Goal: Task Accomplishment & Management: Manage account settings

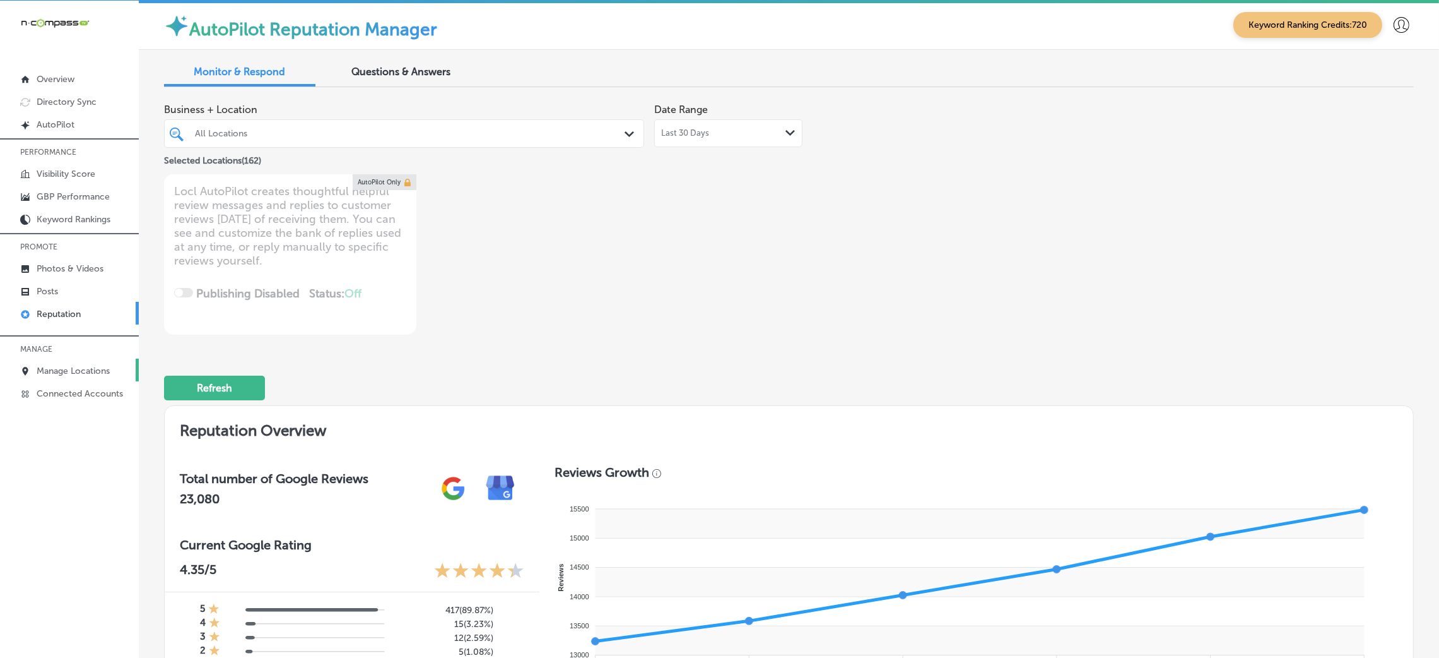
click at [69, 367] on p "Manage Locations" at bounding box center [73, 370] width 73 height 11
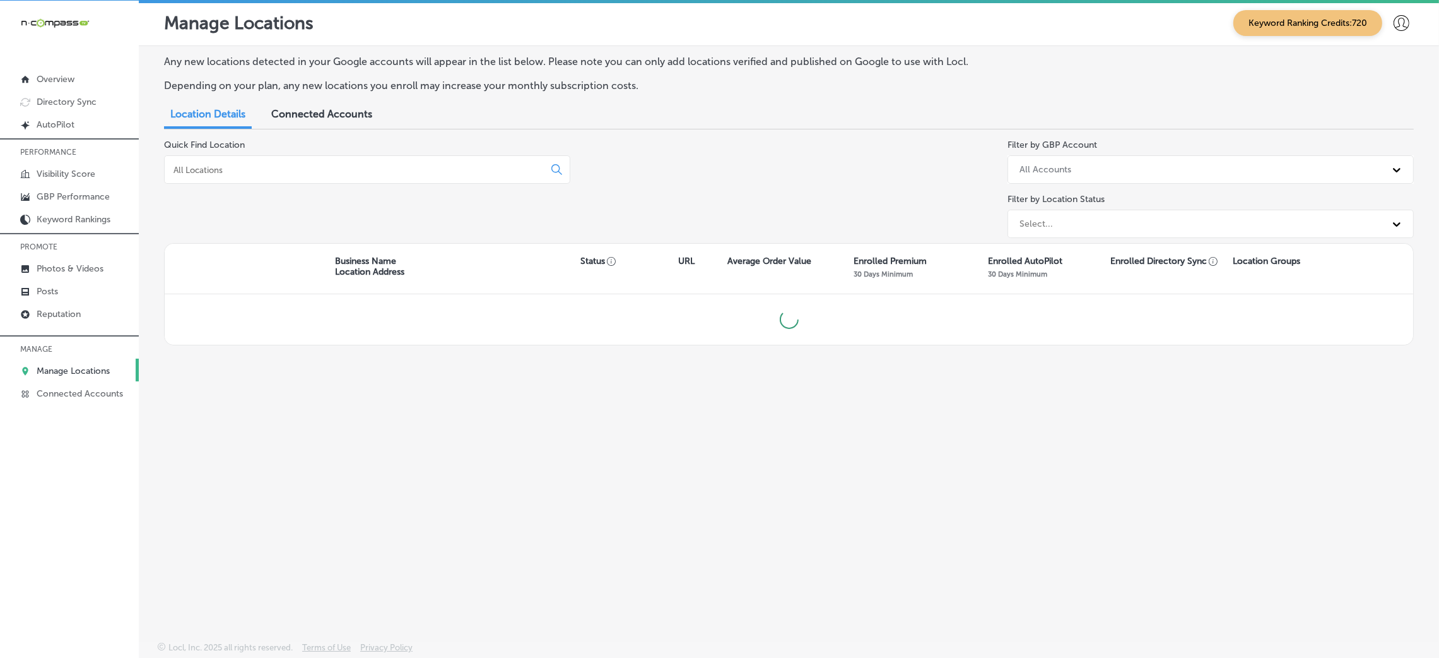
click at [362, 165] on input at bounding box center [356, 169] width 369 height 11
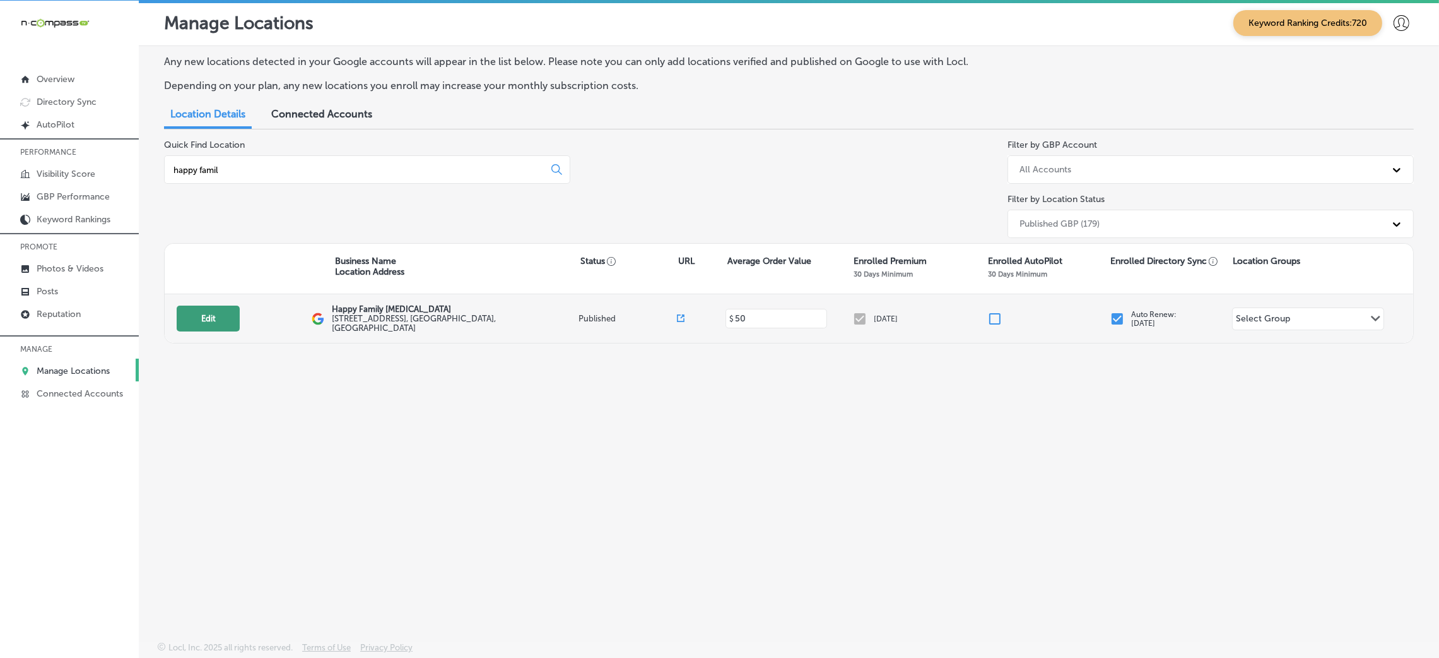
type input "happy famil"
click at [213, 326] on button "Edit" at bounding box center [208, 318] width 63 height 26
select select "US"
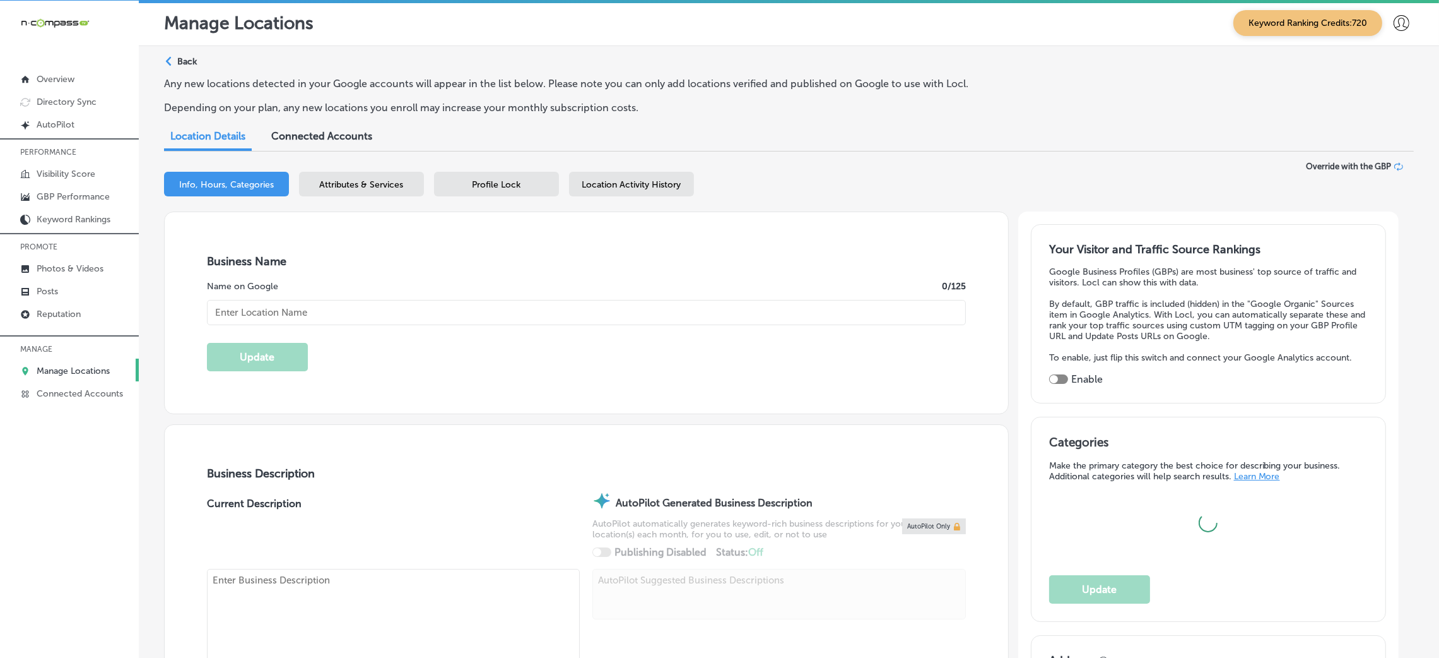
type input "Happy Family [MEDICAL_DATA]"
type input "[STREET_ADDRESS]"
type input "[PERSON_NAME] Carbon"
type input "62034"
type input "US"
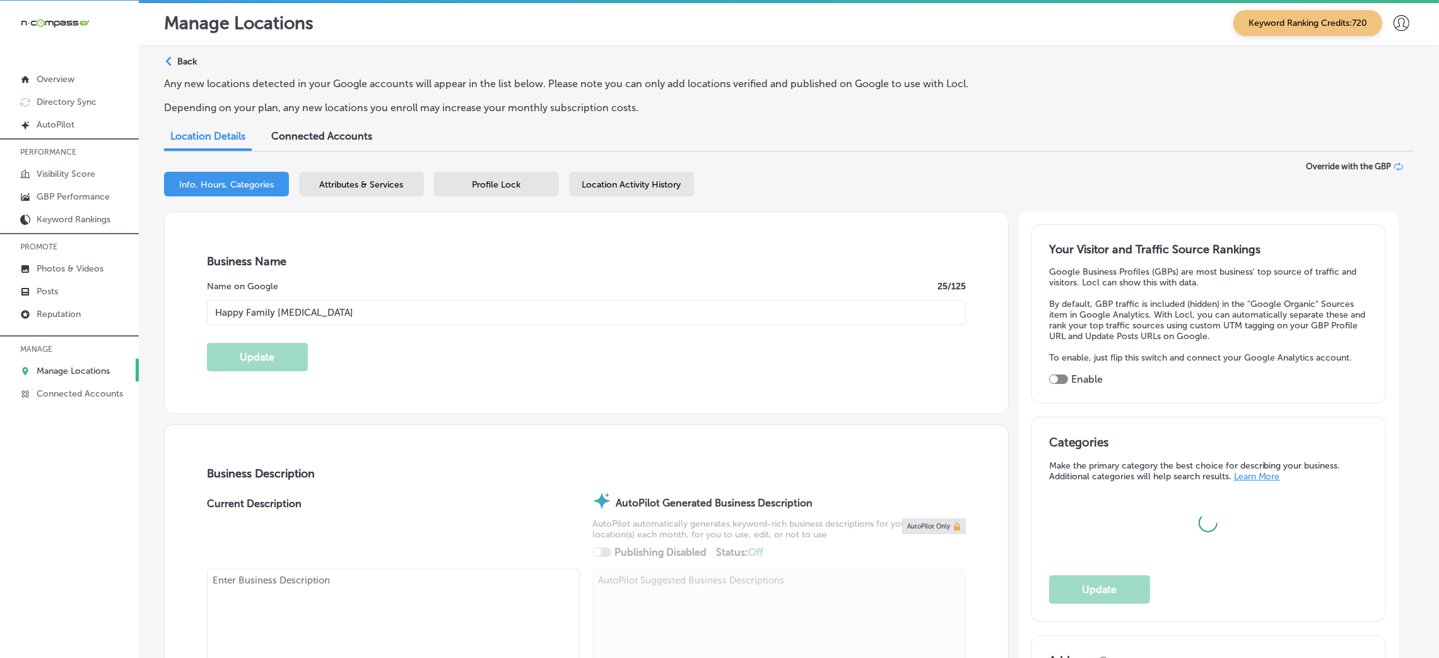
type input "[URL][DOMAIN_NAME]"
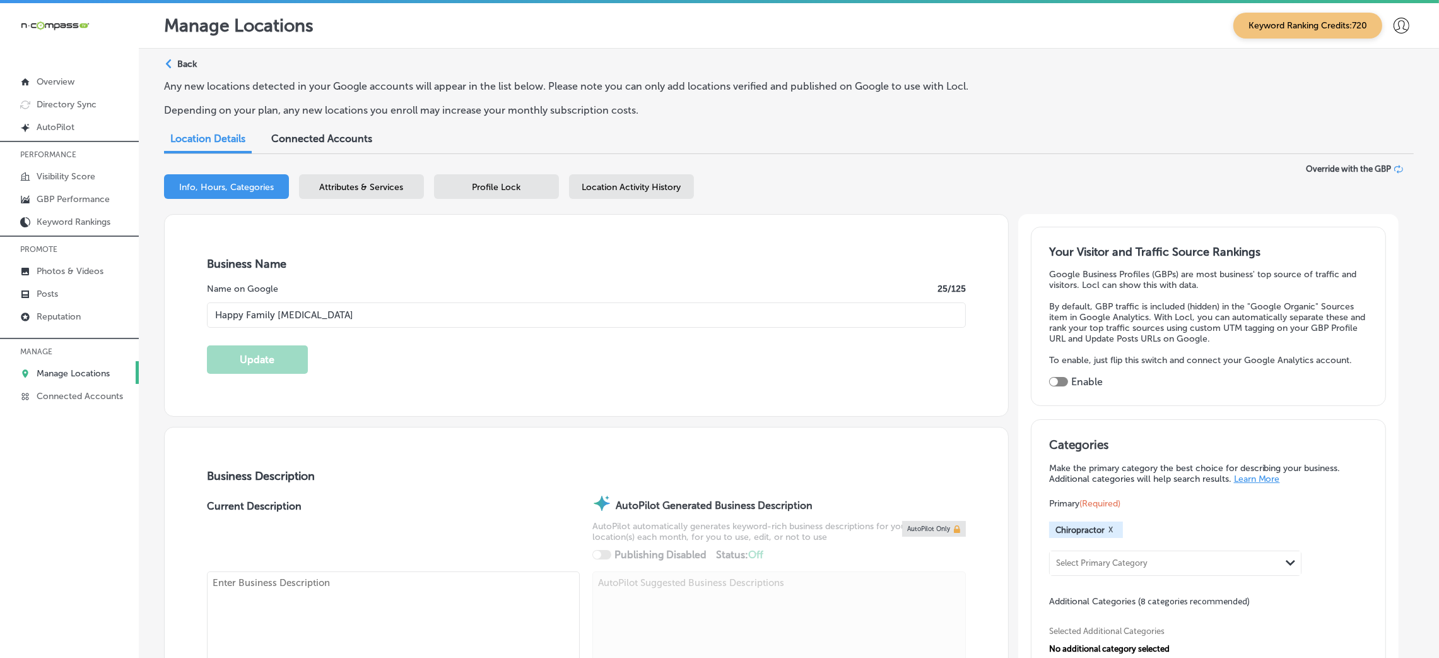
type textarea "Happy Family [MEDICAL_DATA] is a pediatric, prenatal, [MEDICAL_DATA], and overa…"
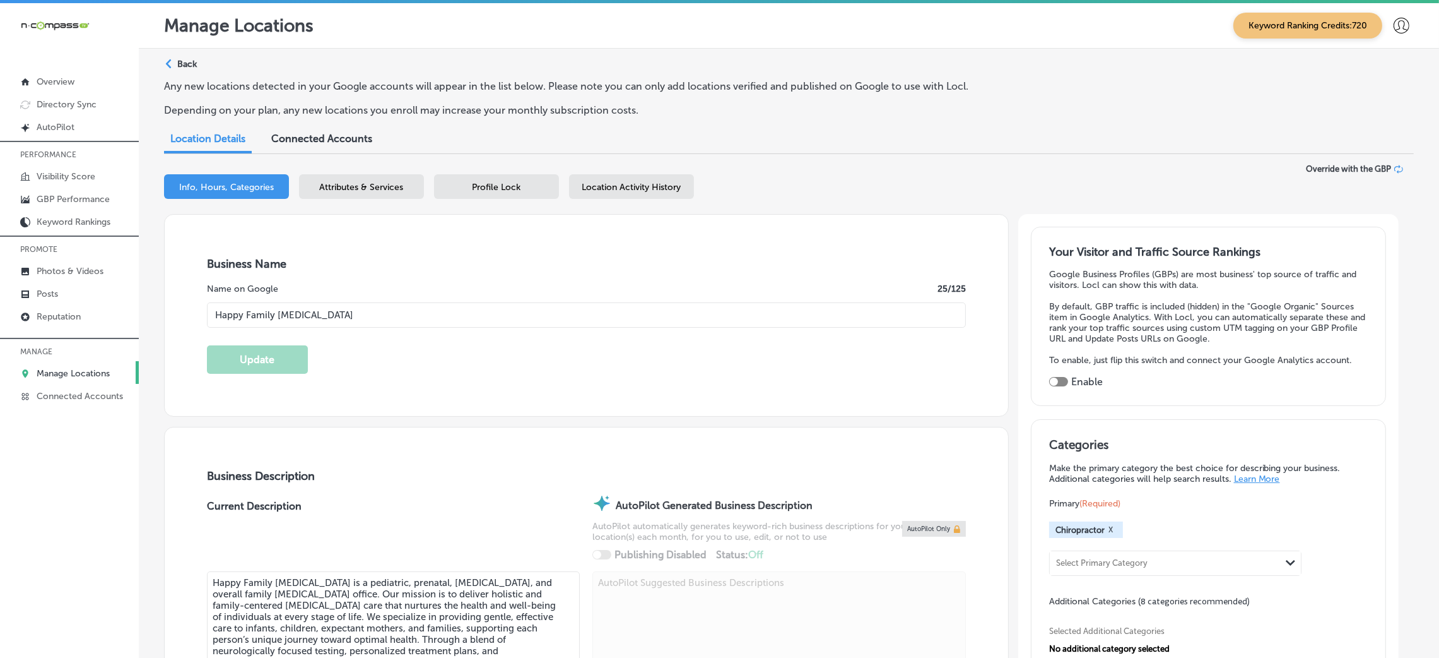
type input "[PHONE_NUMBER]"
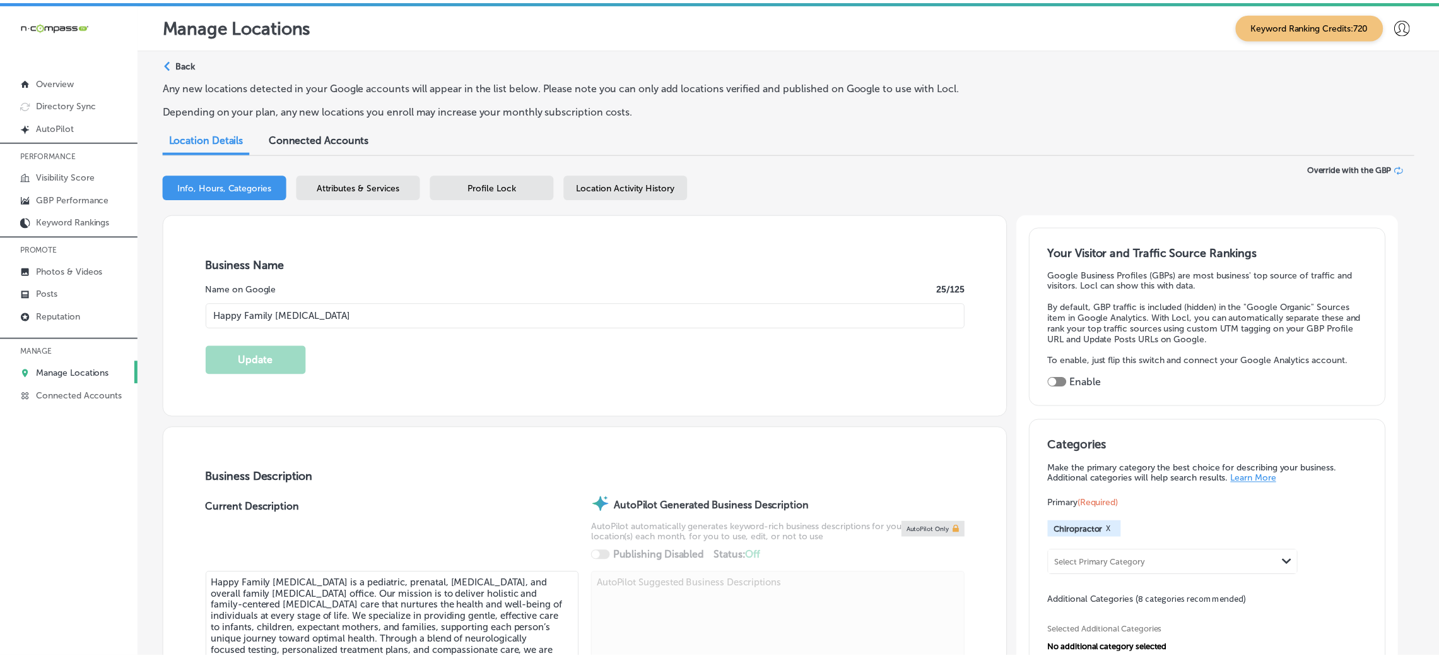
scroll to position [18, 0]
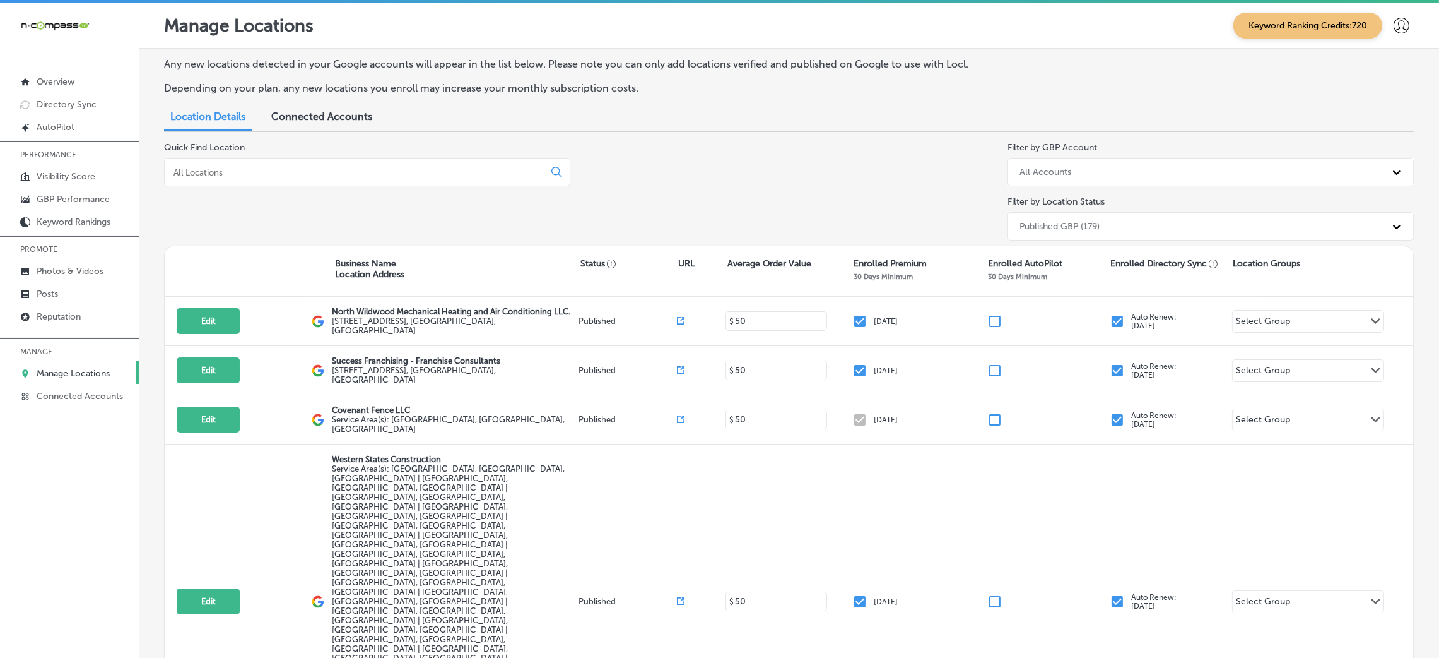
click at [288, 168] on input at bounding box center [356, 172] width 369 height 11
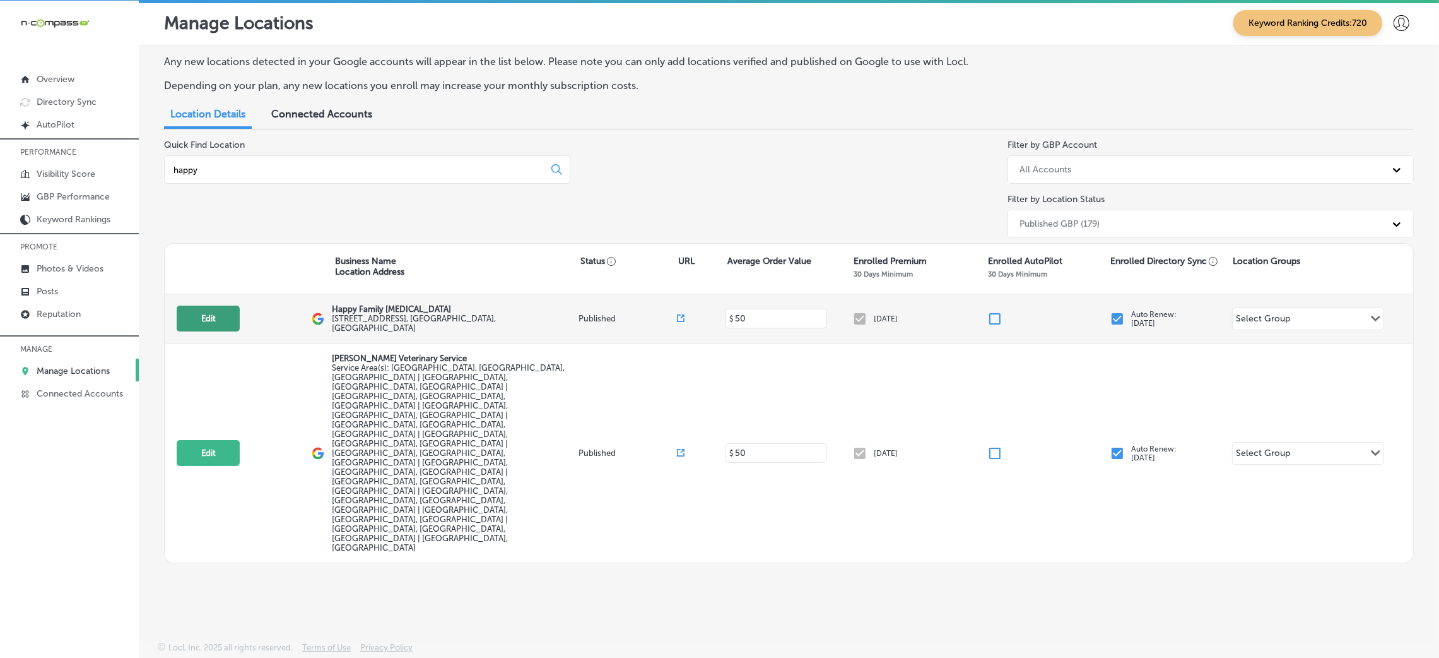
type input "happy"
click at [203, 309] on button "Edit" at bounding box center [208, 318] width 63 height 26
select select "US"
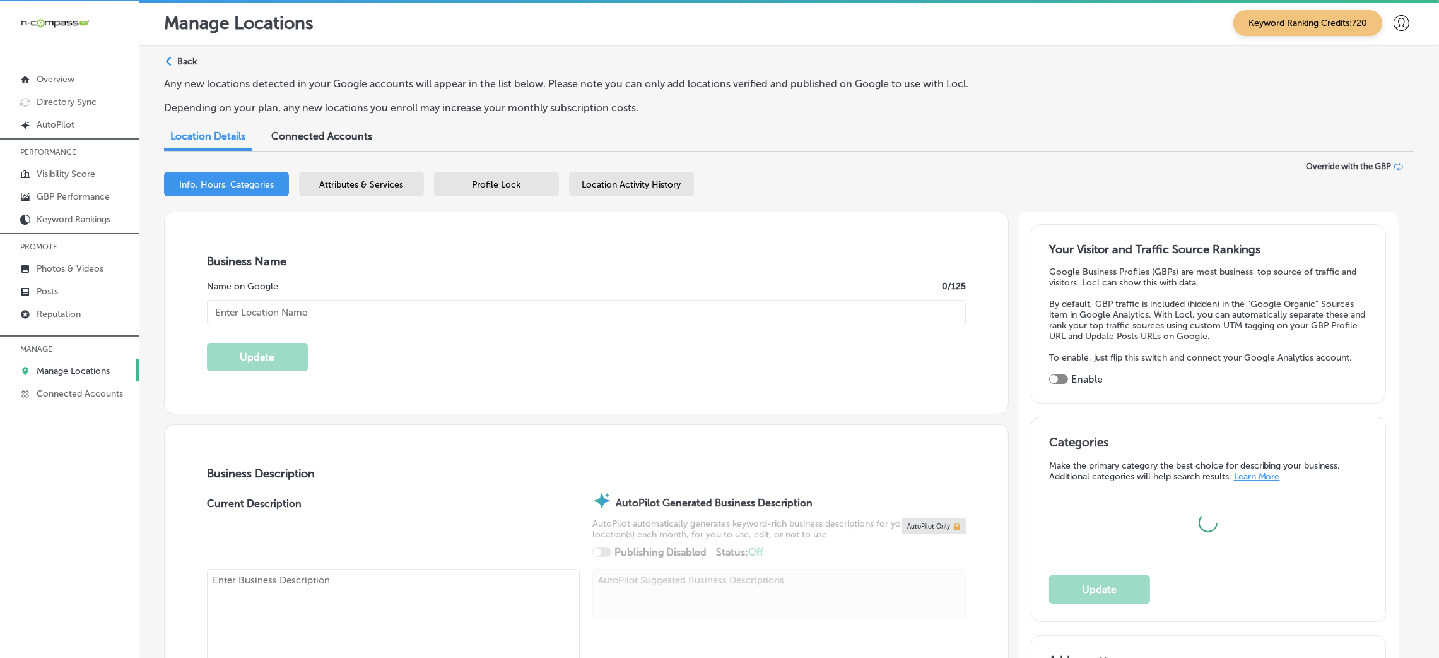
type input "Happy Family [MEDICAL_DATA]"
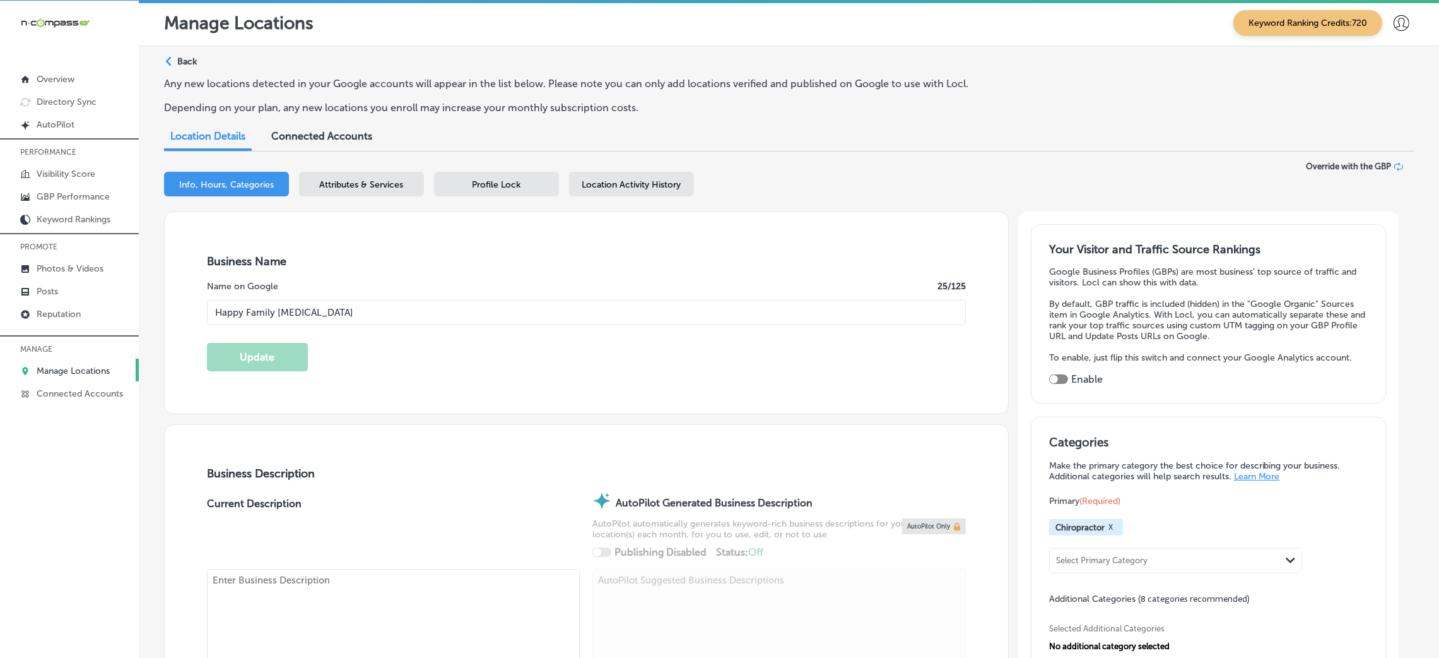
type input "[STREET_ADDRESS]"
type input "[PERSON_NAME] Carbon"
type input "62034"
type input "US"
type input "[URL][DOMAIN_NAME]"
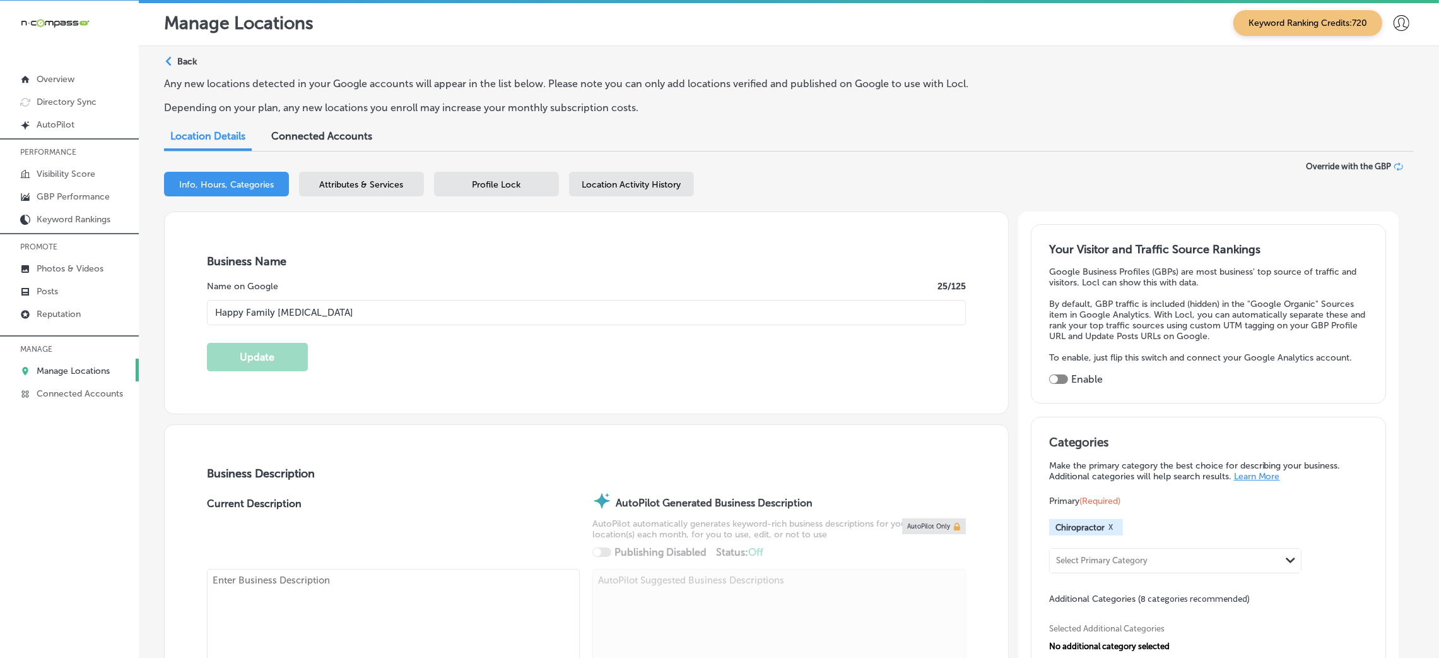
type textarea "Happy Family [MEDICAL_DATA] is a pediatric, prenatal, [MEDICAL_DATA], and overa…"
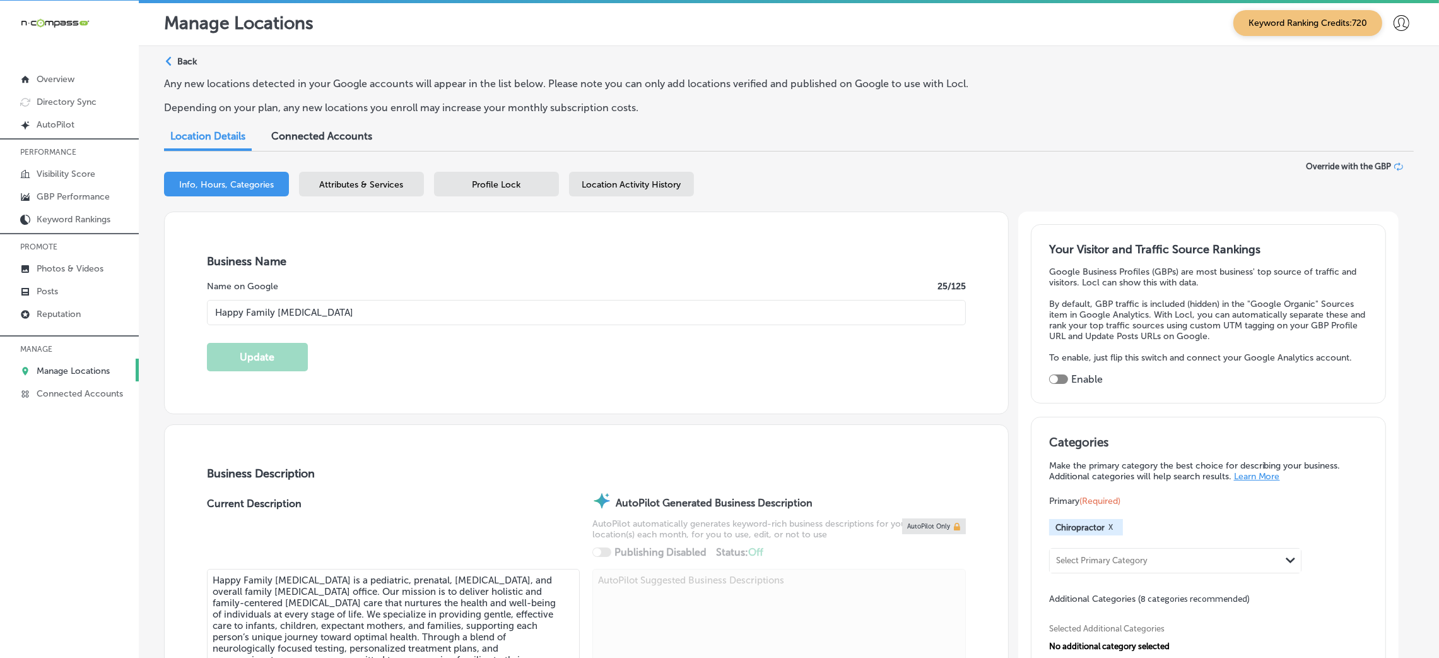
type input "[PHONE_NUMBER]"
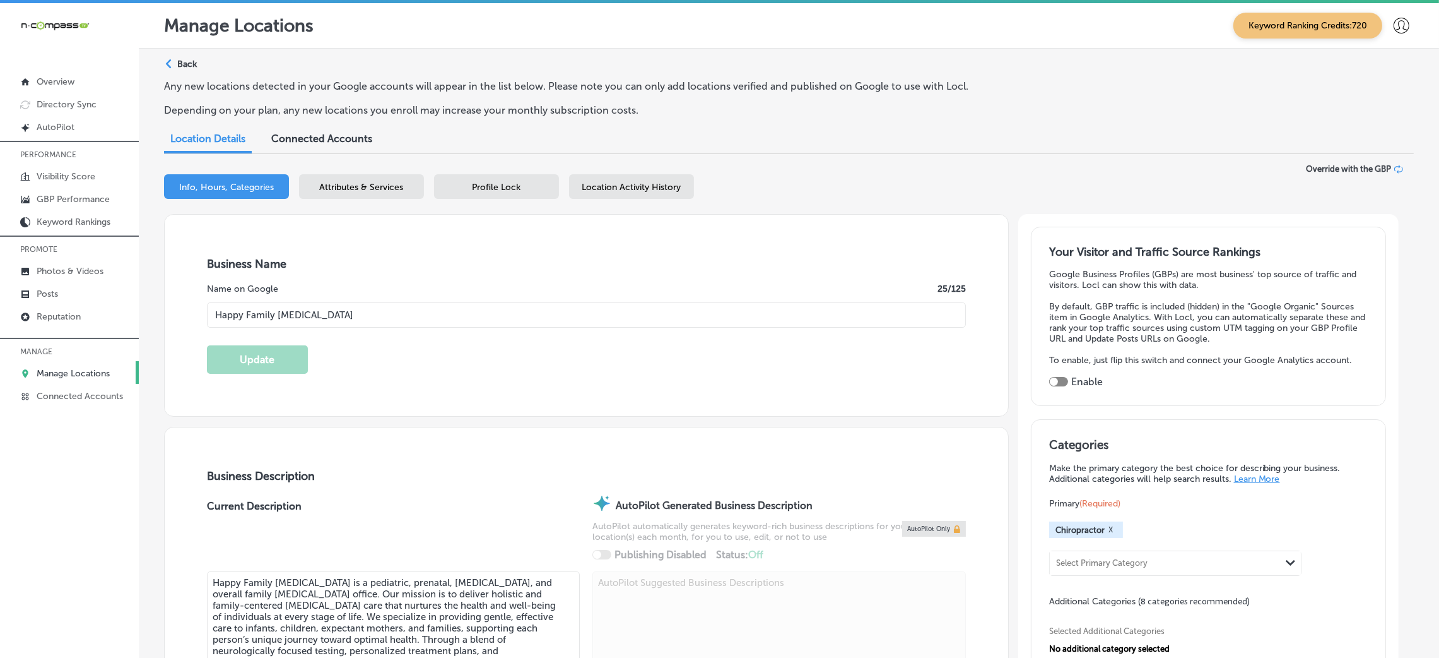
click at [339, 186] on span "Attributes & Services" at bounding box center [362, 187] width 84 height 11
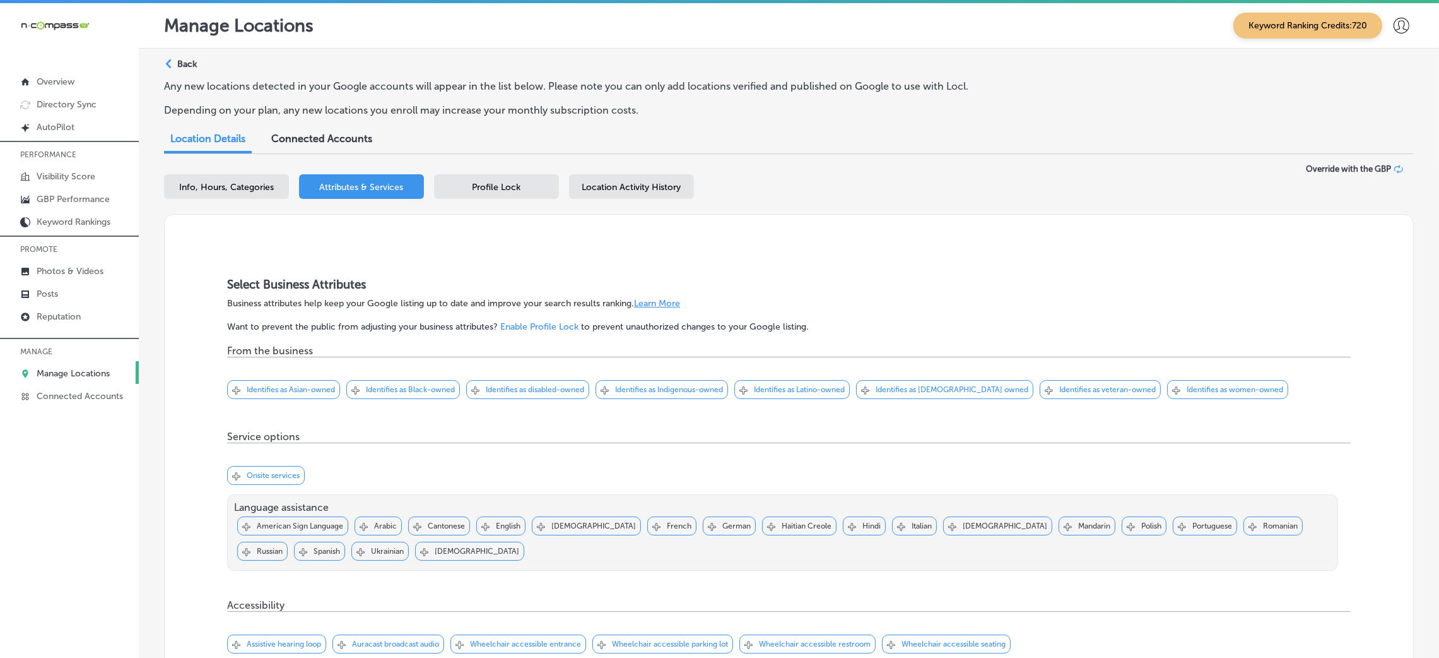
click at [533, 180] on div "Profile Lock" at bounding box center [496, 186] width 125 height 25
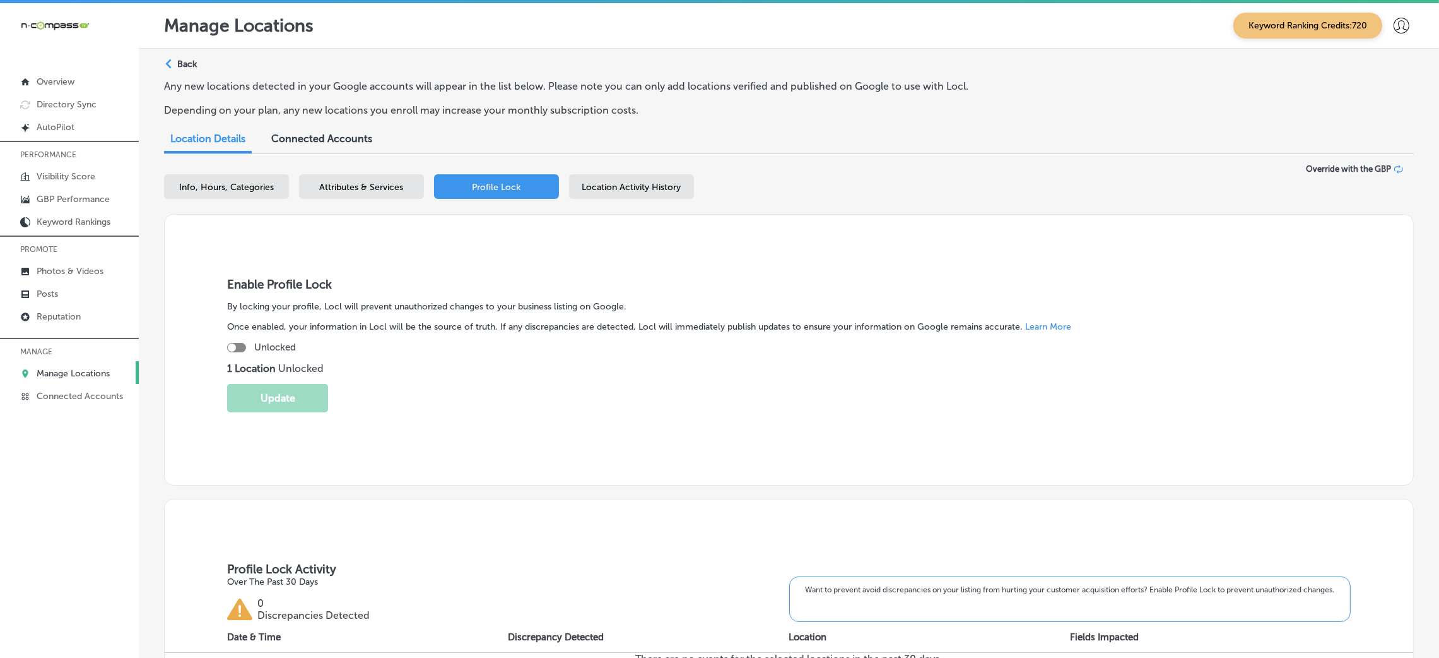
click at [234, 350] on div at bounding box center [236, 347] width 19 height 9
checkbox input "true"
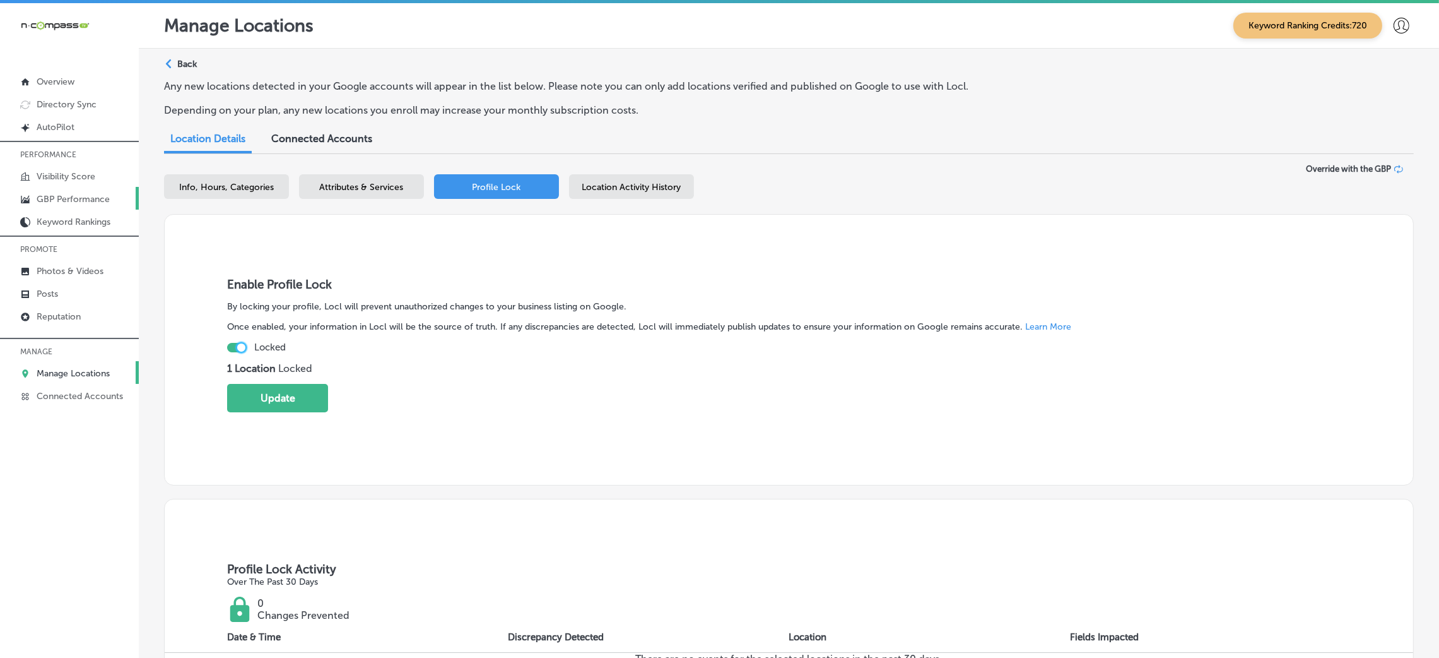
click at [81, 191] on link "GBP Performance" at bounding box center [69, 198] width 139 height 23
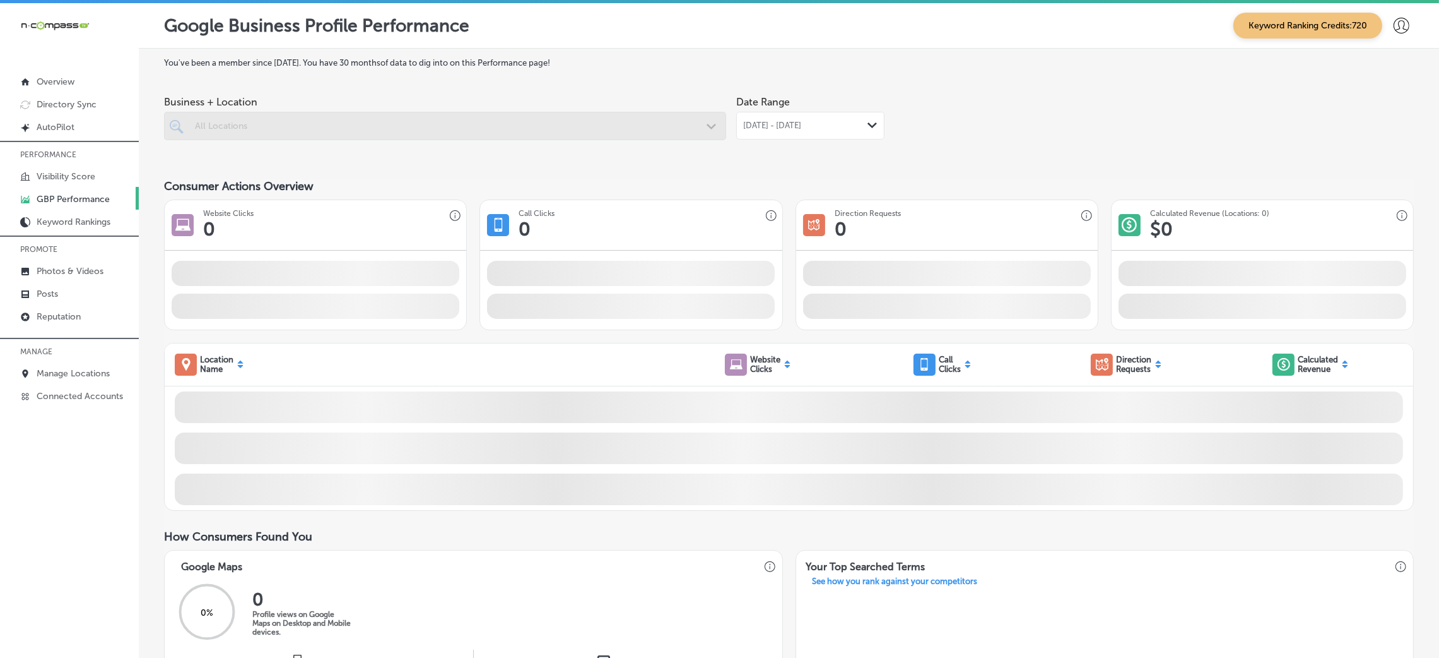
click at [837, 132] on div "[DATE] - [DATE] Path Created with Sketch." at bounding box center [810, 126] width 148 height 28
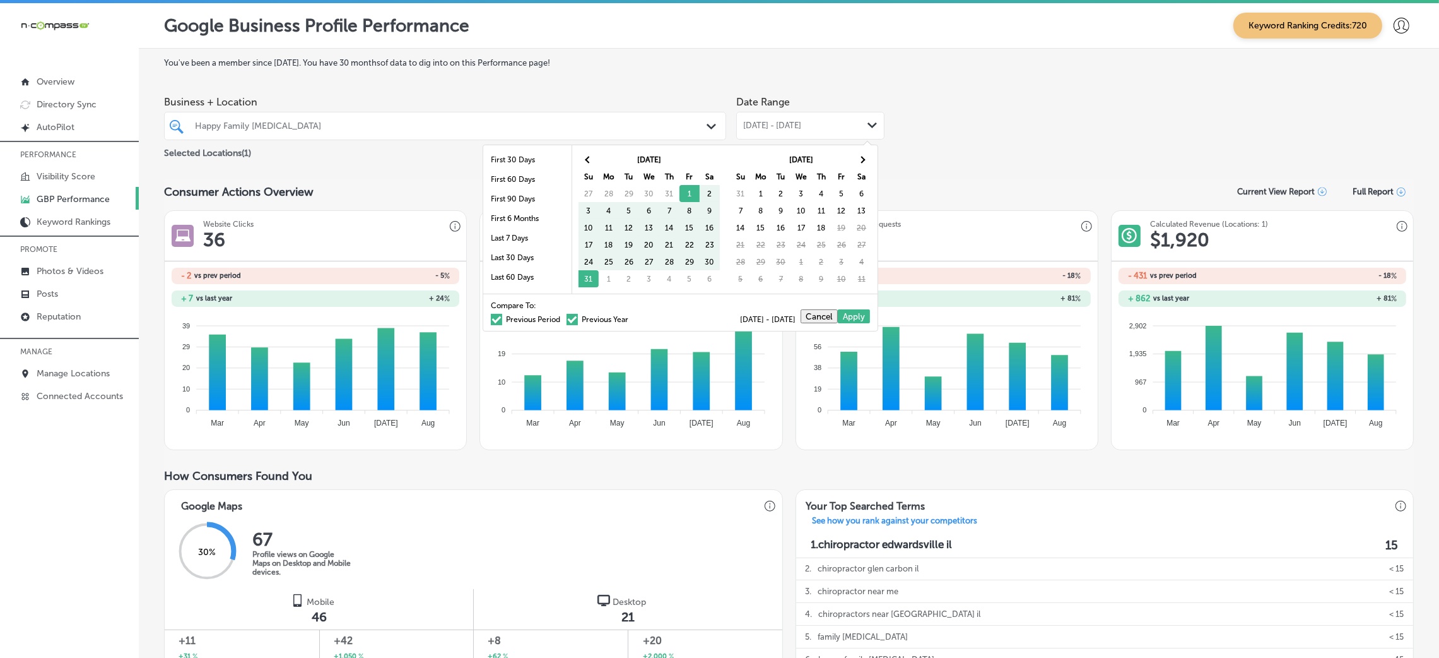
scroll to position [73, 0]
click at [521, 226] on li "Last 90 Days" at bounding box center [527, 225] width 88 height 20
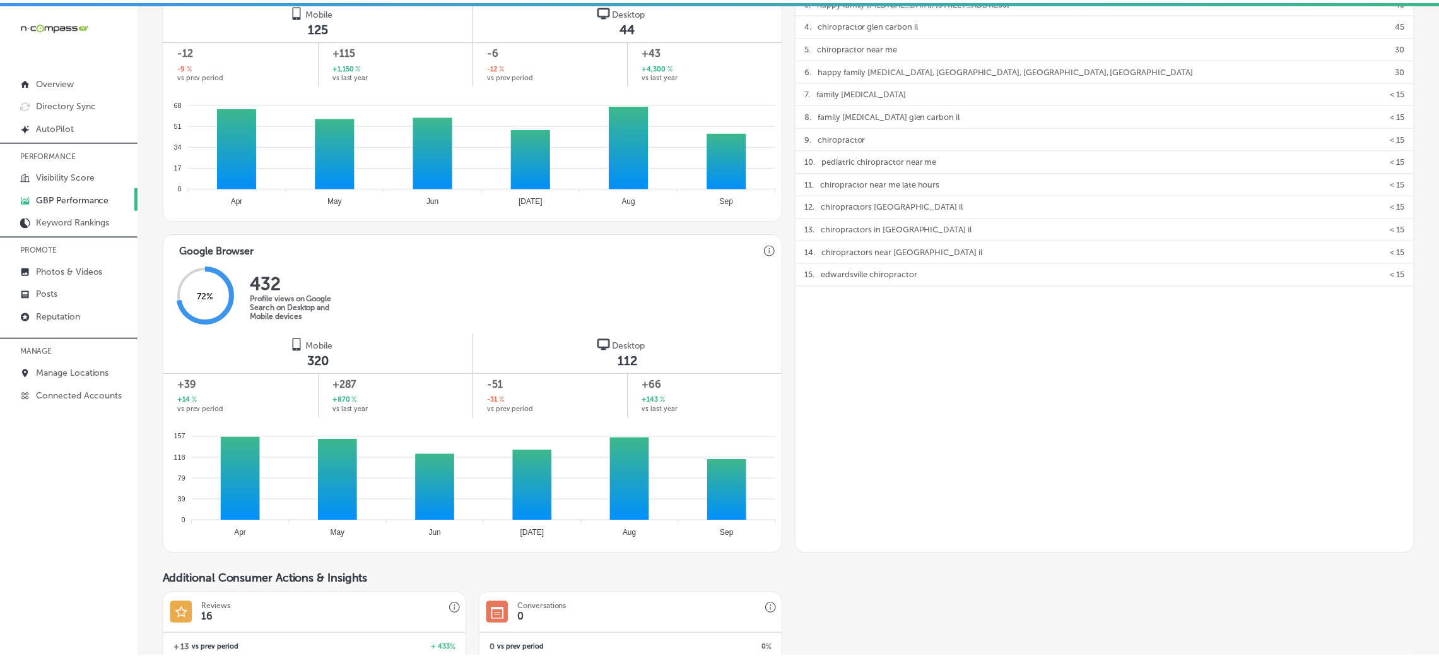
scroll to position [717, 0]
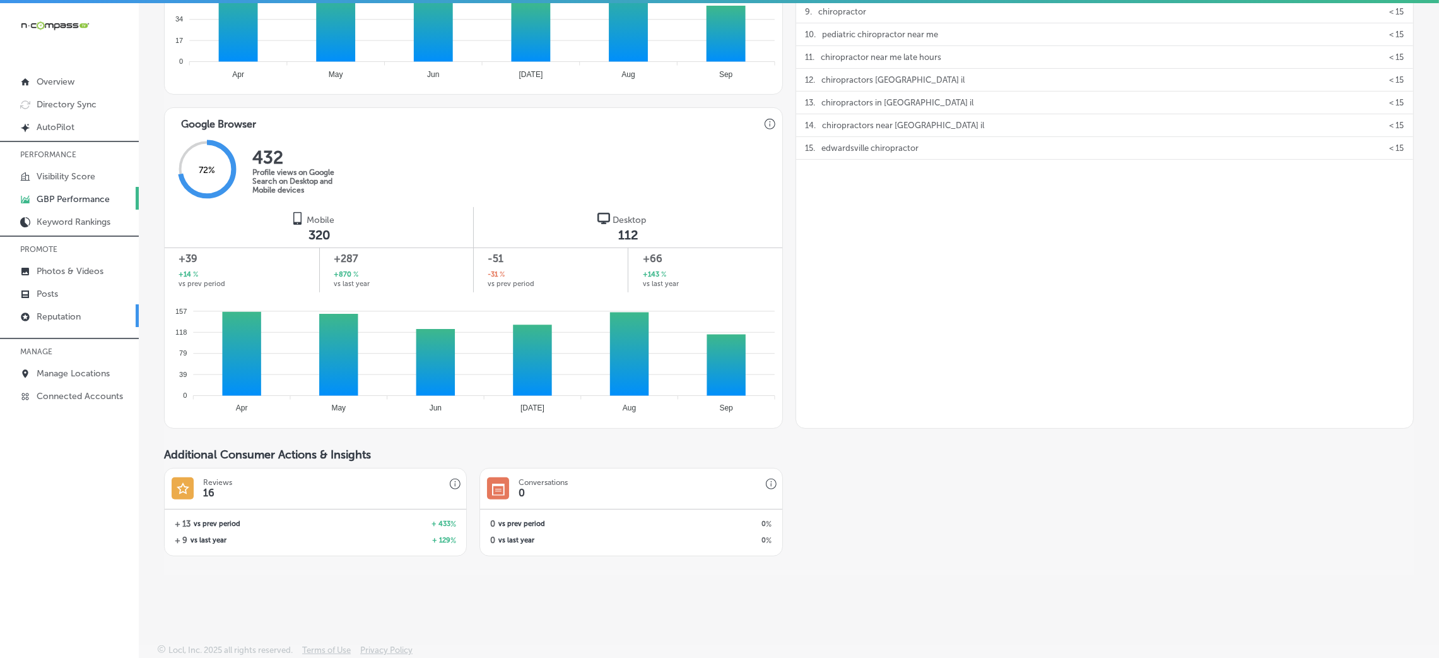
click at [81, 322] on link "Reputation" at bounding box center [69, 315] width 139 height 23
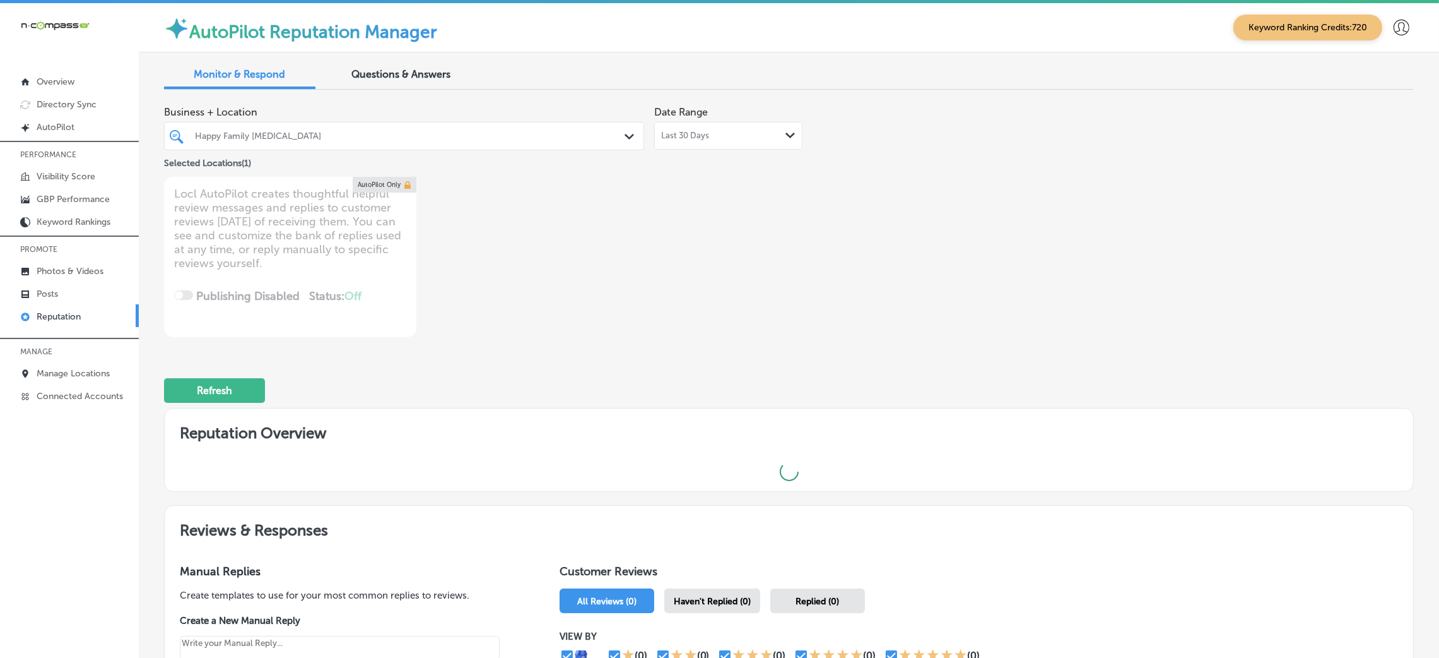
click at [709, 134] on div "Last 30 Days Path Created with Sketch." at bounding box center [728, 136] width 134 height 10
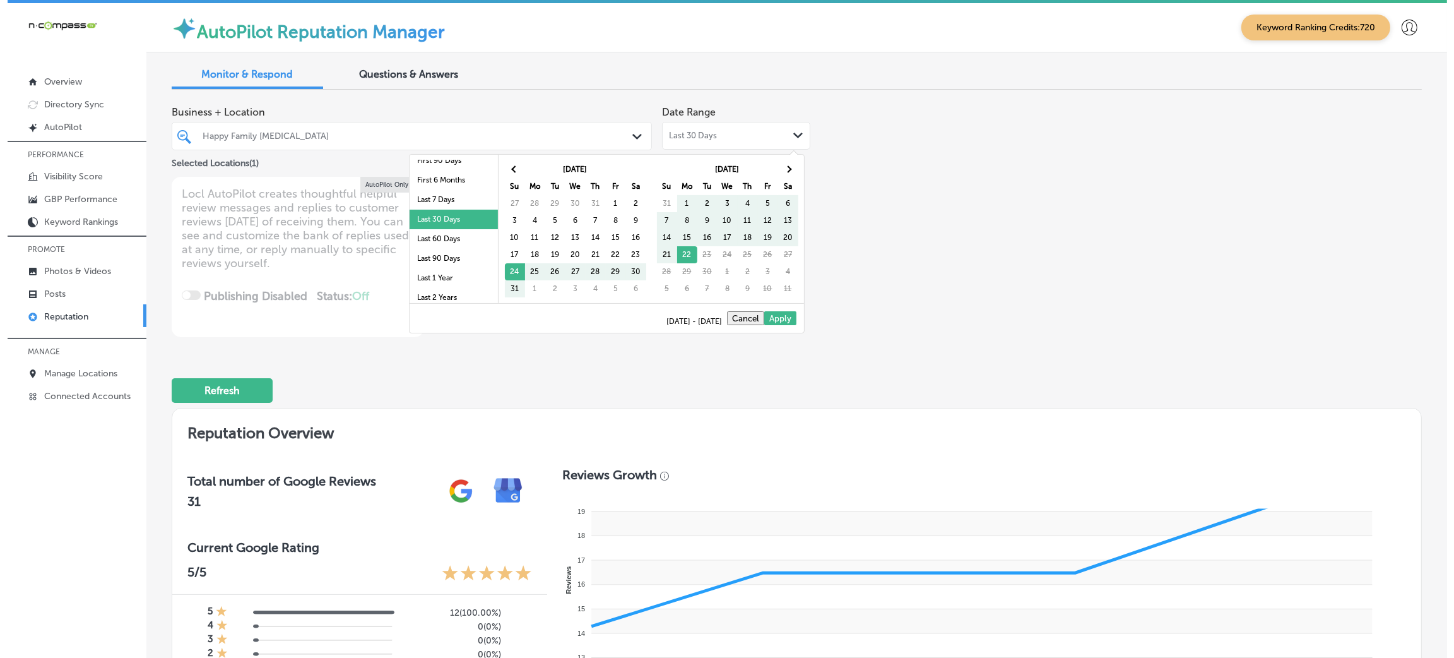
scroll to position [73, 0]
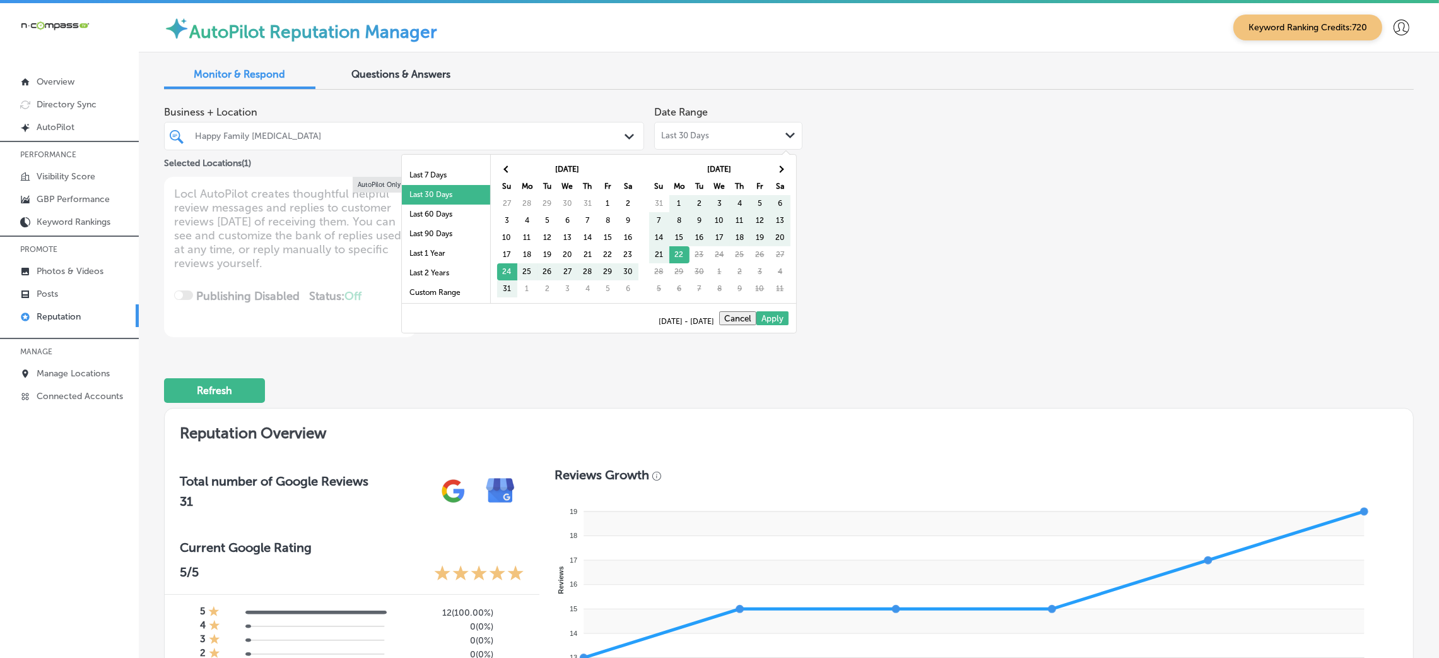
click at [440, 237] on li "Last 90 Days" at bounding box center [446, 234] width 88 height 20
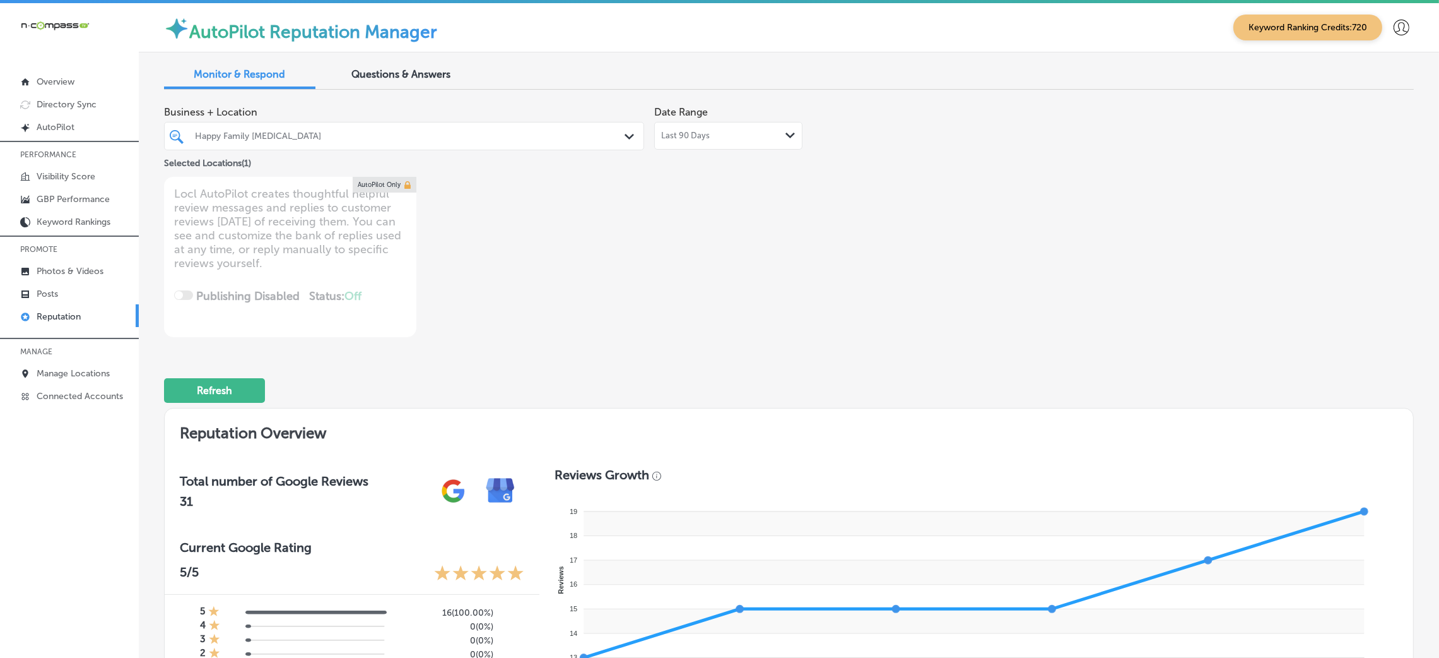
type textarea "x"
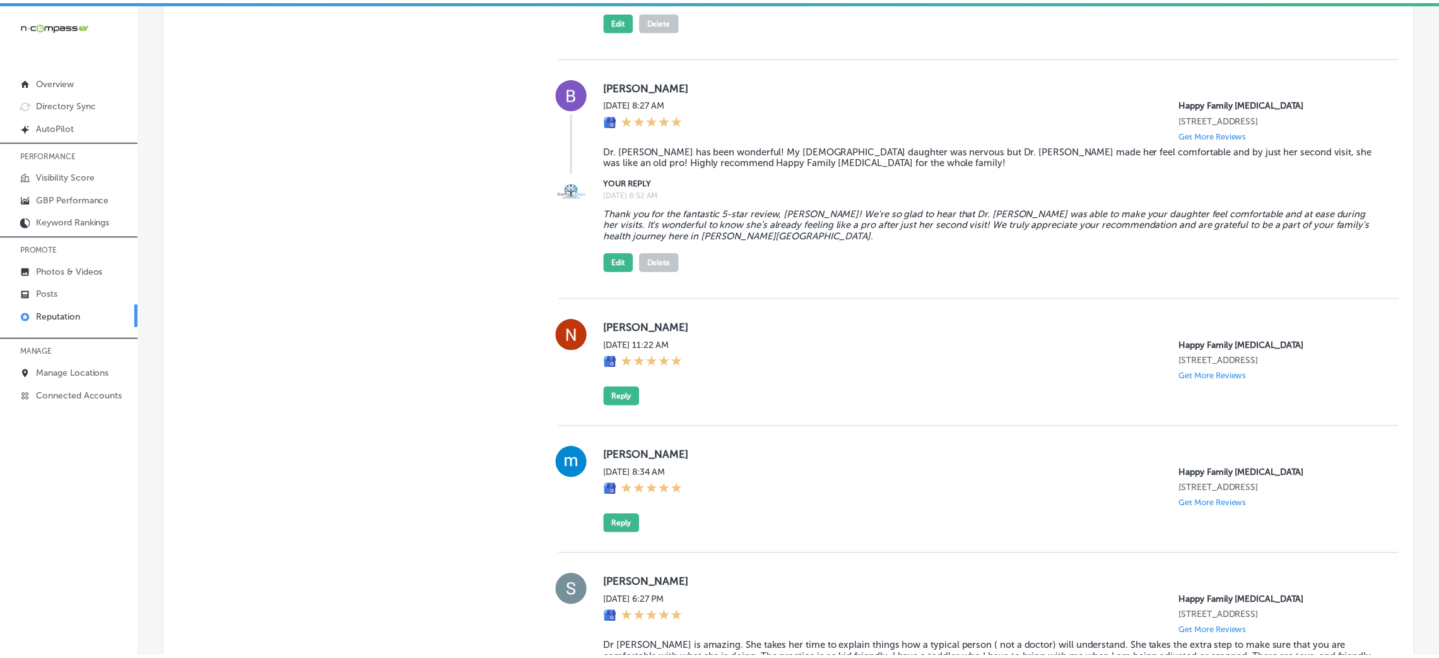
scroll to position [3920, 0]
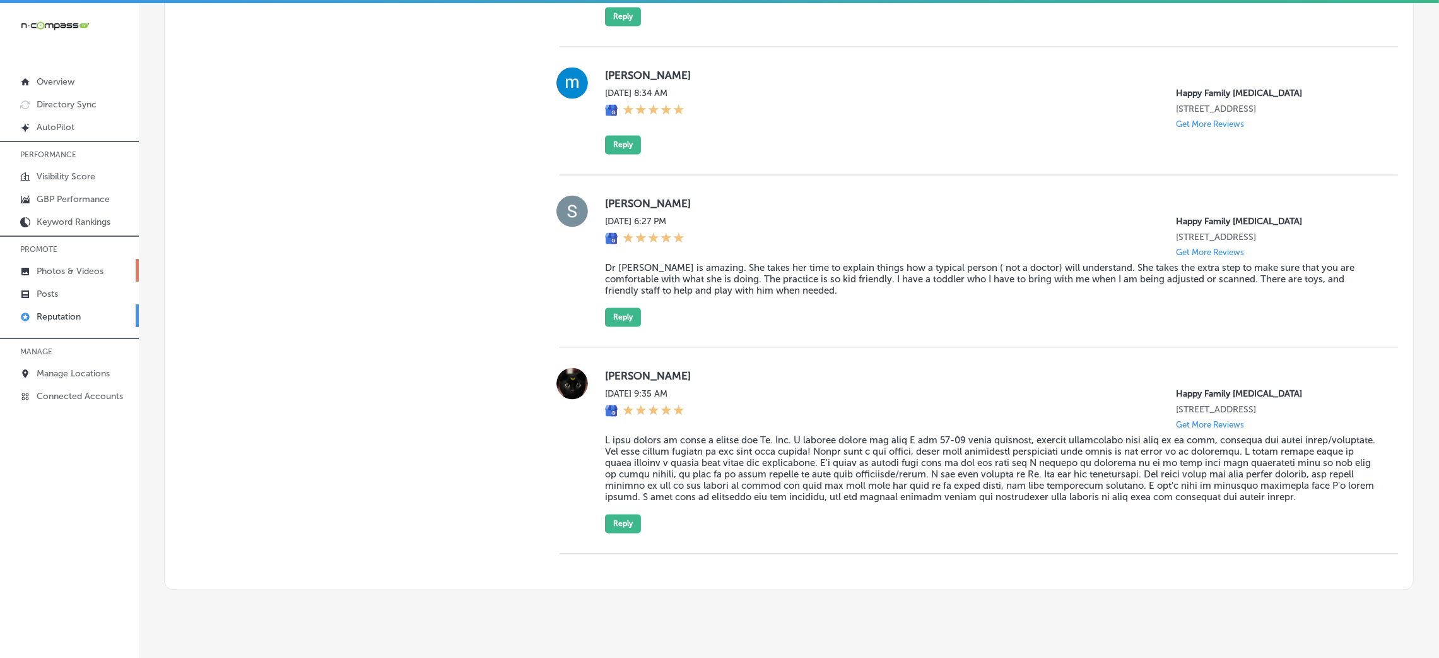
click at [79, 271] on p "Photos & Videos" at bounding box center [70, 271] width 67 height 11
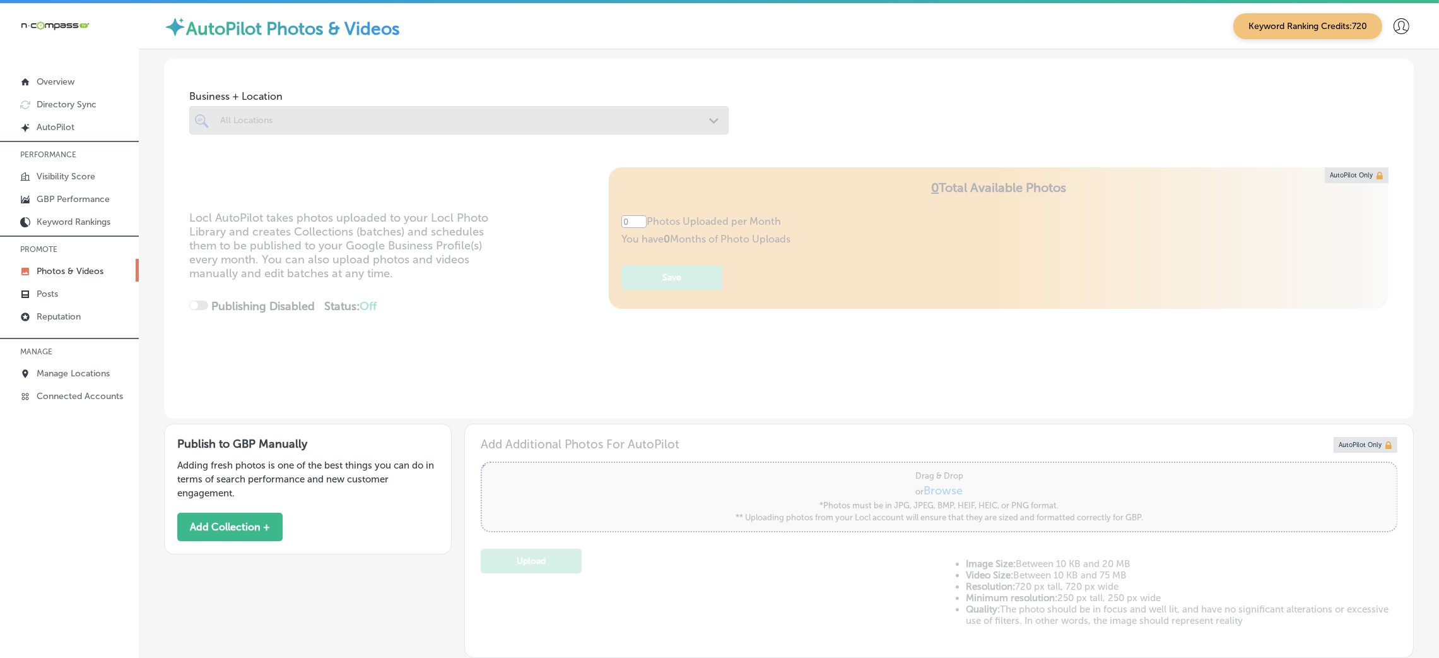
type input "5"
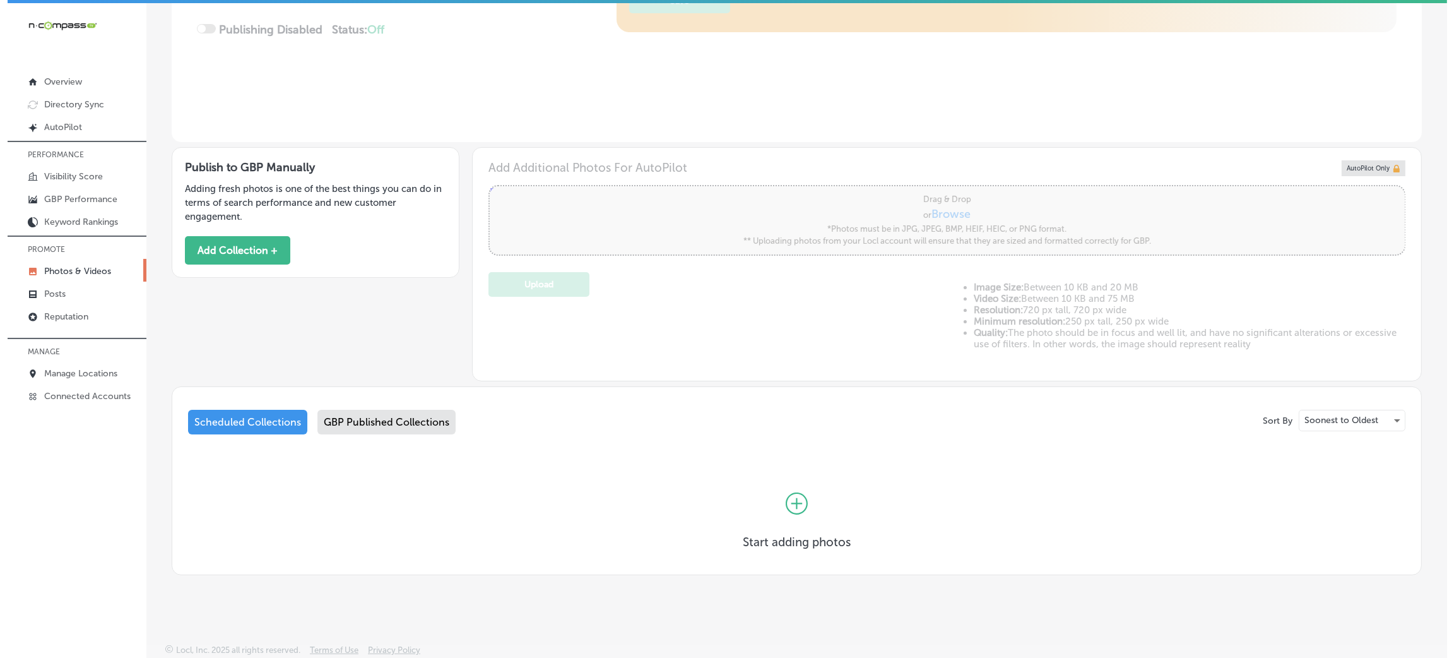
scroll to position [270, 0]
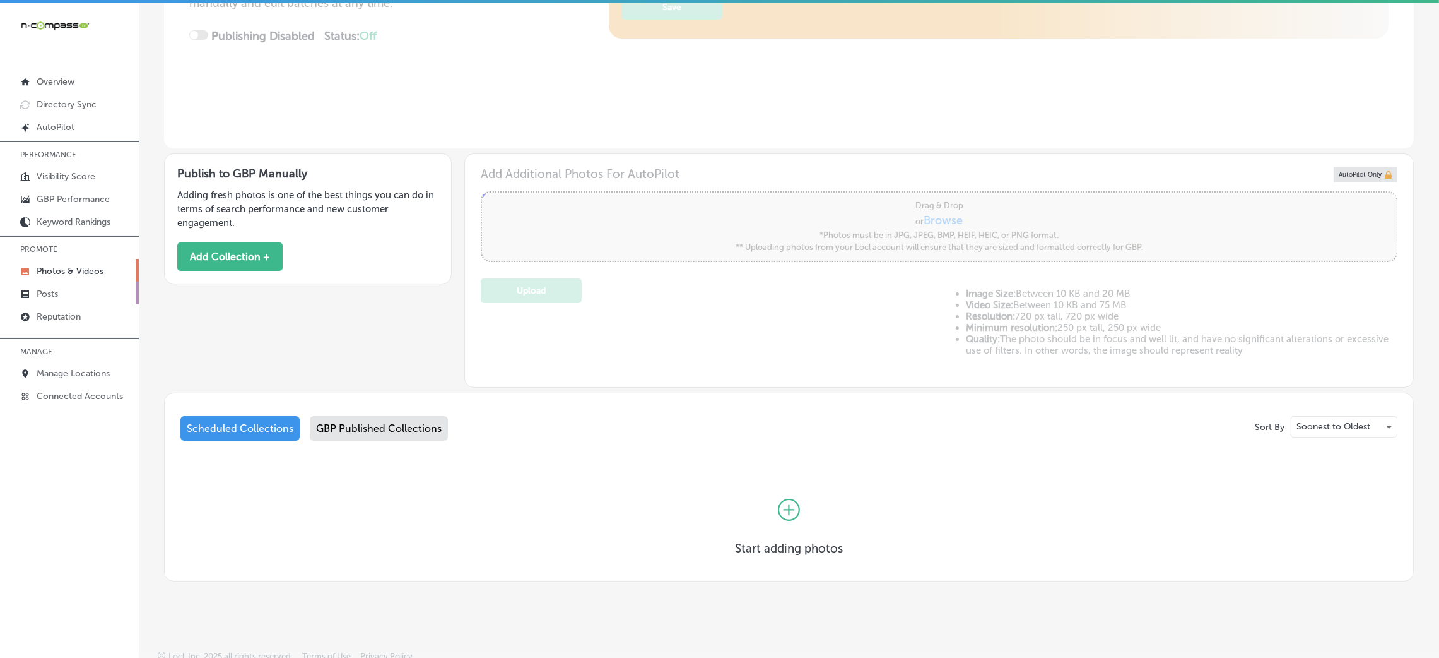
click at [88, 293] on link "Posts" at bounding box center [69, 292] width 139 height 23
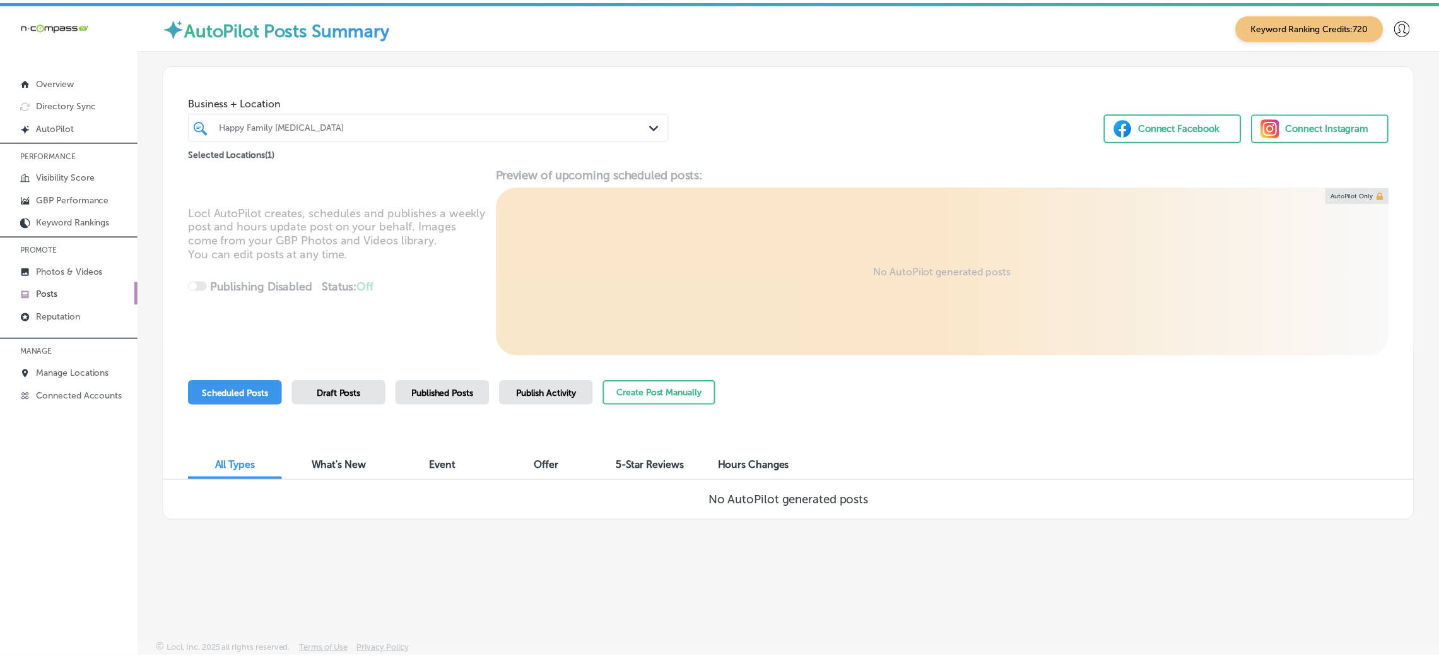
scroll to position [3, 0]
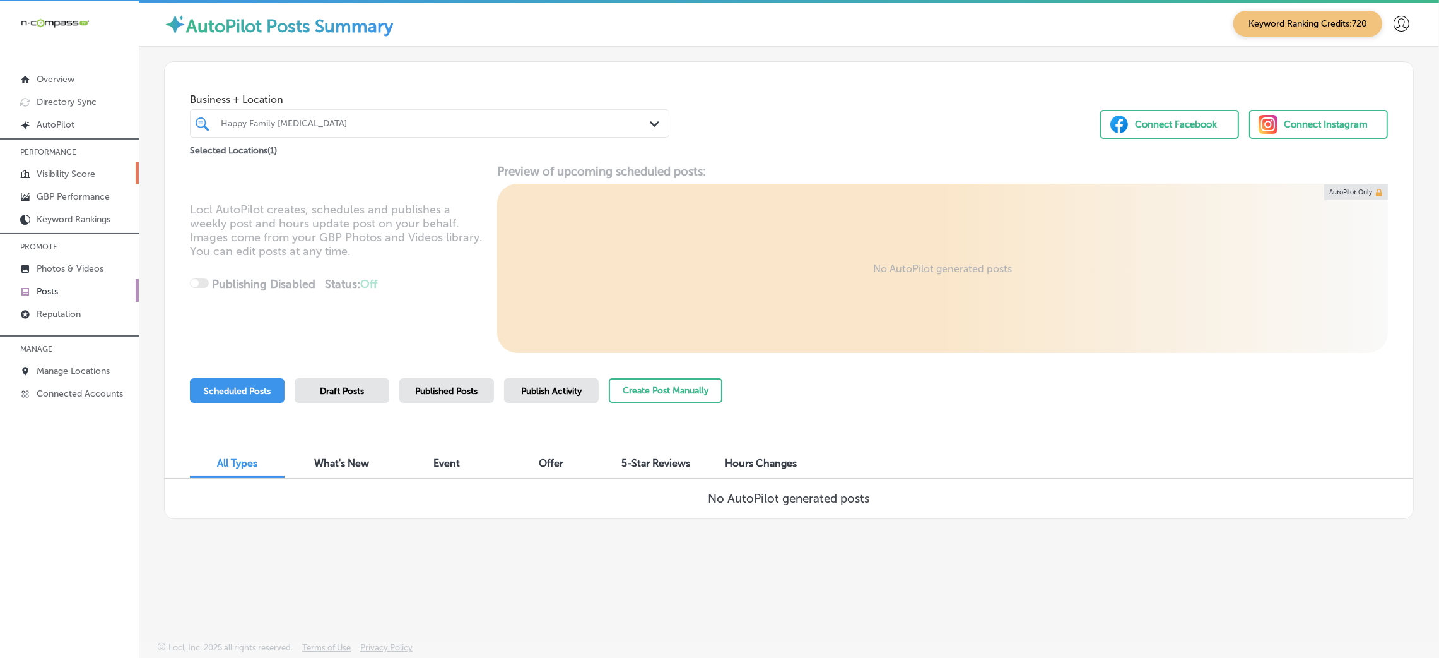
click at [85, 168] on p "Visibility Score" at bounding box center [66, 173] width 59 height 11
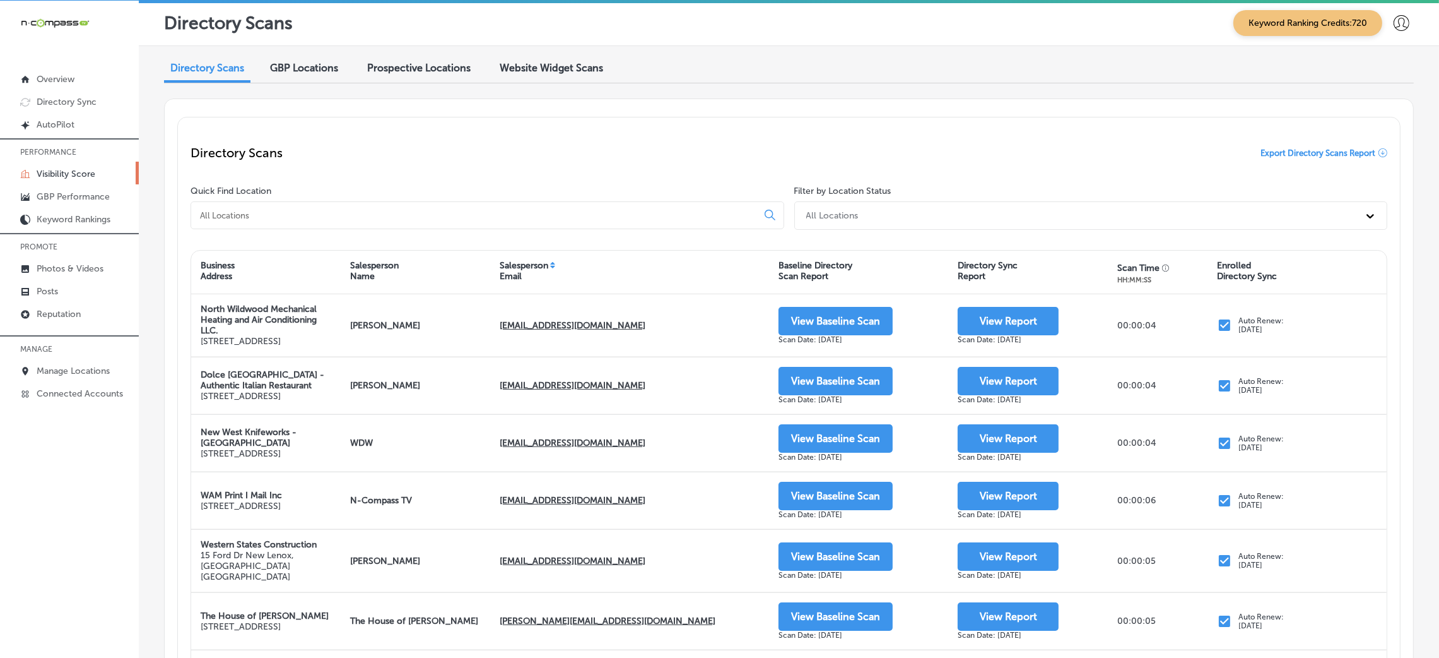
click at [543, 210] on input at bounding box center [477, 215] width 556 height 11
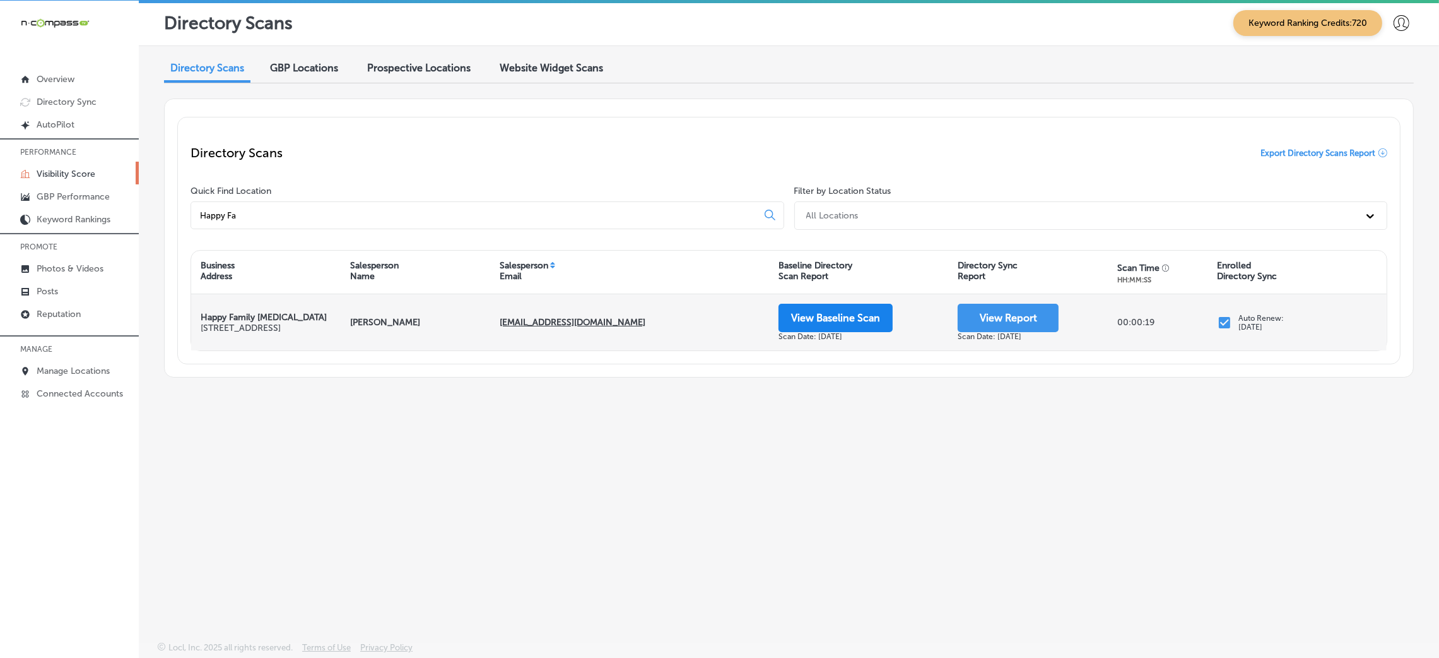
type input "Happy Fa"
click at [861, 314] on button "View Baseline Scan" at bounding box center [836, 318] width 114 height 28
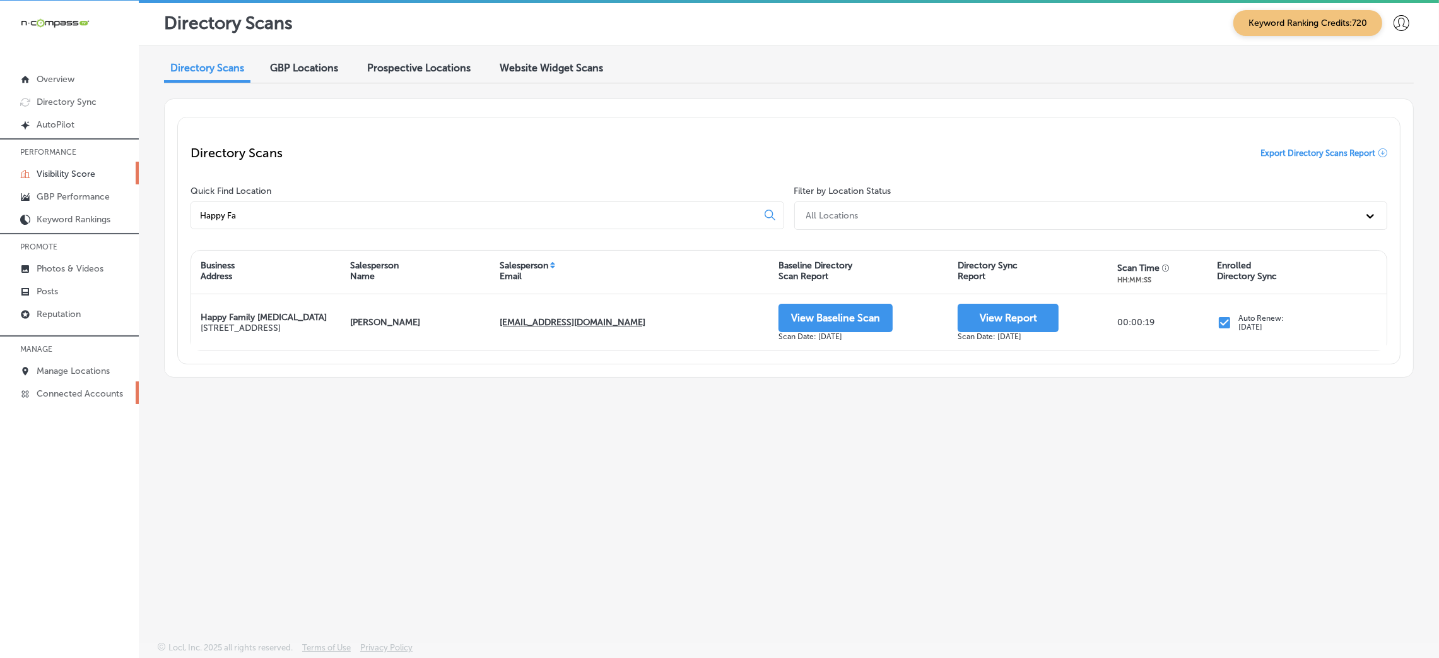
click at [94, 382] on link "Connected Accounts" at bounding box center [69, 392] width 139 height 23
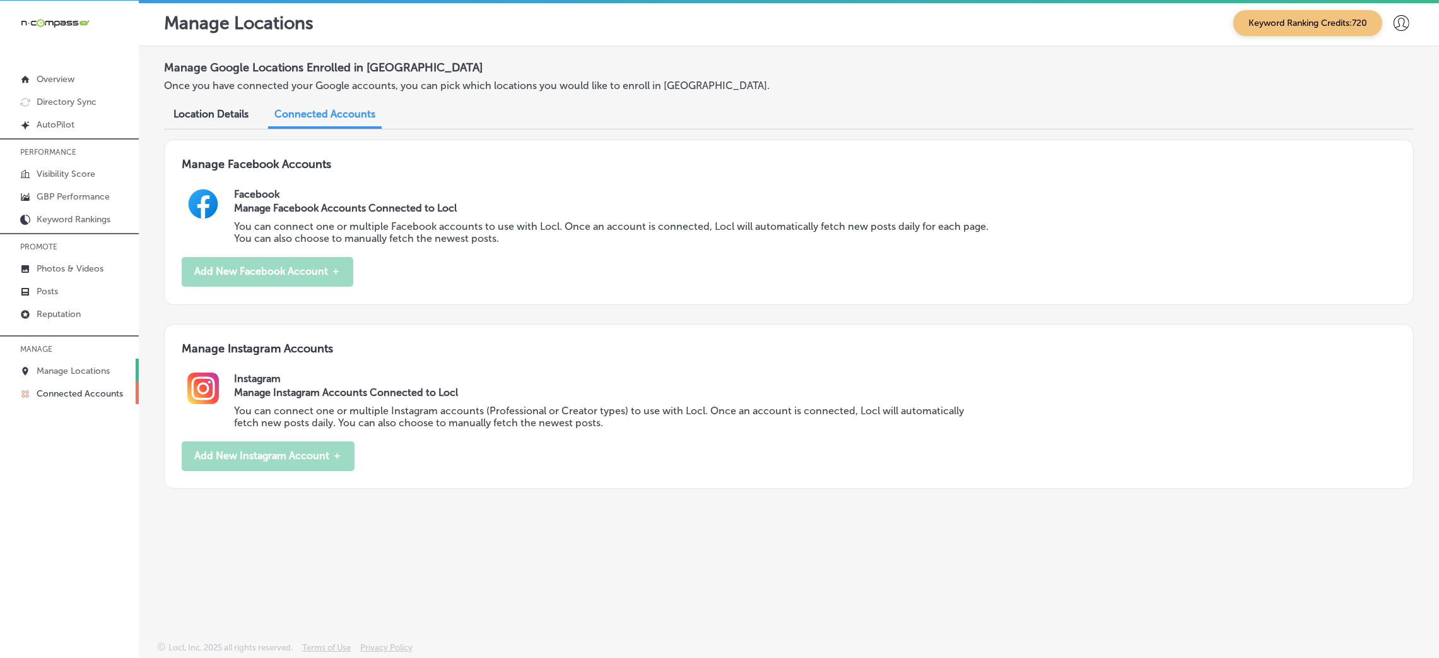
click at [93, 373] on p "Manage Locations" at bounding box center [73, 370] width 73 height 11
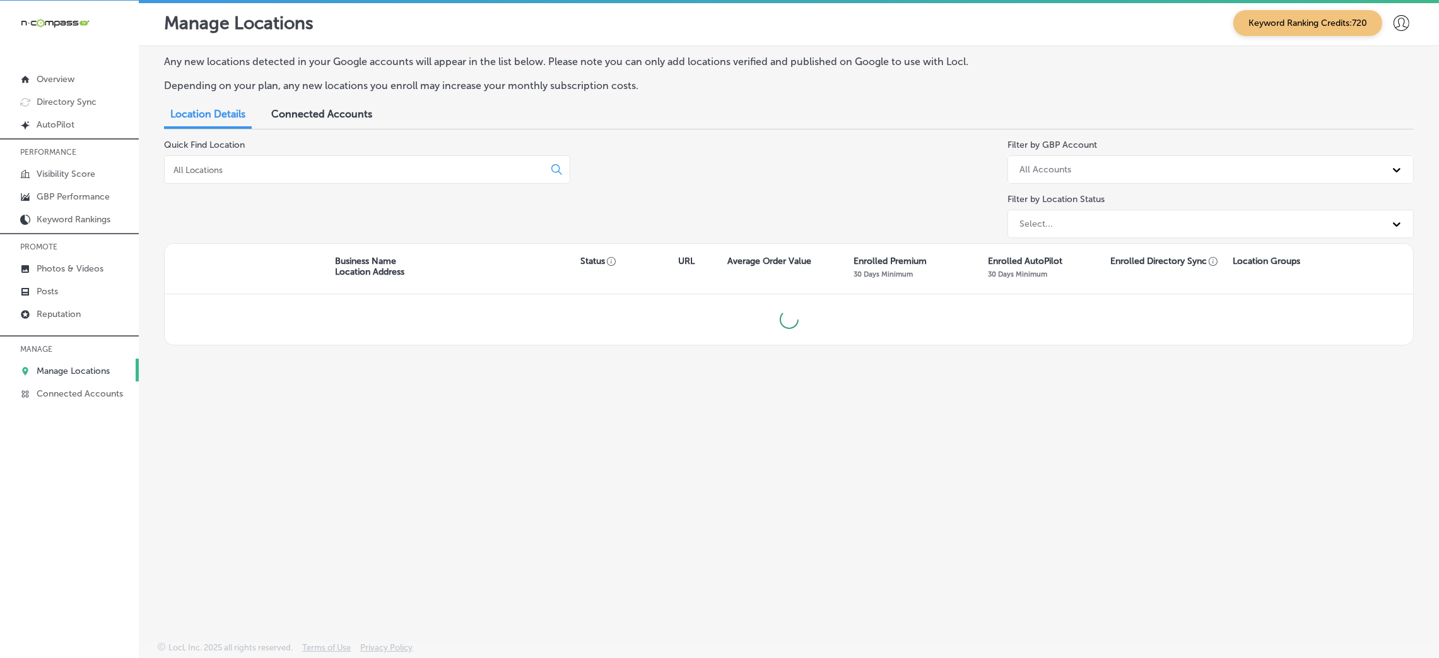
click at [275, 167] on input at bounding box center [356, 169] width 369 height 11
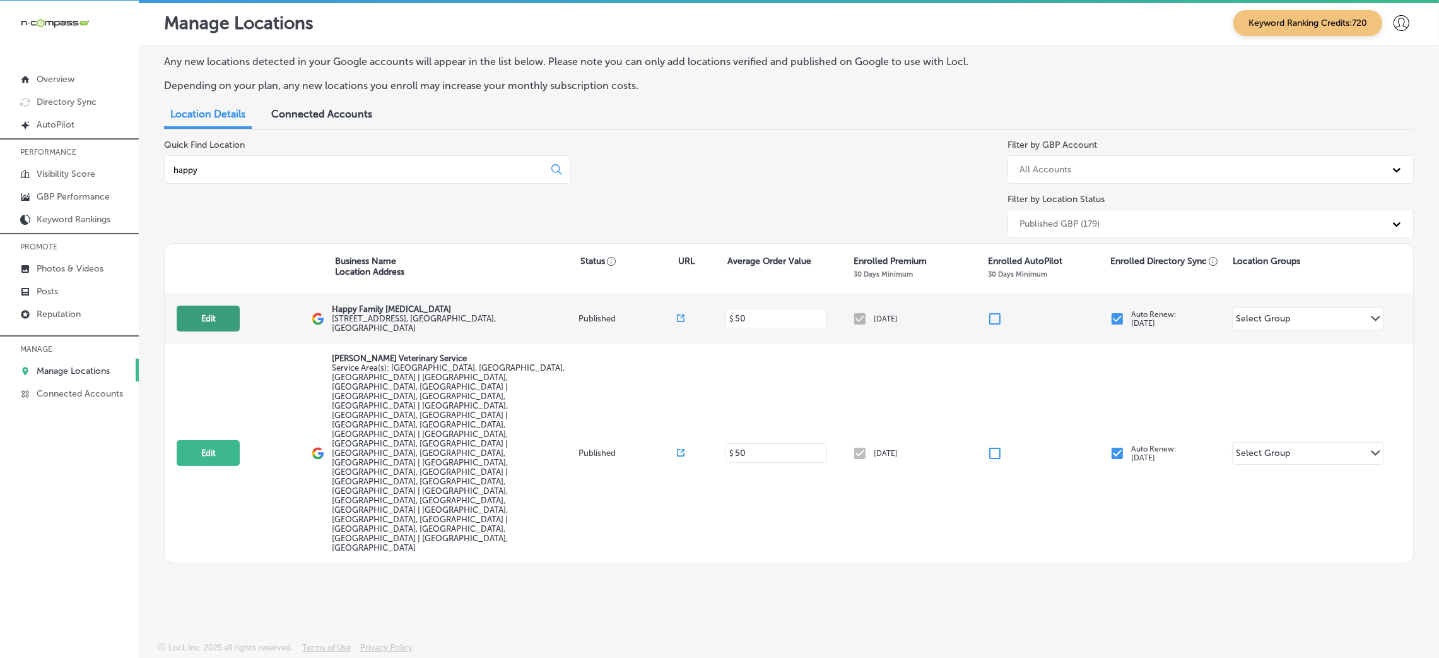
type input "happy"
click at [221, 305] on button "Edit" at bounding box center [208, 318] width 63 height 26
select select "US"
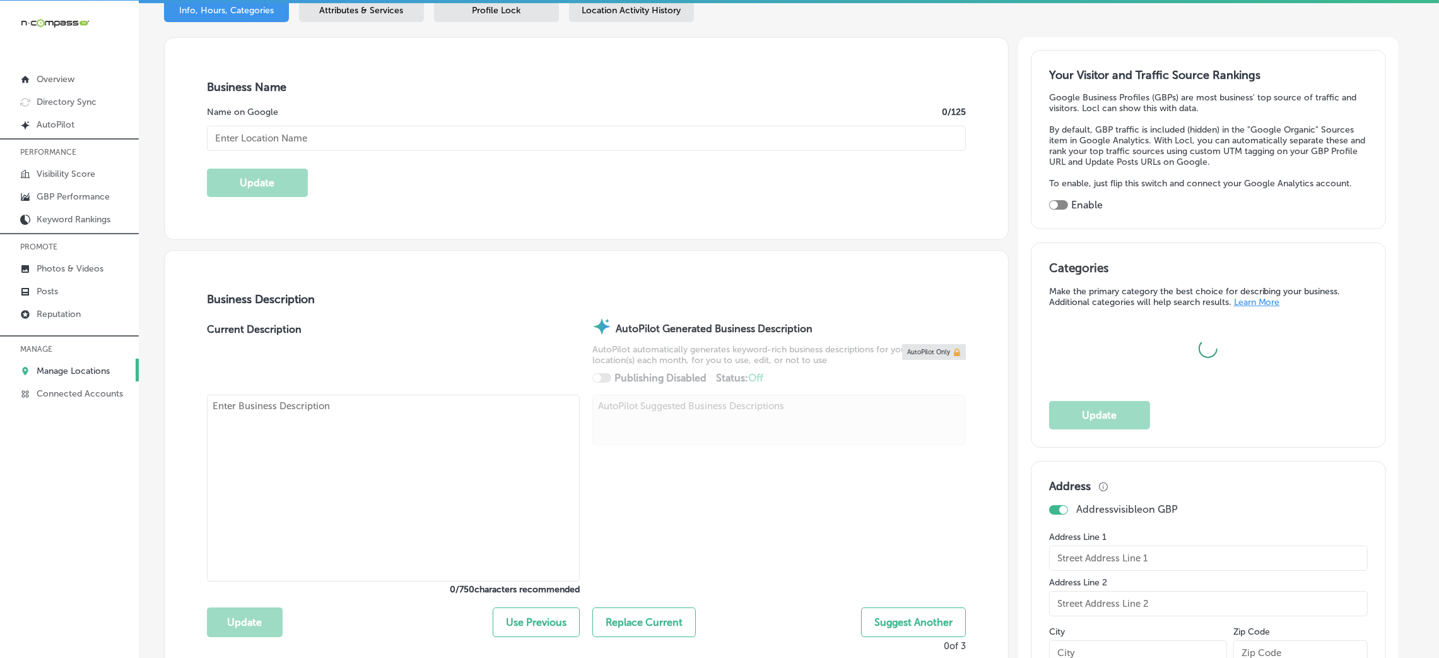
type input "Happy Family [MEDICAL_DATA]"
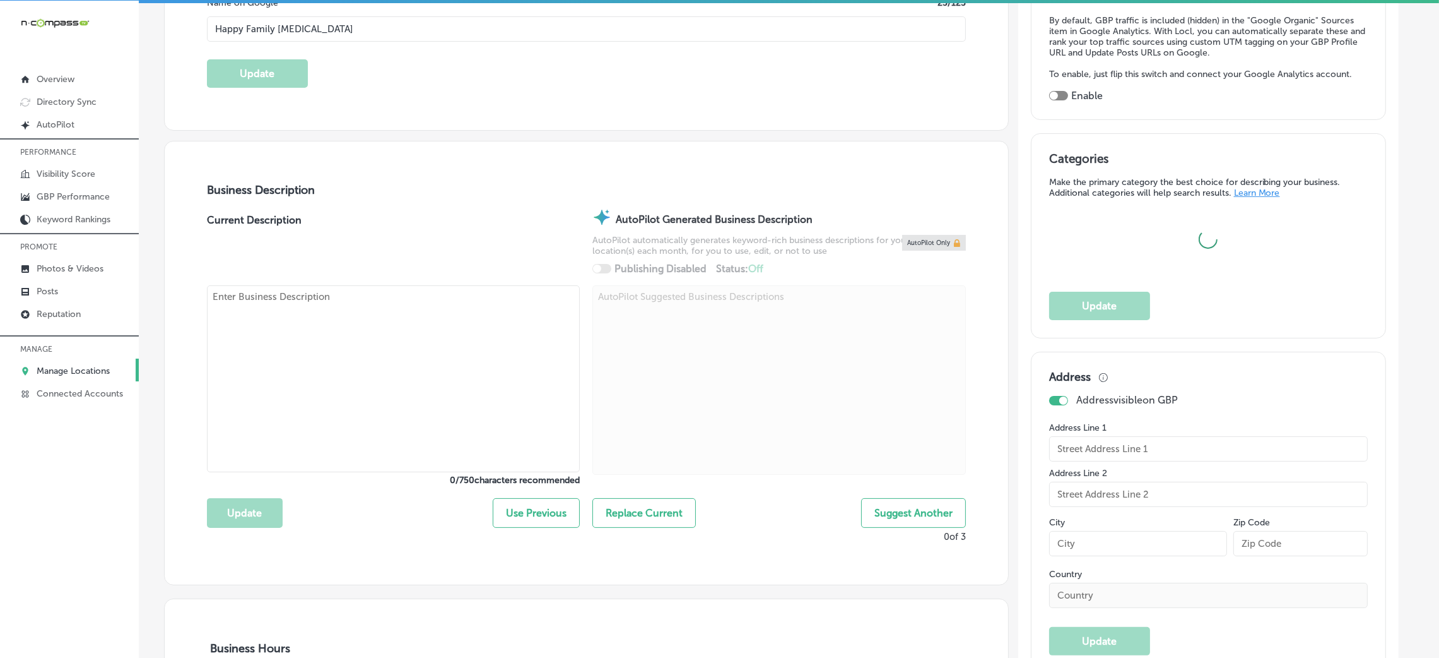
type input "[STREET_ADDRESS]"
type input "[PERSON_NAME] Carbon"
type input "62034"
type input "US"
type input "[URL][DOMAIN_NAME]"
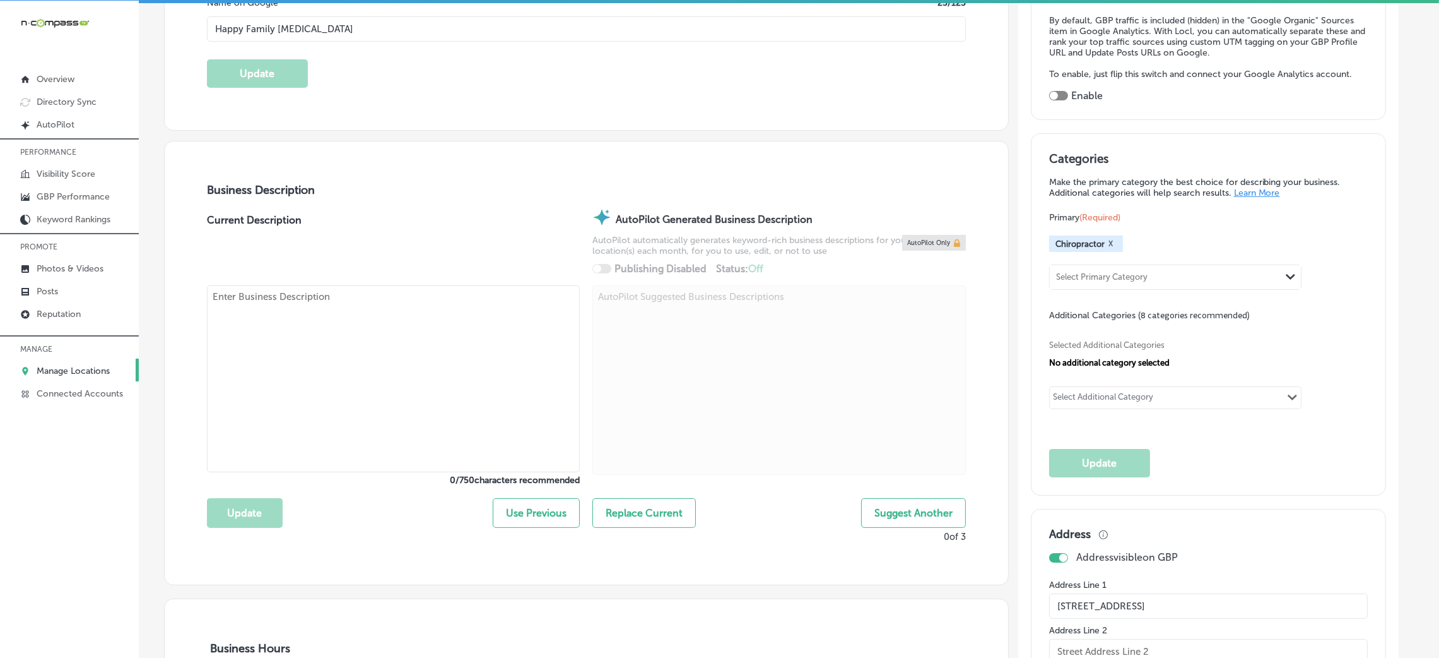
scroll to position [379, 0]
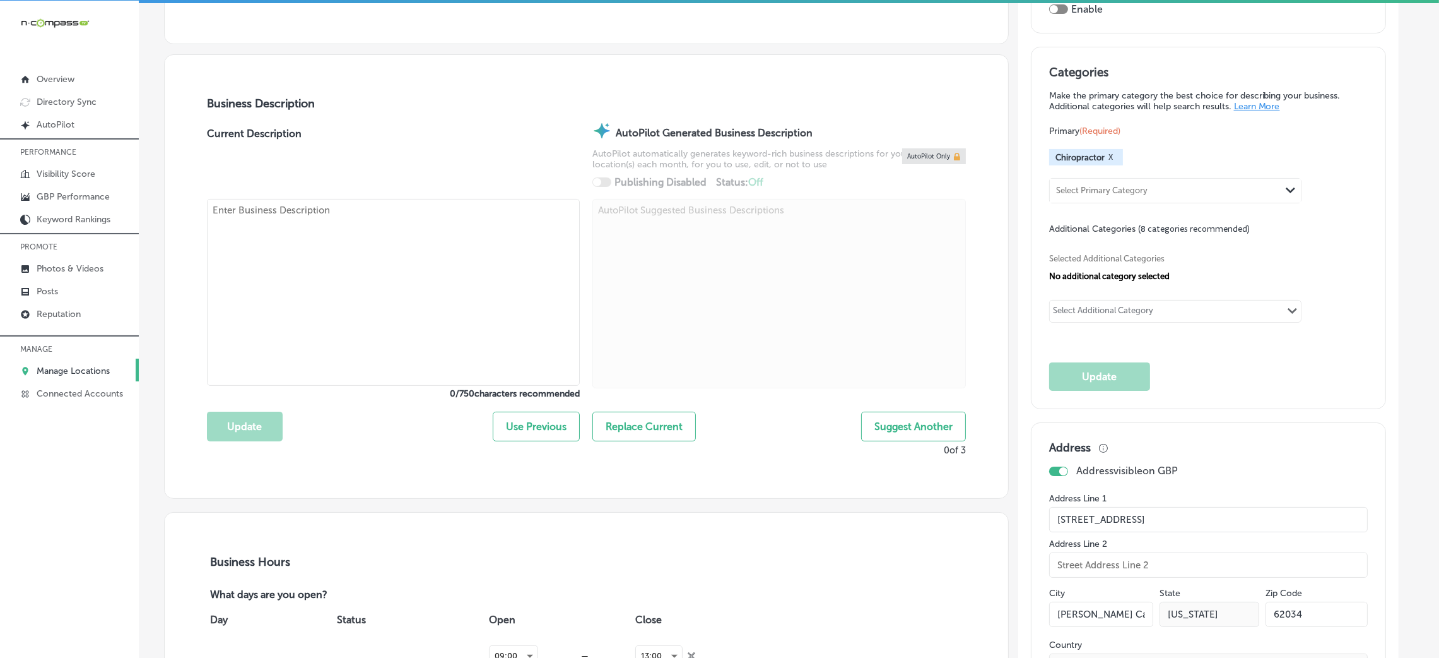
type textarea "Happy Family [MEDICAL_DATA] is a pediatric, prenatal, [MEDICAL_DATA], and overa…"
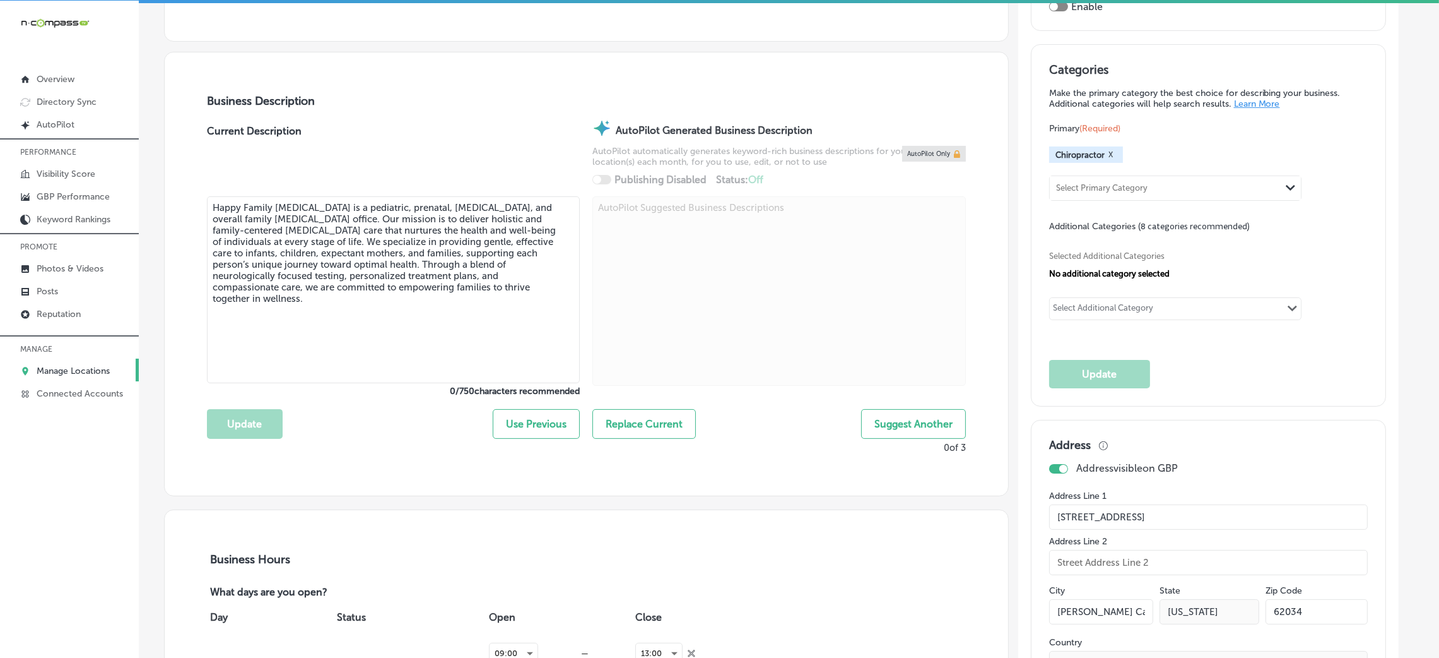
type input "[PHONE_NUMBER]"
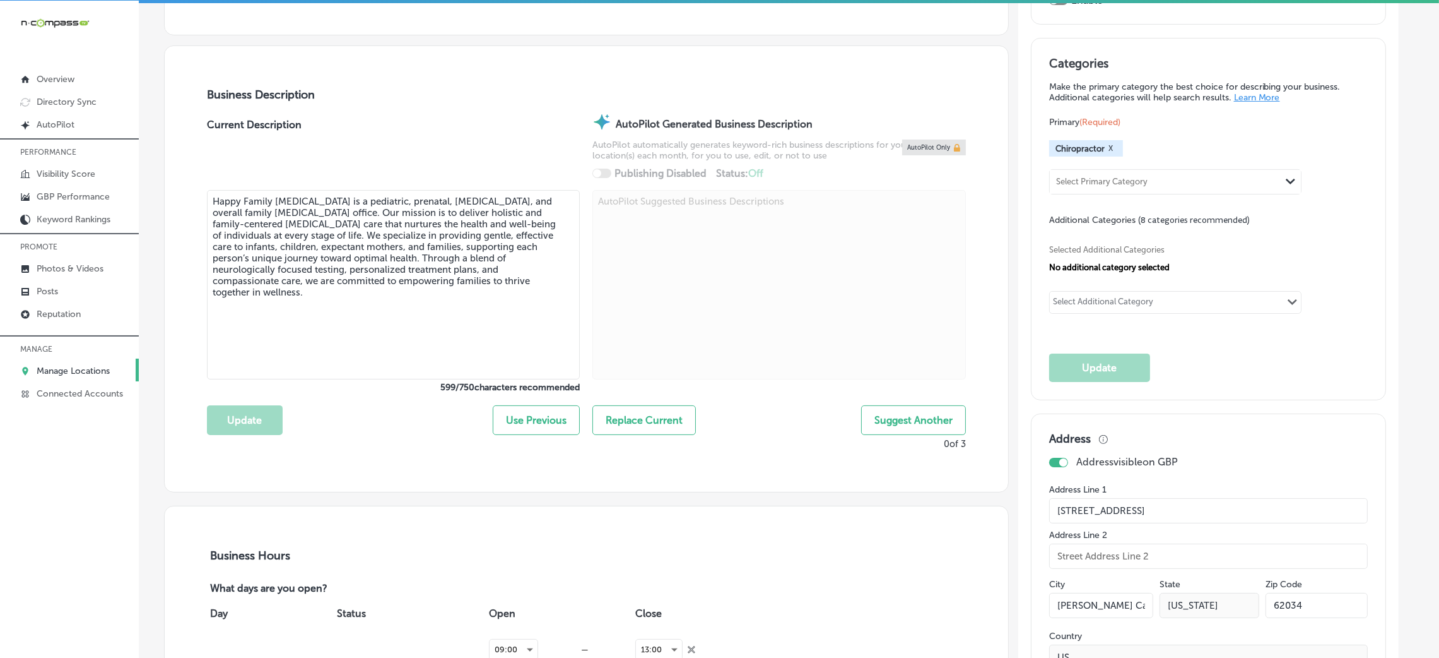
click at [365, 264] on textarea "Happy Family [MEDICAL_DATA] is a pediatric, prenatal, [MEDICAL_DATA], and overa…" at bounding box center [393, 284] width 373 height 189
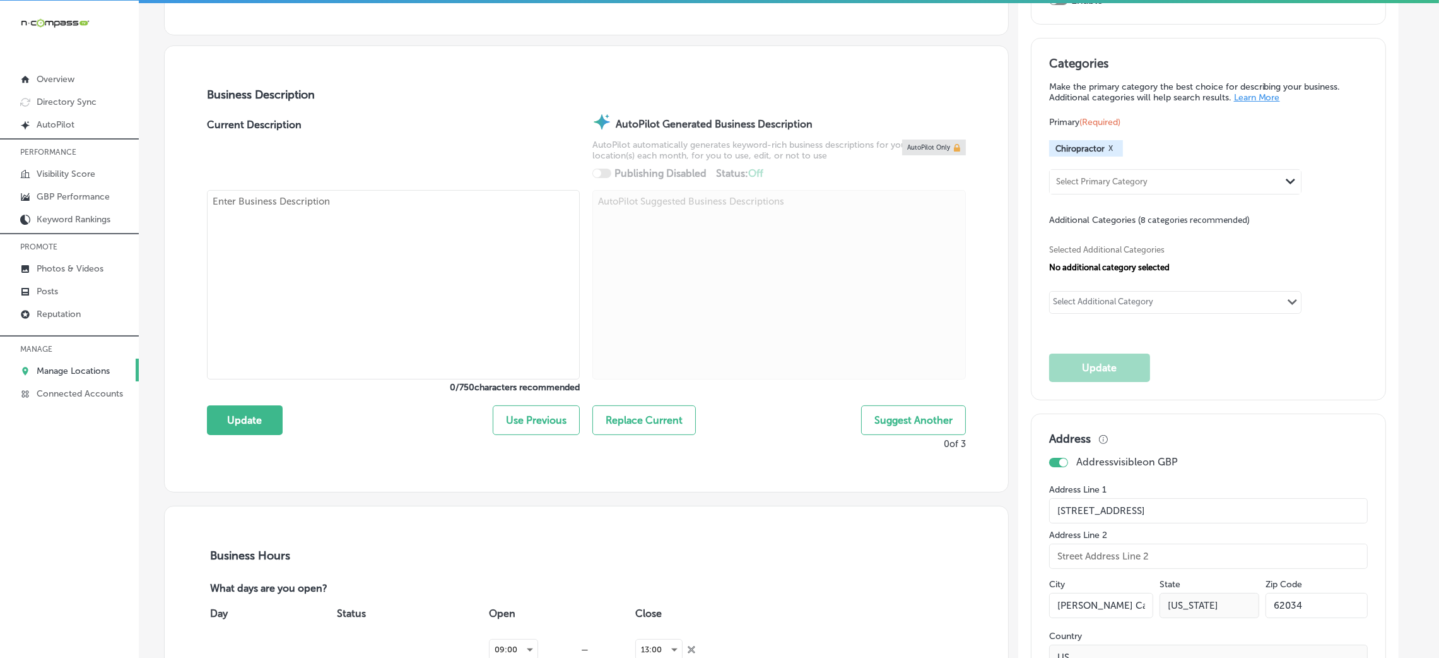
paste textarea "Happy Family [MEDICAL_DATA] in [GEOGRAPHIC_DATA], [GEOGRAPHIC_DATA] is a pediat…"
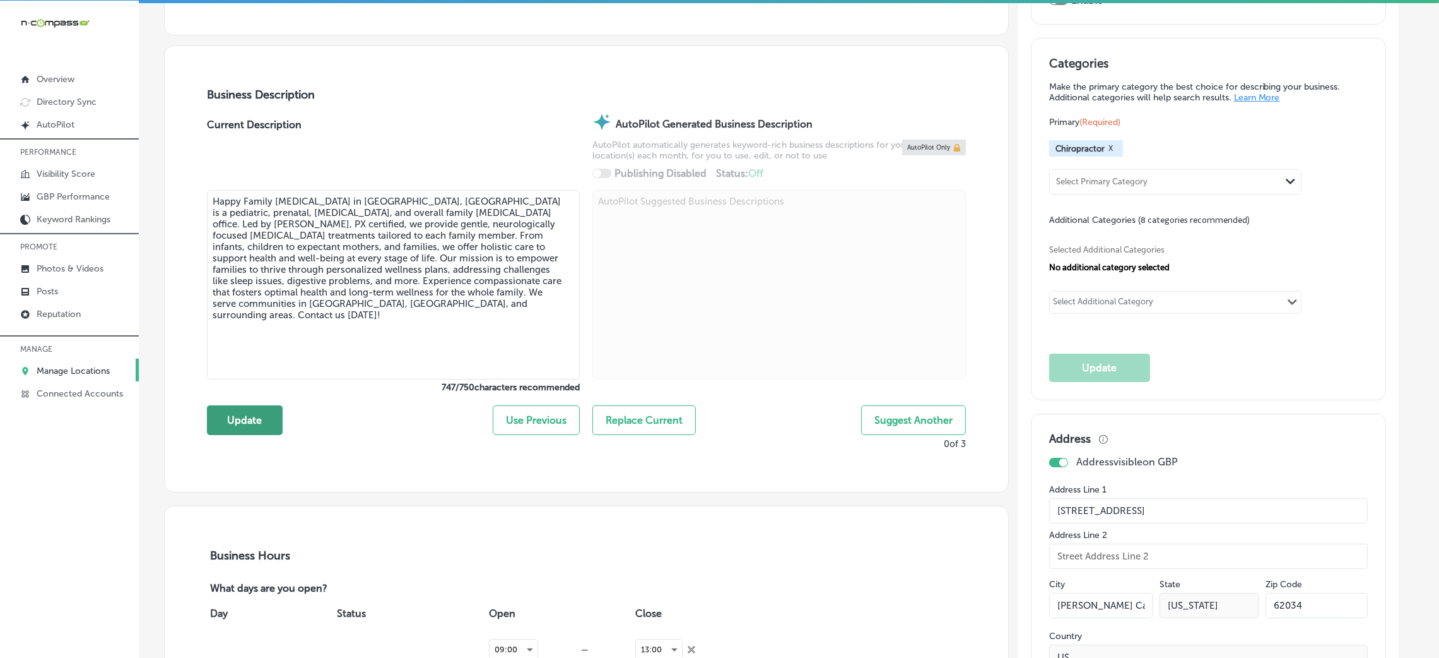
type textarea "Happy Family [MEDICAL_DATA] in [GEOGRAPHIC_DATA], [GEOGRAPHIC_DATA] is a pediat…"
click at [263, 419] on button "Update" at bounding box center [245, 420] width 76 height 30
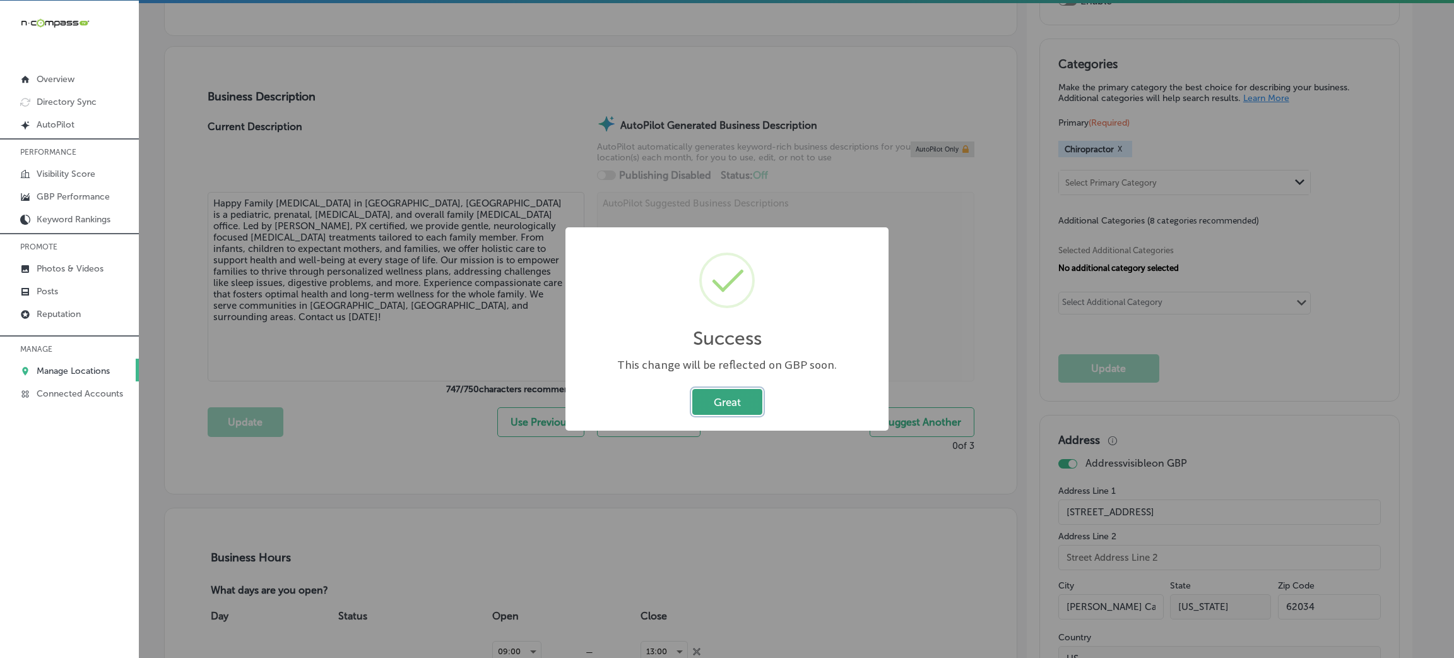
click at [742, 396] on button "Great" at bounding box center [727, 402] width 70 height 26
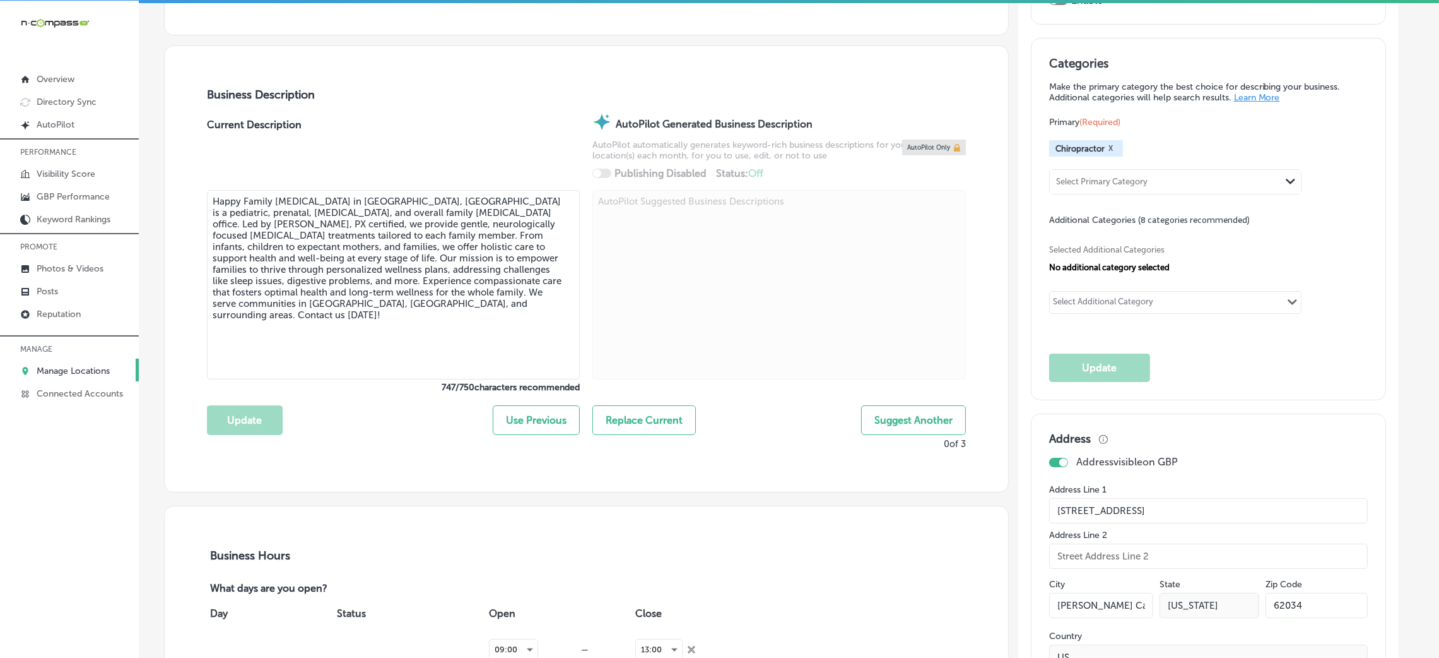
click at [1113, 280] on div "Selected Additional Categories No additional category selected Select Additiona…" at bounding box center [1208, 277] width 319 height 103
click at [1113, 297] on div "Select Additional Category" at bounding box center [1103, 304] width 100 height 15
paste input "Pediatric Chiropractor"
type input "Pediatric Chiropractor"
click at [1164, 310] on div "Select Additional Category Path Created with Sketch." at bounding box center [1175, 302] width 251 height 21
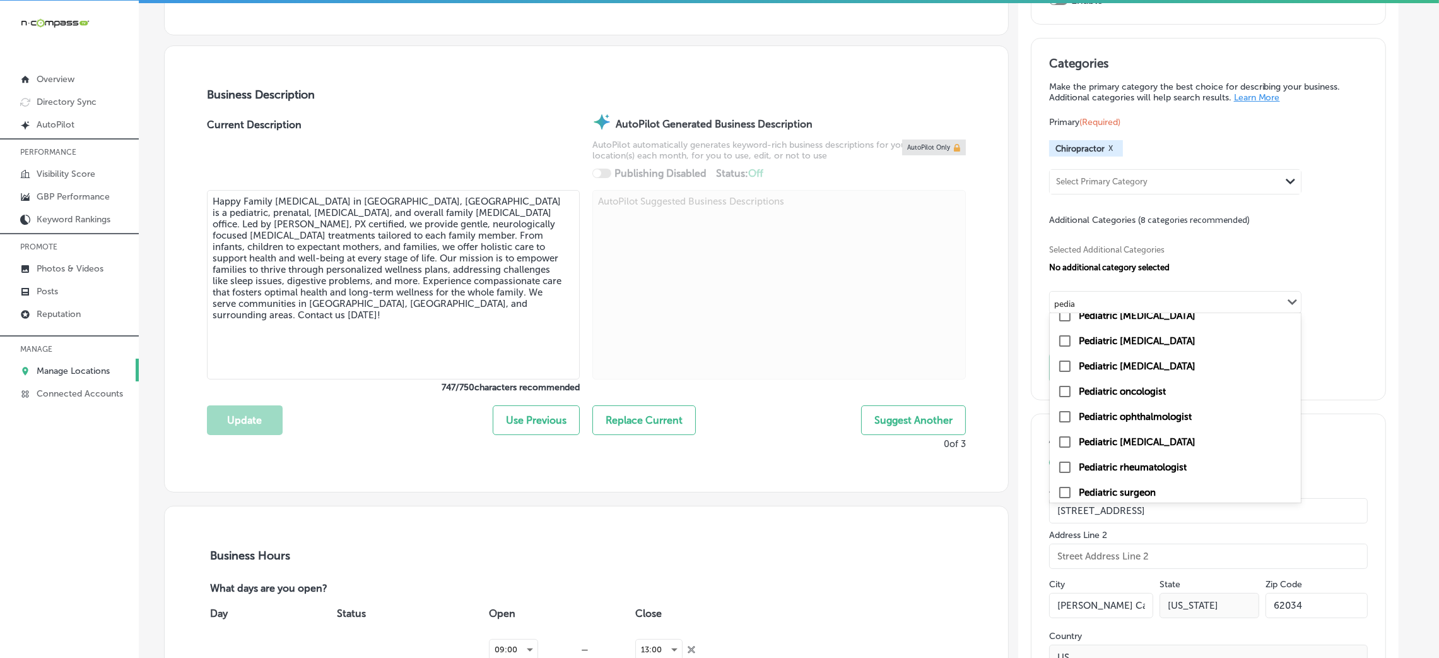
scroll to position [244, 0]
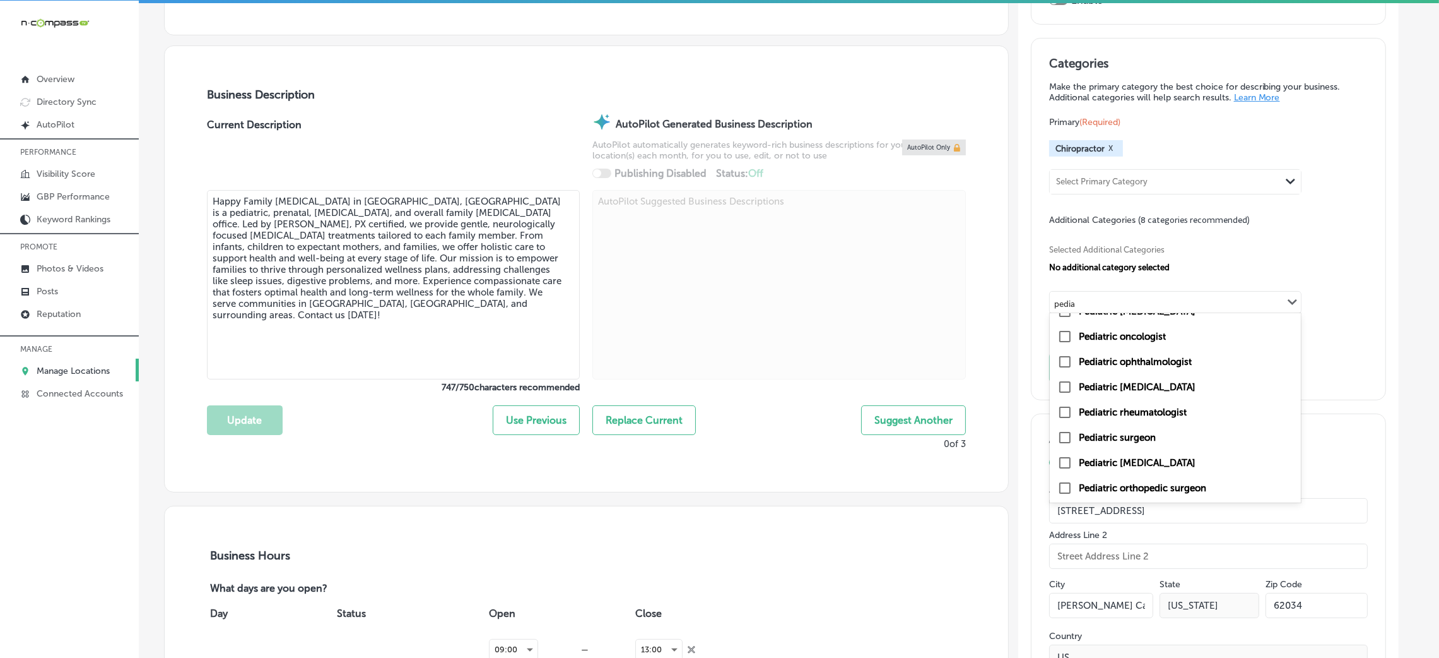
type input "pedia"
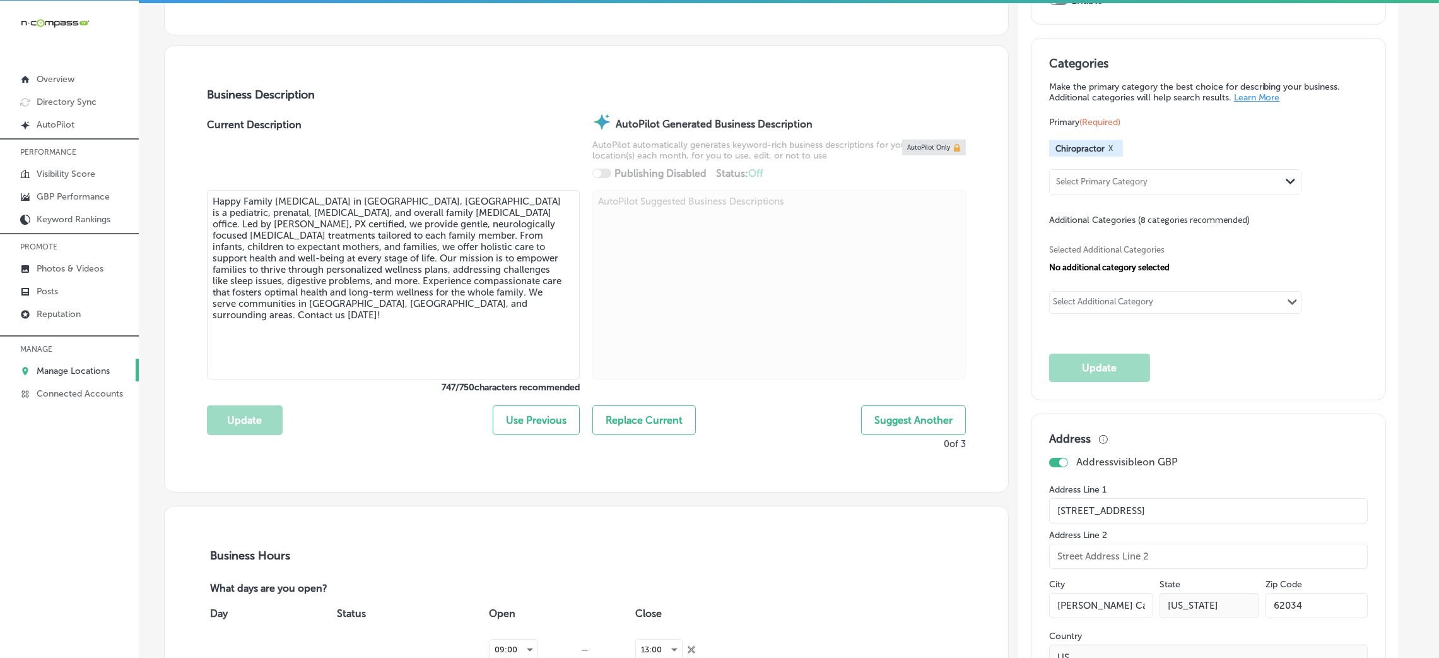
click at [1207, 303] on div "Select Additional Category Path Created with Sketch." at bounding box center [1175, 302] width 251 height 21
type input "prenatal"
type input "family ch"
click at [1116, 294] on div "Select Additional Category" at bounding box center [1103, 302] width 107 height 18
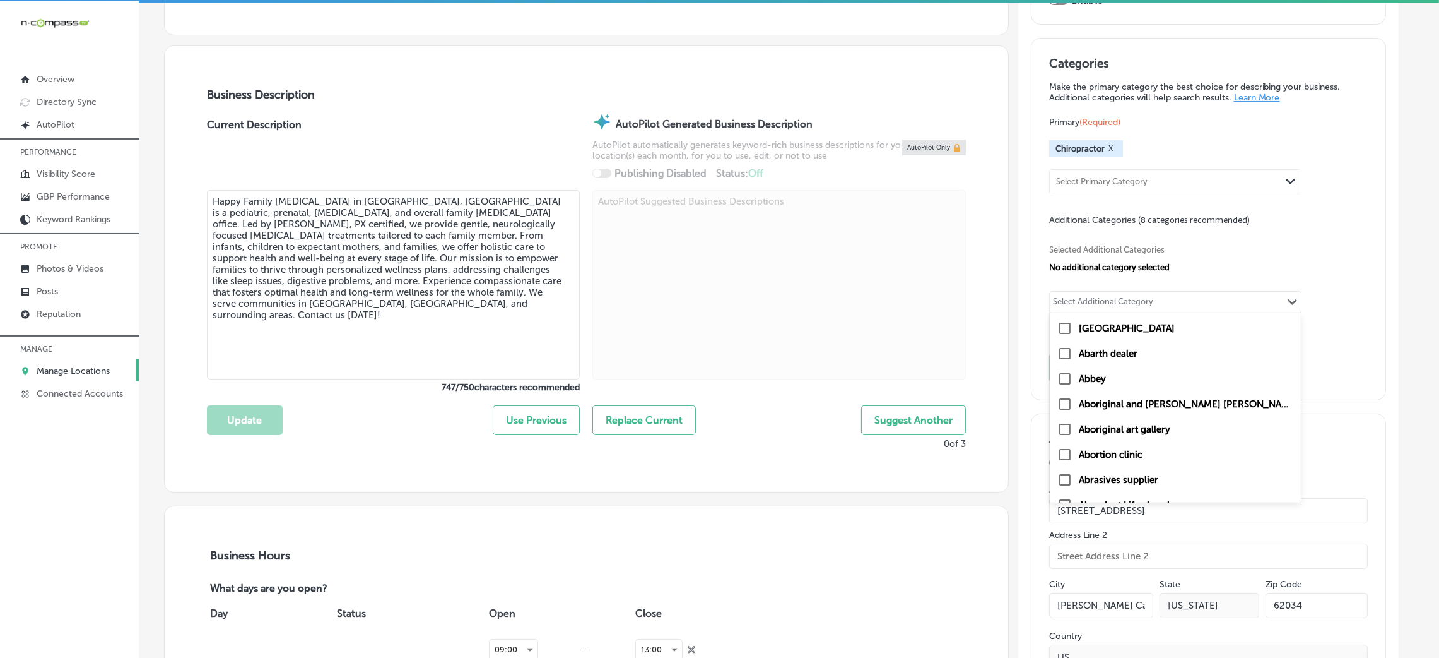
paste input "Wellness Center"
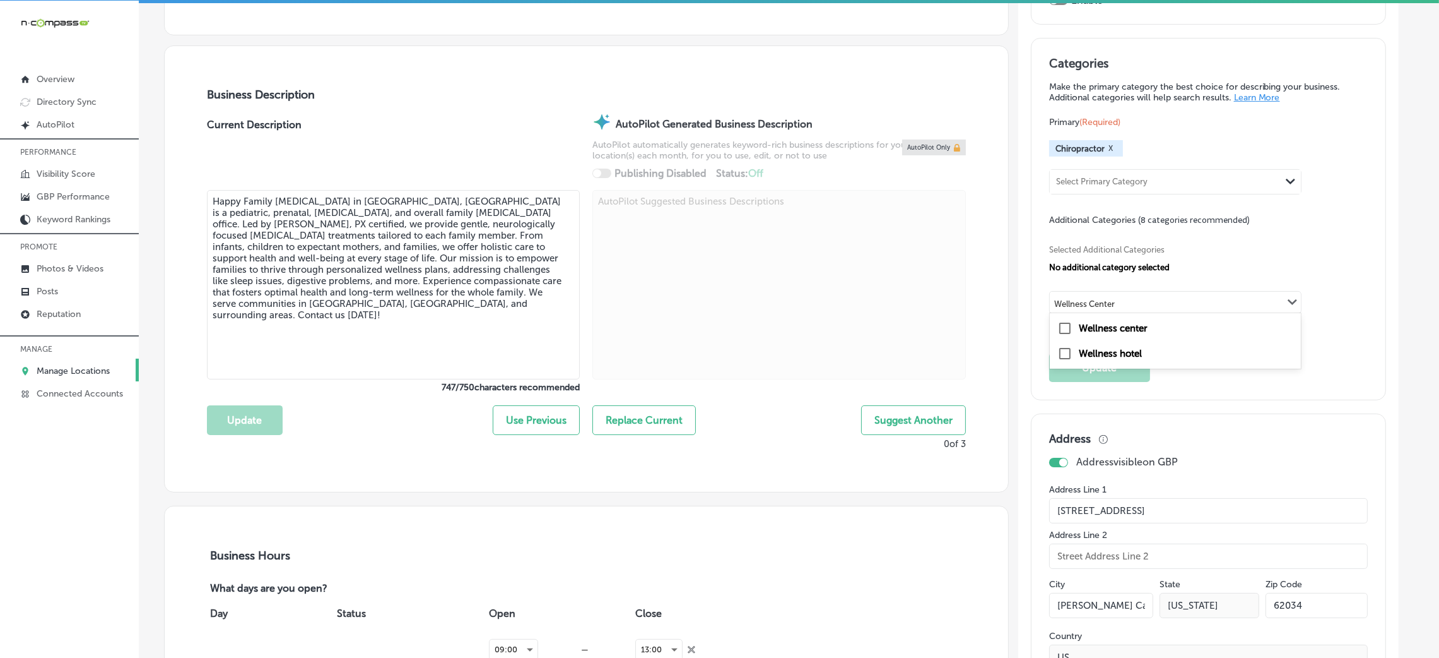
click at [1144, 324] on label "Wellness center" at bounding box center [1113, 327] width 69 height 11
type input "Wellness Center"
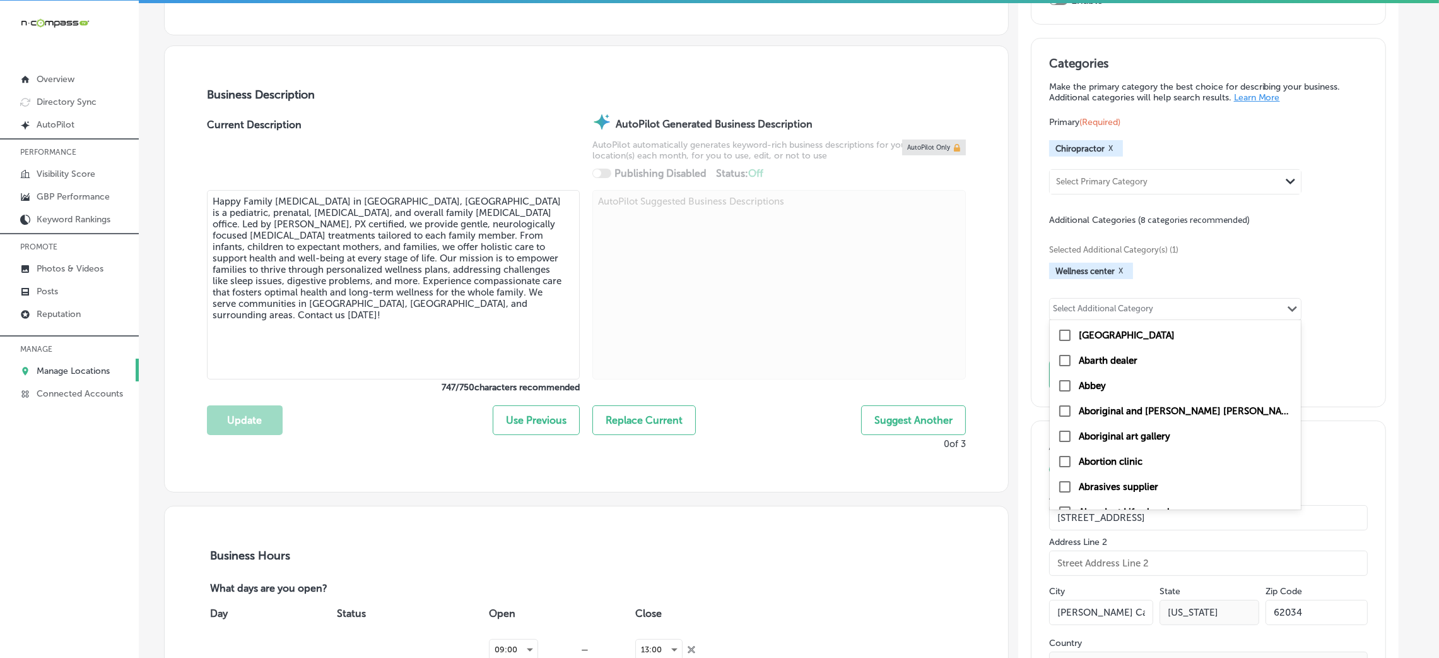
click at [1096, 298] on div "Select Additional Category Path Created with Sketch." at bounding box center [1175, 308] width 251 height 21
paste input "Holistic Health Practitioner"
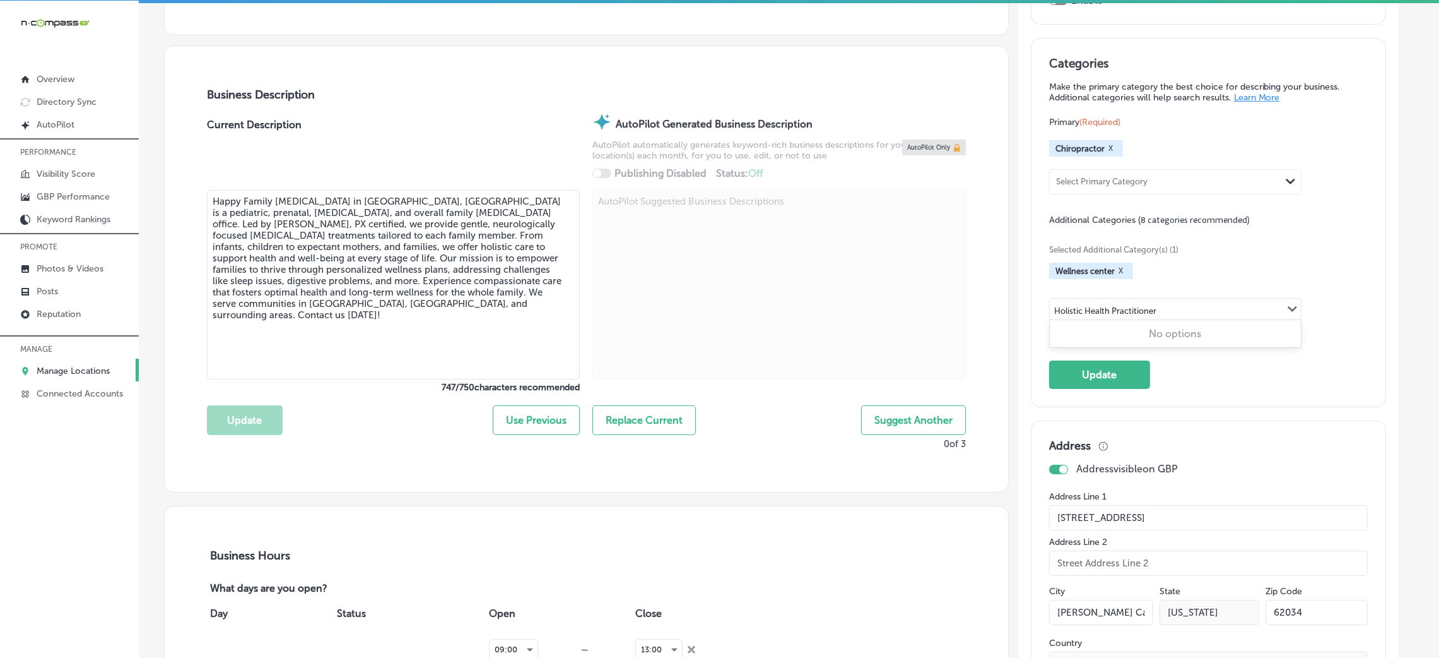
drag, startPoint x: 1121, startPoint y: 307, endPoint x: 1238, endPoint y: 306, distance: 116.1
click at [1238, 306] on div "Holistic Health Practitioner Holistic Health Practitioner Path Created with Ske…" at bounding box center [1175, 308] width 251 height 21
type input "Holistic Health"
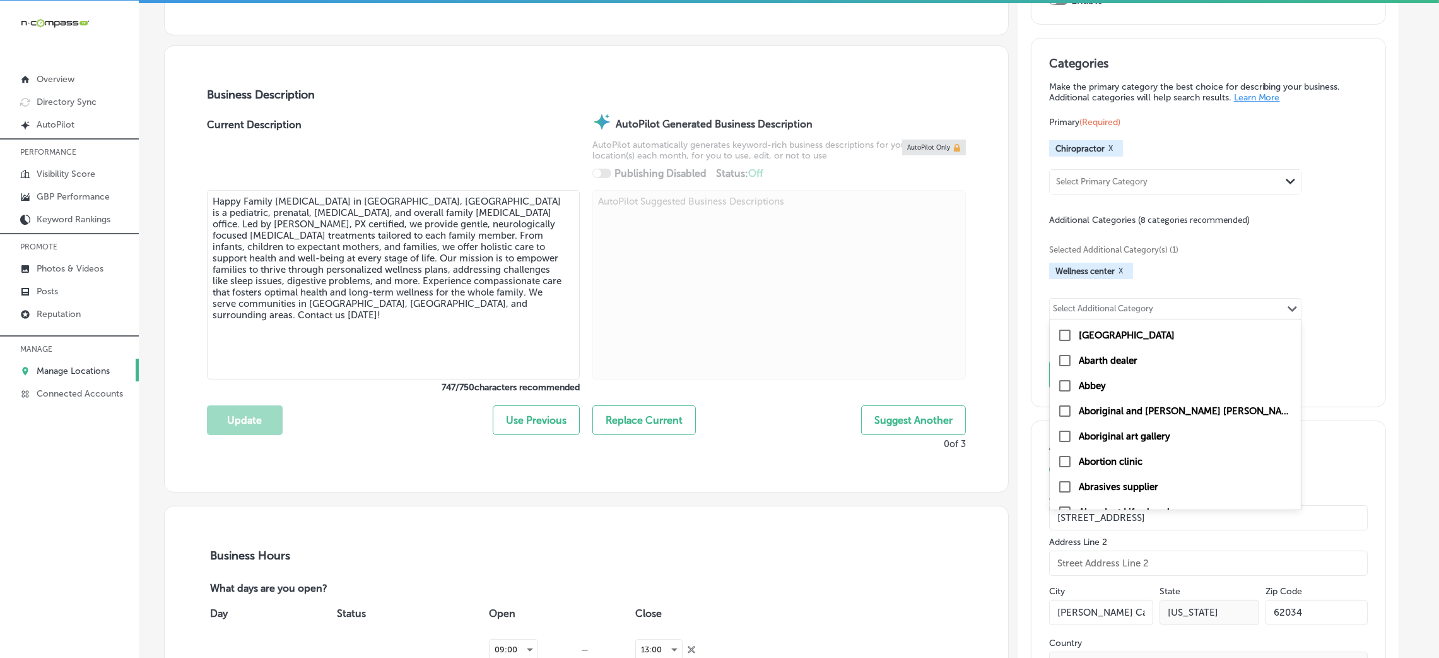
click at [1100, 309] on div "Select Additional Category" at bounding box center [1103, 311] width 100 height 15
paste input "Pregnancy Health Clinic"
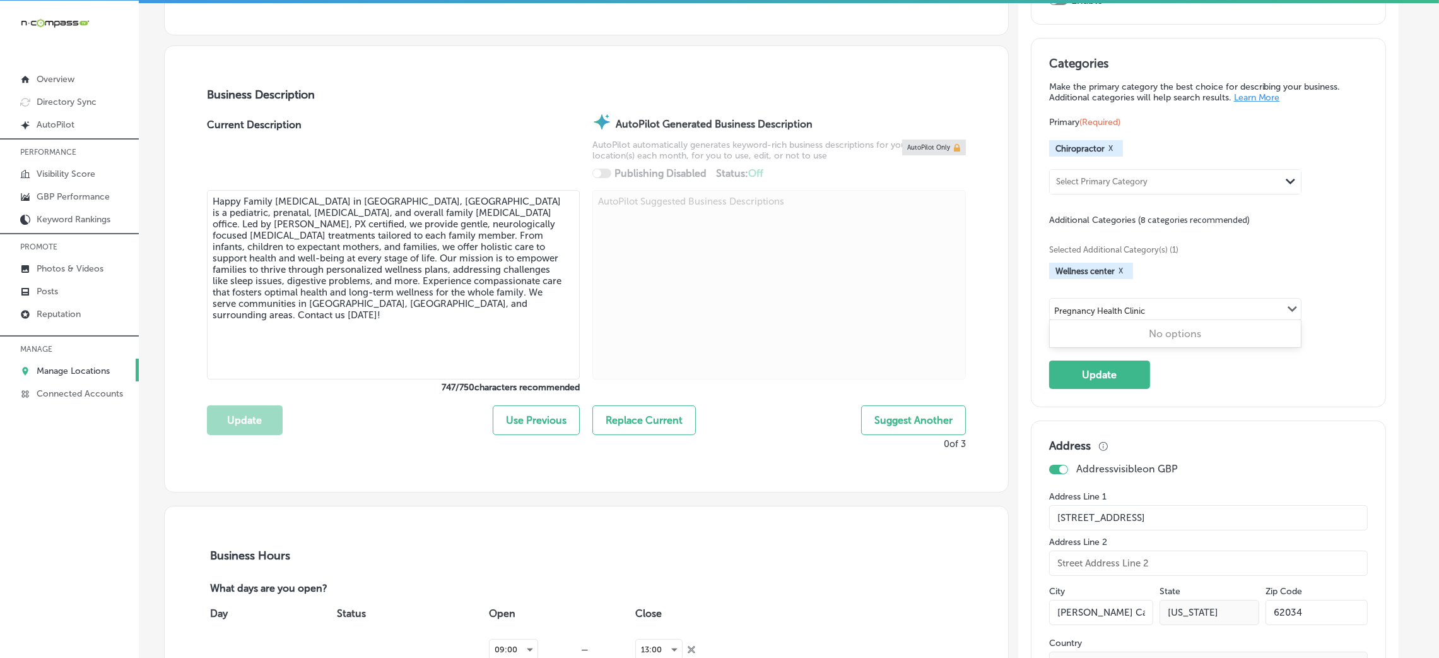
type input "Pregnancy Health Clinic"
click at [1150, 309] on div "Select Additional Category" at bounding box center [1103, 311] width 100 height 15
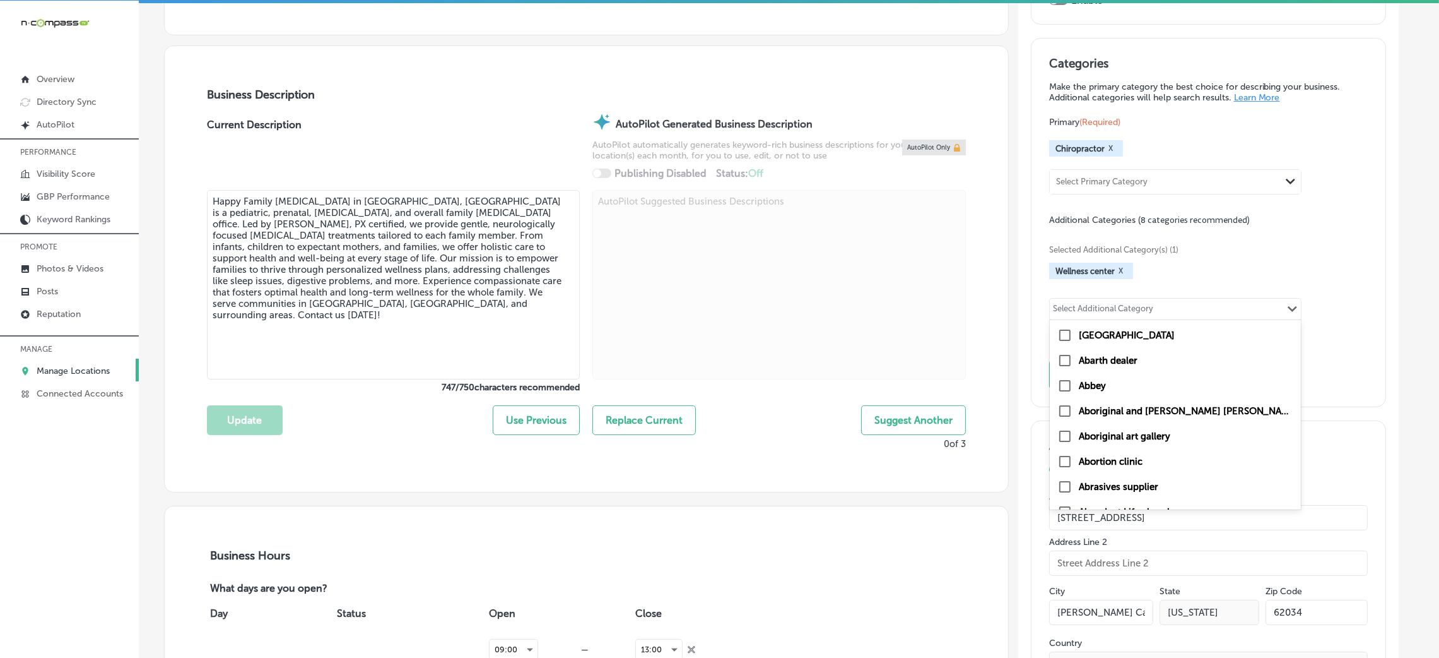
paste input "Alternative & Holistic Health Service"
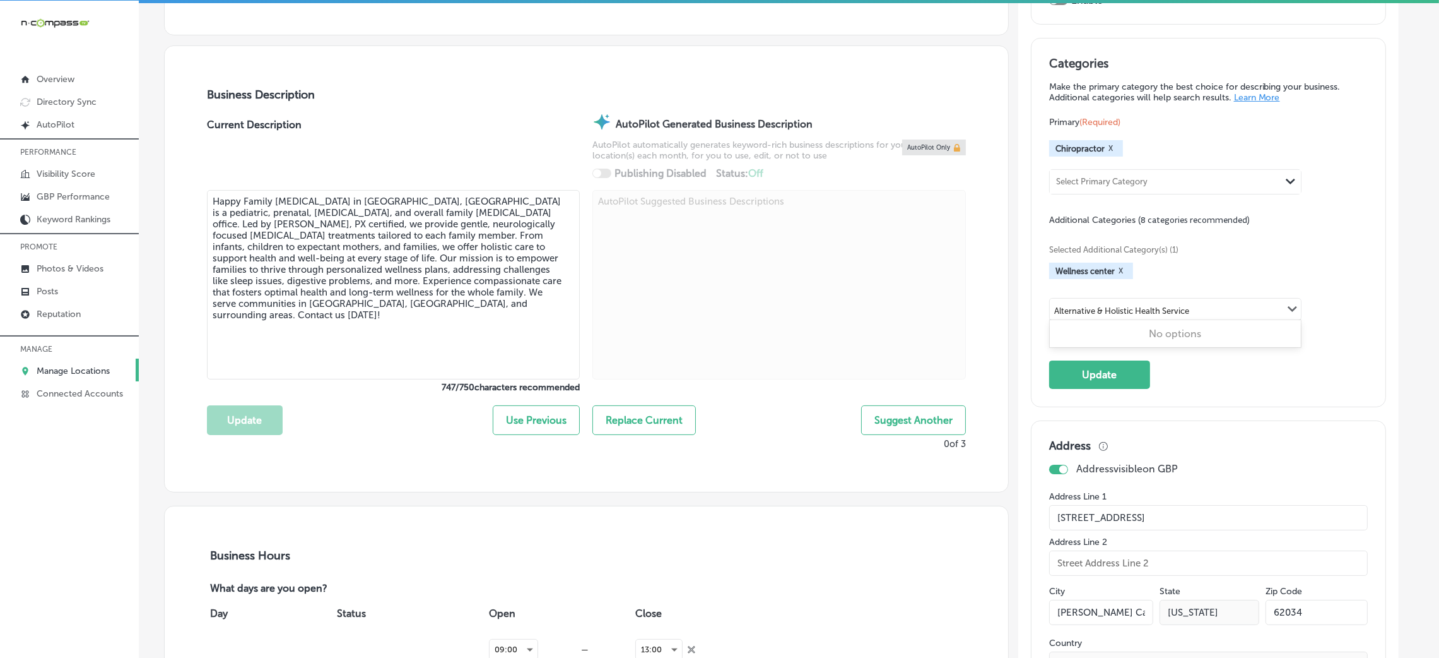
type input "Alternative & Holistic Health Service"
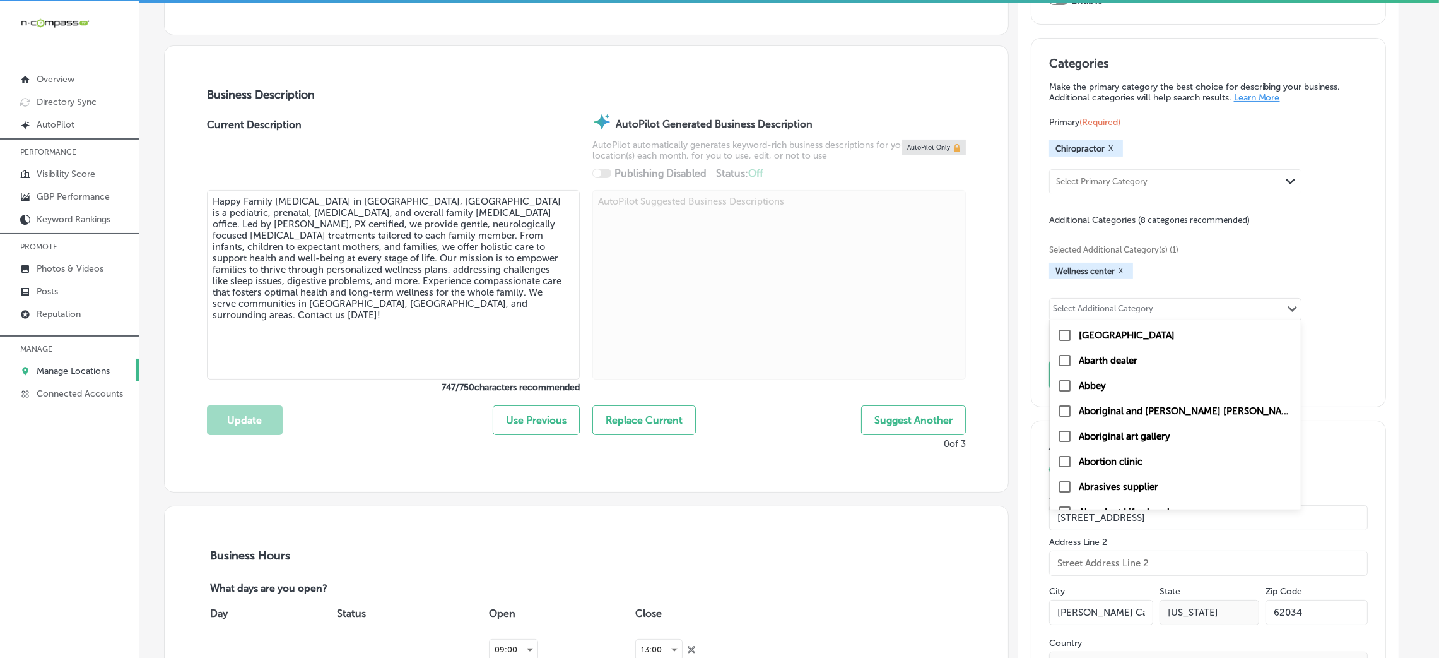
click at [1118, 309] on div "Select Additional Category" at bounding box center [1103, 311] width 100 height 15
paste input "Tension Stress Scans"
type input "Tension Stress Scans"
click at [1191, 272] on div "Wellness center X" at bounding box center [1208, 271] width 319 height 16
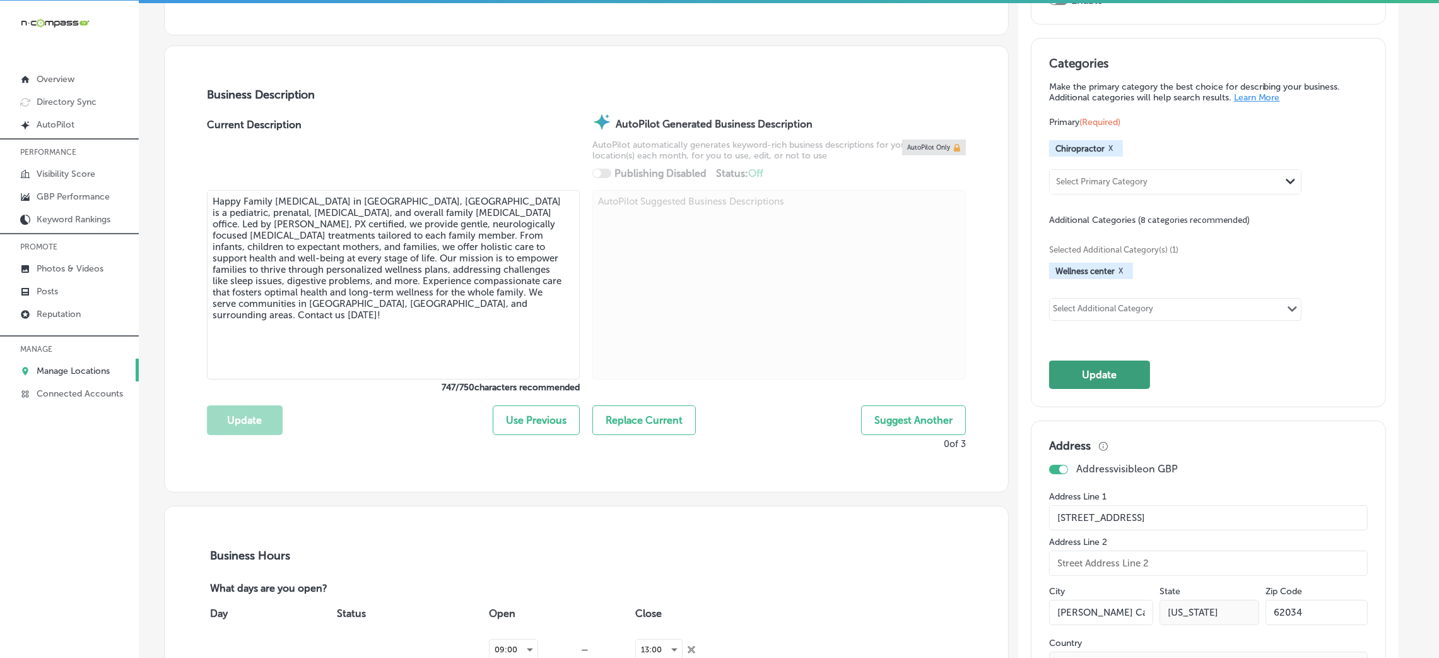
click at [1099, 372] on button "Update" at bounding box center [1099, 374] width 101 height 28
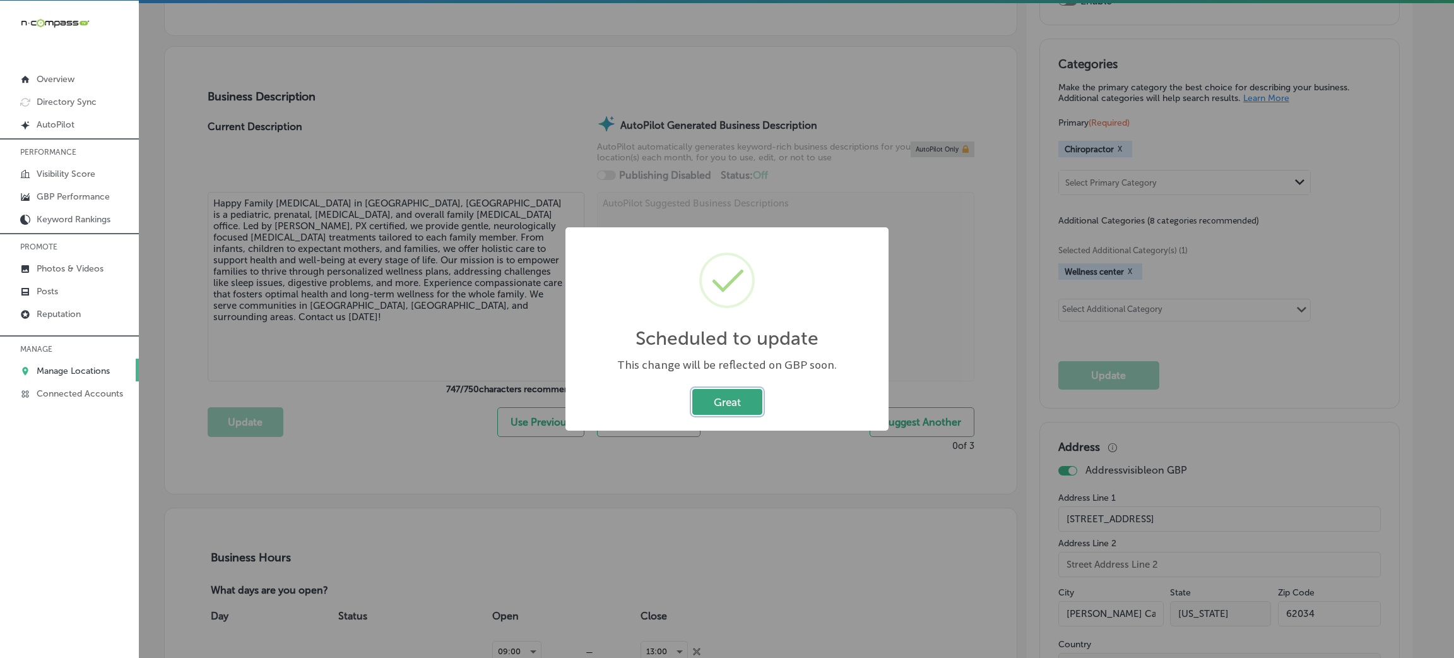
click at [728, 404] on button "Great" at bounding box center [727, 402] width 70 height 26
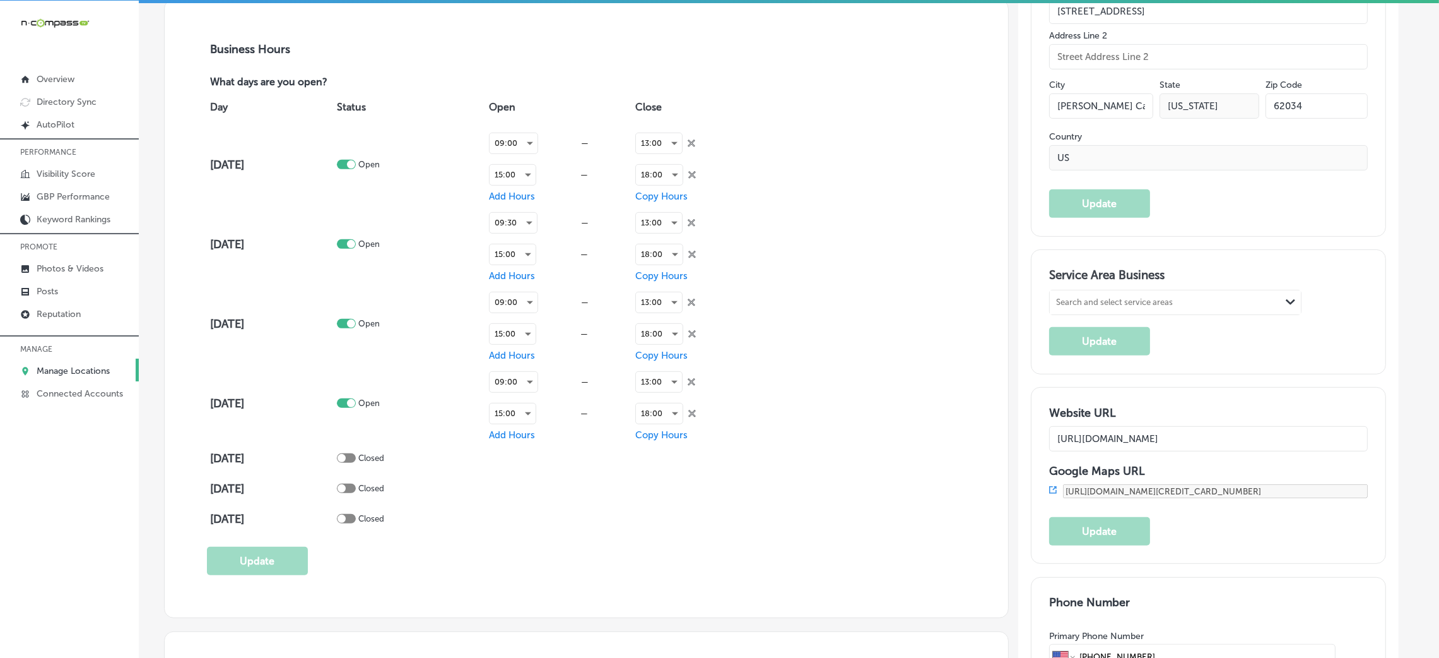
scroll to position [851, 0]
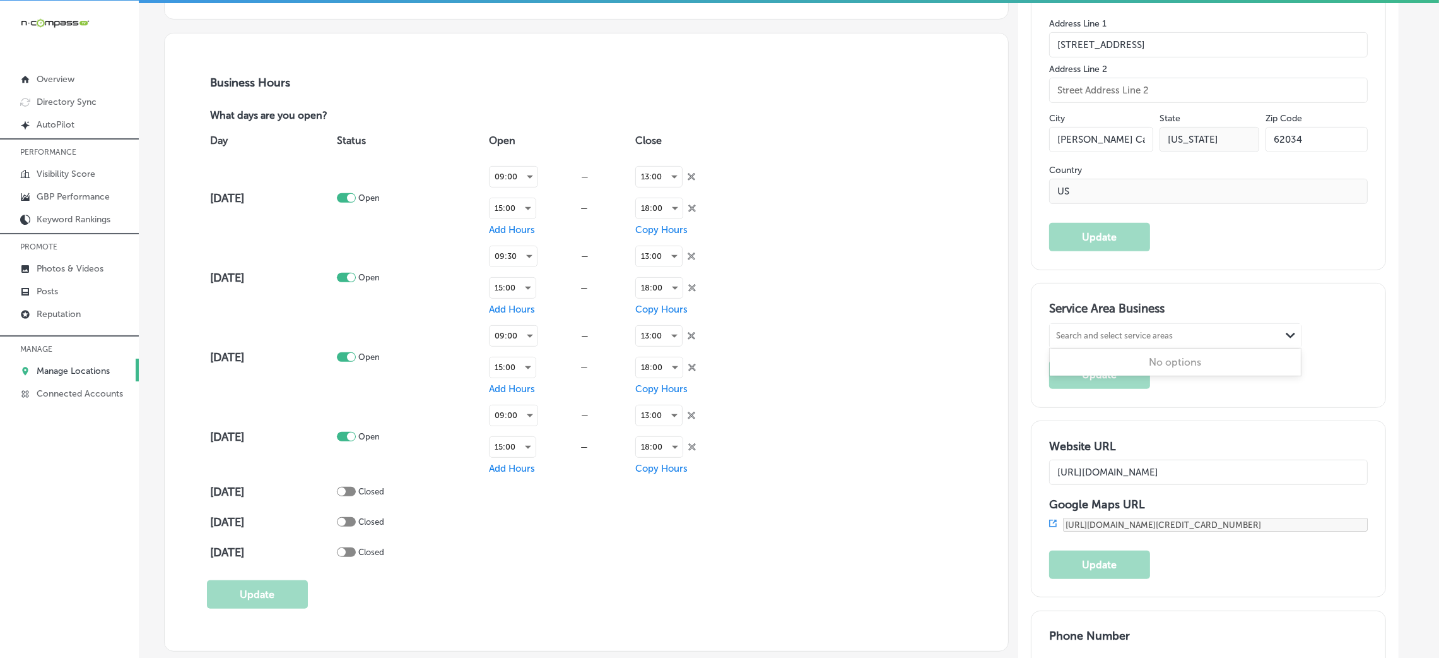
click at [1095, 335] on div "Search and select service areas" at bounding box center [1114, 335] width 117 height 9
click at [1127, 340] on div "Search and select service areas" at bounding box center [1165, 336] width 231 height 17
paste input "[PERSON_NAME] Carbon, [GEOGRAPHIC_DATA], [GEOGRAPHIC_DATA]"
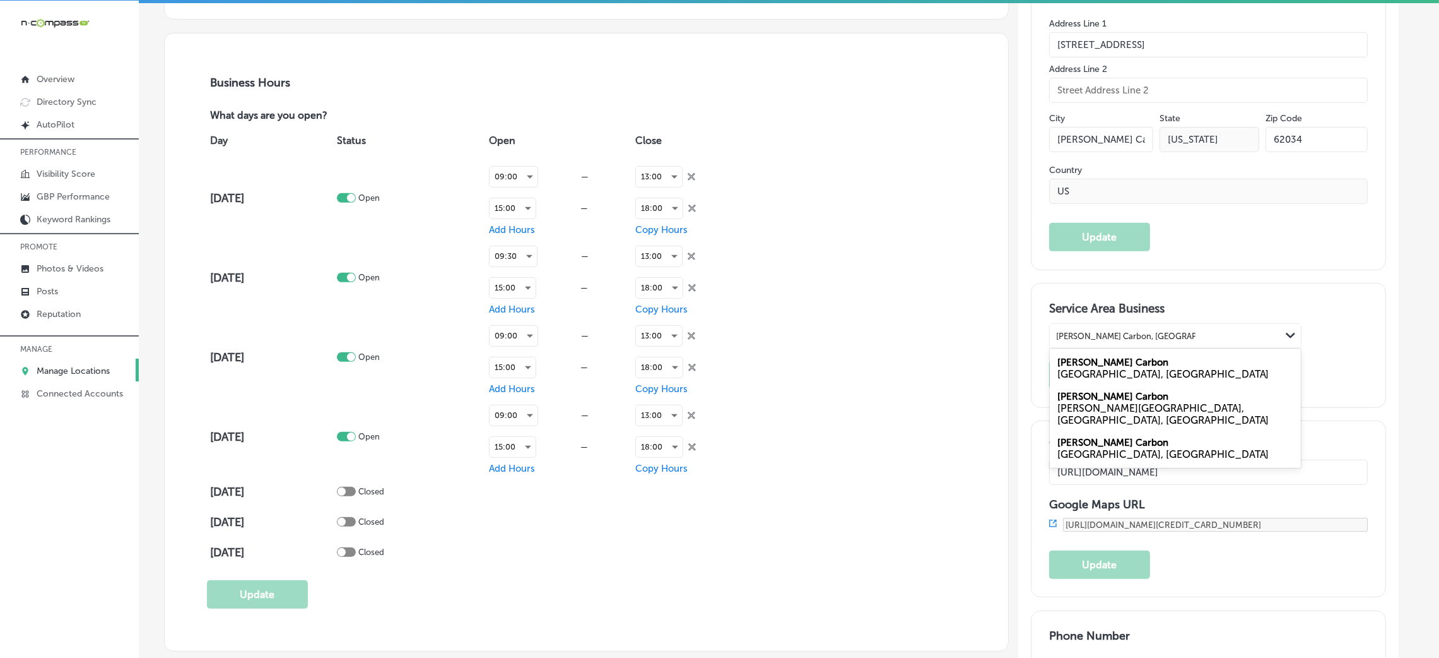
click at [1115, 336] on input "[PERSON_NAME] Carbon, [GEOGRAPHIC_DATA], [GEOGRAPHIC_DATA]" at bounding box center [1125, 335] width 139 height 9
drag, startPoint x: 1112, startPoint y: 335, endPoint x: 1345, endPoint y: 328, distance: 233.6
click at [1345, 328] on div "option [object Object] focused, 1 of 3. 3 results available for search term [PE…" at bounding box center [1208, 335] width 319 height 25
type input "[PERSON_NAME] Carbon"
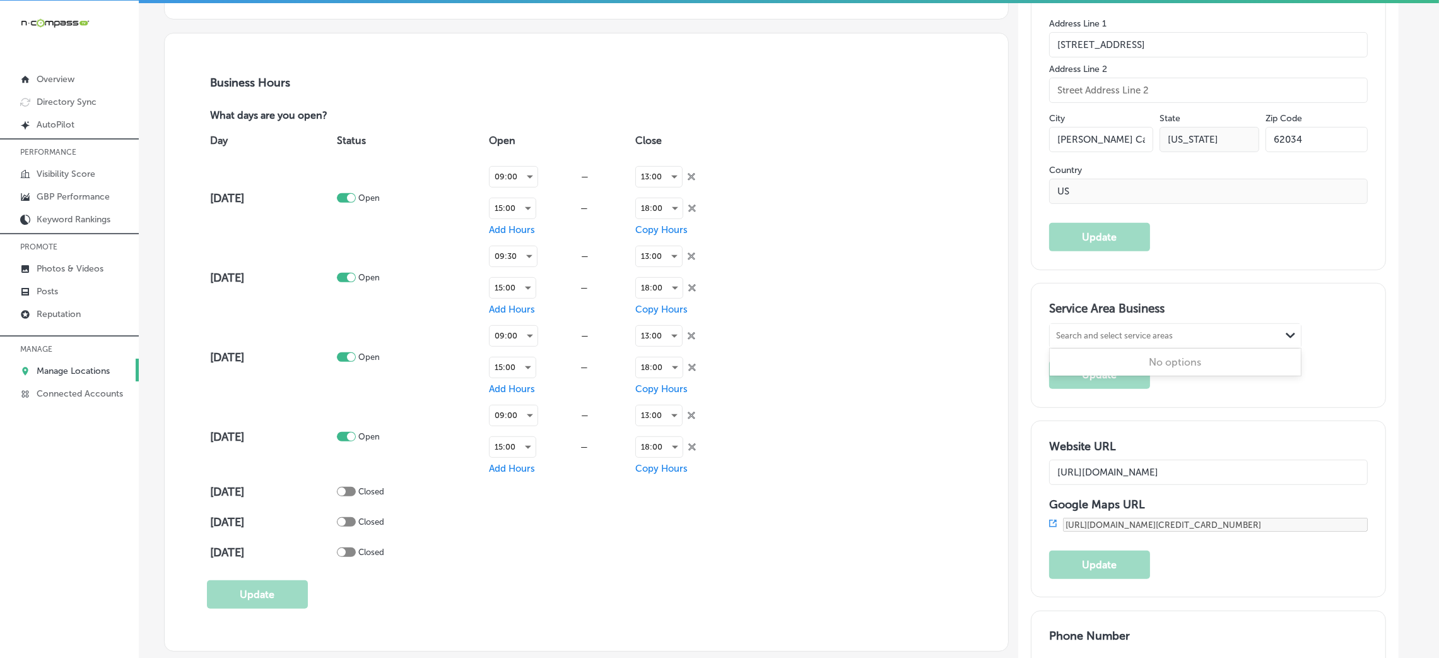
click at [1164, 345] on div "Search and select service areas Path Created with Sketch." at bounding box center [1175, 336] width 251 height 24
paste input ", [GEOGRAPHIC_DATA], [GEOGRAPHIC_DATA]"
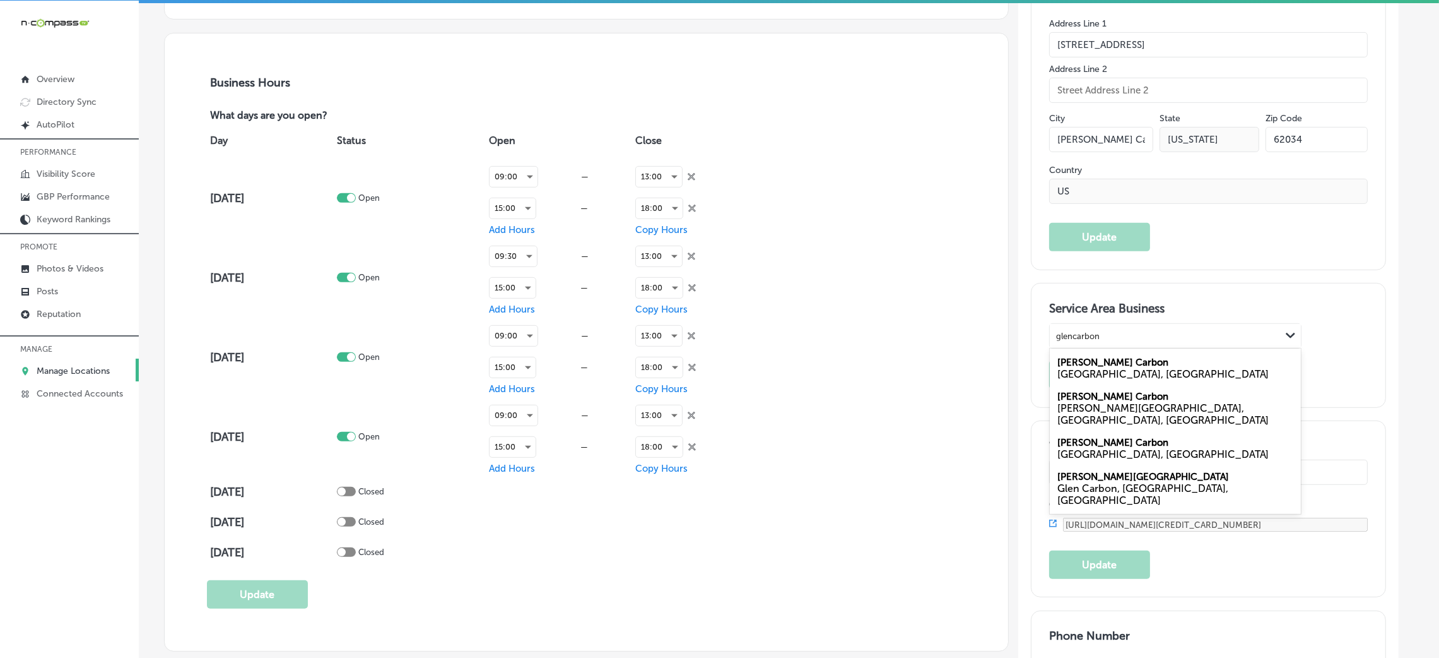
click at [1099, 359] on label "[PERSON_NAME] Carbon" at bounding box center [1113, 362] width 111 height 11
type input "glencarbon"
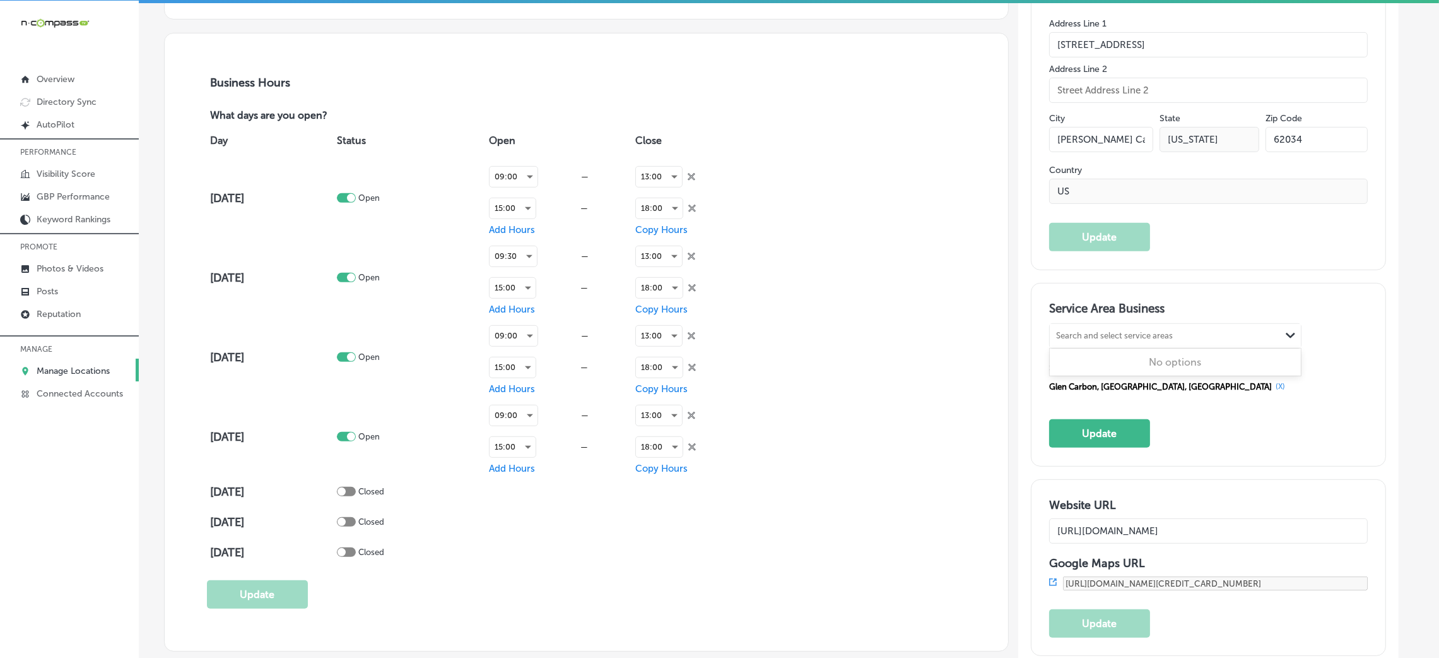
click at [1133, 339] on div "Search and select service areas" at bounding box center [1114, 335] width 117 height 9
paste input ", [GEOGRAPHIC_DATA], [GEOGRAPHIC_DATA]"
drag, startPoint x: 1113, startPoint y: 336, endPoint x: 1177, endPoint y: 332, distance: 64.5
click at [1177, 332] on div ", [GEOGRAPHIC_DATA], [GEOGRAPHIC_DATA] , [GEOGRAPHIC_DATA], [GEOGRAPHIC_DATA]" at bounding box center [1165, 336] width 231 height 17
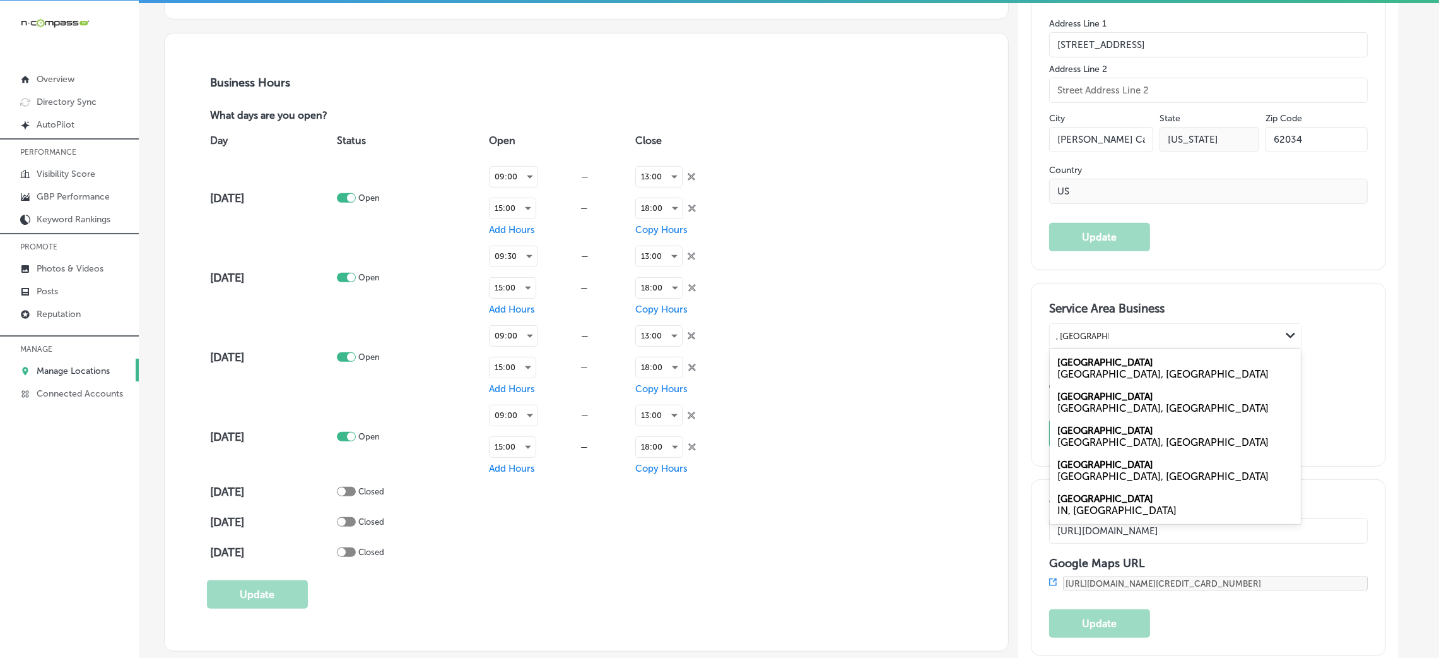
click at [1120, 369] on div "[GEOGRAPHIC_DATA], [GEOGRAPHIC_DATA]" at bounding box center [1176, 374] width 236 height 12
type input ", [GEOGRAPHIC_DATA]"
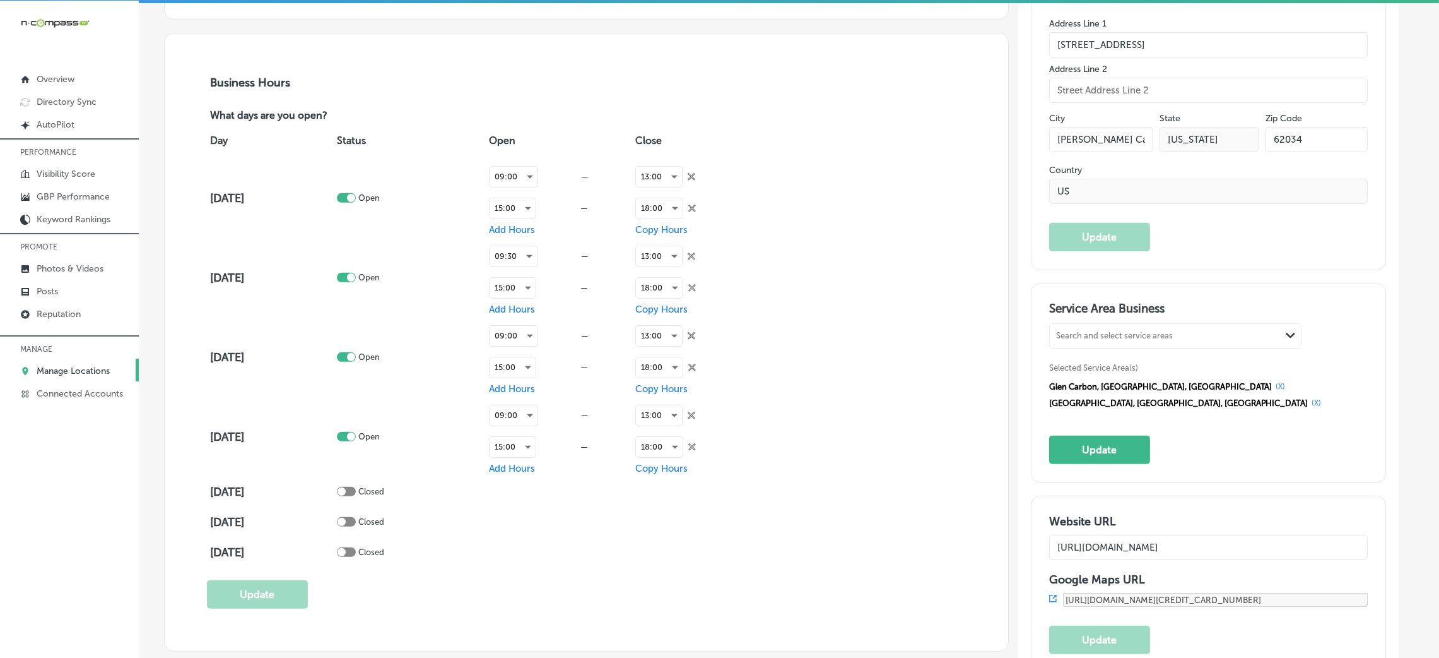
click at [1176, 324] on div "Search and select service areas Path Created with Sketch." at bounding box center [1175, 336] width 251 height 24
paste input ", [GEOGRAPHIC_DATA], [GEOGRAPHIC_DATA]"
drag, startPoint x: 1120, startPoint y: 333, endPoint x: 1039, endPoint y: 335, distance: 80.8
click at [1039, 335] on div "Service Area Business option [object Object], selected. 0 results available for…" at bounding box center [1209, 382] width 354 height 198
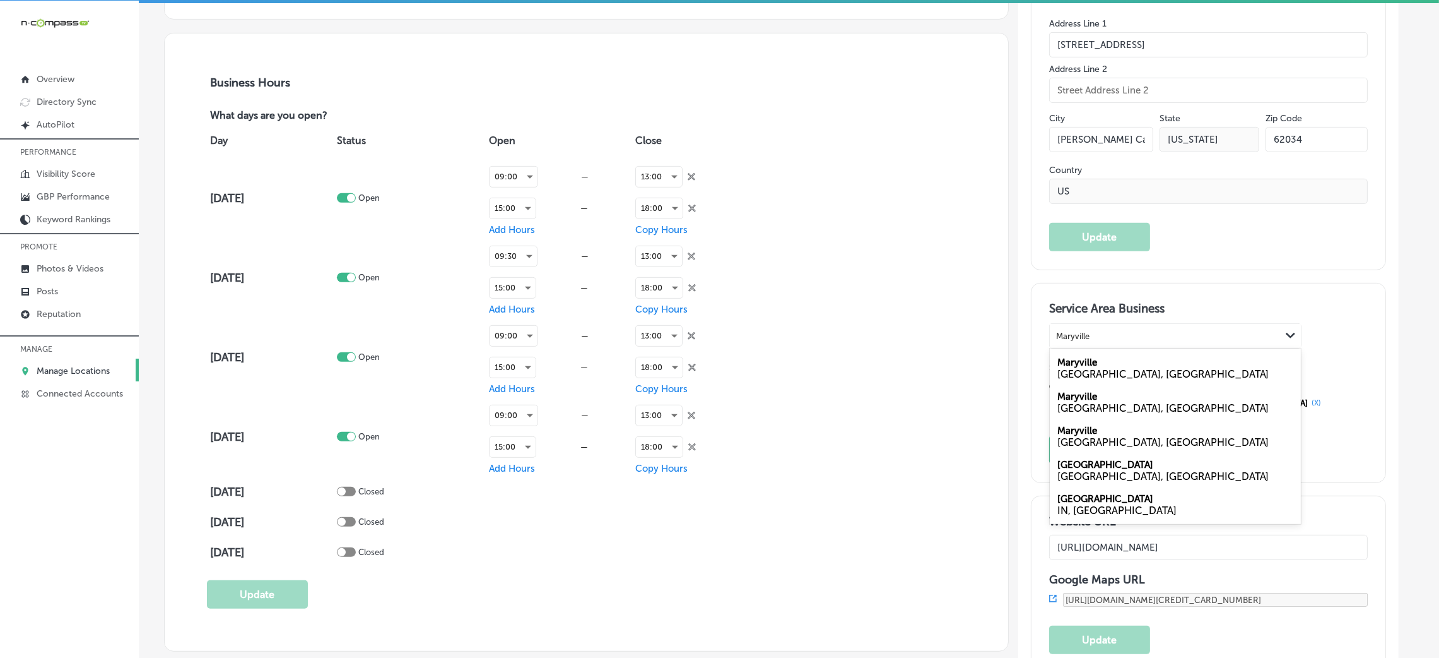
click at [1115, 443] on div "[GEOGRAPHIC_DATA], [GEOGRAPHIC_DATA]" at bounding box center [1176, 442] width 236 height 12
type input "Maryville"
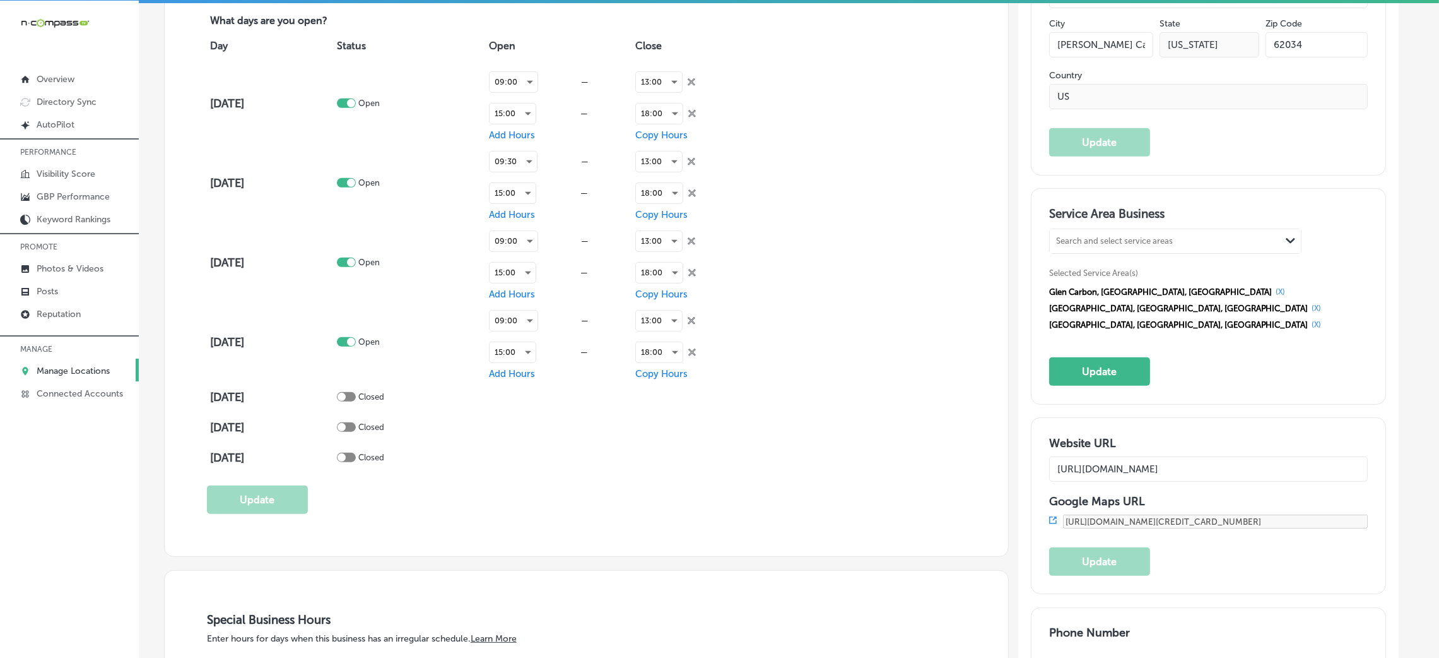
scroll to position [1041, 0]
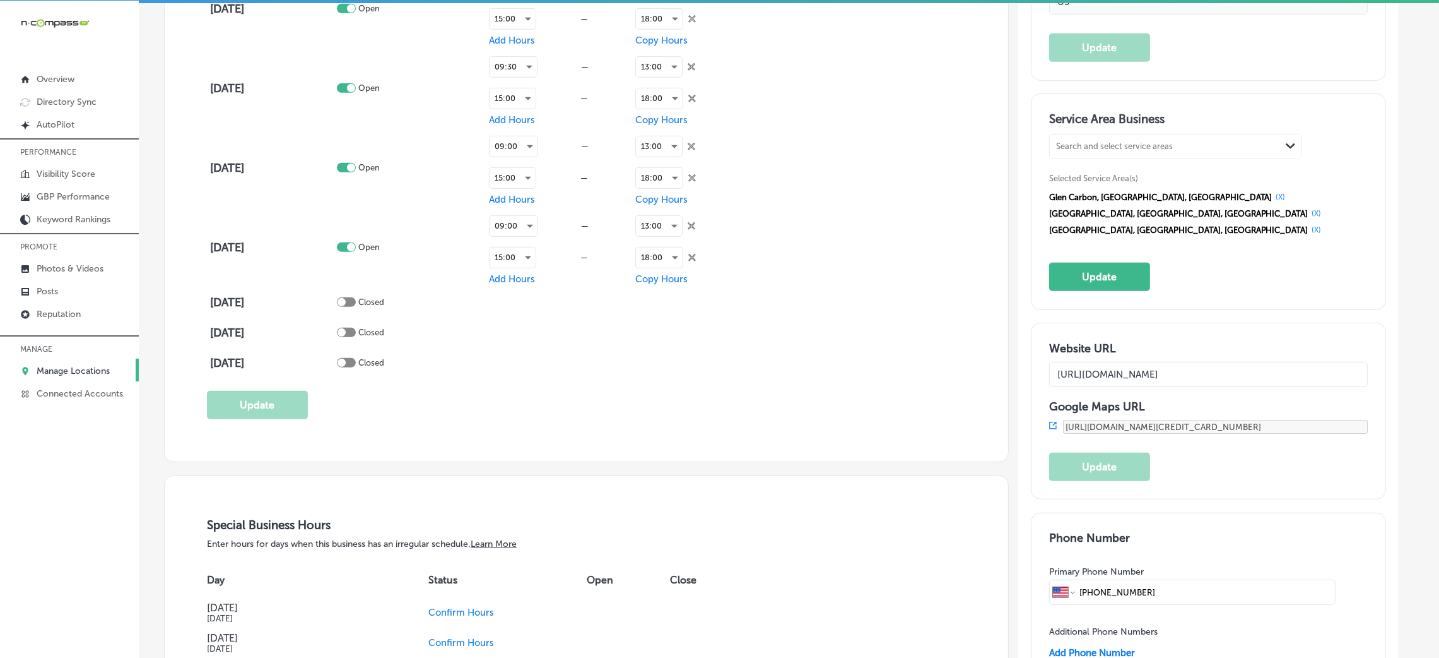
click at [1224, 154] on div "Search and select service areas Path Created with Sketch." at bounding box center [1175, 146] width 251 height 24
paste input "Collinsville [PERSON_NAME], IL Marine"
drag, startPoint x: 1105, startPoint y: 142, endPoint x: 1207, endPoint y: 139, distance: 101.6
click at [1207, 139] on div "Collinsville [PERSON_NAME], IL Marine Collinsville [PERSON_NAME], IL Marine" at bounding box center [1153, 146] width 206 height 17
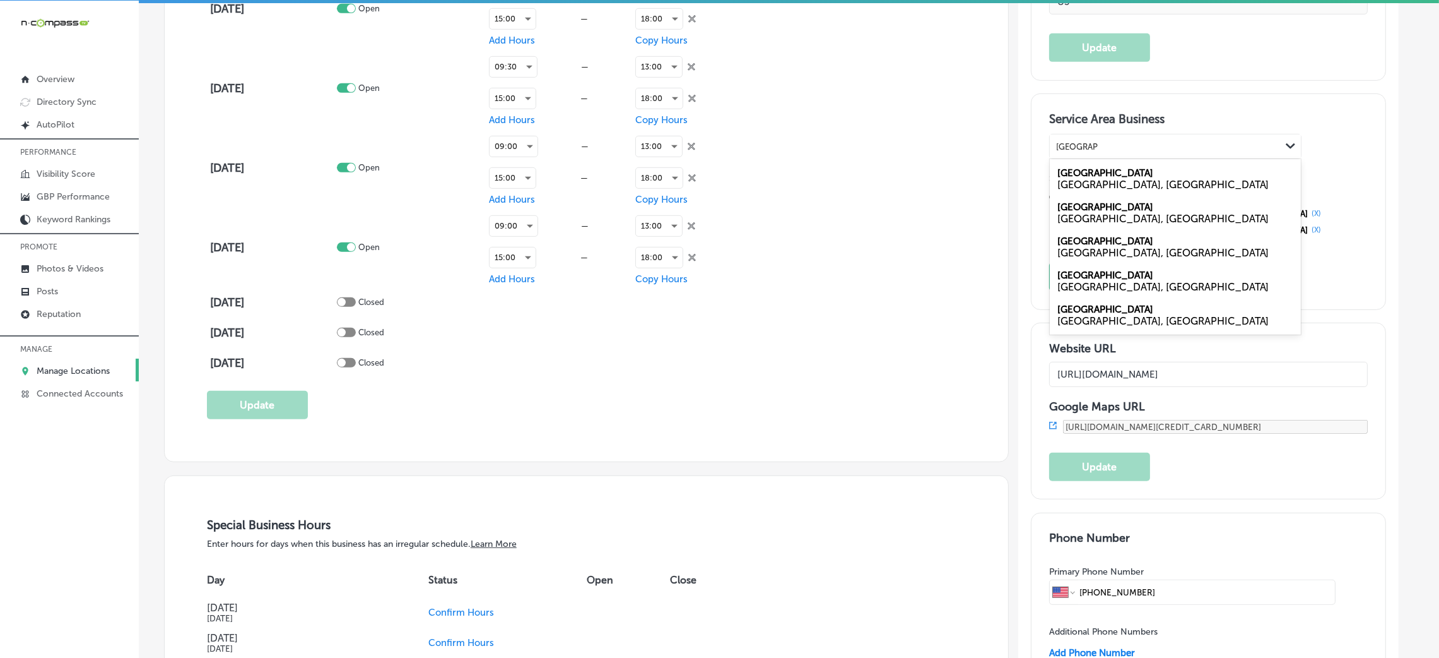
click at [1095, 174] on label "[GEOGRAPHIC_DATA]" at bounding box center [1106, 172] width 96 height 11
type input "[GEOGRAPHIC_DATA]"
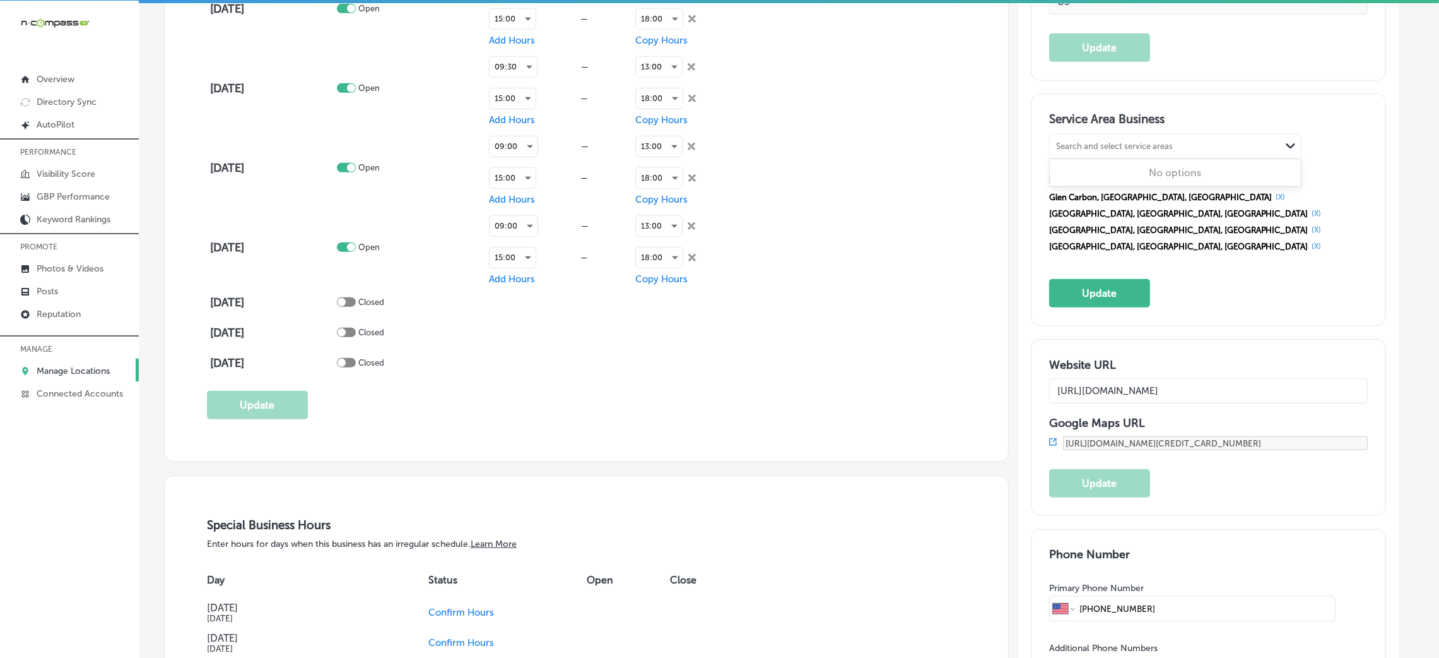
click at [1122, 146] on div "Search and select service areas" at bounding box center [1114, 146] width 117 height 9
paste input "[PERSON_NAME], IL Marine"
drag, startPoint x: 1096, startPoint y: 144, endPoint x: 1176, endPoint y: 143, distance: 80.8
click at [1176, 143] on div "[PERSON_NAME], IL Marine [PERSON_NAME], IL Marine" at bounding box center [1165, 146] width 231 height 17
click at [1097, 176] on div "[PERSON_NAME] [GEOGRAPHIC_DATA], [GEOGRAPHIC_DATA]" at bounding box center [1175, 179] width 251 height 34
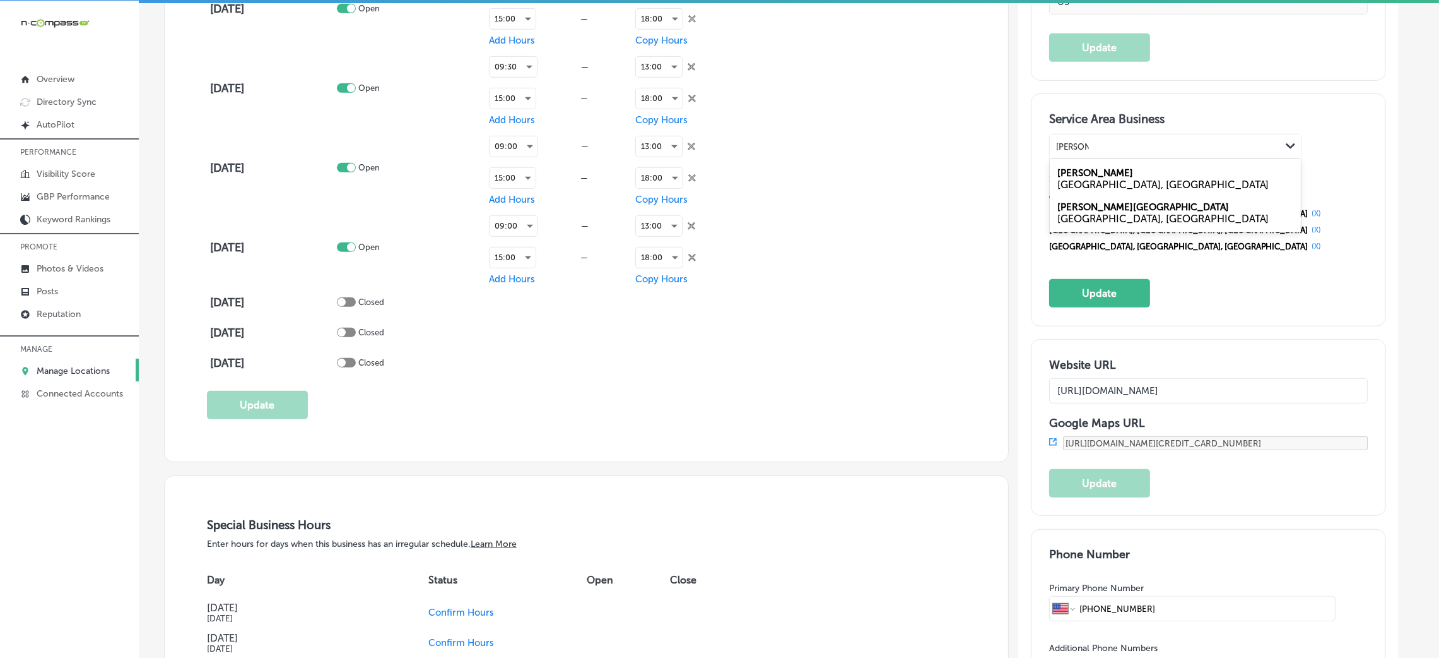
type input "[PERSON_NAME], [GEOGRAPHIC_DATA]"
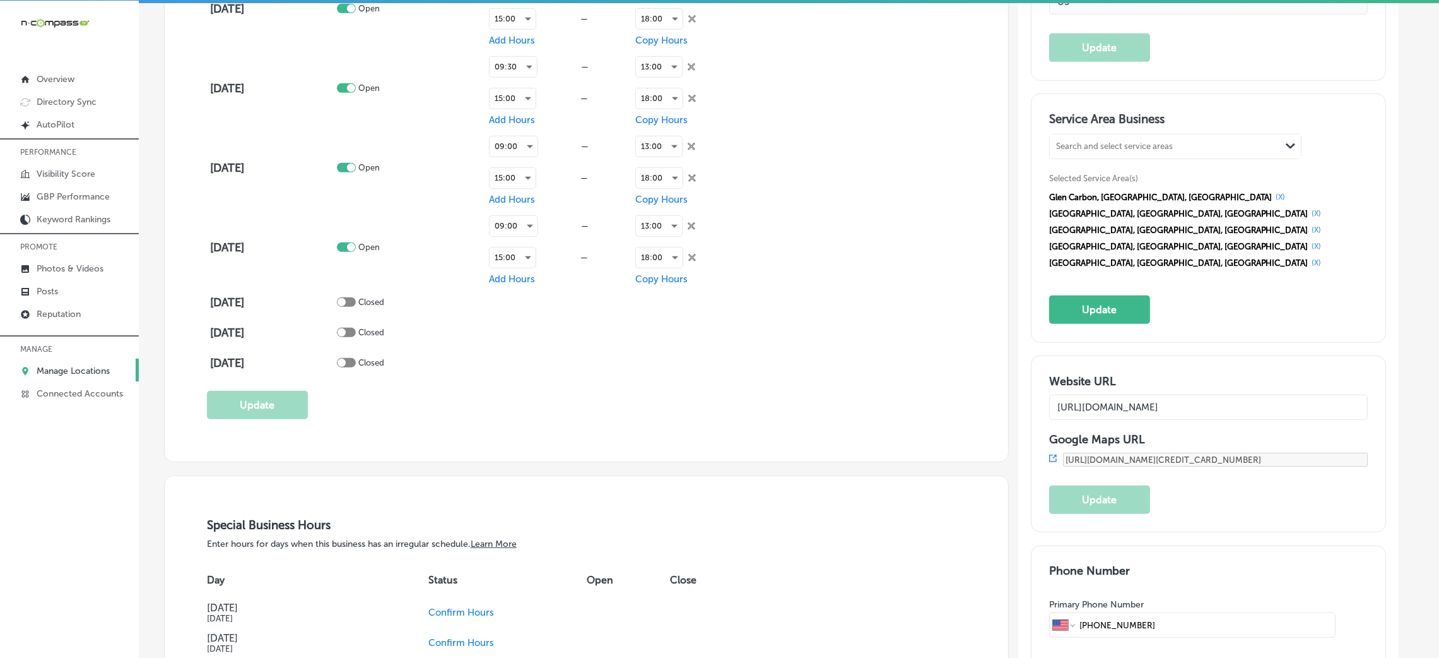
click at [1110, 146] on div "Search and select service areas" at bounding box center [1114, 146] width 117 height 9
paste input "Marine"
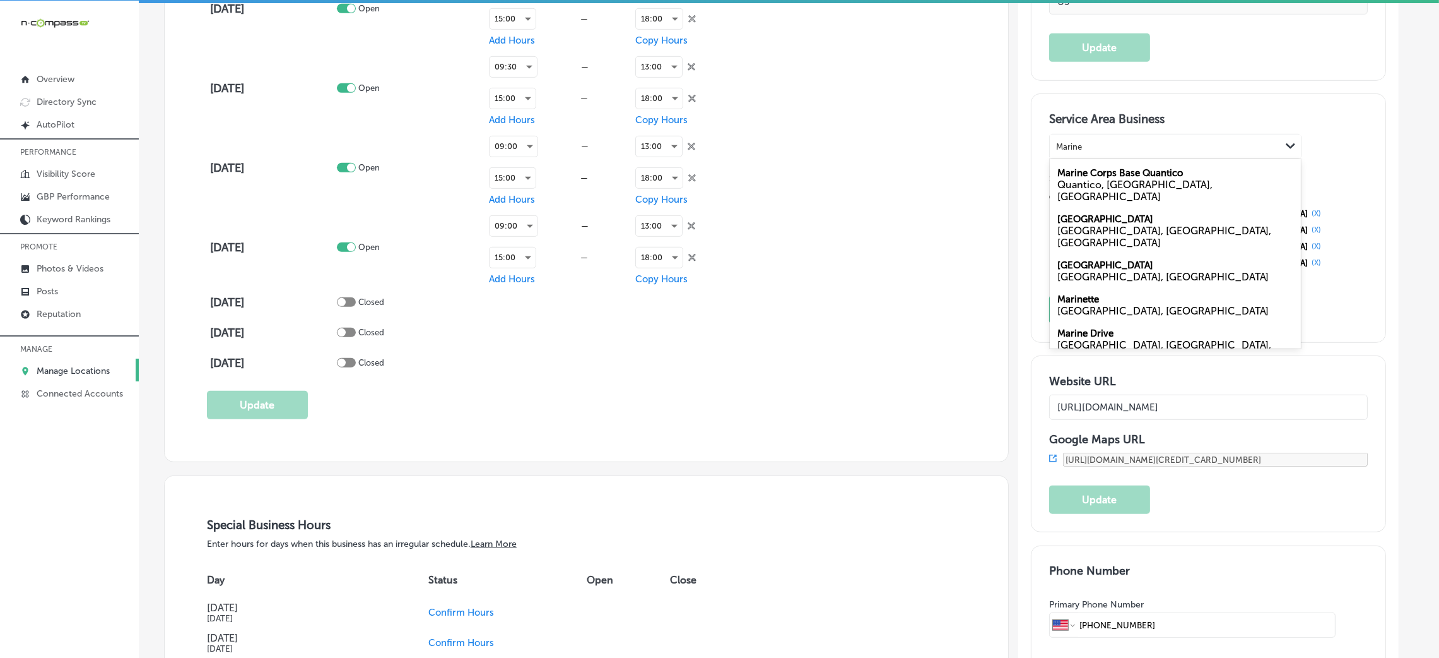
click at [1104, 259] on label "[GEOGRAPHIC_DATA]" at bounding box center [1106, 264] width 96 height 11
type input "Marine"
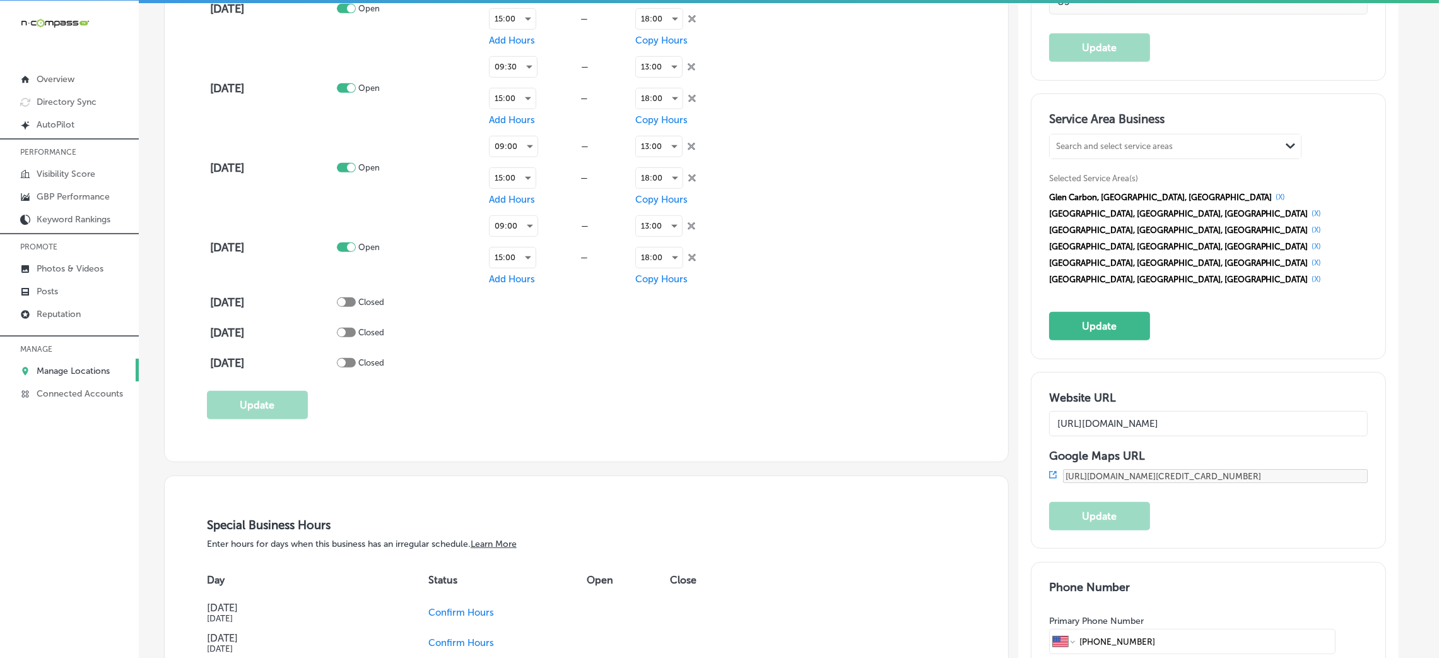
click at [1309, 274] on button "(X)" at bounding box center [1317, 279] width 17 height 10
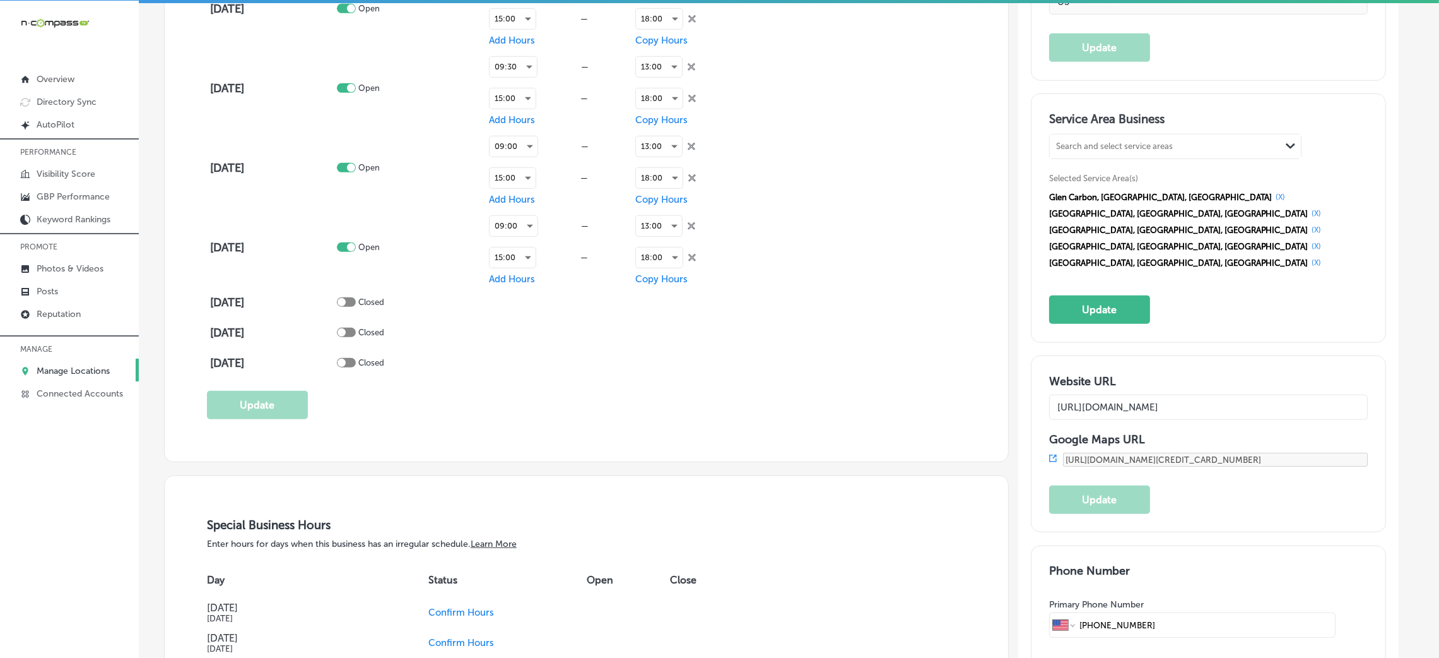
click at [1149, 131] on div "Service Area Business Search and select service areas Path Created with Sketch.…" at bounding box center [1208, 218] width 319 height 212
click at [1144, 150] on div "Search and select service areas" at bounding box center [1165, 146] width 231 height 17
paste input "Marine"
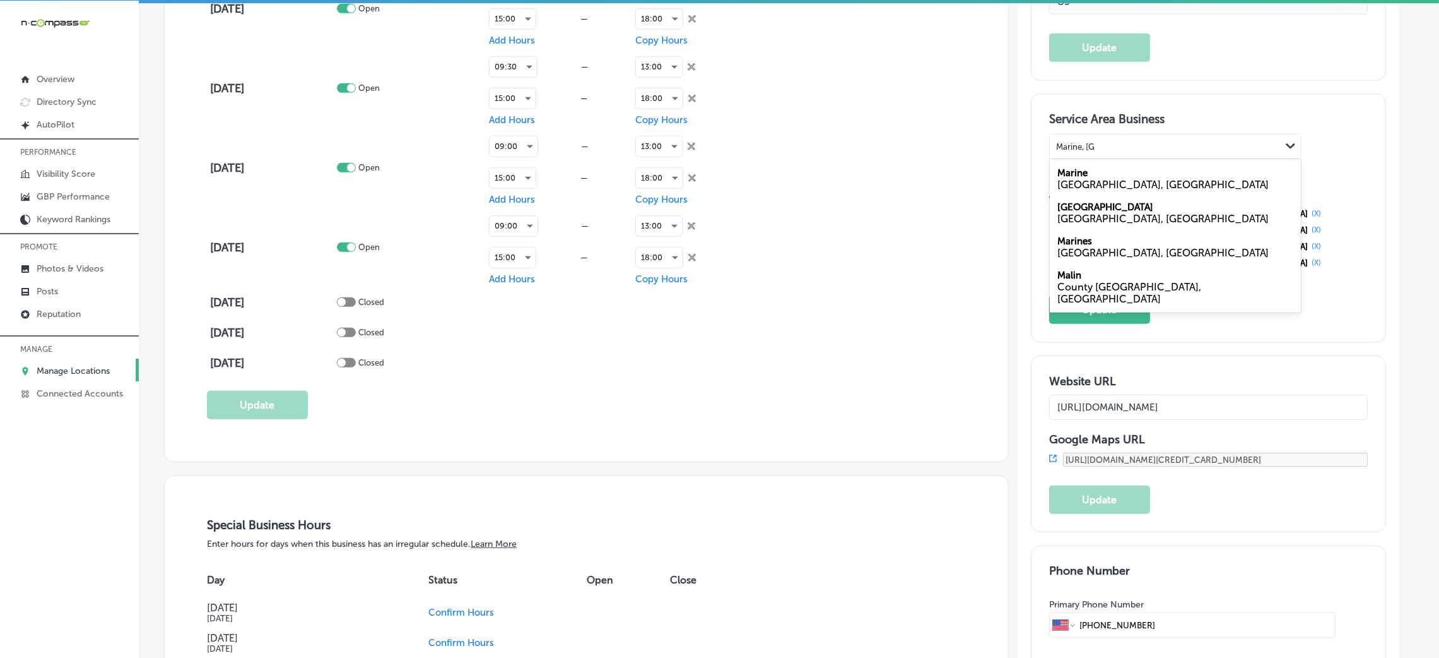
click at [1108, 170] on div "Marine [GEOGRAPHIC_DATA], [GEOGRAPHIC_DATA]" at bounding box center [1175, 179] width 251 height 34
type input "Marine, [GEOGRAPHIC_DATA]"
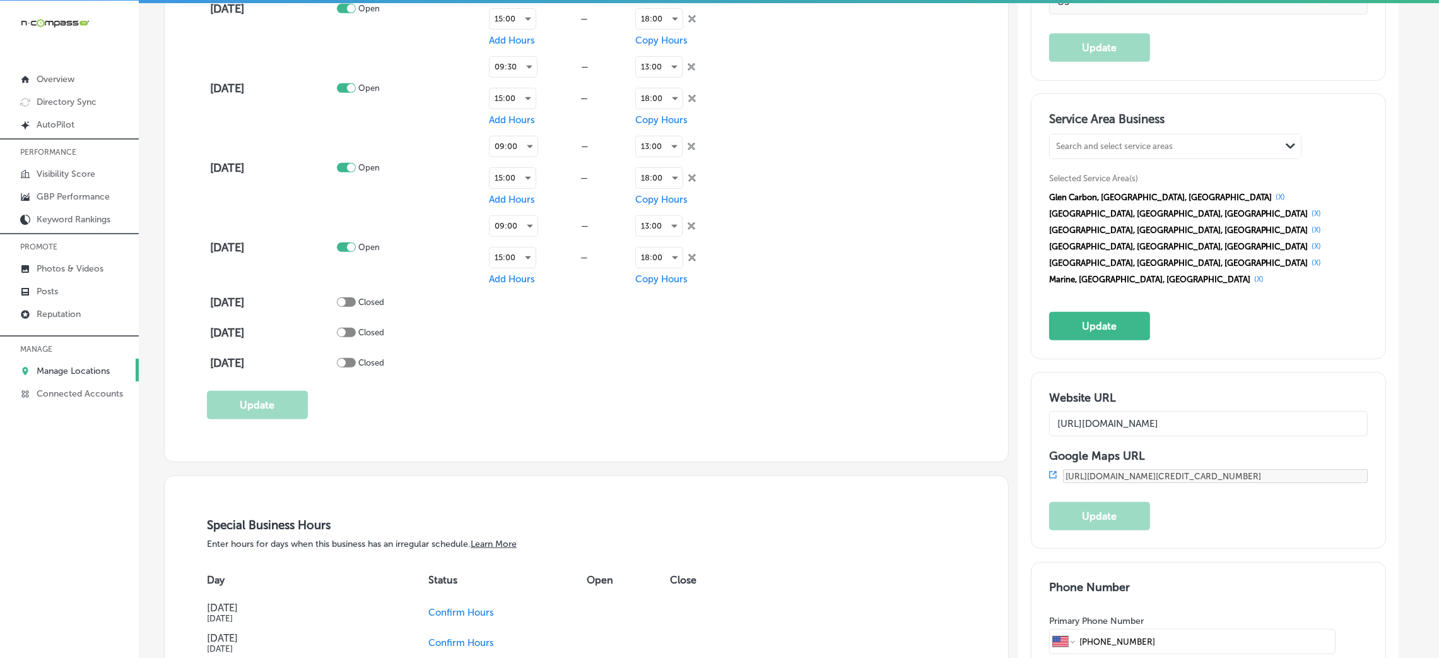
click at [1111, 129] on h3 "Service Area Business" at bounding box center [1208, 121] width 319 height 19
click at [1110, 138] on div "Search and select service areas" at bounding box center [1165, 146] width 231 height 17
paste input "[GEOGRAPHIC_DATA] [GEOGRAPHIC_DATA] [PERSON_NAME], [GEOGRAPHIC_DATA]"
drag, startPoint x: 1110, startPoint y: 146, endPoint x: 1224, endPoint y: 148, distance: 113.6
click at [1224, 148] on div "[GEOGRAPHIC_DATA] [GEOGRAPHIC_DATA] [PERSON_NAME], [GEOGRAPHIC_DATA] [GEOGRAPHI…" at bounding box center [1165, 146] width 231 height 17
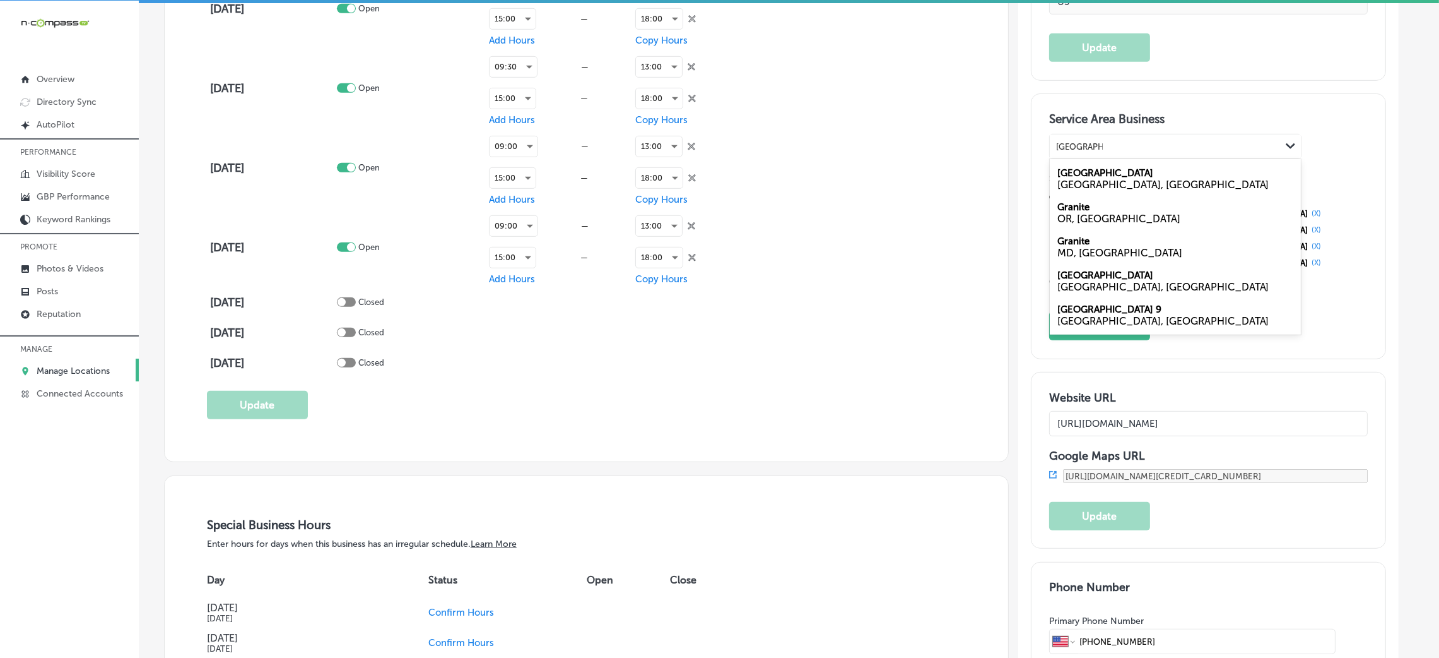
click at [1122, 172] on div "[GEOGRAPHIC_DATA] [GEOGRAPHIC_DATA], [GEOGRAPHIC_DATA]" at bounding box center [1175, 179] width 251 height 34
type input "[GEOGRAPHIC_DATA]"
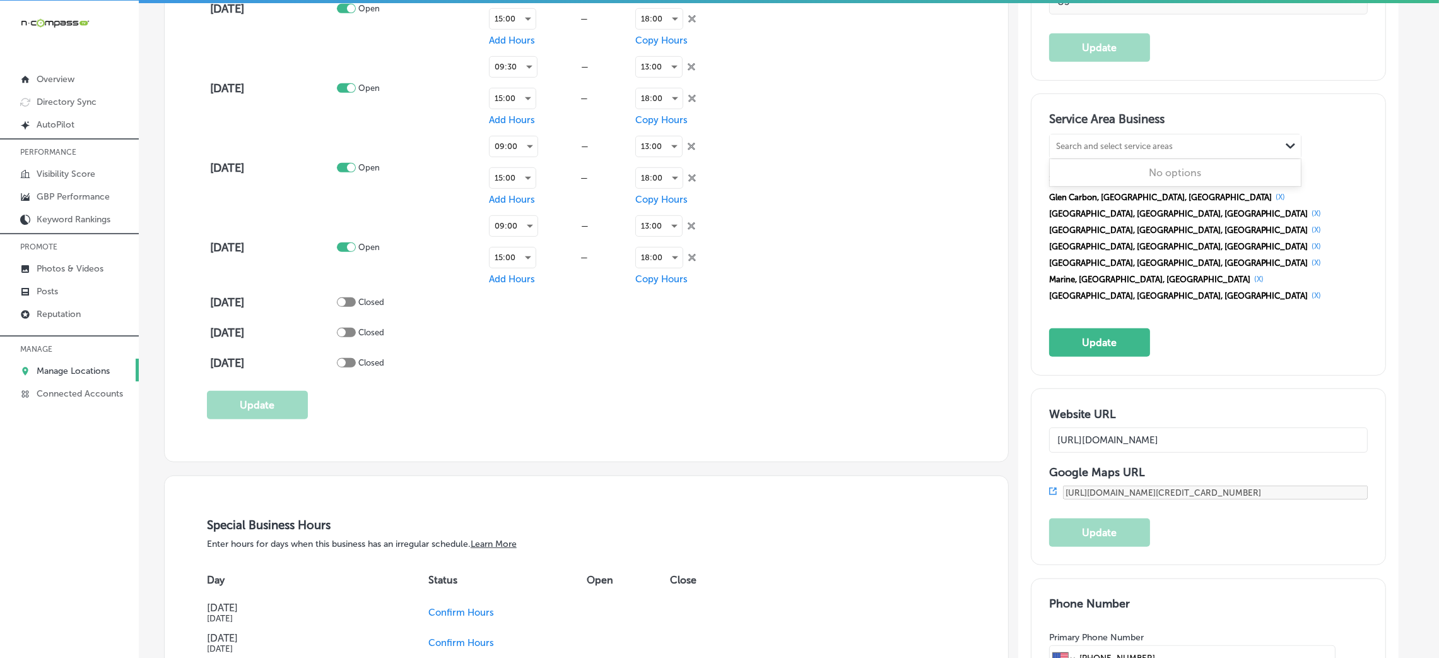
click at [1130, 149] on div "Search and select service areas" at bounding box center [1114, 146] width 117 height 9
paste input "[GEOGRAPHIC_DATA] [PERSON_NAME], [GEOGRAPHIC_DATA]"
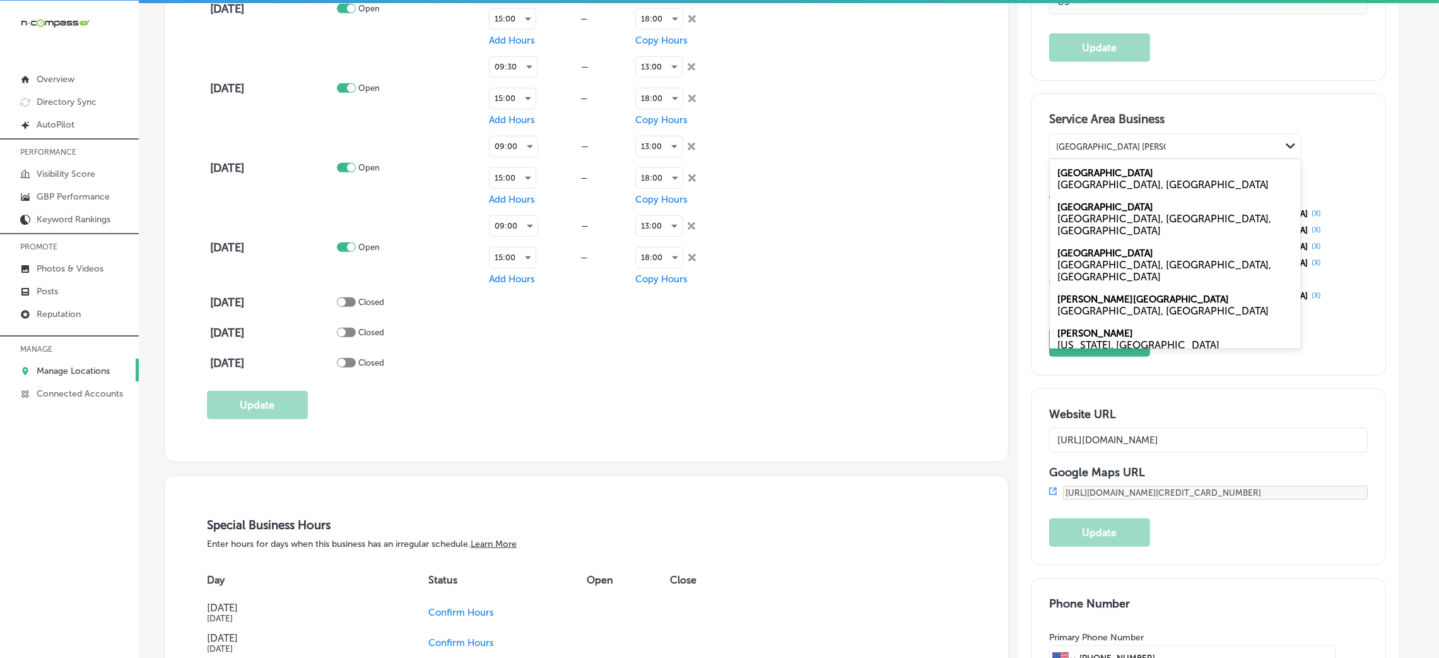
drag, startPoint x: 1128, startPoint y: 148, endPoint x: 1172, endPoint y: 146, distance: 44.2
click at [1166, 146] on input "[GEOGRAPHIC_DATA] [PERSON_NAME], [GEOGRAPHIC_DATA]" at bounding box center [1111, 146] width 110 height 9
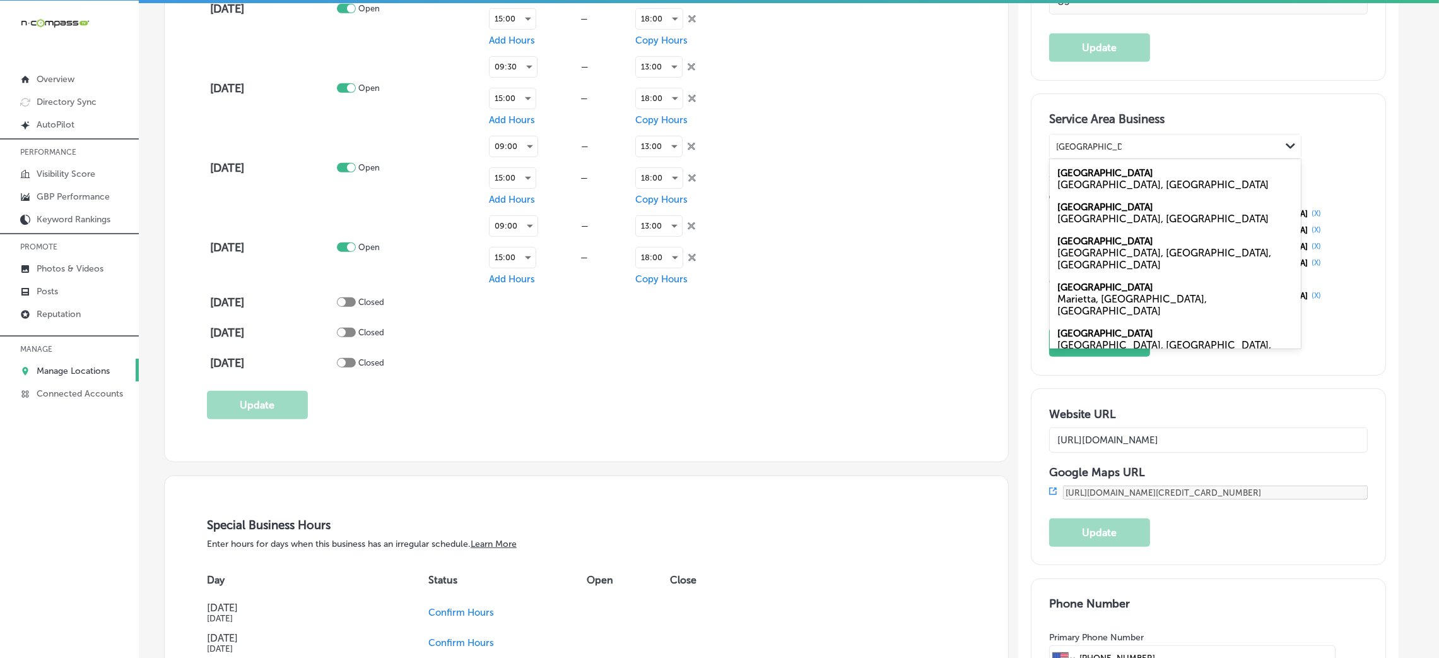
click at [1126, 179] on div "[GEOGRAPHIC_DATA], [GEOGRAPHIC_DATA]" at bounding box center [1176, 185] width 236 height 12
type input "[GEOGRAPHIC_DATA]"
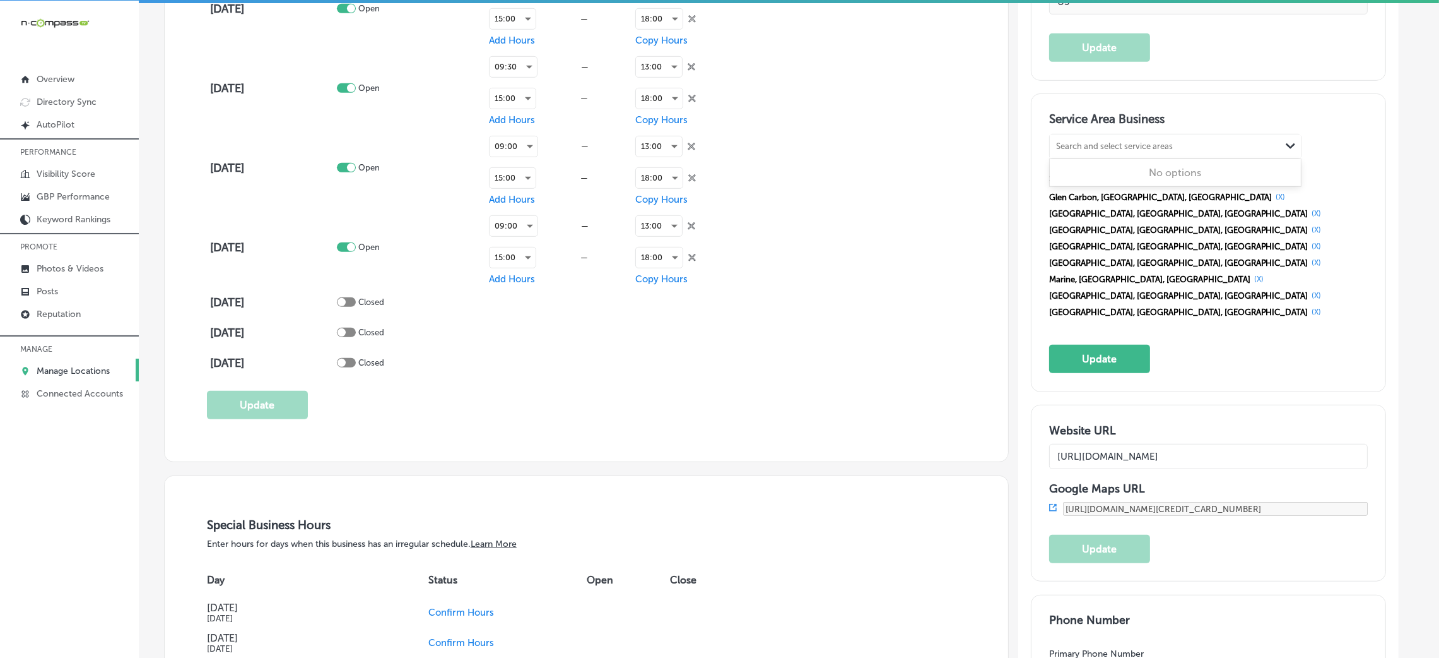
click at [1125, 146] on div "Search and select service areas" at bounding box center [1114, 146] width 117 height 9
paste input "[PERSON_NAME], [GEOGRAPHIC_DATA]"
click at [1101, 180] on div "[GEOGRAPHIC_DATA], [GEOGRAPHIC_DATA]" at bounding box center [1176, 185] width 236 height 12
type input "[PERSON_NAME], [GEOGRAPHIC_DATA]"
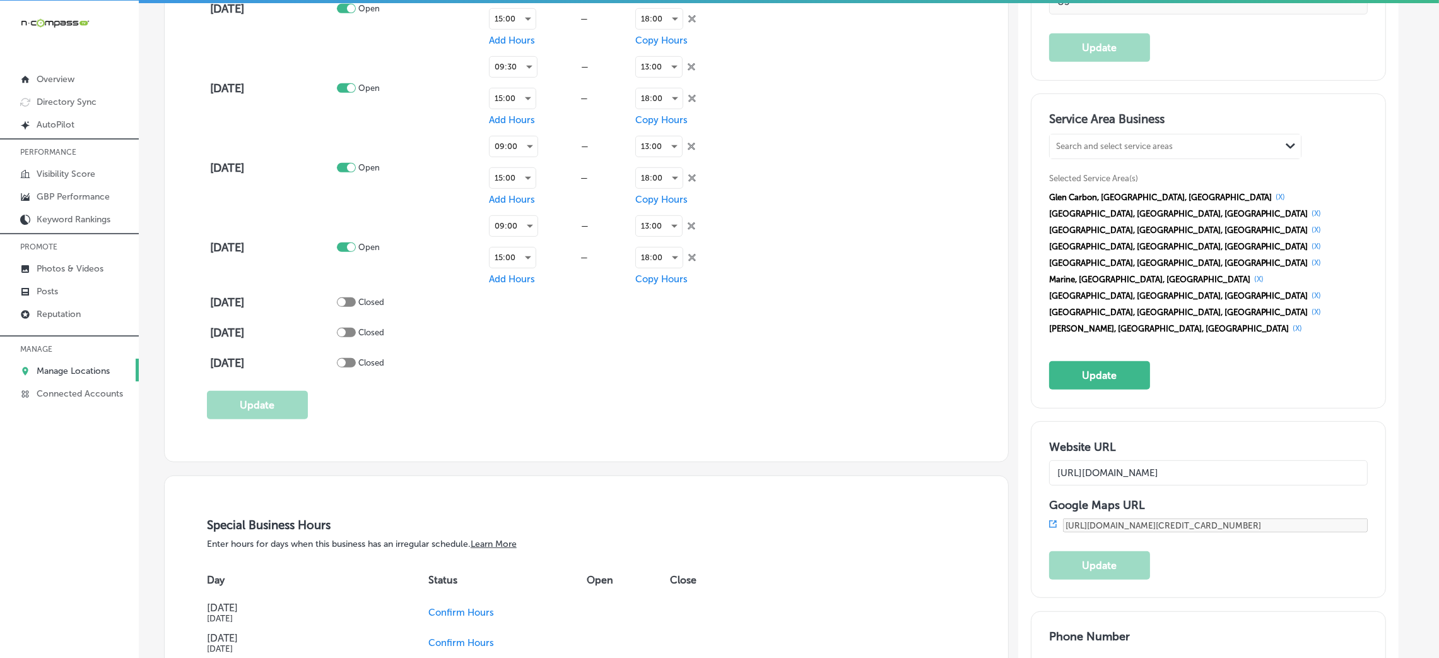
click at [1099, 154] on div "Search and select service areas Path Created with Sketch." at bounding box center [1175, 146] width 251 height 24
paste input "[GEOGRAPHIC_DATA][PERSON_NAME]"
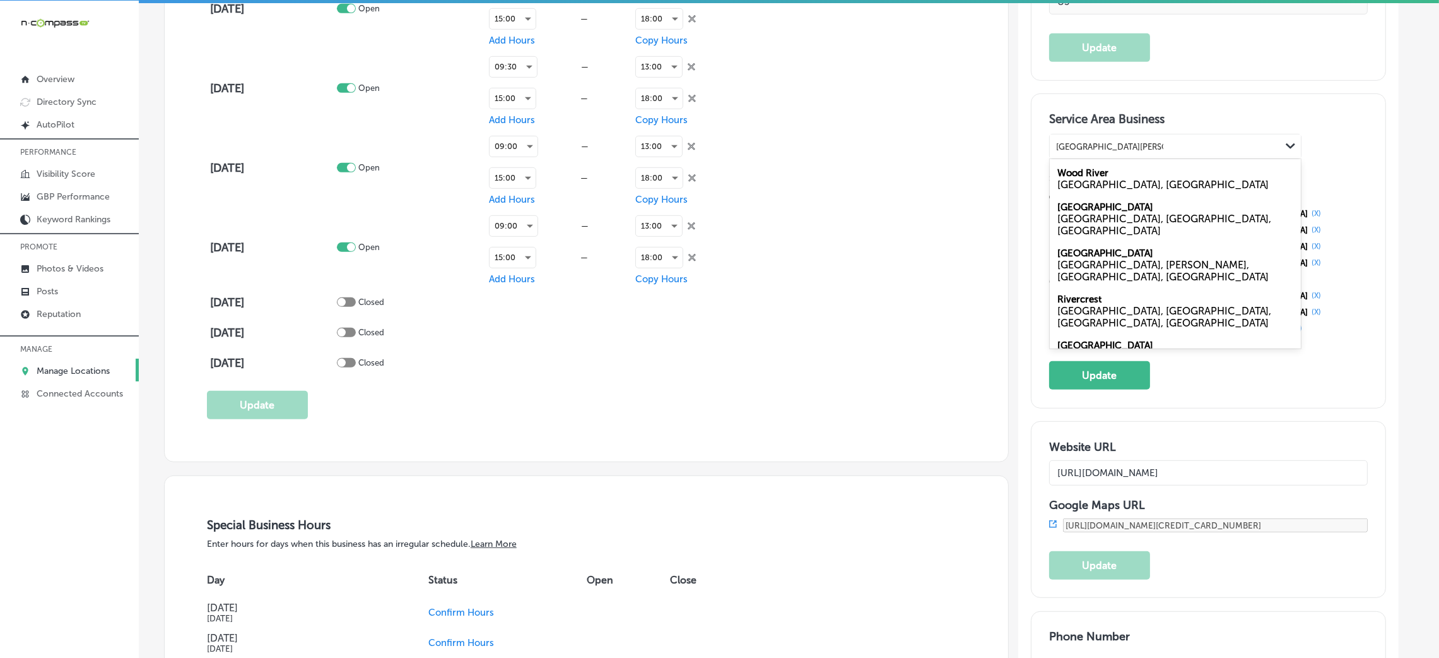
drag, startPoint x: 1103, startPoint y: 143, endPoint x: 1219, endPoint y: 143, distance: 115.5
click at [1219, 143] on div "[GEOGRAPHIC_DATA] [PERSON_NAME][GEOGRAPHIC_DATA] [GEOGRAPHIC_DATA] [PERSON_NAME…" at bounding box center [1165, 146] width 231 height 17
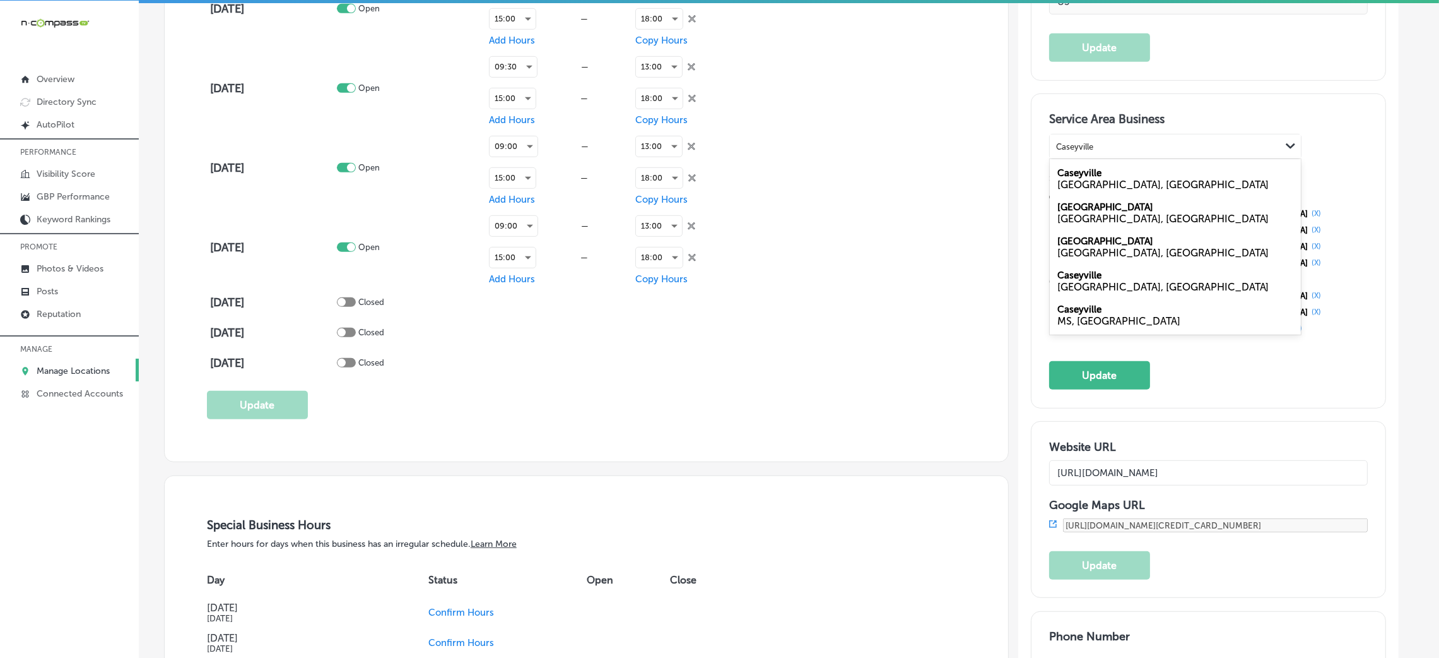
click at [1114, 176] on div "Caseyville [GEOGRAPHIC_DATA], [GEOGRAPHIC_DATA]" at bounding box center [1175, 179] width 251 height 34
type input "Caseyville"
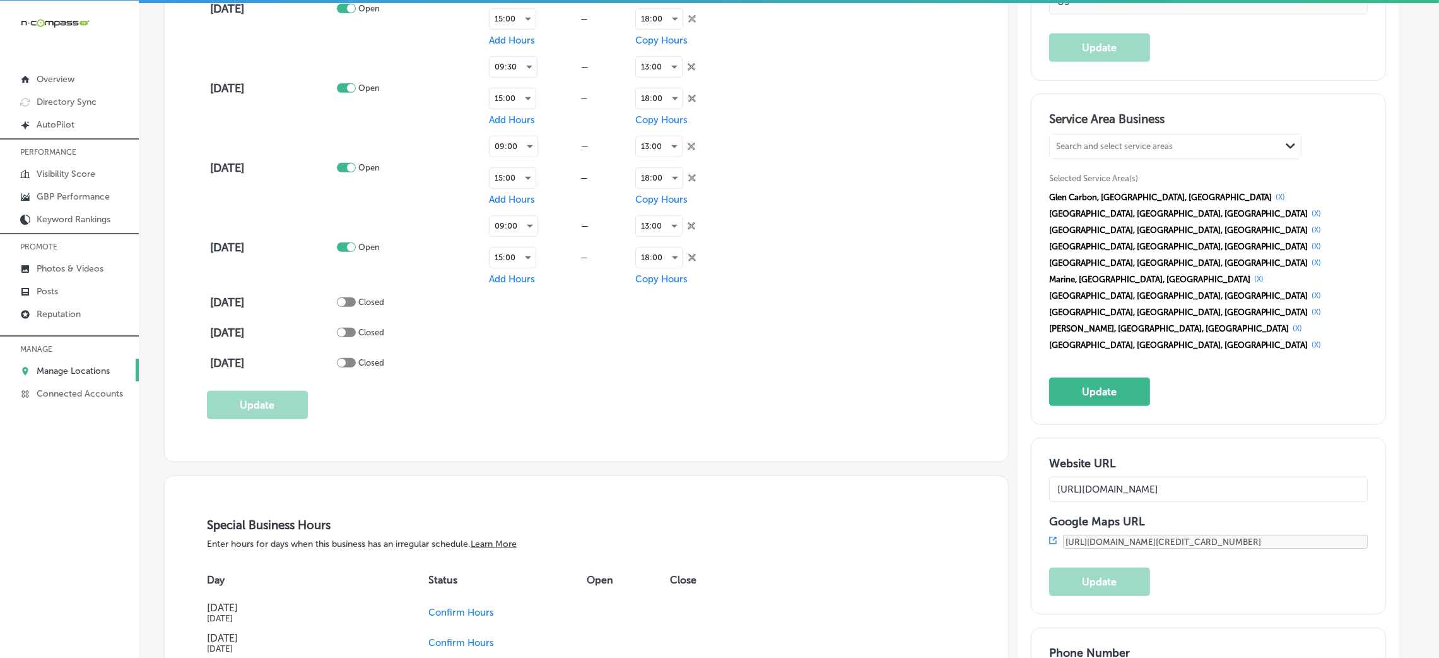
click at [1097, 146] on div "Search and select service areas" at bounding box center [1114, 146] width 117 height 9
paste input "[PERSON_NAME][GEOGRAPHIC_DATA]"
drag, startPoint x: 1087, startPoint y: 148, endPoint x: 1154, endPoint y: 142, distance: 67.1
click at [1154, 142] on div "[PERSON_NAME][GEOGRAPHIC_DATA][PERSON_NAME]" at bounding box center [1165, 146] width 231 height 17
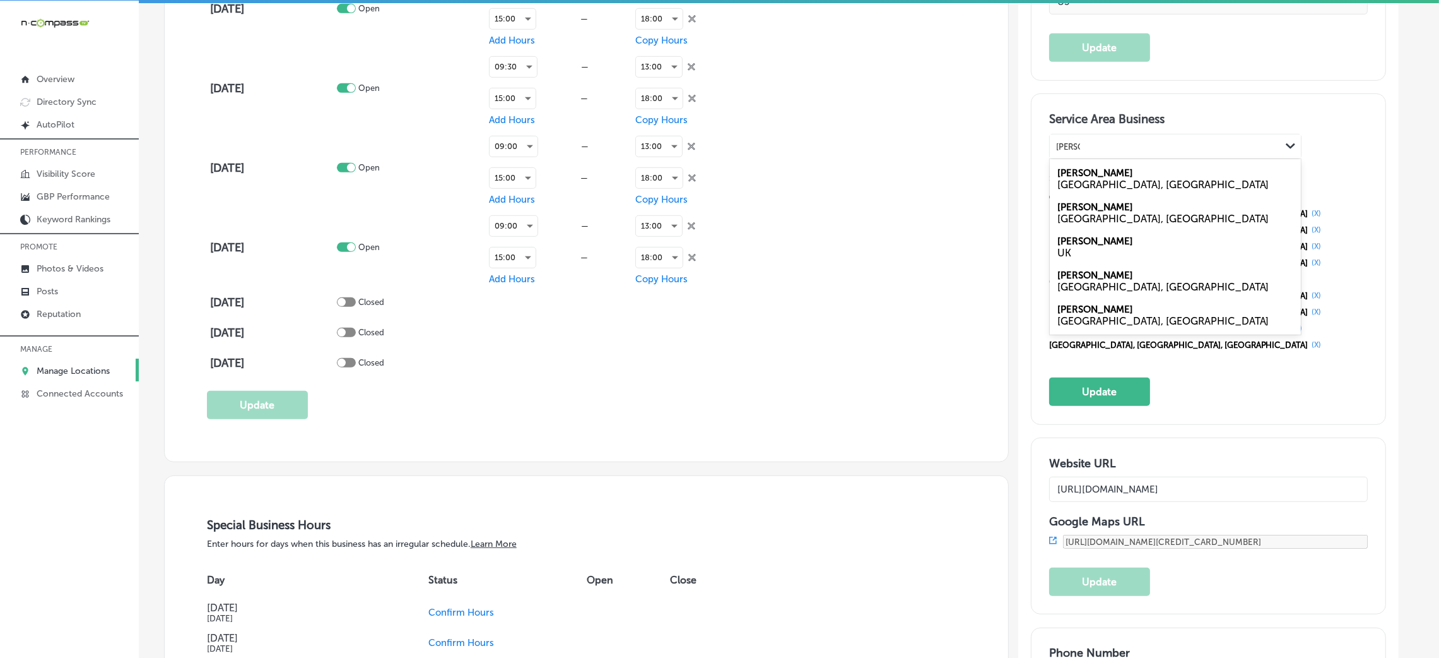
click at [1090, 172] on div "Alton [GEOGRAPHIC_DATA], [GEOGRAPHIC_DATA]" at bounding box center [1175, 179] width 251 height 34
type input "[PERSON_NAME]"
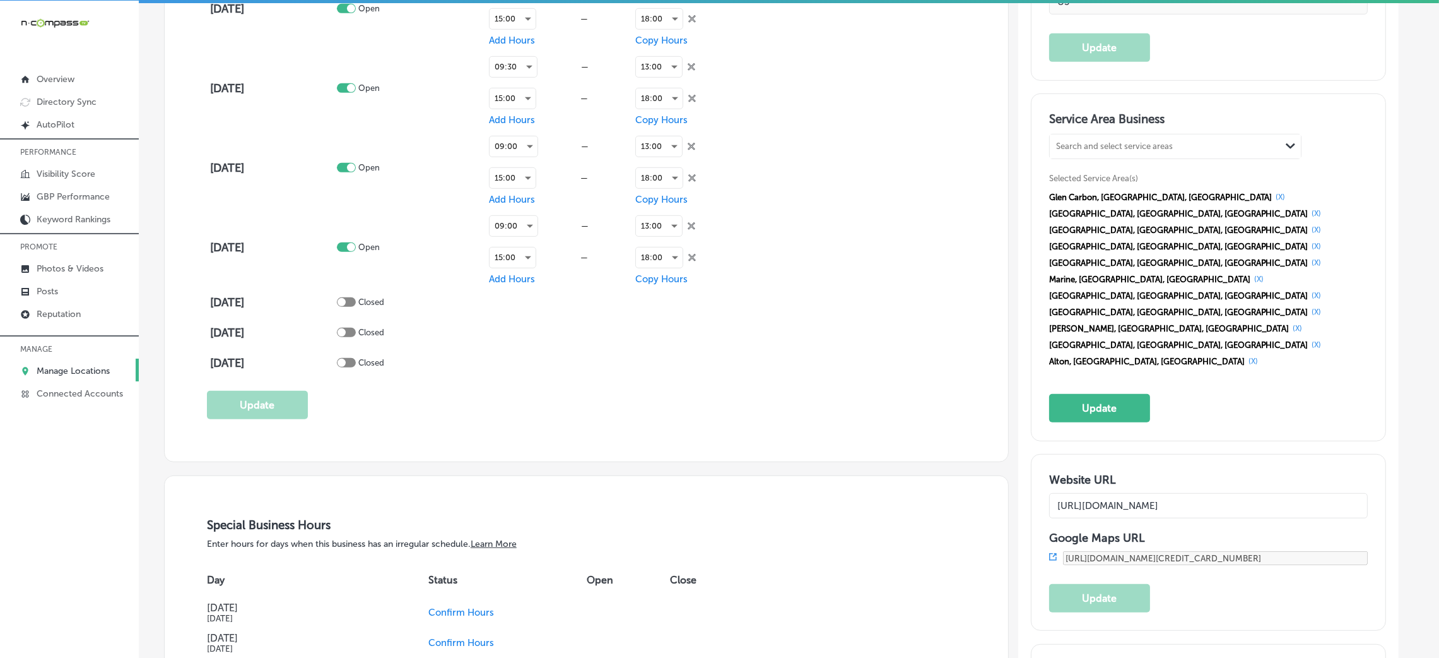
click at [1092, 131] on div "Service Area Business Search and select service areas Path Created with Sketch.…" at bounding box center [1208, 267] width 319 height 310
click at [1092, 148] on div "Search and select service areas" at bounding box center [1114, 146] width 117 height 9
paste input "Wood River"
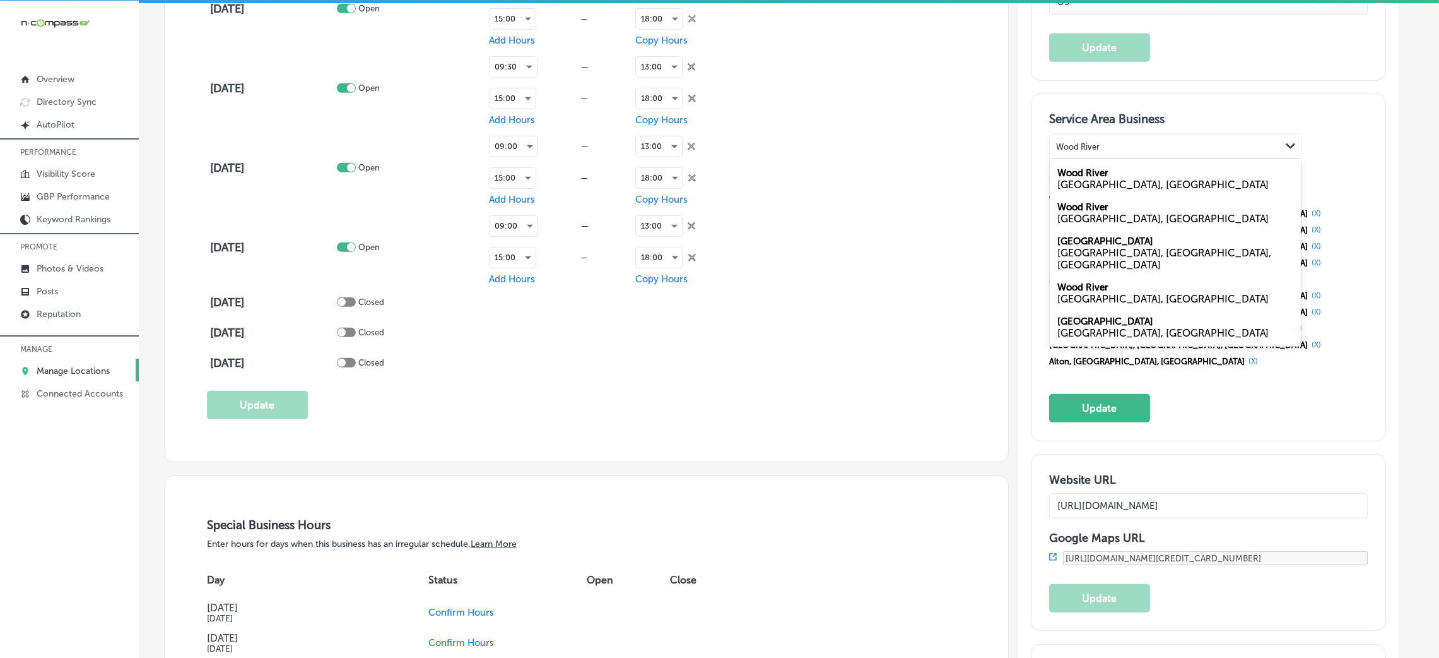
click at [1099, 177] on label "Wood River" at bounding box center [1083, 172] width 51 height 11
type input "Wood River"
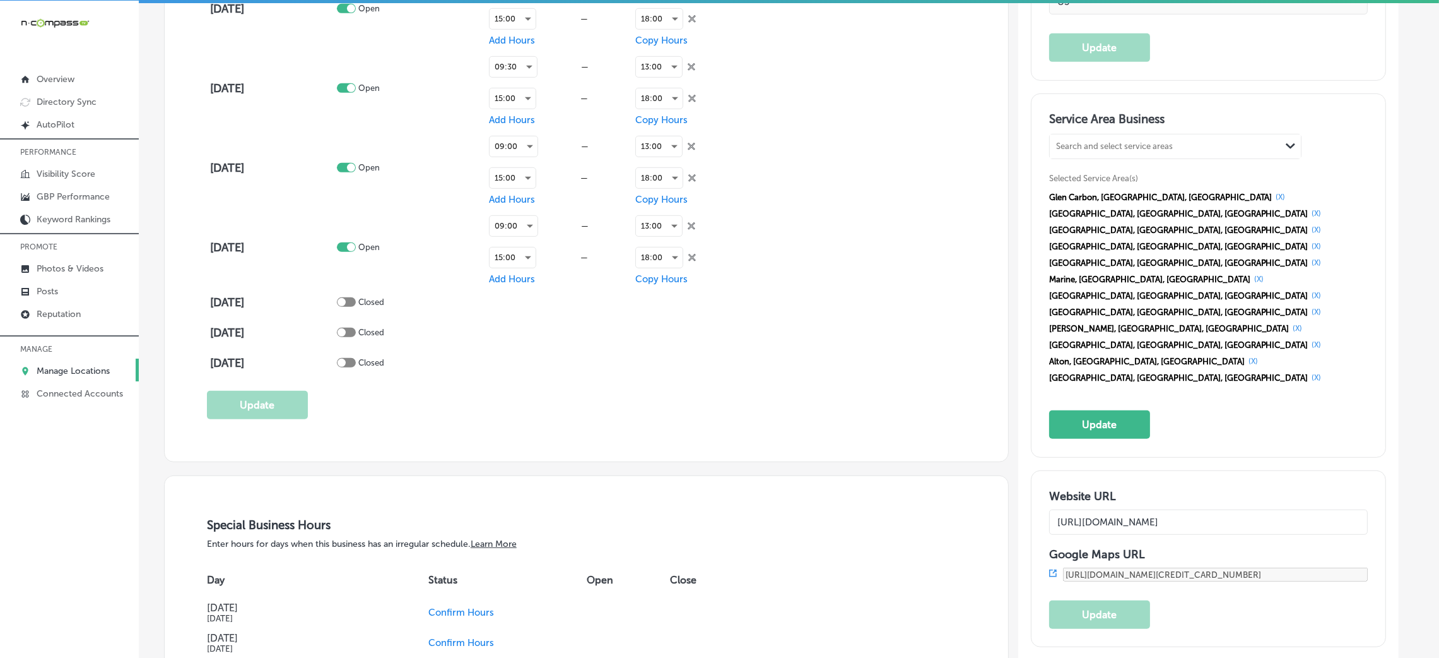
click at [1086, 143] on div "Search and select service areas" at bounding box center [1114, 146] width 117 height 9
paste input "Bethalto [PERSON_NAME] [GEOGRAPHIC_DATA][PERSON_NAME]"
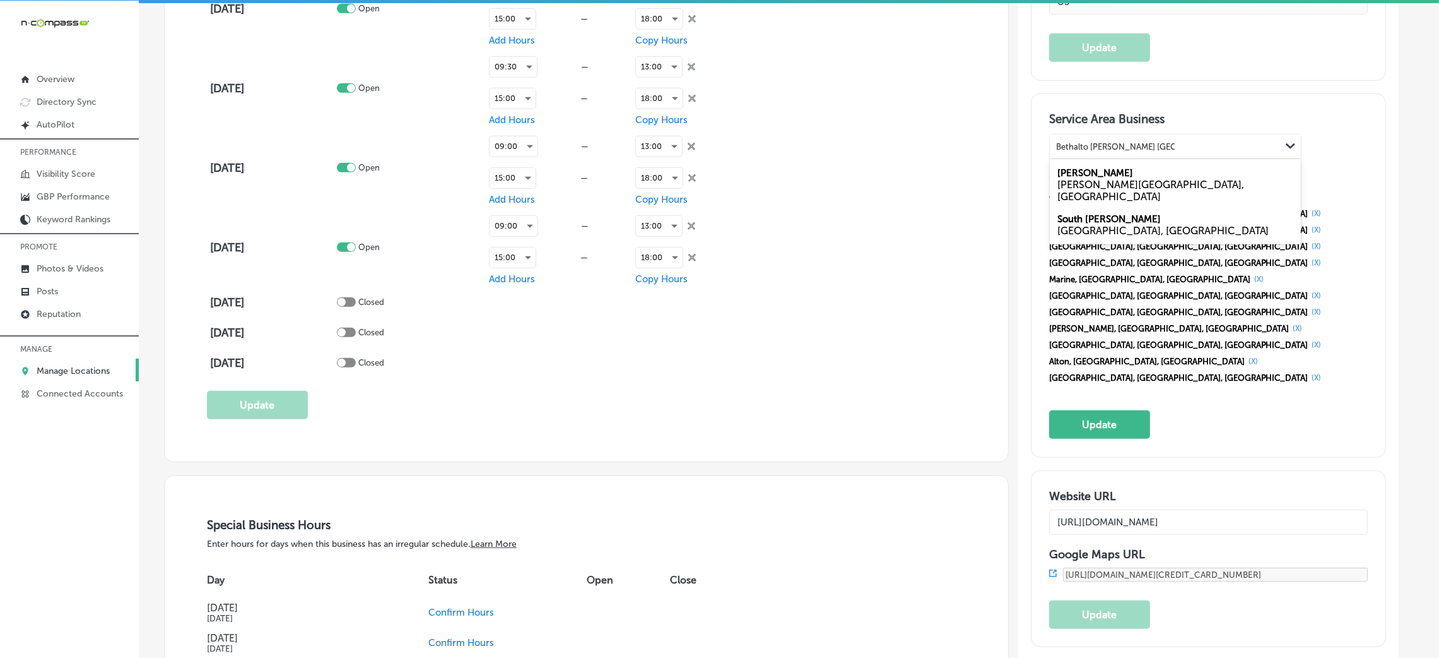
drag, startPoint x: 1096, startPoint y: 142, endPoint x: 1218, endPoint y: 142, distance: 122.4
click at [1218, 142] on div "Bethalto [PERSON_NAME] South [PERSON_NAME] Bethalto [PERSON_NAME] [GEOGRAPHIC_D…" at bounding box center [1165, 146] width 231 height 17
click at [1093, 179] on div "[GEOGRAPHIC_DATA], [GEOGRAPHIC_DATA]" at bounding box center [1176, 185] width 236 height 12
type input "Bethalto"
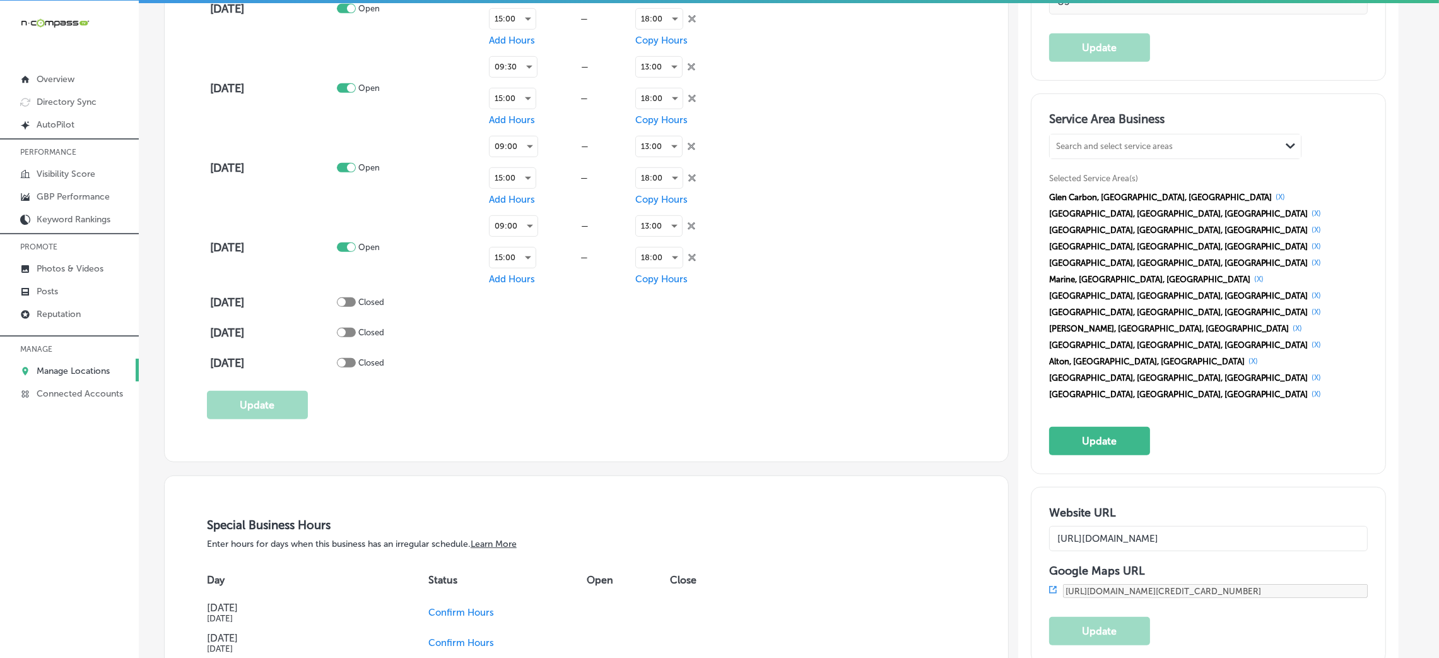
click at [1088, 145] on div "Search and select service areas" at bounding box center [1114, 146] width 117 height 9
paste input "[PERSON_NAME] South [PERSON_NAME]"
click at [1099, 143] on input "[PERSON_NAME] South [PERSON_NAME]" at bounding box center [1099, 146] width 86 height 9
drag, startPoint x: 1097, startPoint y: 143, endPoint x: 1202, endPoint y: 143, distance: 104.8
click at [1202, 143] on div "[PERSON_NAME] South [PERSON_NAME] [PERSON_NAME] [GEOGRAPHIC_DATA][PERSON_NAME]" at bounding box center [1165, 146] width 231 height 17
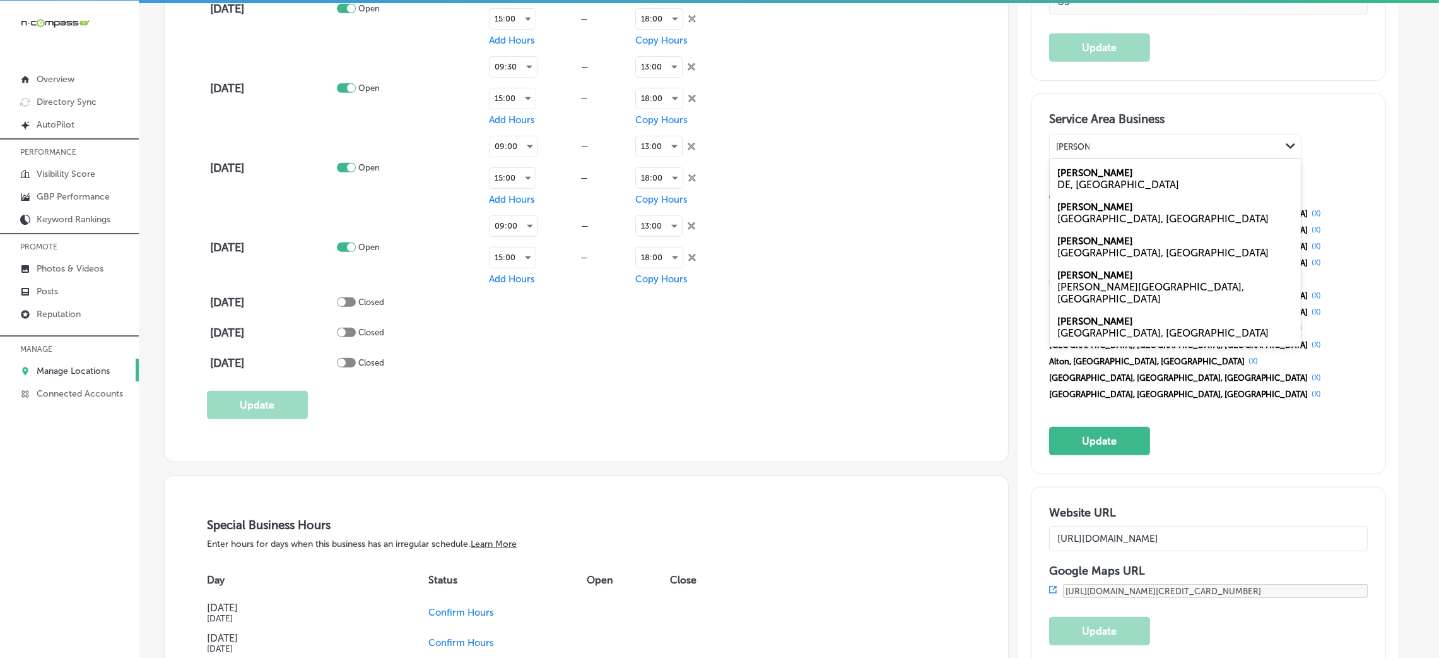
click at [1094, 215] on div "[GEOGRAPHIC_DATA], [GEOGRAPHIC_DATA]" at bounding box center [1176, 219] width 236 height 12
type input "[PERSON_NAME]"
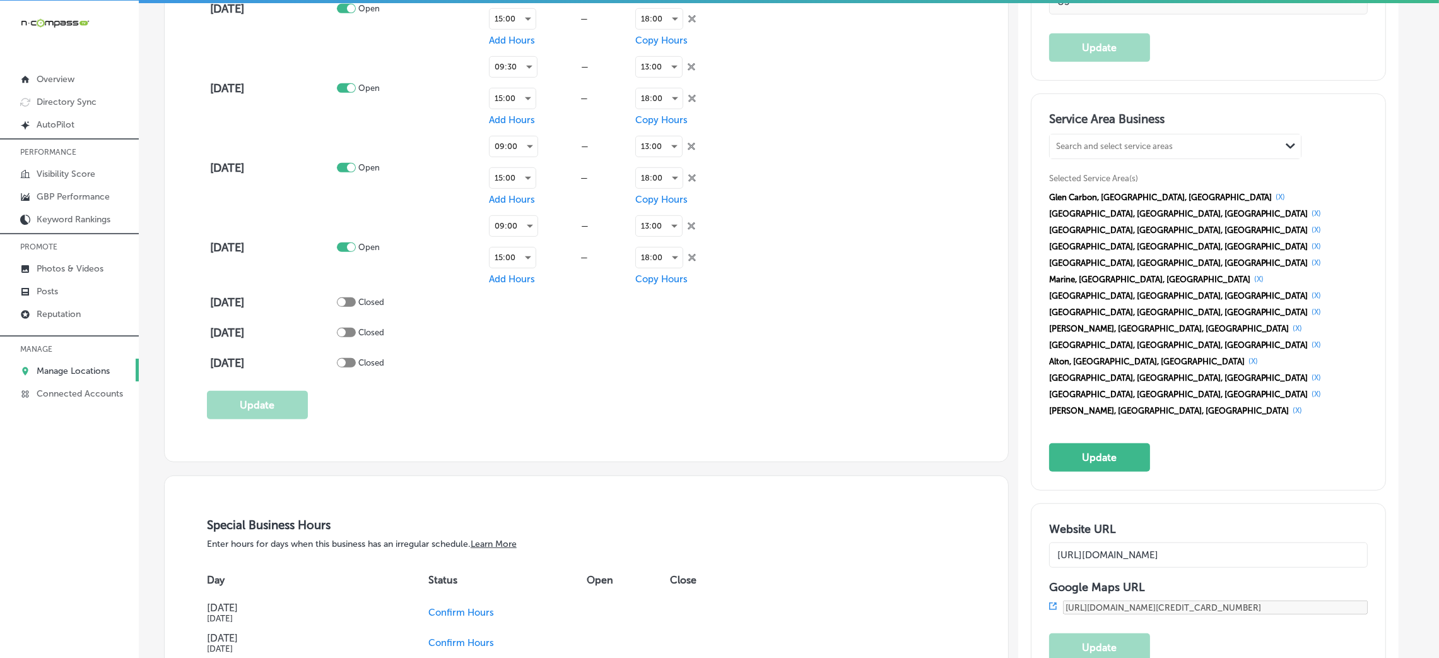
click at [1085, 155] on div "Search and select service areas Path Created with Sketch." at bounding box center [1175, 146] width 251 height 24
paste input "South [PERSON_NAME]"
click at [1113, 177] on label "South [PERSON_NAME]" at bounding box center [1109, 172] width 103 height 11
type input "South [PERSON_NAME]"
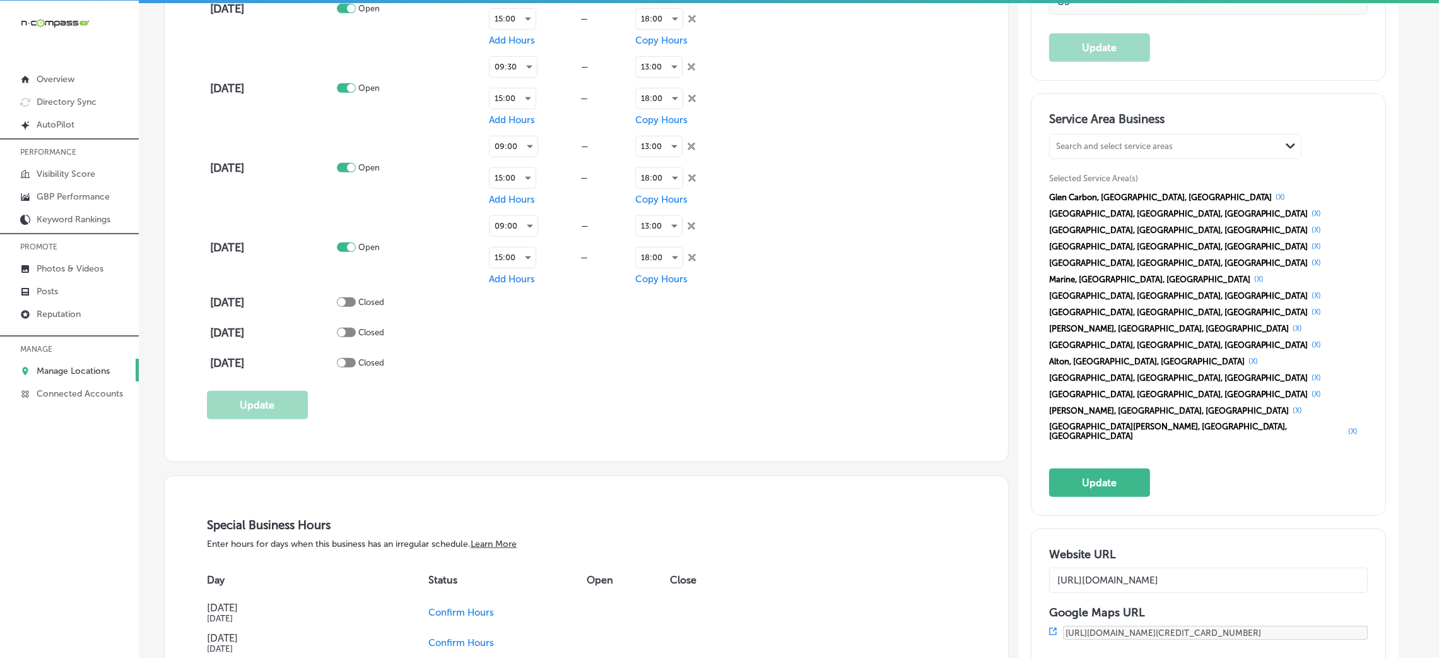
click at [1111, 158] on div "Search and select service areas Path Created with Sketch. Selected Service Area…" at bounding box center [1208, 289] width 319 height 310
click at [1111, 148] on div "Search and select service areas" at bounding box center [1114, 146] width 117 height 9
paste input "Hartford Madison Saint Jacob"
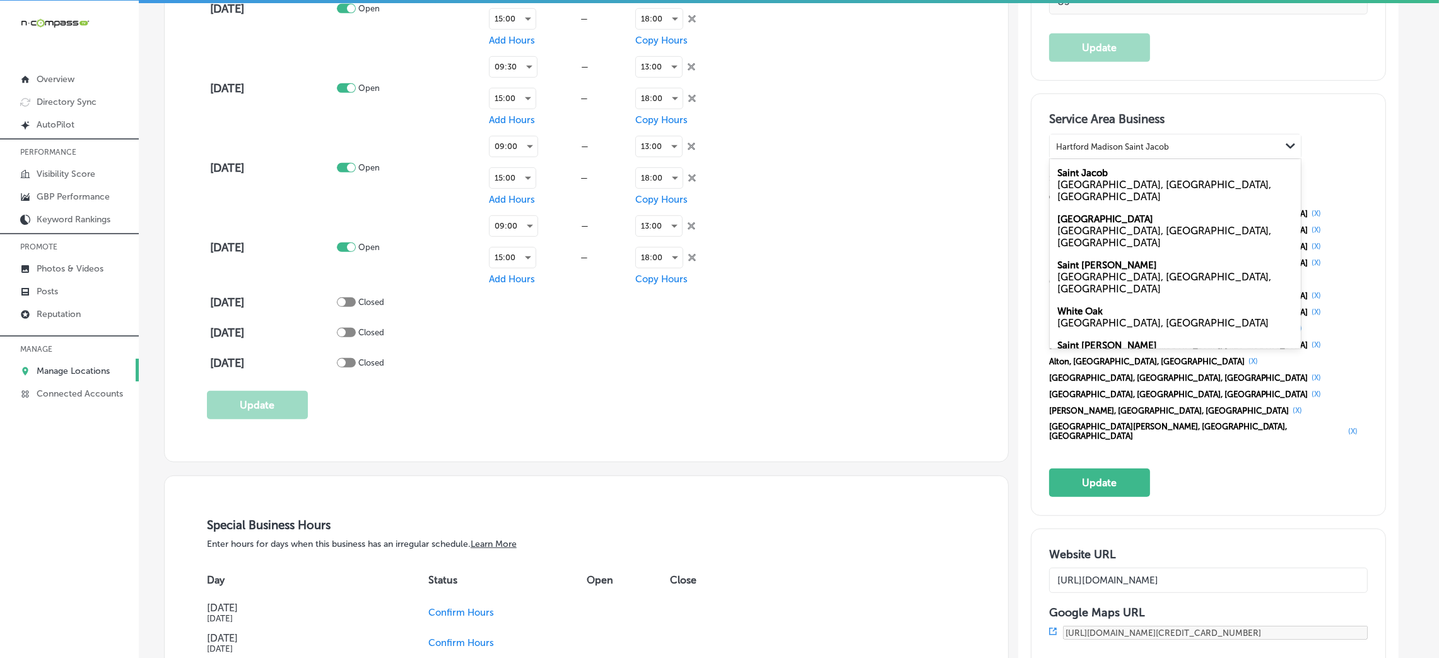
drag, startPoint x: 1099, startPoint y: 144, endPoint x: 1227, endPoint y: 139, distance: 128.2
click at [1227, 139] on div "Hartford Madison Saint [PERSON_NAME] Madison Saint Jacob" at bounding box center [1165, 146] width 231 height 17
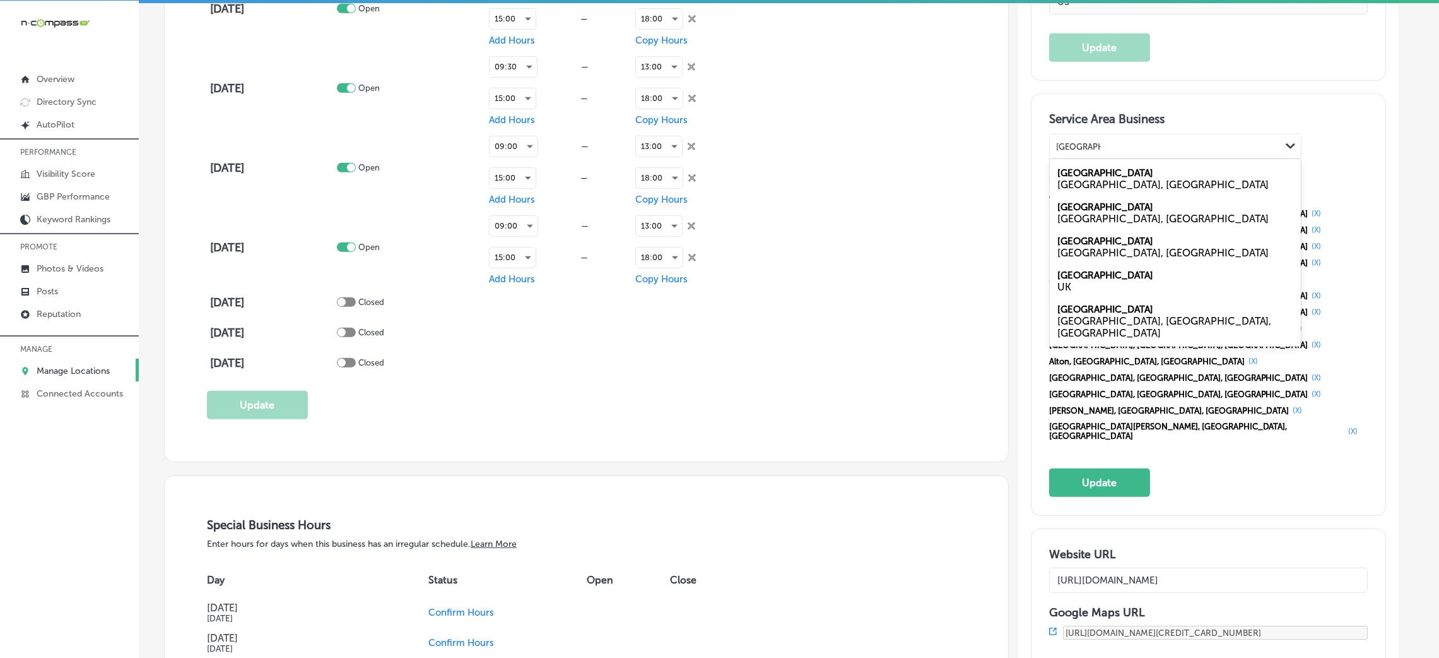
click at [1106, 179] on div "[GEOGRAPHIC_DATA], [GEOGRAPHIC_DATA]" at bounding box center [1176, 185] width 236 height 12
type input "[GEOGRAPHIC_DATA], [GEOGRAPHIC_DATA]"
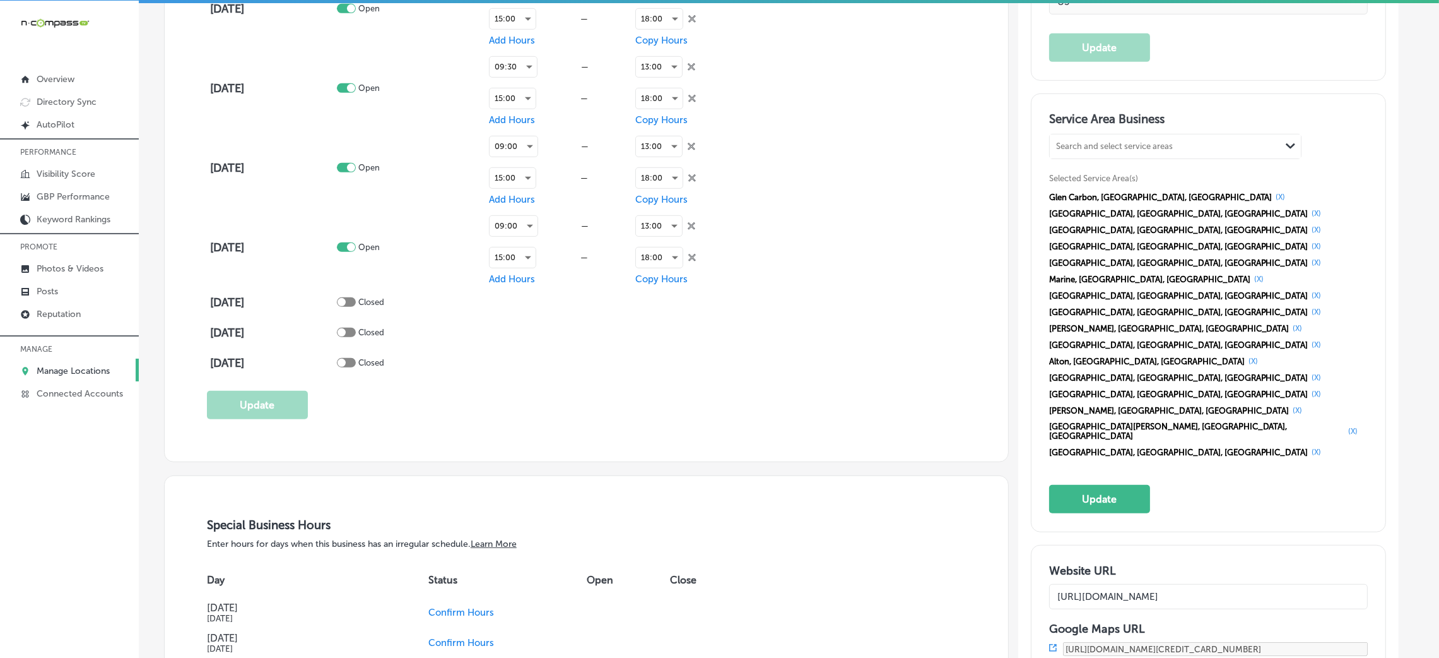
click at [1116, 146] on div "Search and select service areas" at bounding box center [1114, 146] width 117 height 9
paste input "Madison Saint Jacob"
drag, startPoint x: 1097, startPoint y: 143, endPoint x: 1209, endPoint y: 142, distance: 112.3
click at [1209, 142] on div "Madison Saint [PERSON_NAME] Saint Jacob" at bounding box center [1153, 146] width 206 height 17
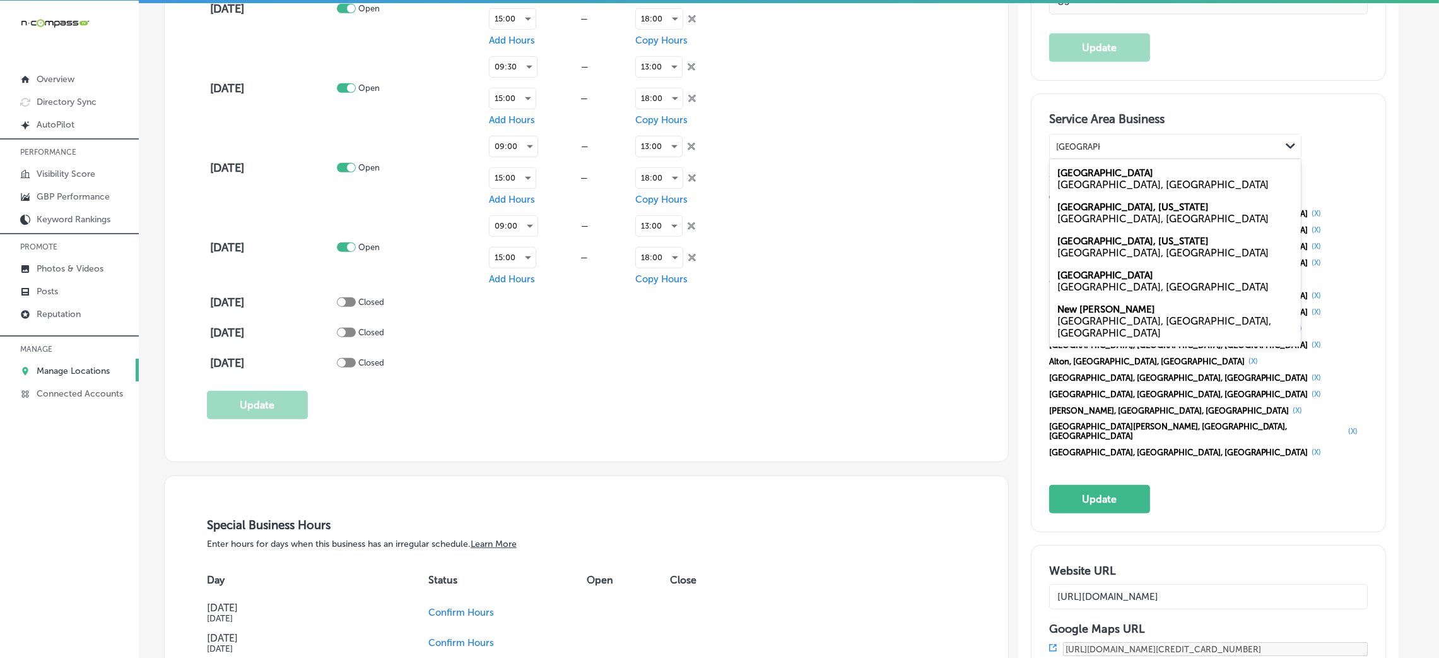
click at [1097, 180] on div "[GEOGRAPHIC_DATA], [GEOGRAPHIC_DATA]" at bounding box center [1176, 185] width 236 height 12
type input "[GEOGRAPHIC_DATA], [GEOGRAPHIC_DATA]"
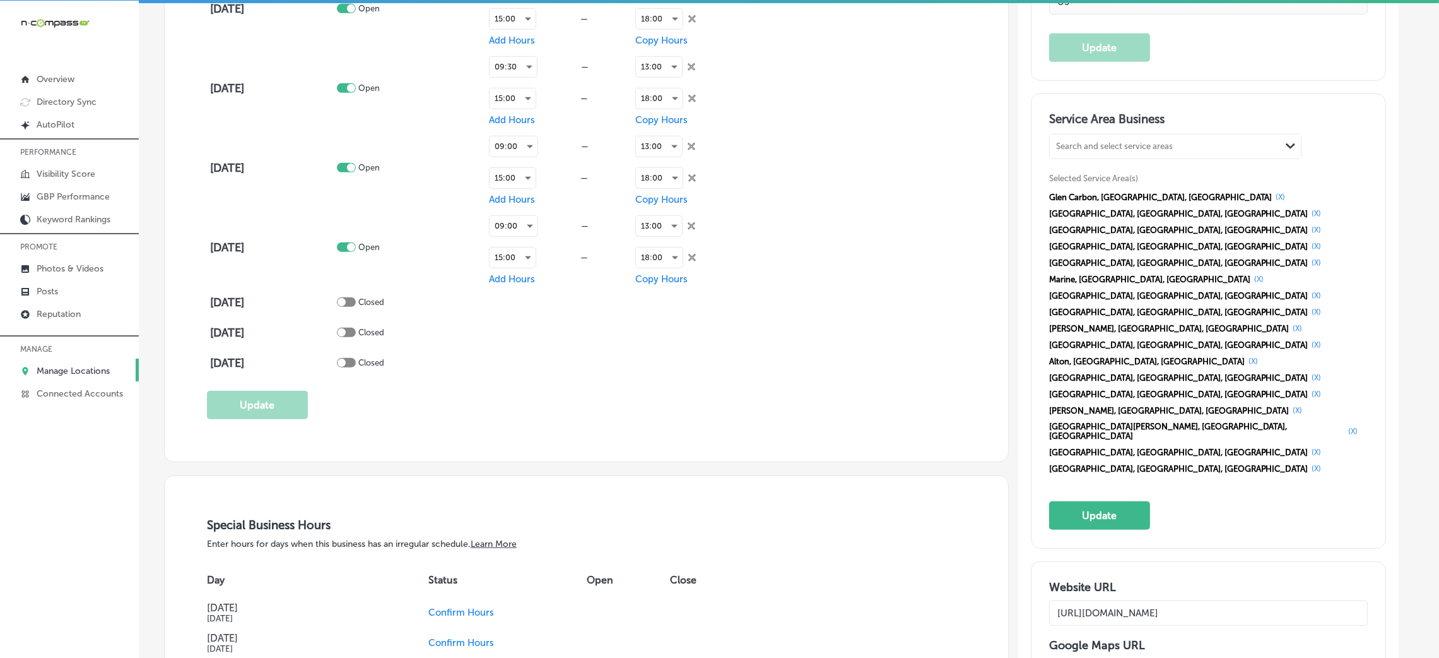
click at [1130, 134] on div "Search and select service areas Path Created with Sketch." at bounding box center [1175, 146] width 251 height 24
paste input "Saint Jacob"
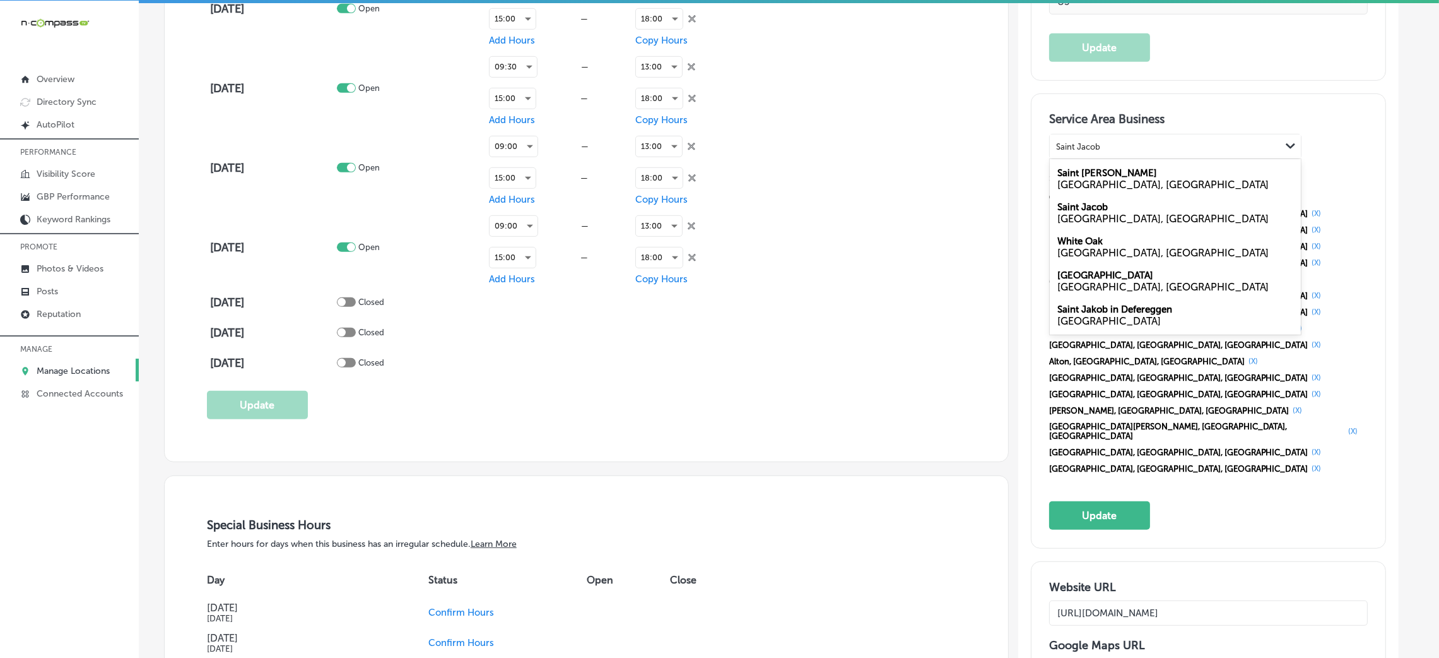
click at [1109, 219] on div "[GEOGRAPHIC_DATA], [GEOGRAPHIC_DATA]" at bounding box center [1176, 219] width 236 height 12
type input "Saint Jacob"
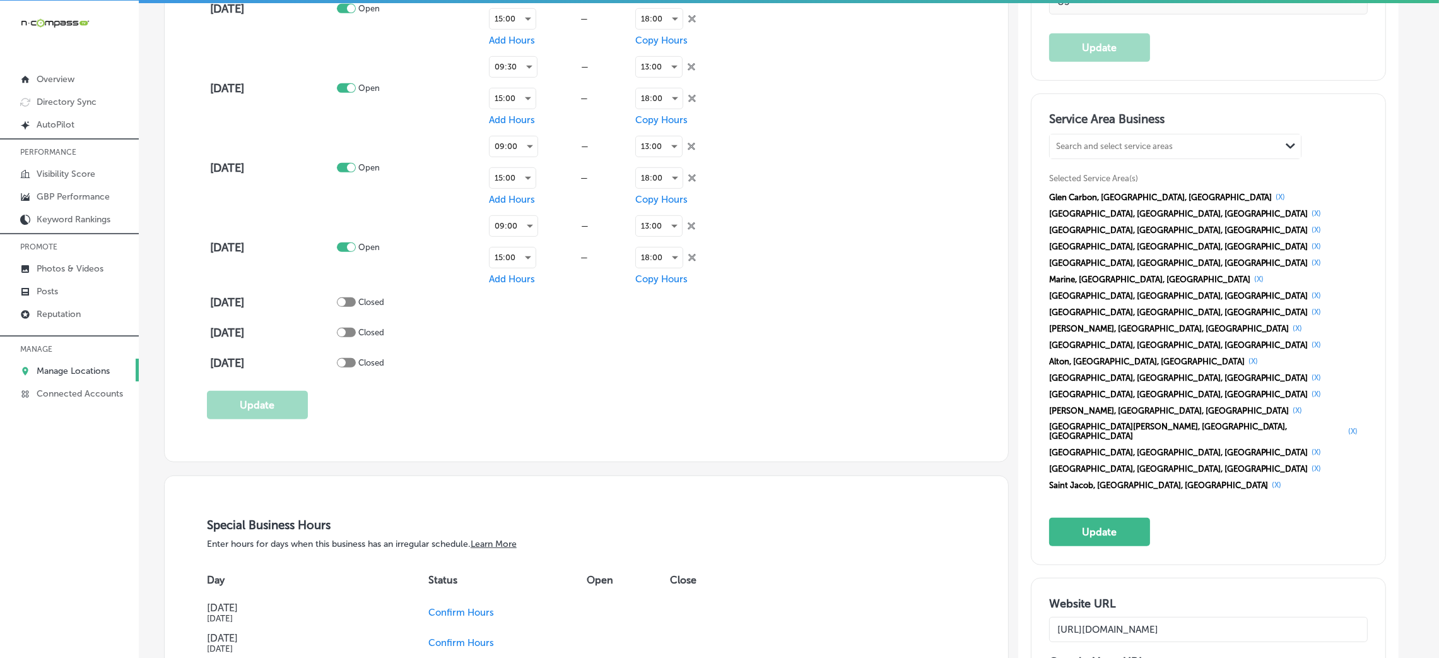
click at [1150, 138] on div "Search and select service areas" at bounding box center [1165, 146] width 231 height 17
paste input "[PERSON_NAME] [PERSON_NAME]"
drag, startPoint x: 1088, startPoint y: 144, endPoint x: 1118, endPoint y: 144, distance: 30.3
click at [1118, 144] on div "[PERSON_NAME] [PERSON_NAME] [PERSON_NAME] [PERSON_NAME]" at bounding box center [1165, 146] width 231 height 17
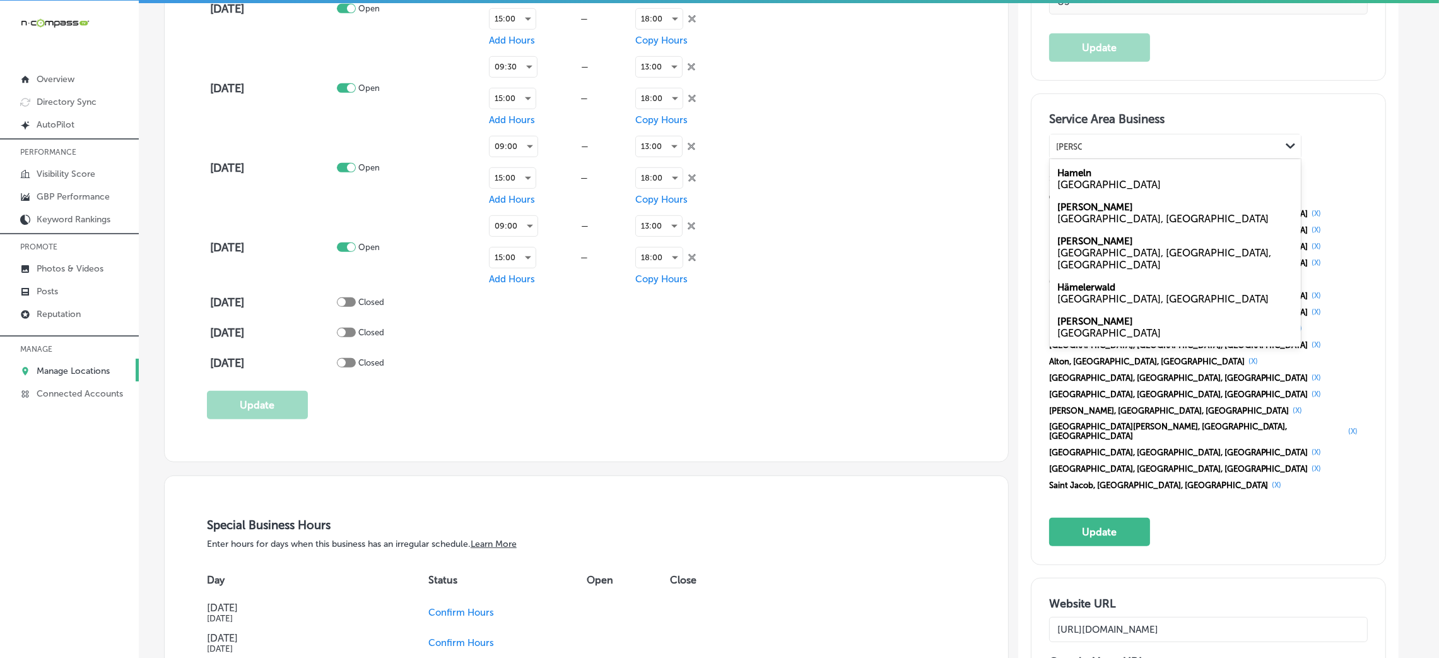
click at [1100, 217] on div "[GEOGRAPHIC_DATA], [GEOGRAPHIC_DATA]" at bounding box center [1176, 219] width 236 height 12
type input "[PERSON_NAME]"
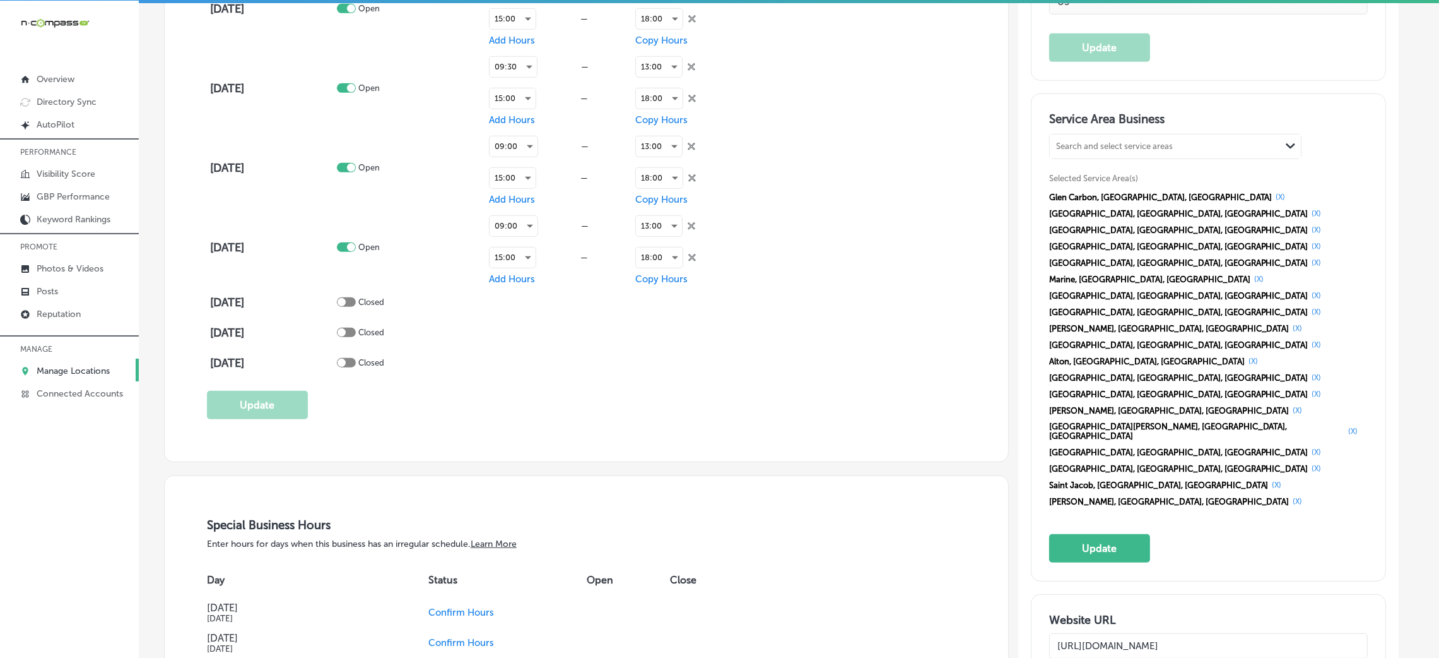
click at [1103, 155] on div "Search and select service areas Path Created with Sketch." at bounding box center [1175, 146] width 251 height 24
paste input "Moro"
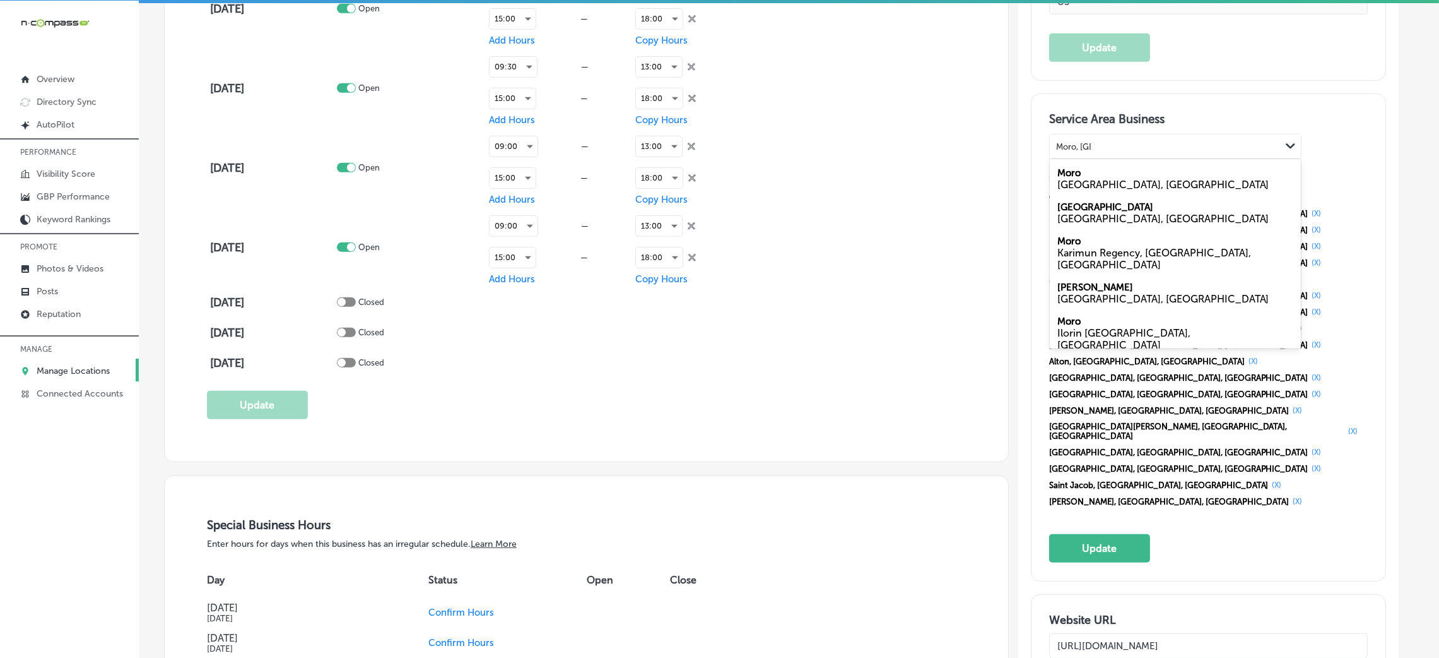
click at [1079, 180] on div "[GEOGRAPHIC_DATA], [GEOGRAPHIC_DATA]" at bounding box center [1176, 185] width 236 height 12
type input "Moro, [GEOGRAPHIC_DATA]"
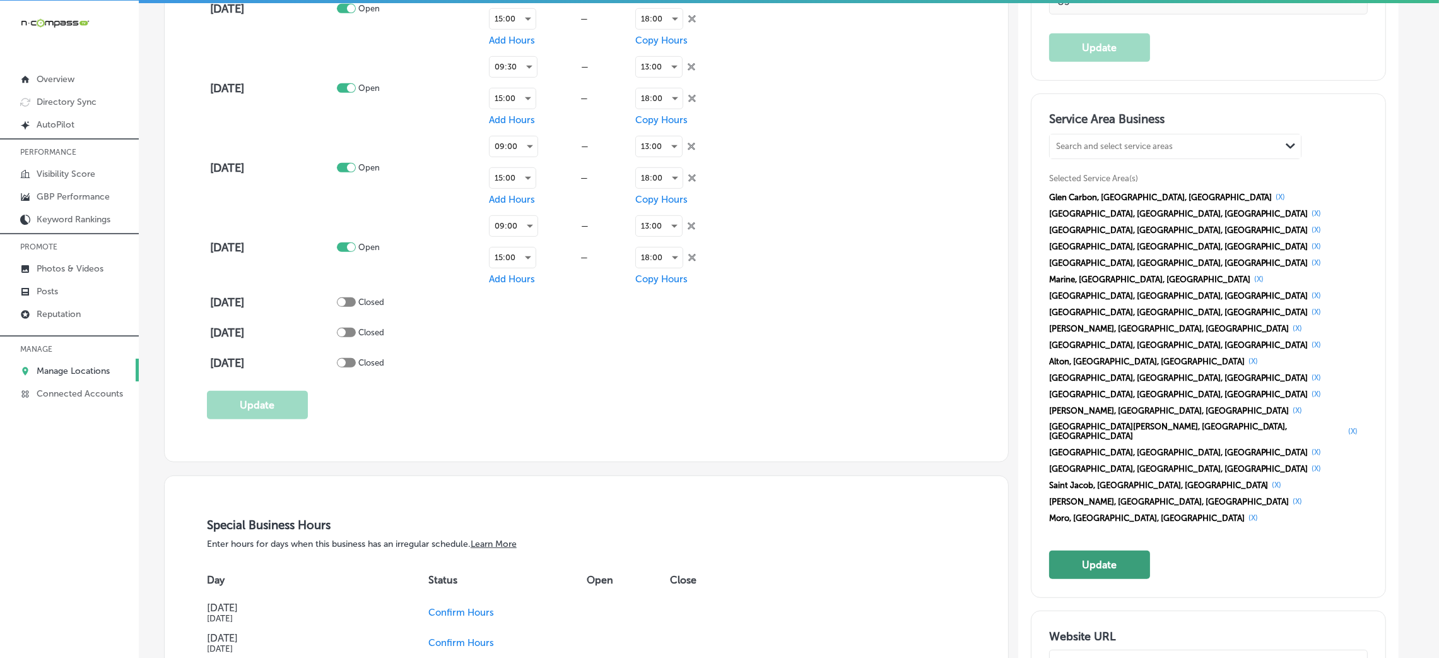
click at [1114, 550] on button "Update" at bounding box center [1099, 564] width 101 height 28
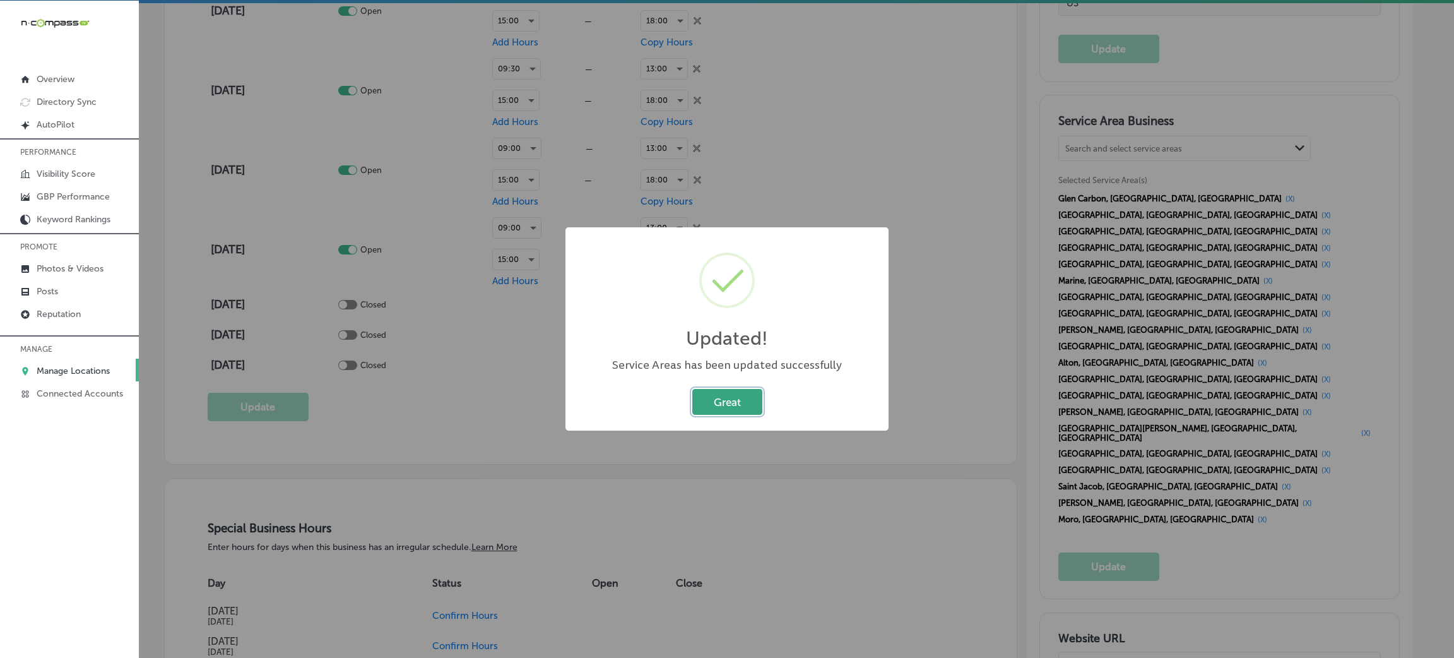
click at [726, 407] on button "Great" at bounding box center [727, 402] width 70 height 26
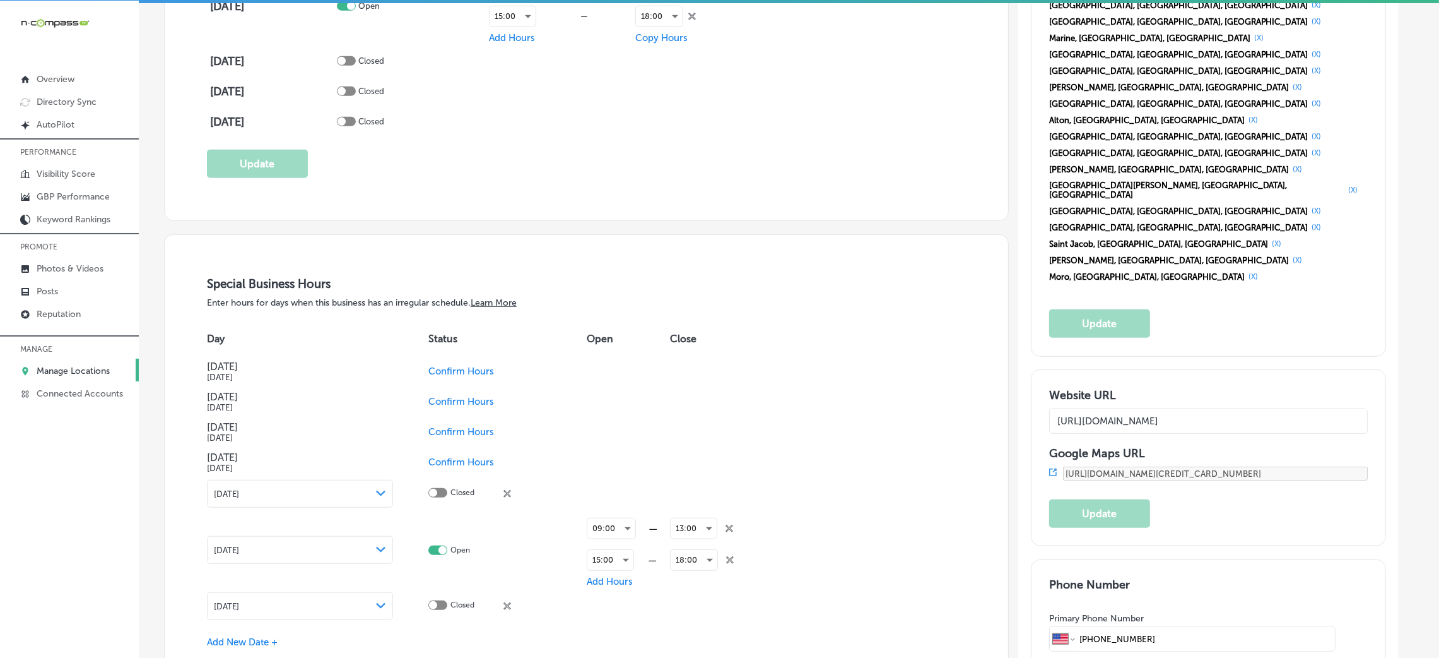
scroll to position [1325, 0]
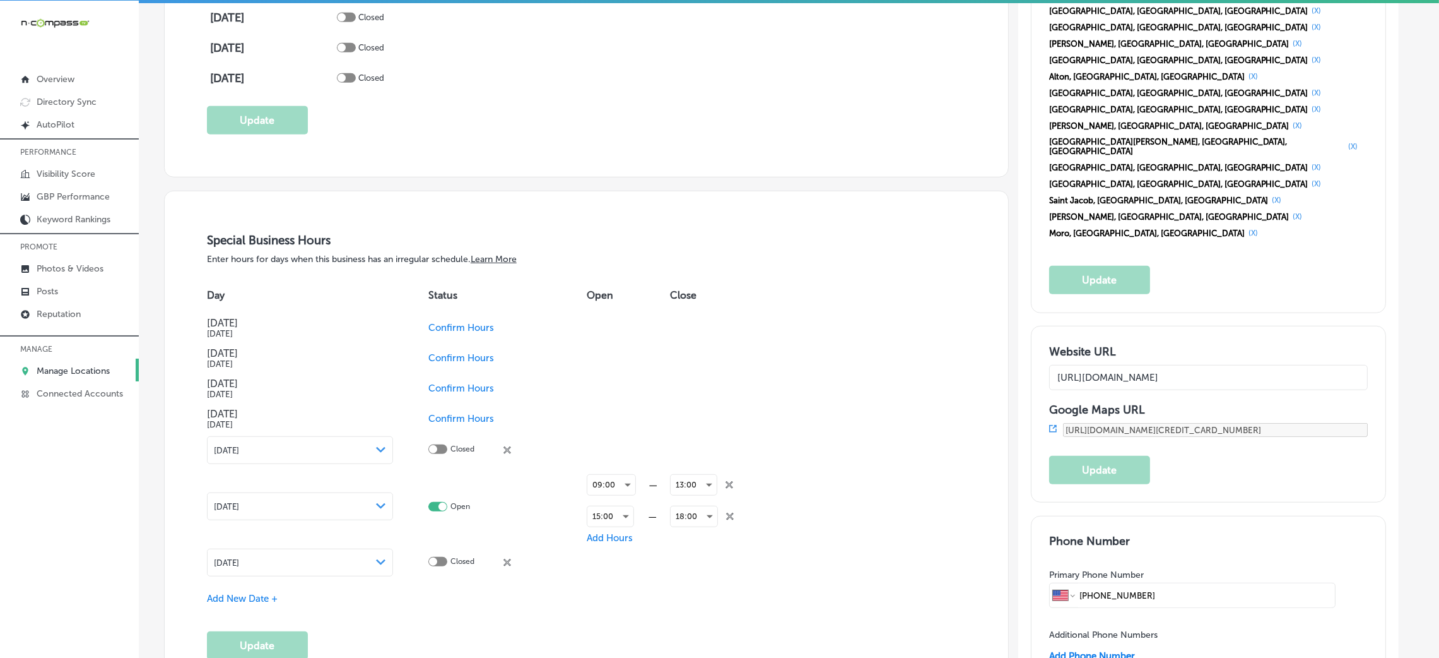
click at [449, 392] on span "Confirm Hours" at bounding box center [461, 387] width 66 height 11
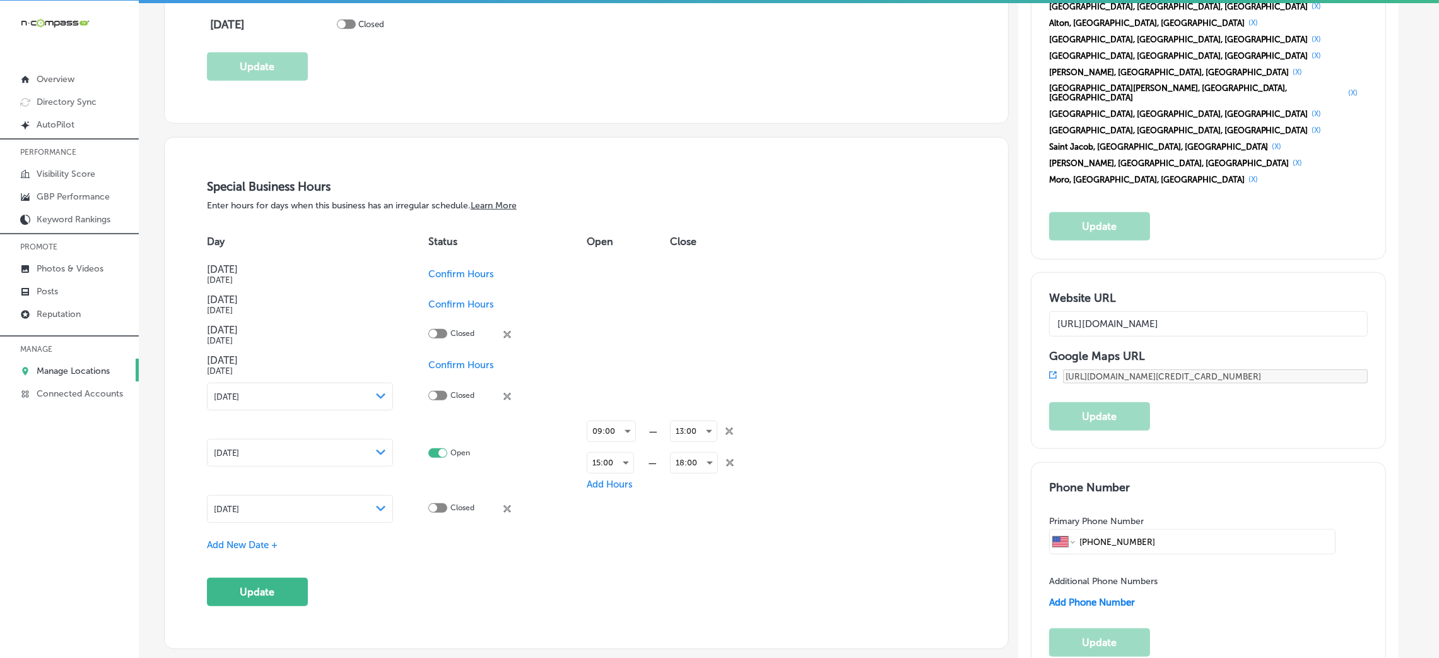
scroll to position [1420, 0]
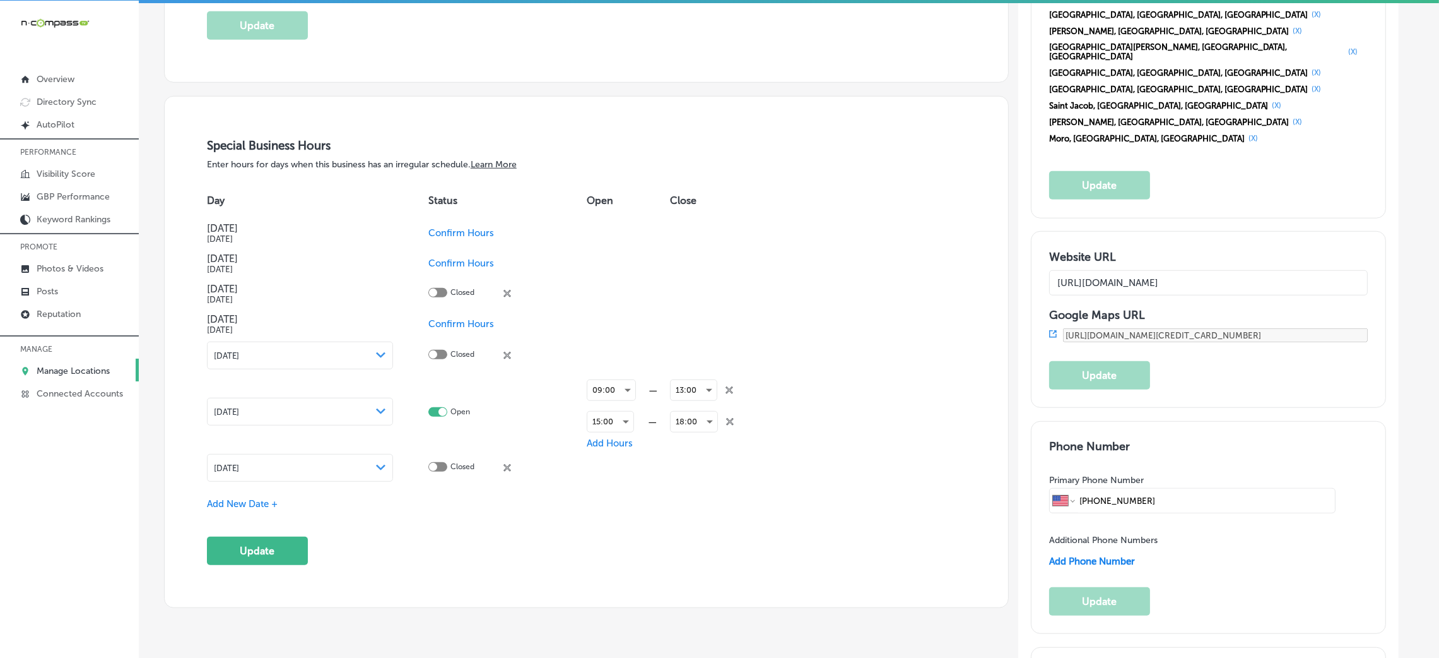
click at [253, 505] on span "Add New Date +" at bounding box center [242, 503] width 71 height 11
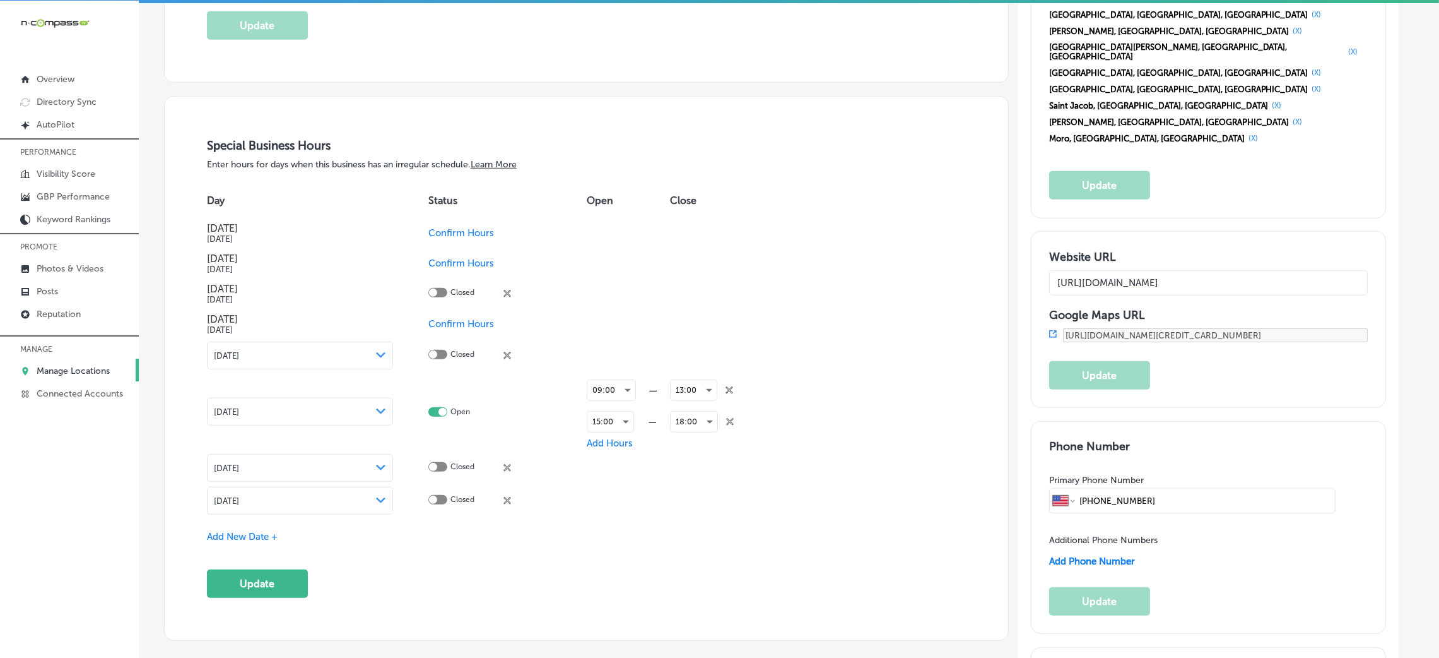
click at [341, 497] on div "[DATE] Path Created with Sketch." at bounding box center [300, 500] width 173 height 10
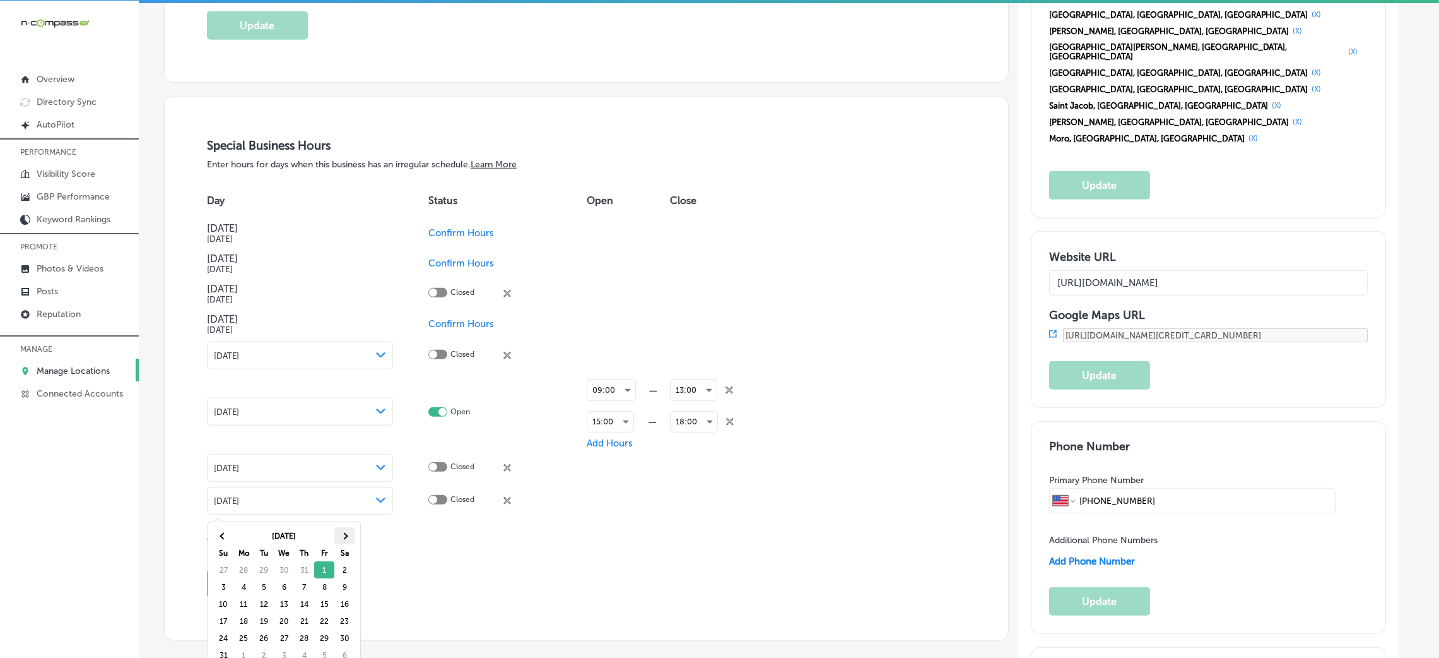
click at [346, 537] on th at bounding box center [344, 535] width 20 height 17
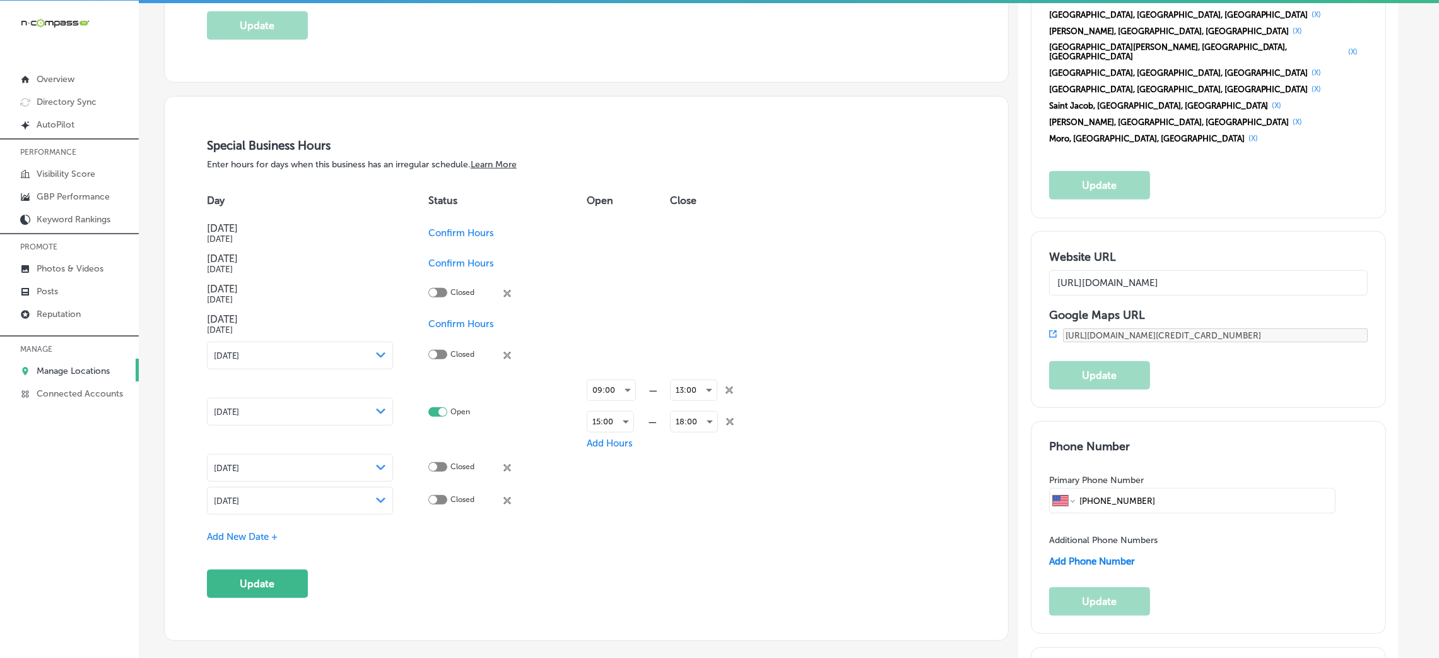
click at [249, 530] on div "Special Business Hours Enter hours for days when this business has an irregular…" at bounding box center [586, 367] width 759 height 459
click at [252, 534] on span "Add New Date +" at bounding box center [242, 536] width 71 height 11
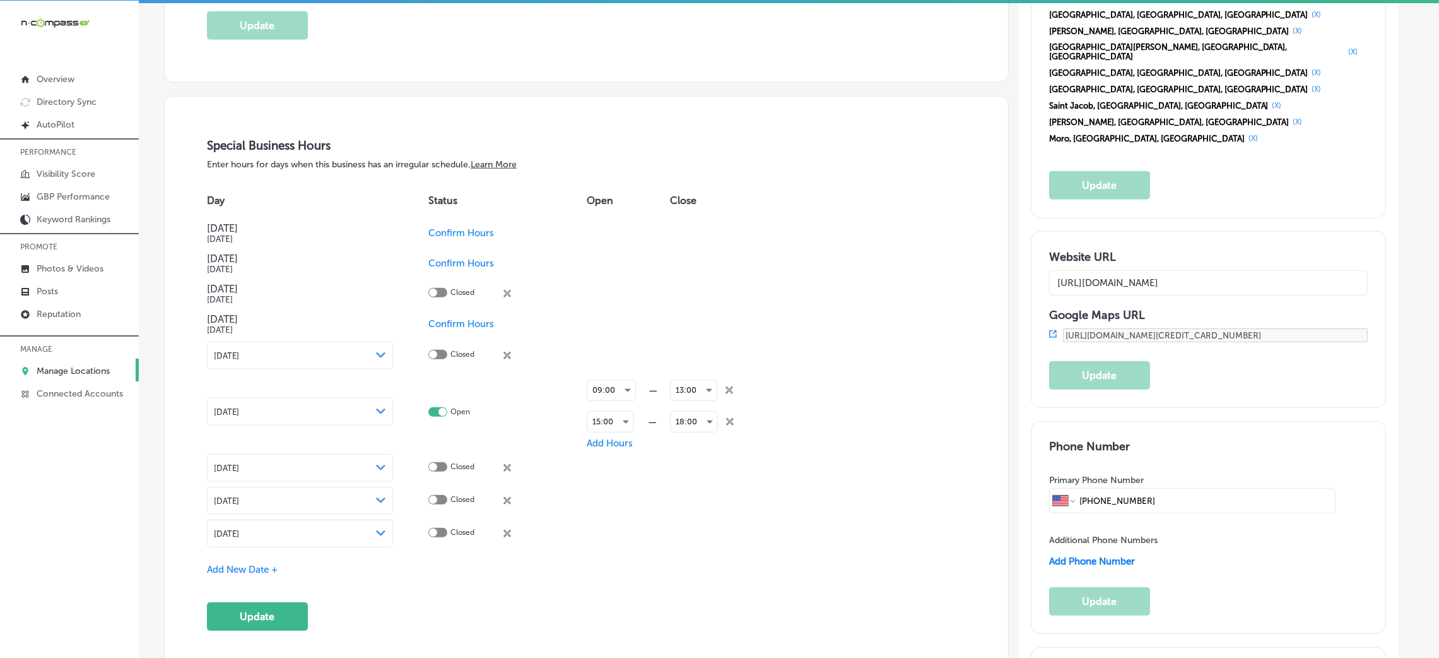
click at [359, 538] on div "[DATE] Path Created with Sketch." at bounding box center [300, 533] width 173 height 10
click at [331, 568] on th "[DATE]" at bounding box center [283, 568] width 101 height 17
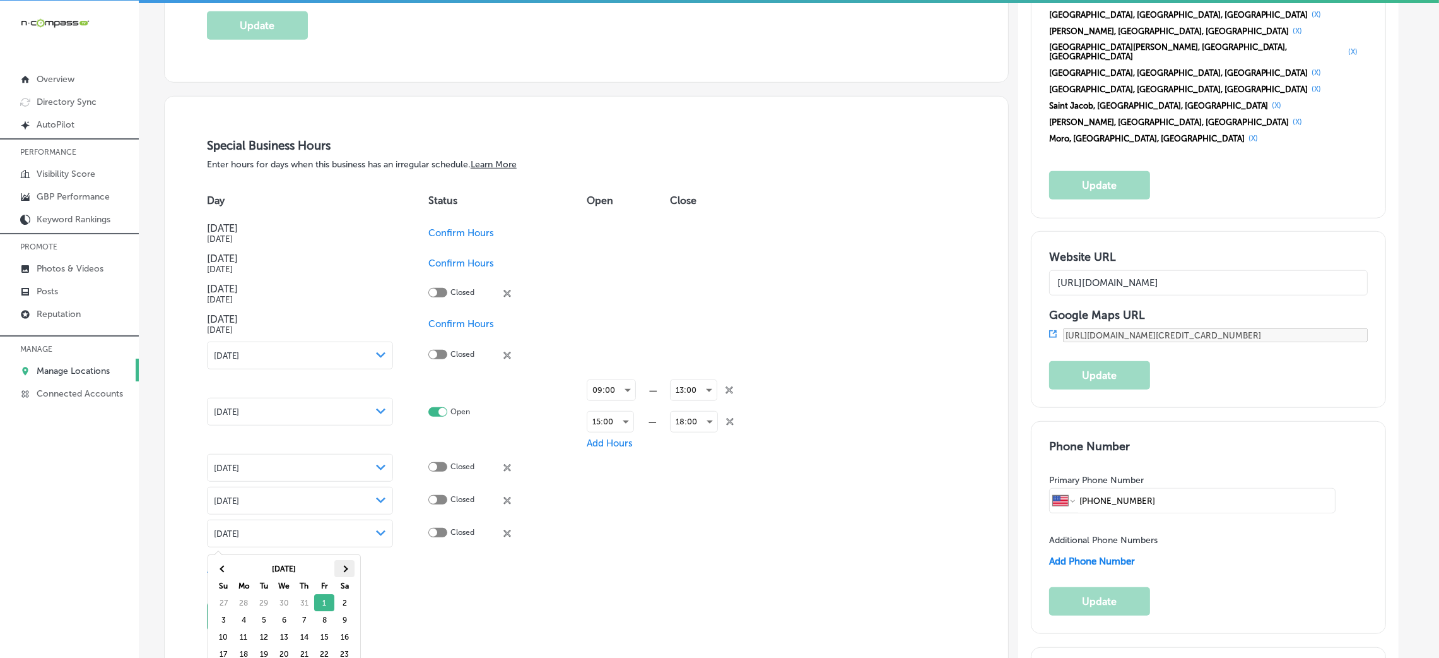
click at [338, 568] on th at bounding box center [344, 568] width 20 height 17
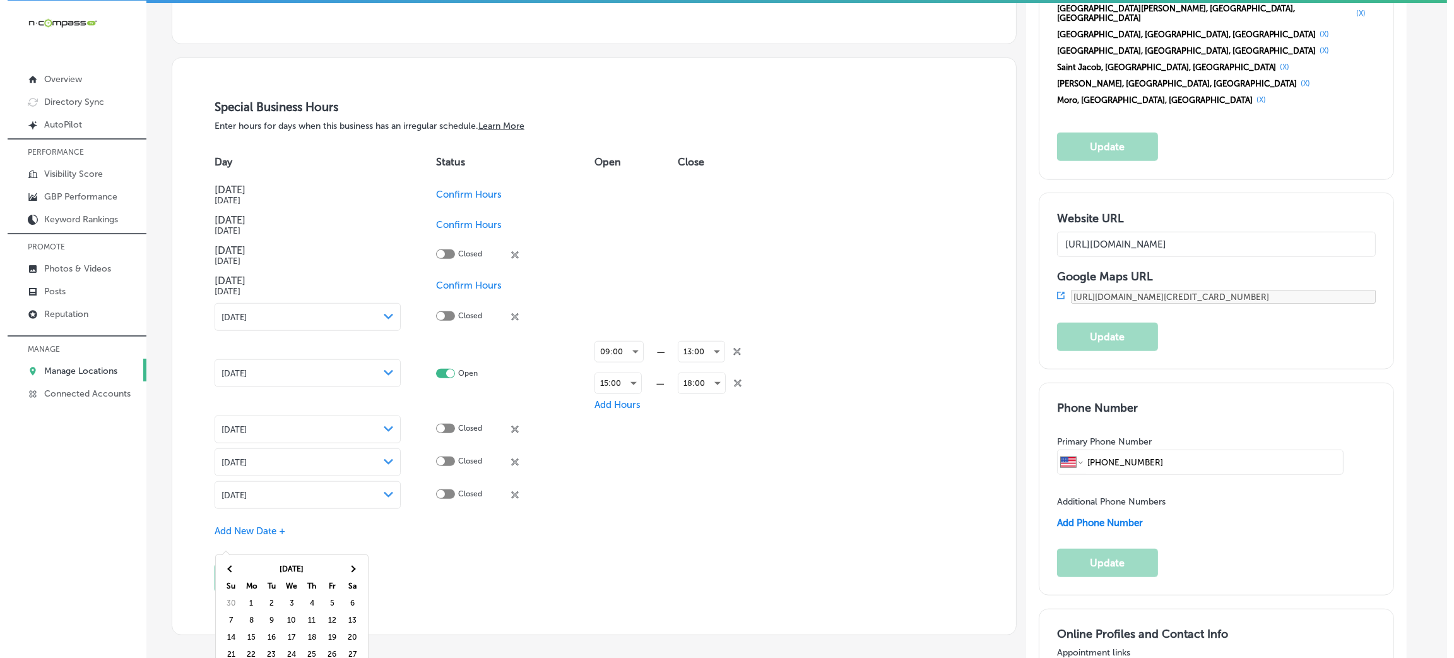
scroll to position [1515, 0]
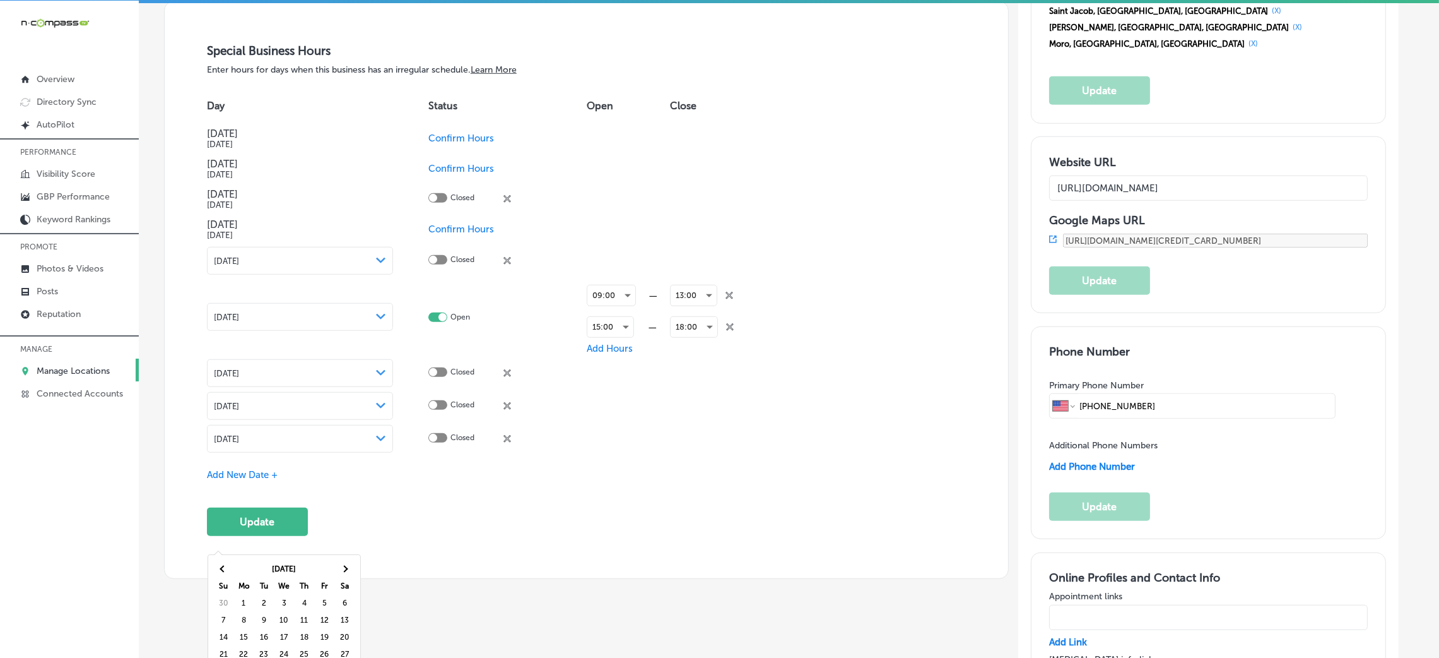
click at [363, 446] on div "[DATE] Path Created with Sketch." at bounding box center [300, 439] width 187 height 28
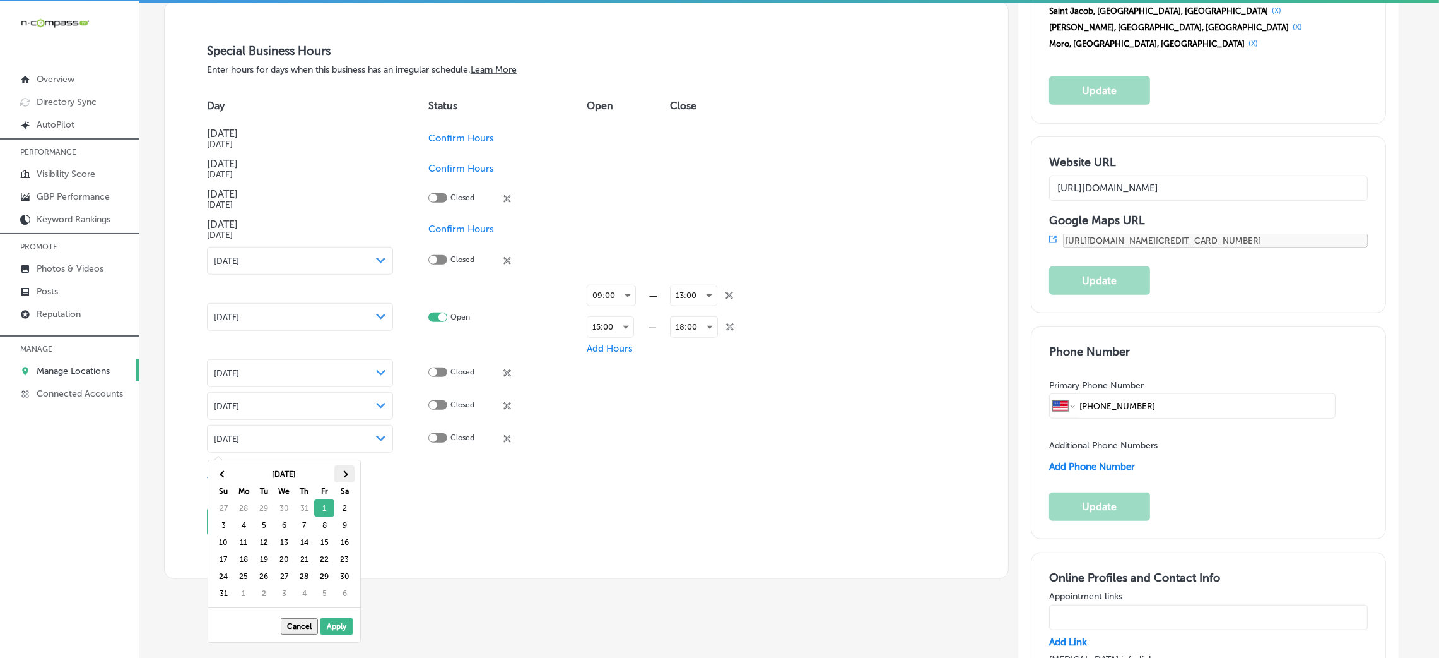
click at [346, 473] on span at bounding box center [344, 473] width 7 height 7
click at [218, 471] on th at bounding box center [223, 473] width 20 height 17
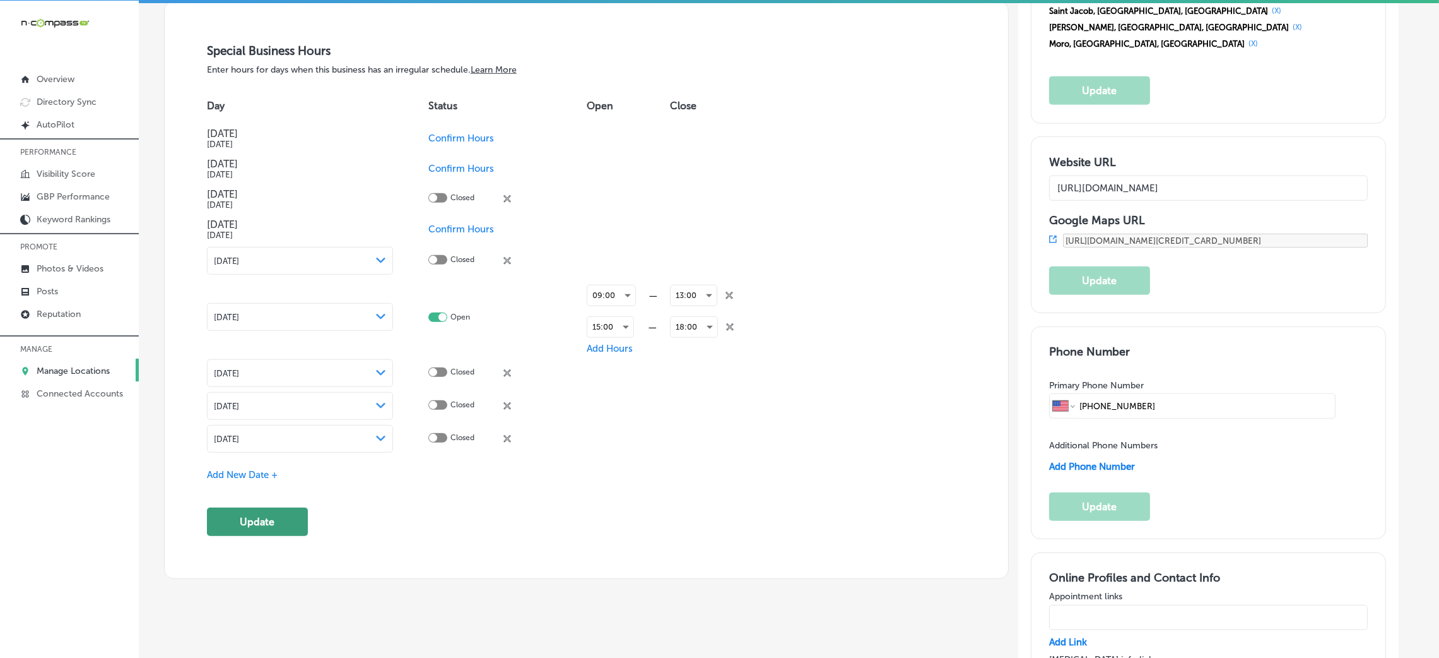
click at [294, 529] on button "Update" at bounding box center [257, 521] width 101 height 28
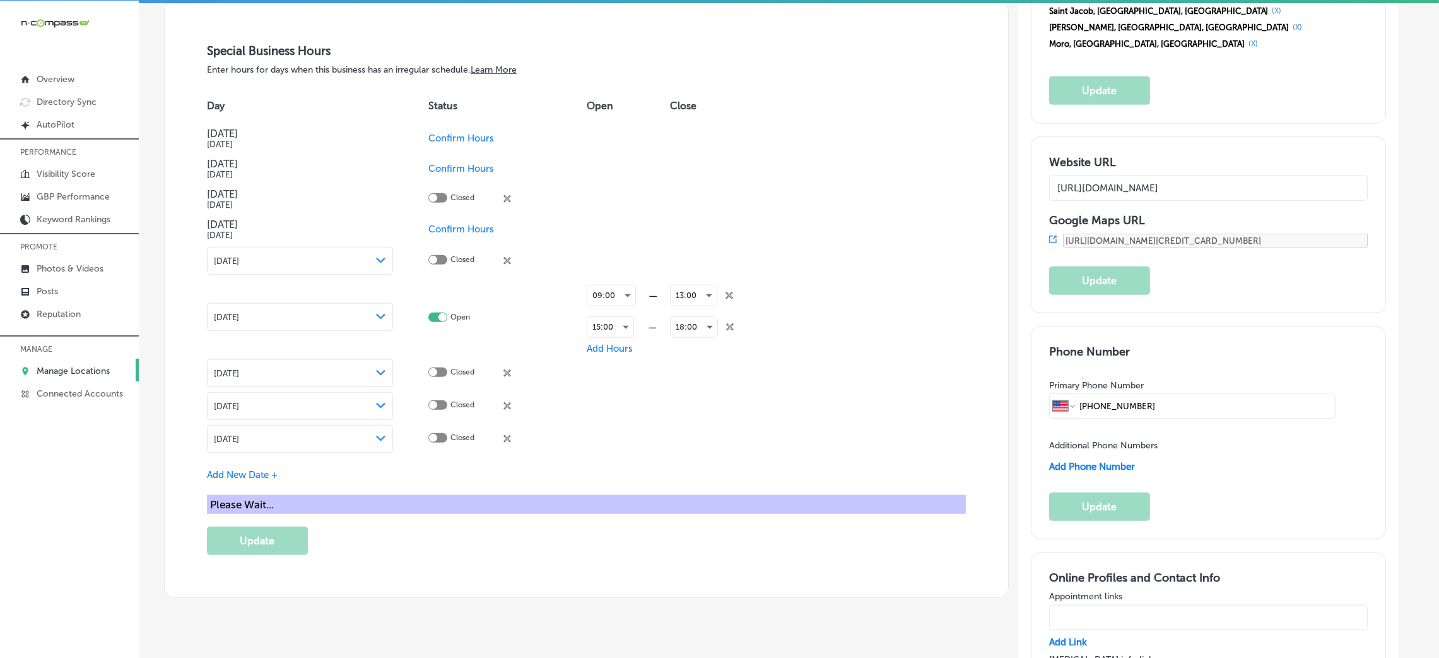
click at [379, 444] on body "iconmonstr-menu-thin copy Created with Sketch. Overview Directory Sync Created …" at bounding box center [719, 335] width 1439 height 676
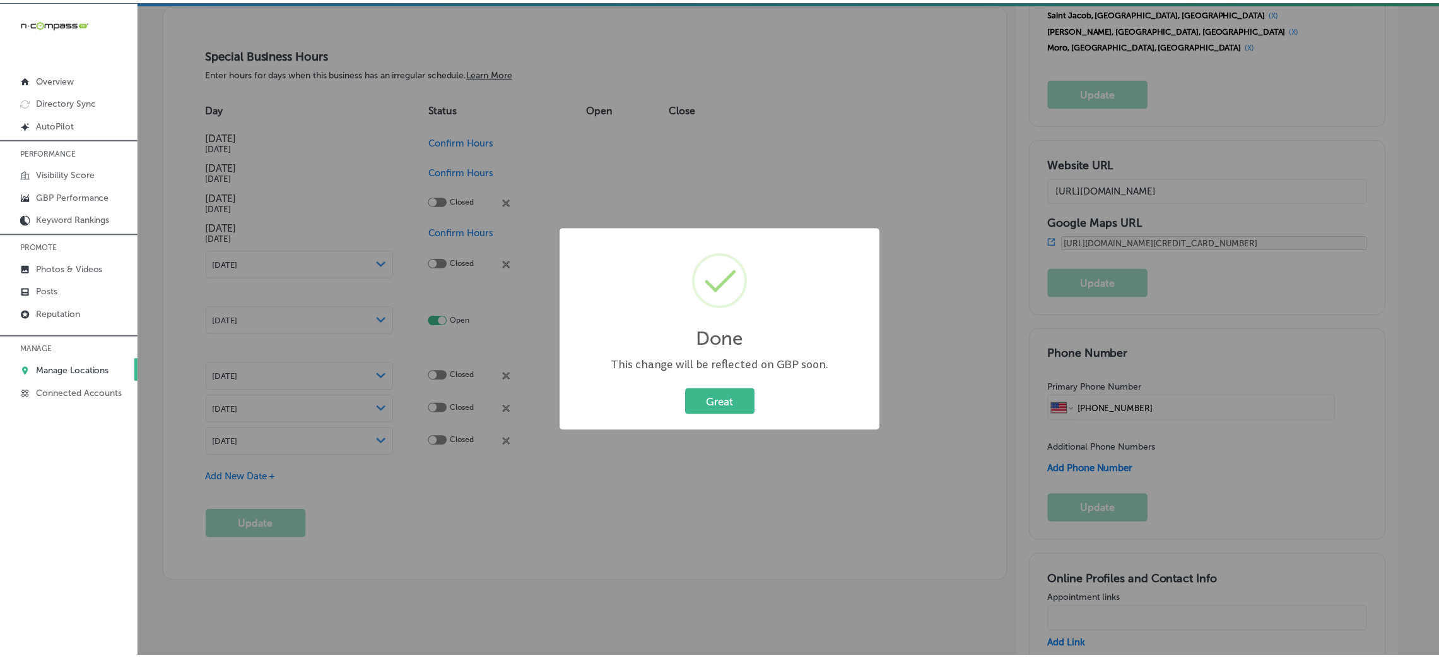
scroll to position [1515, 0]
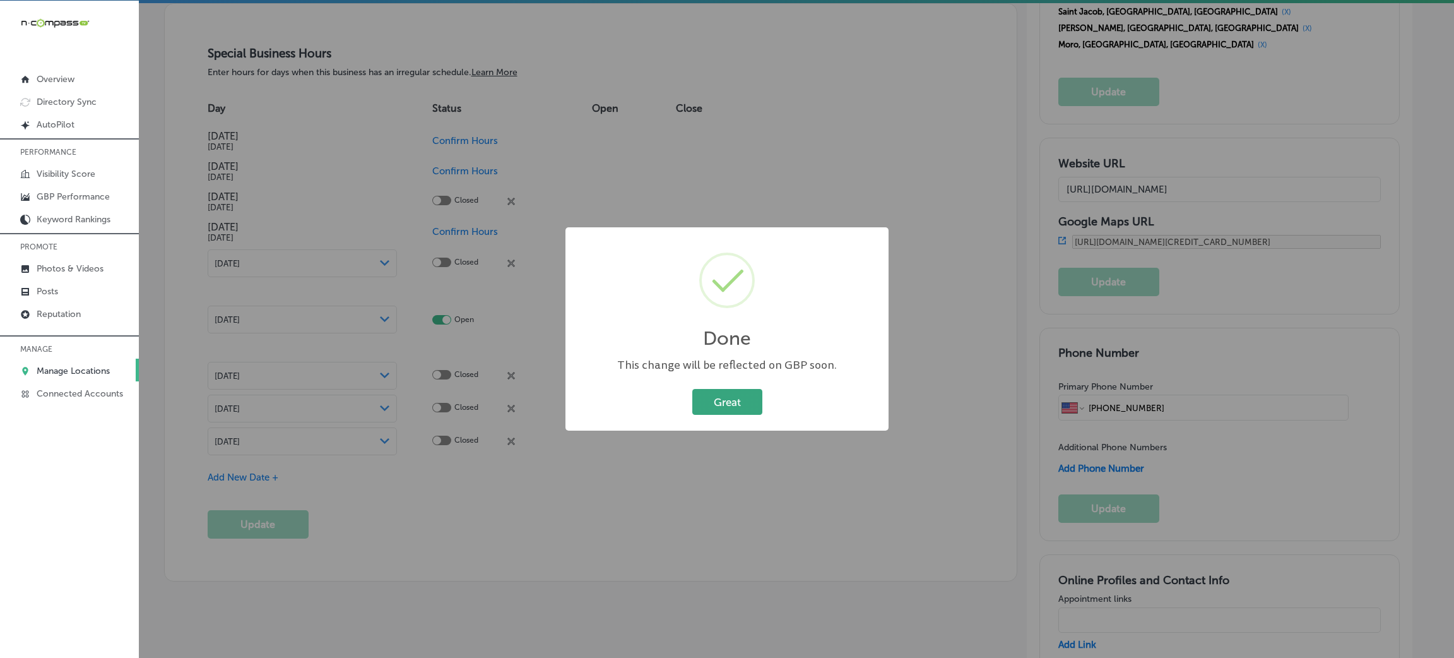
click at [757, 398] on button "Great" at bounding box center [727, 402] width 70 height 26
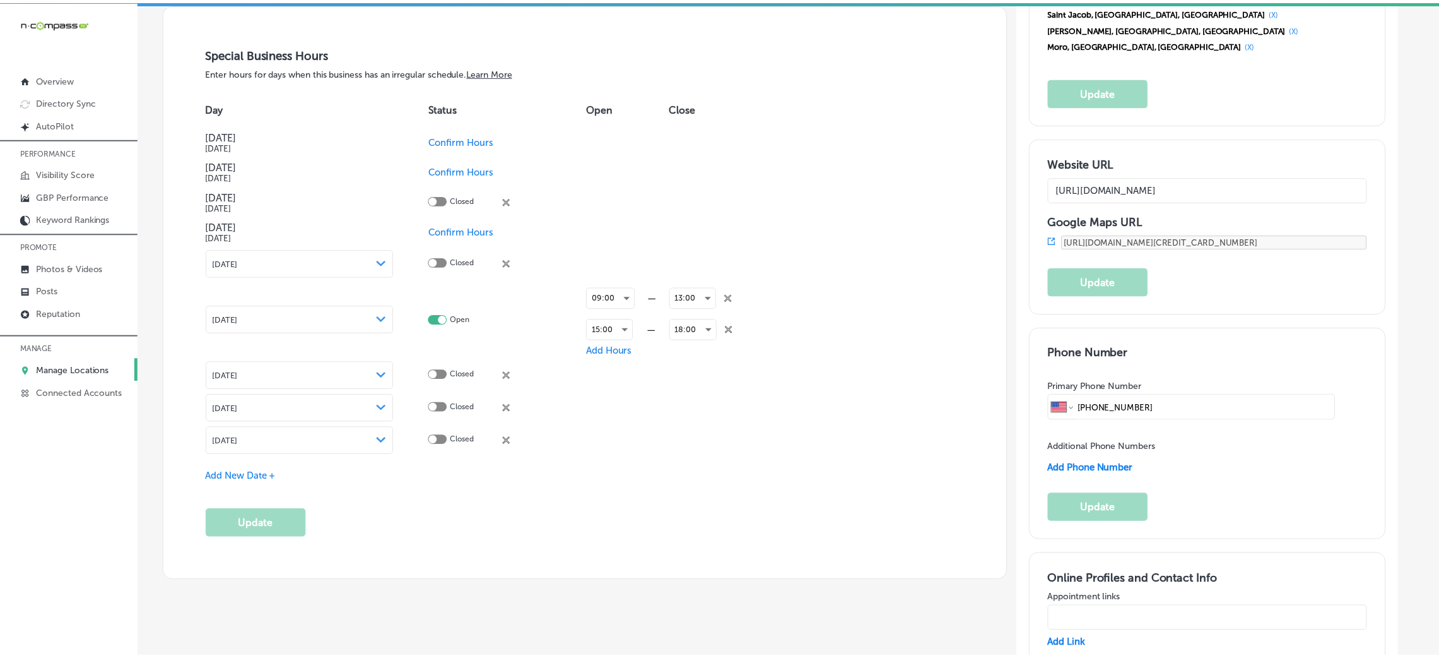
scroll to position [1515, 0]
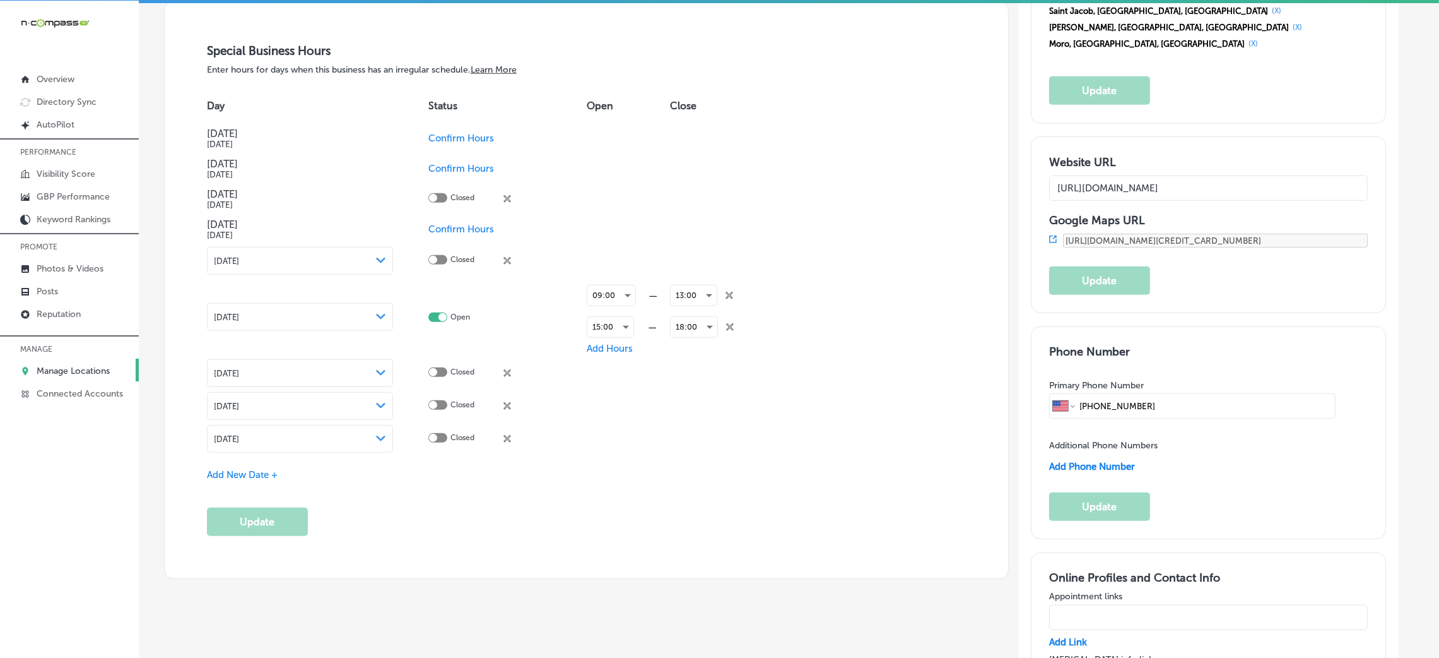
click at [372, 435] on div "[DATE] Path Created with Sketch." at bounding box center [300, 439] width 173 height 10
click at [275, 526] on button "Update" at bounding box center [257, 521] width 101 height 28
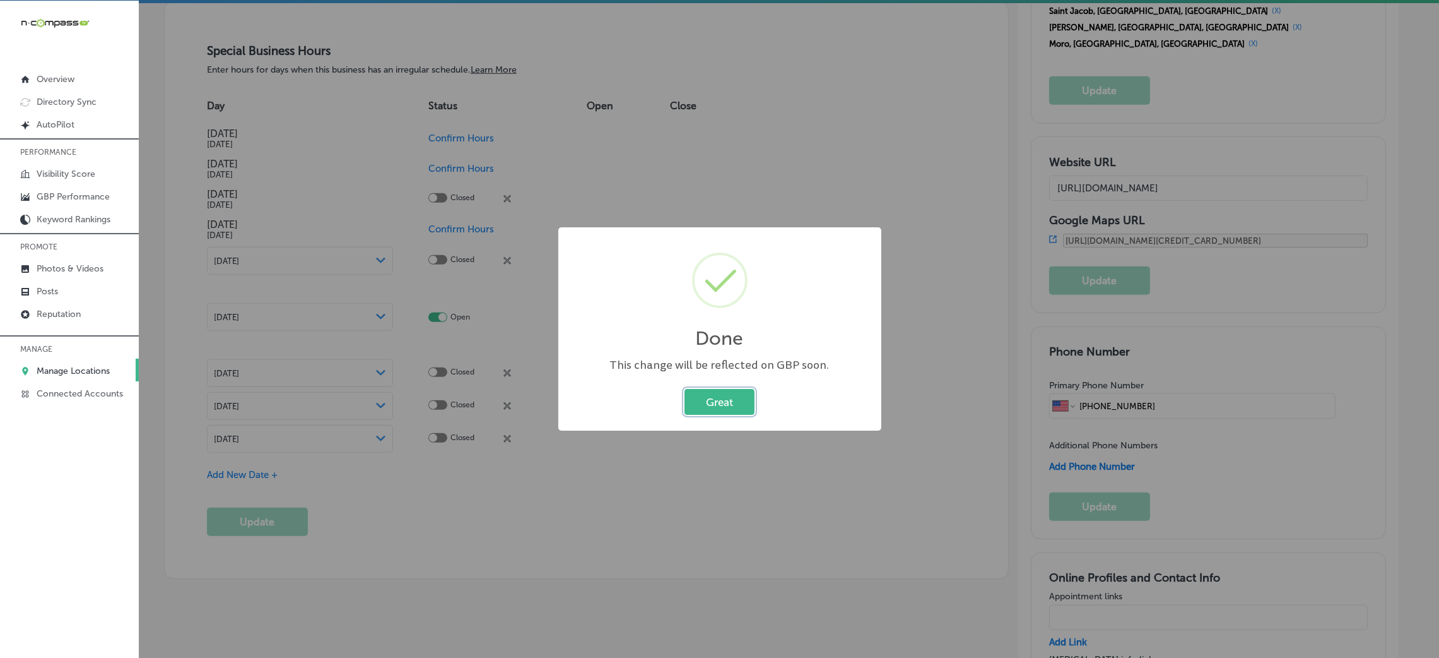
scroll to position [1515, 0]
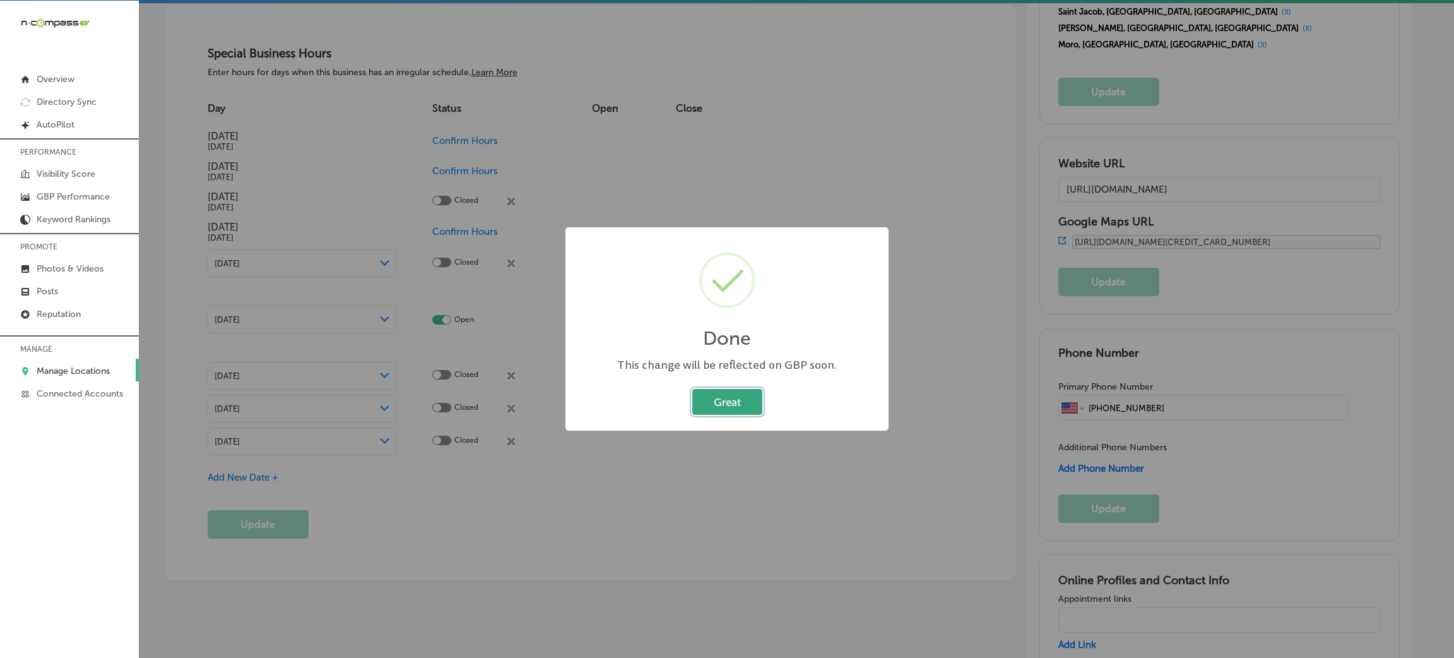
click at [740, 403] on button "Great" at bounding box center [727, 402] width 70 height 26
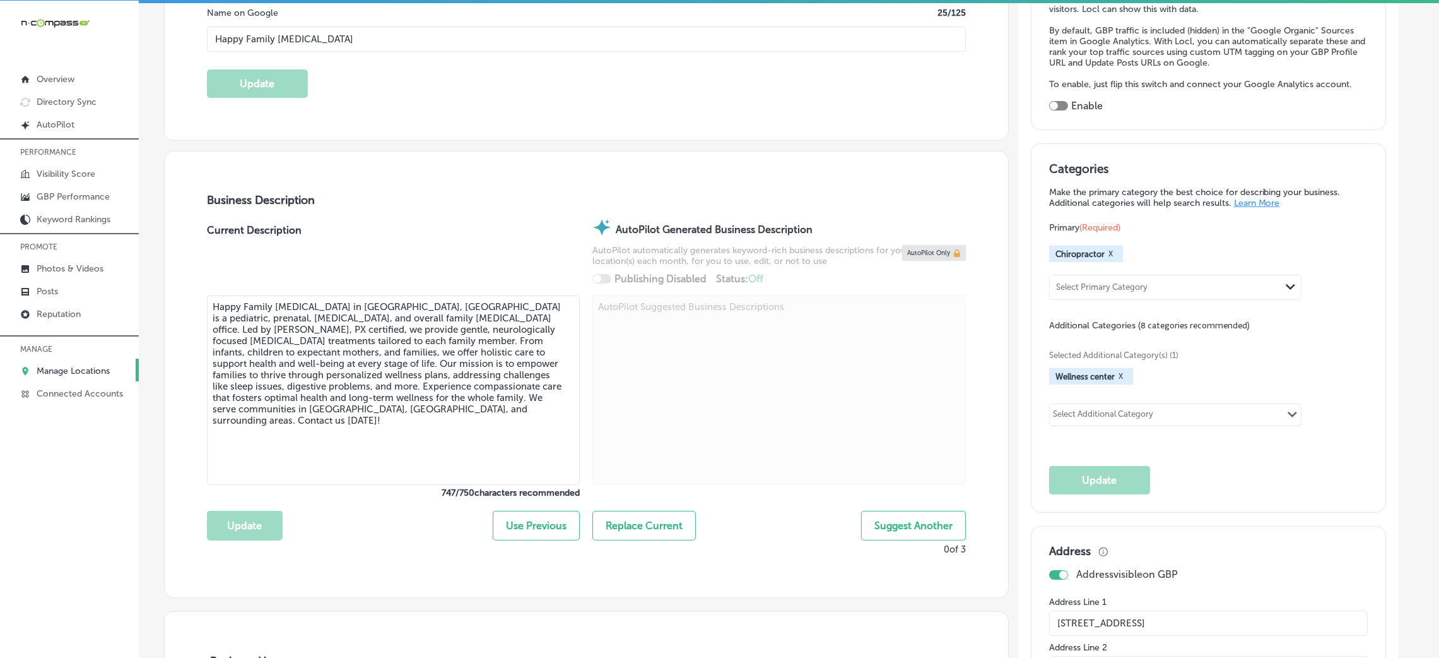
scroll to position [189, 0]
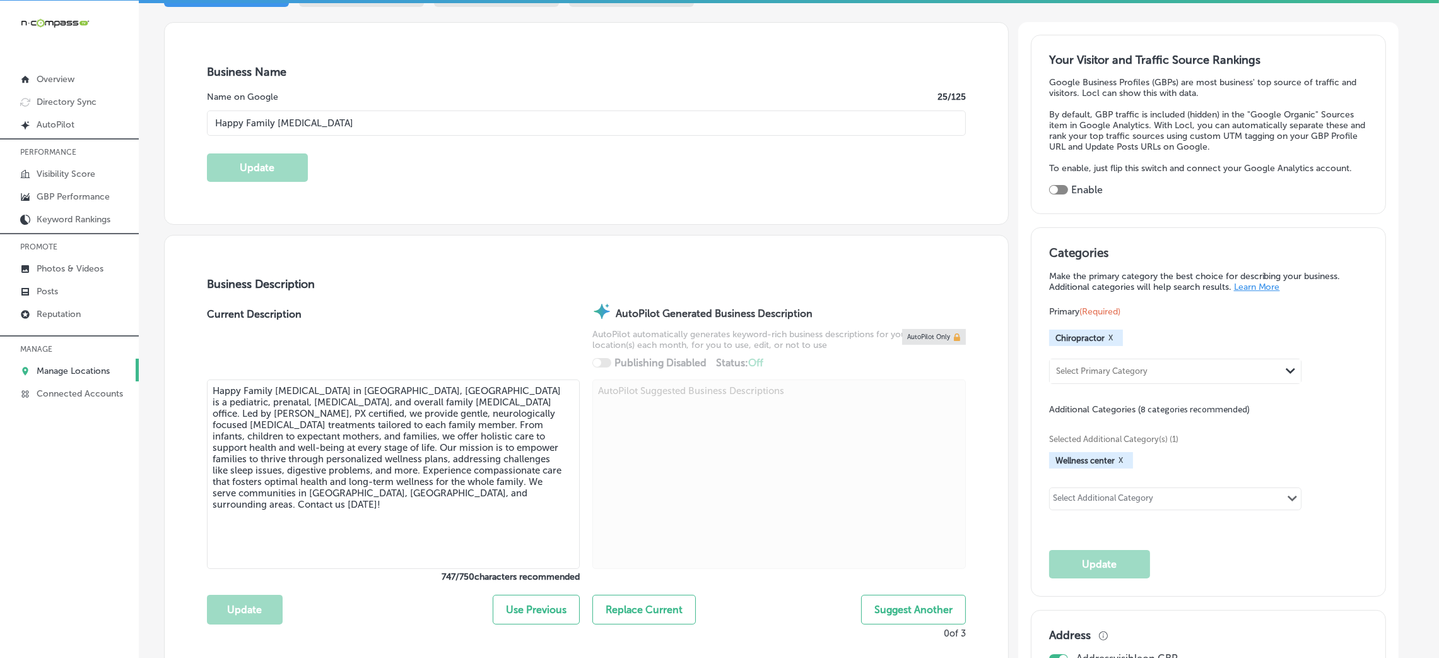
click at [1068, 193] on div at bounding box center [1058, 190] width 19 height 11
click at [1068, 189] on div at bounding box center [1058, 189] width 19 height 9
click at [1058, 186] on div at bounding box center [1054, 190] width 8 height 8
checkbox input "true"
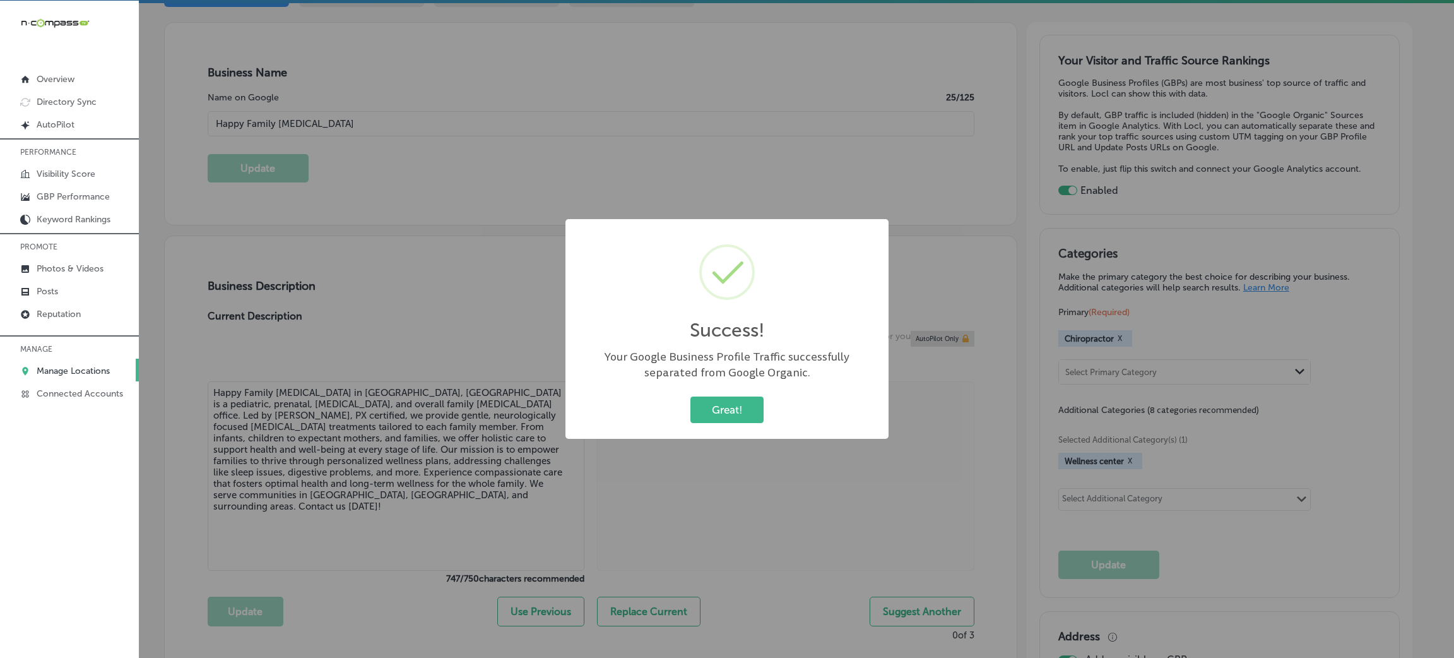
click at [735, 396] on div "Great! Cancel" at bounding box center [727, 409] width 298 height 33
click at [767, 409] on div "Great! Cancel" at bounding box center [727, 409] width 298 height 33
click at [737, 409] on button "Great!" at bounding box center [726, 409] width 73 height 26
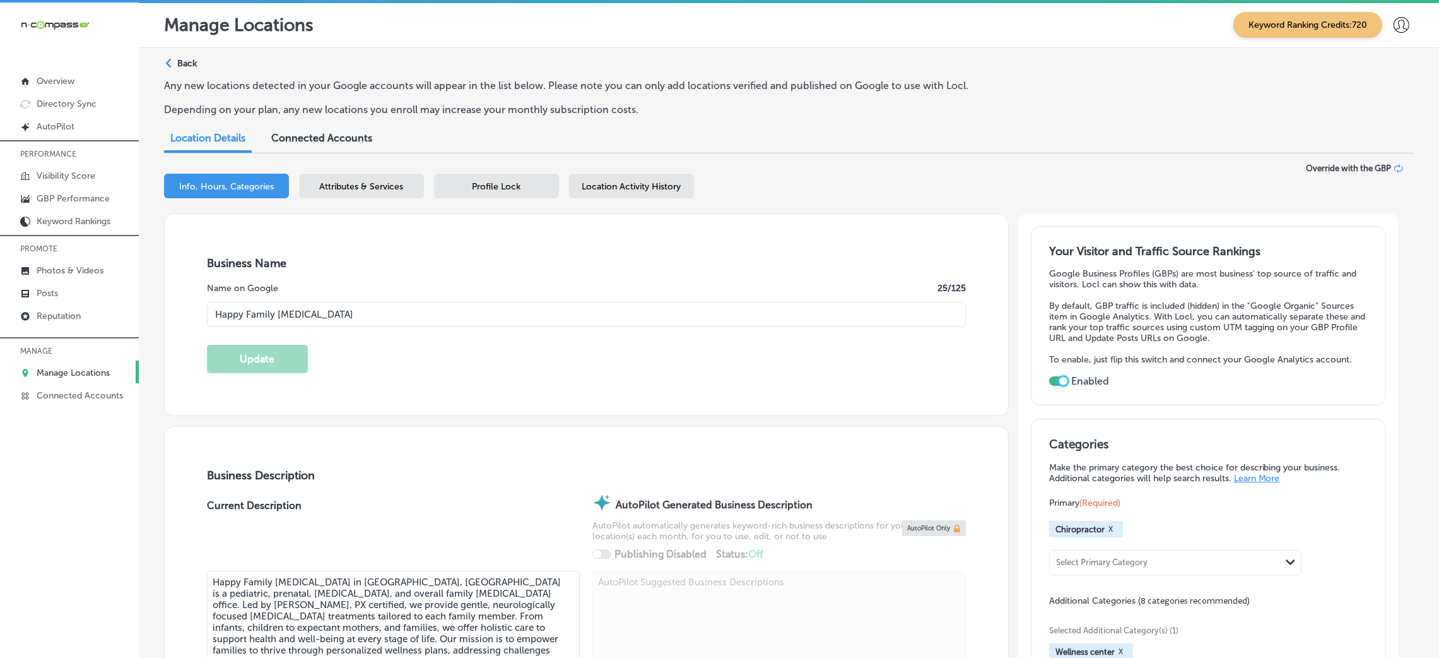
scroll to position [0, 0]
click at [521, 187] on div "Profile Lock" at bounding box center [496, 186] width 125 height 25
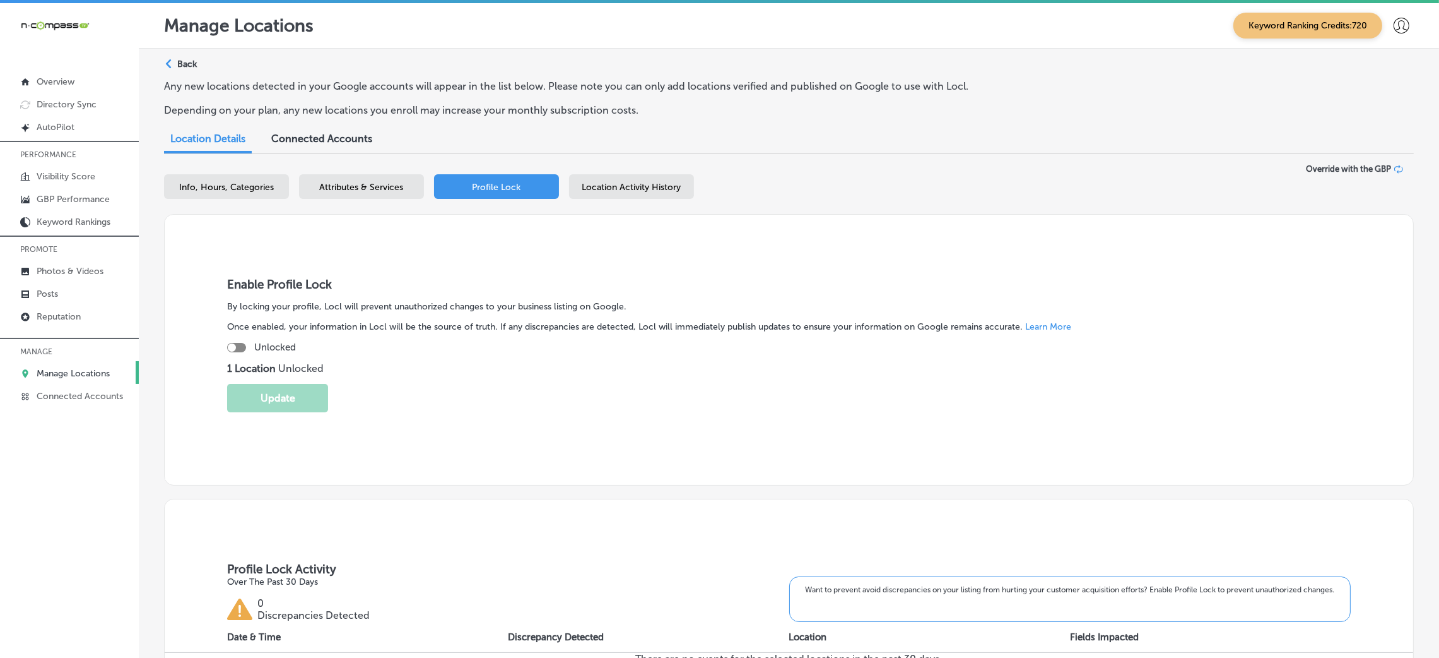
click at [236, 346] on div at bounding box center [236, 347] width 19 height 9
checkbox input "true"
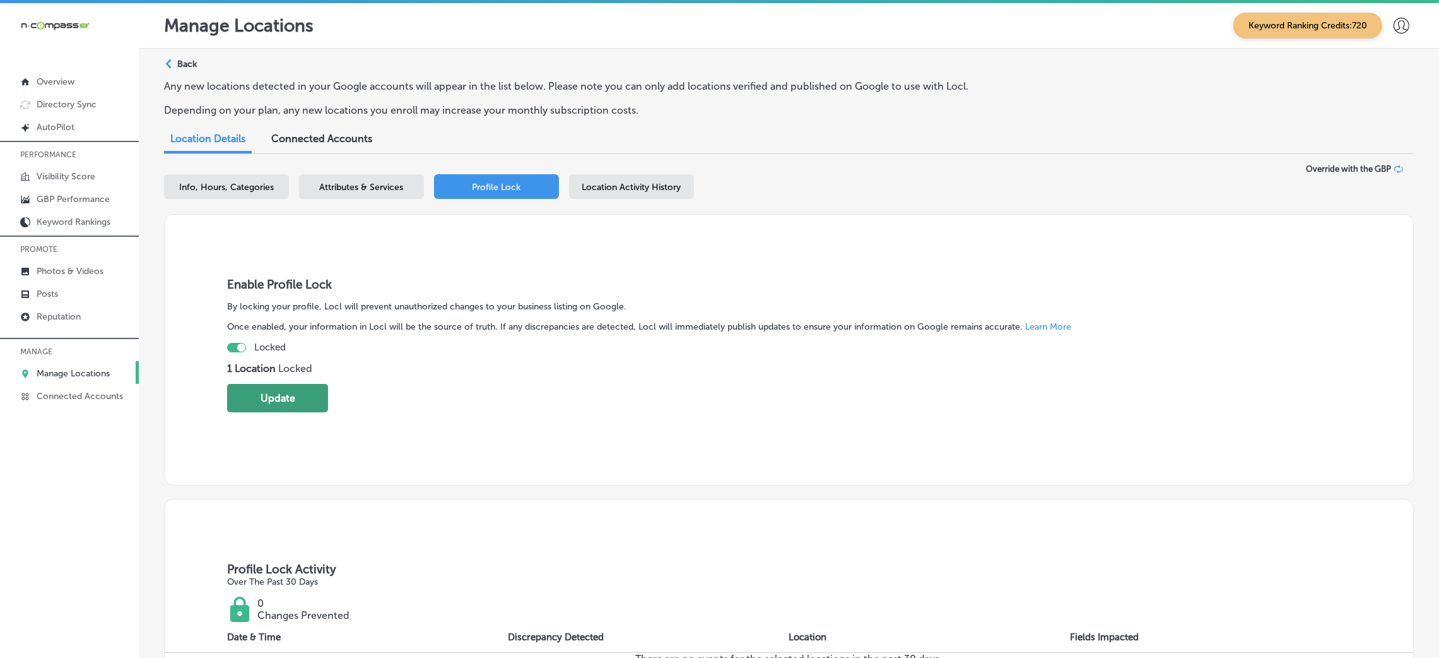
click at [266, 403] on button "Update" at bounding box center [277, 398] width 101 height 28
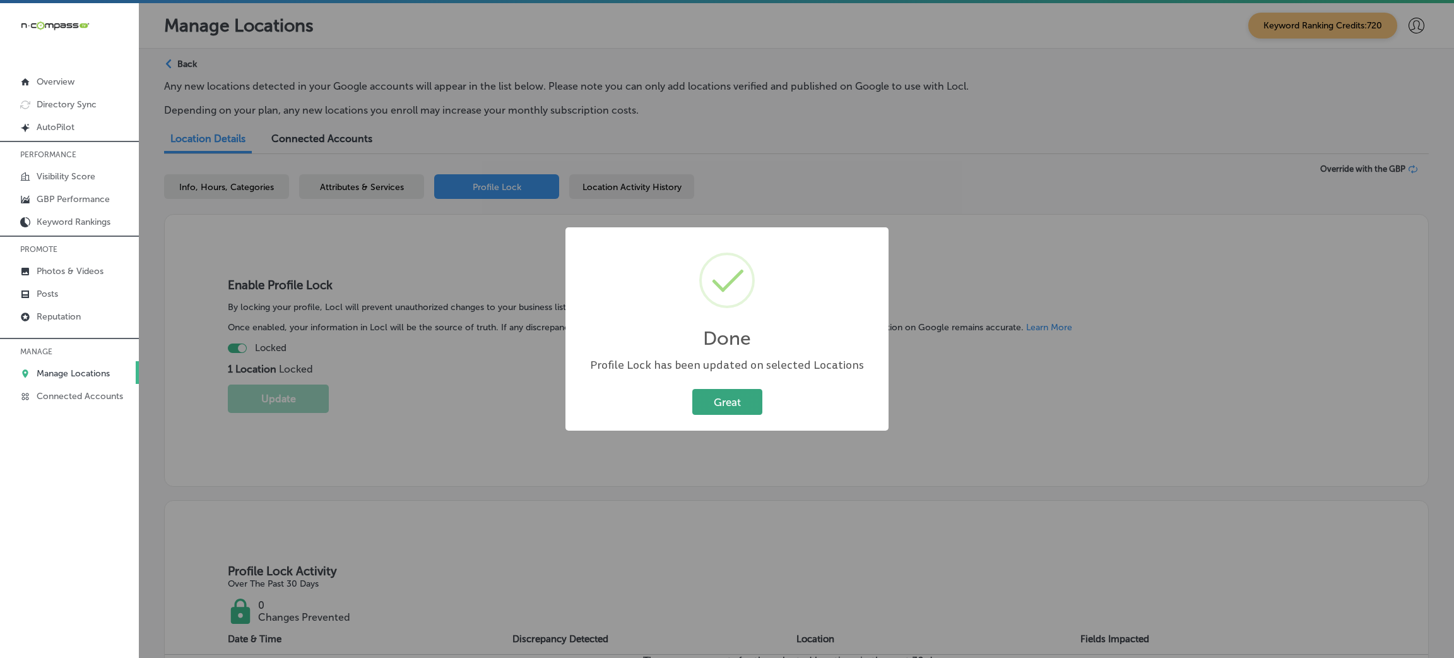
click at [751, 407] on button "Great" at bounding box center [727, 402] width 70 height 26
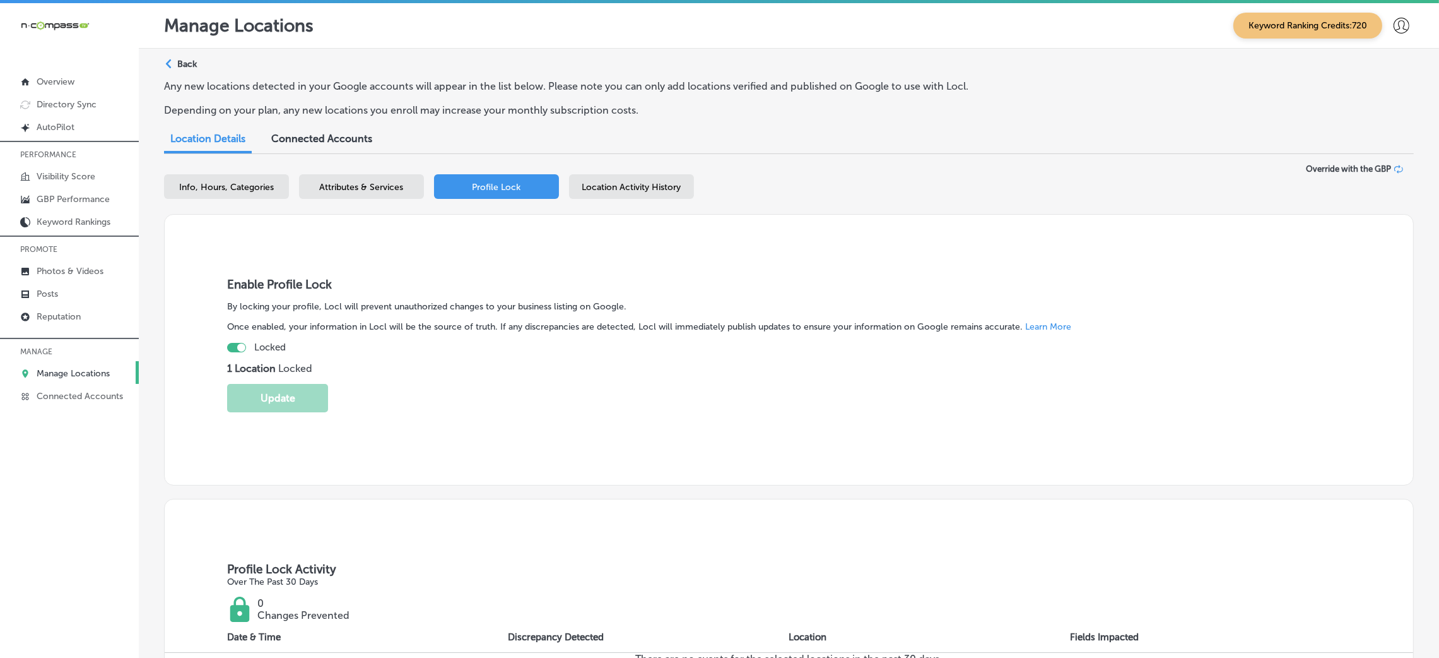
click at [378, 186] on span "Attributes & Services" at bounding box center [362, 187] width 84 height 11
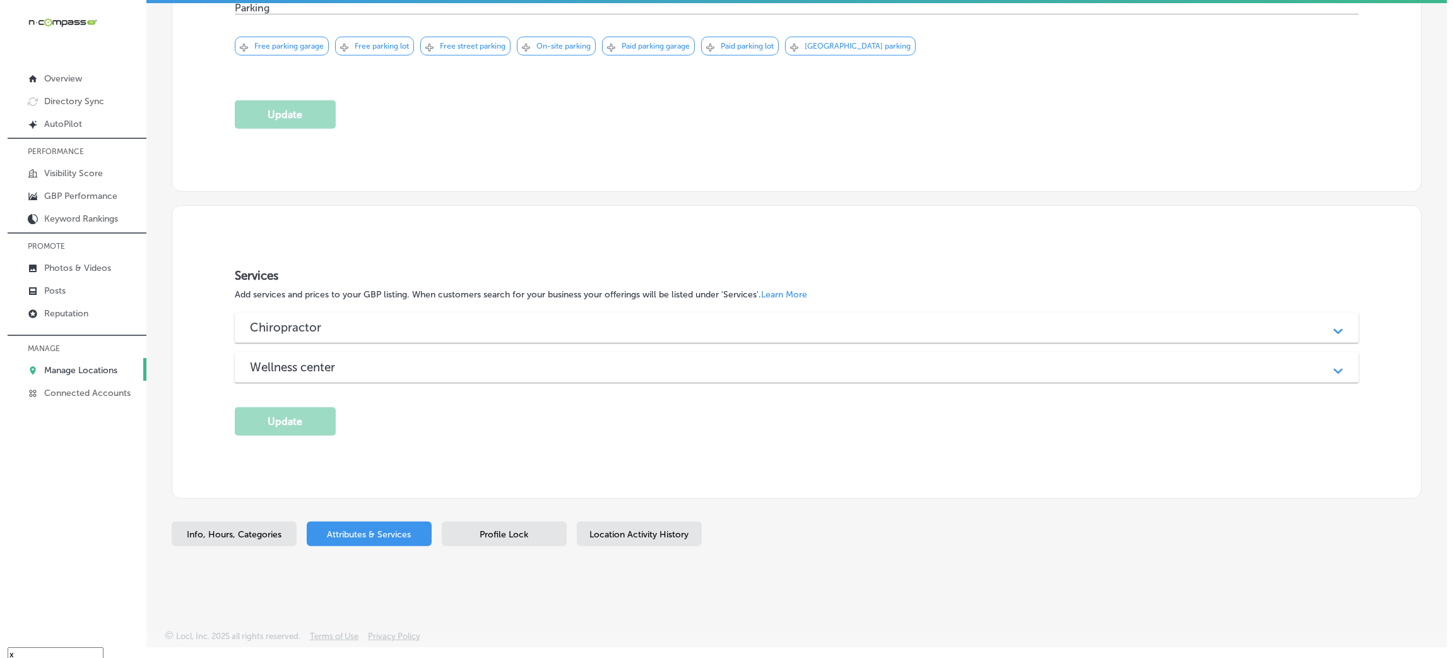
scroll to position [18, 0]
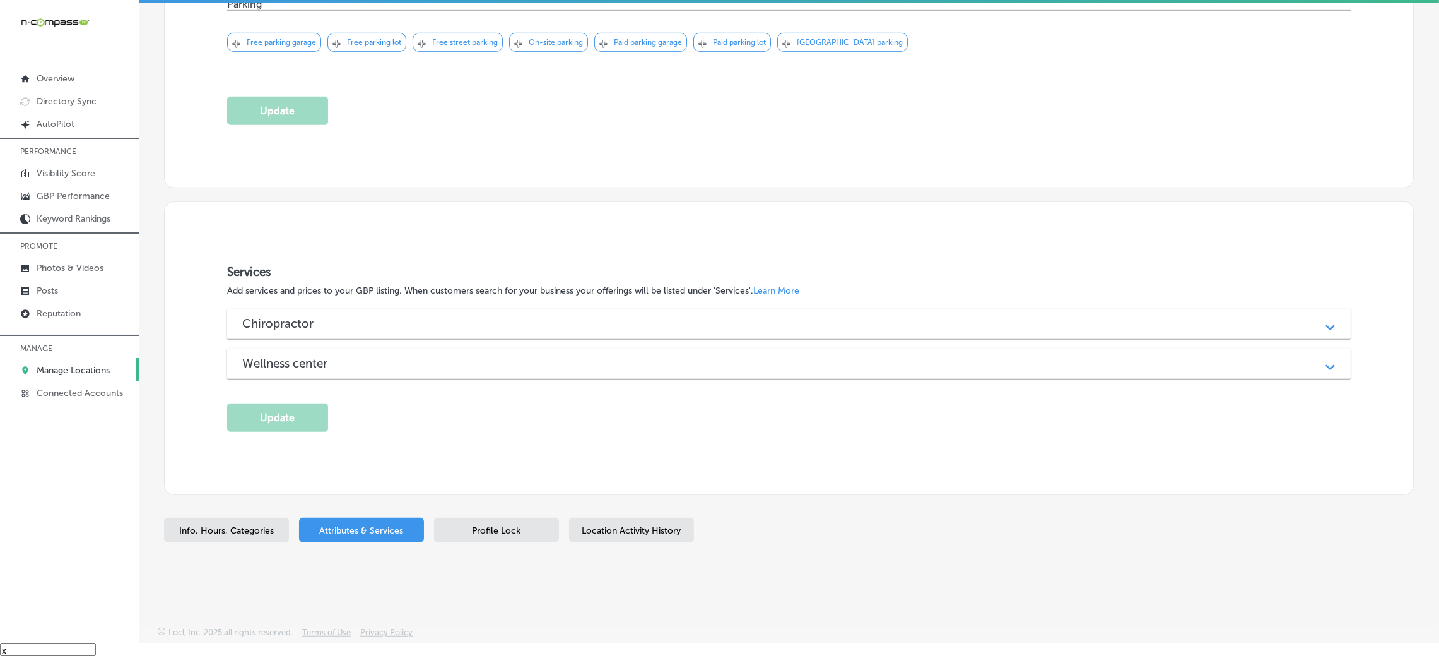
click at [359, 310] on div "Chiropractor Path Created with Sketch." at bounding box center [789, 324] width 1124 height 30
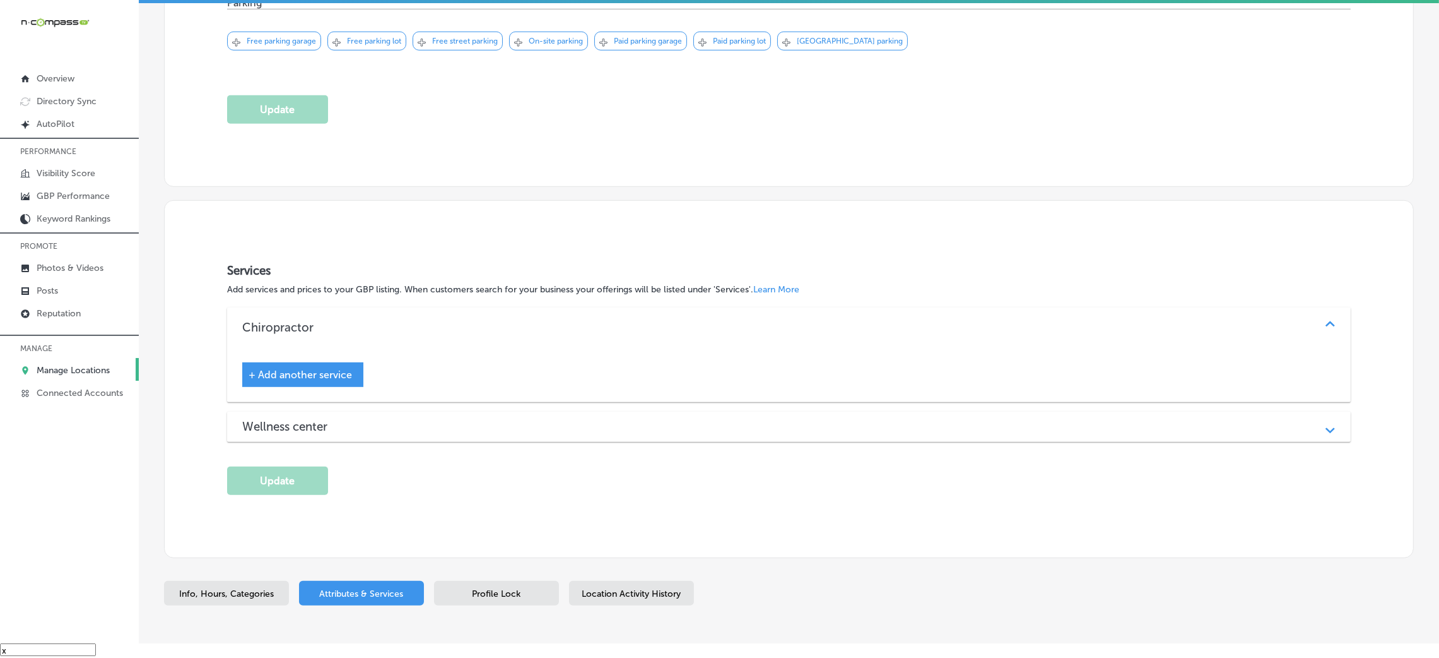
click at [316, 424] on h3 "Wellness center" at bounding box center [294, 426] width 105 height 15
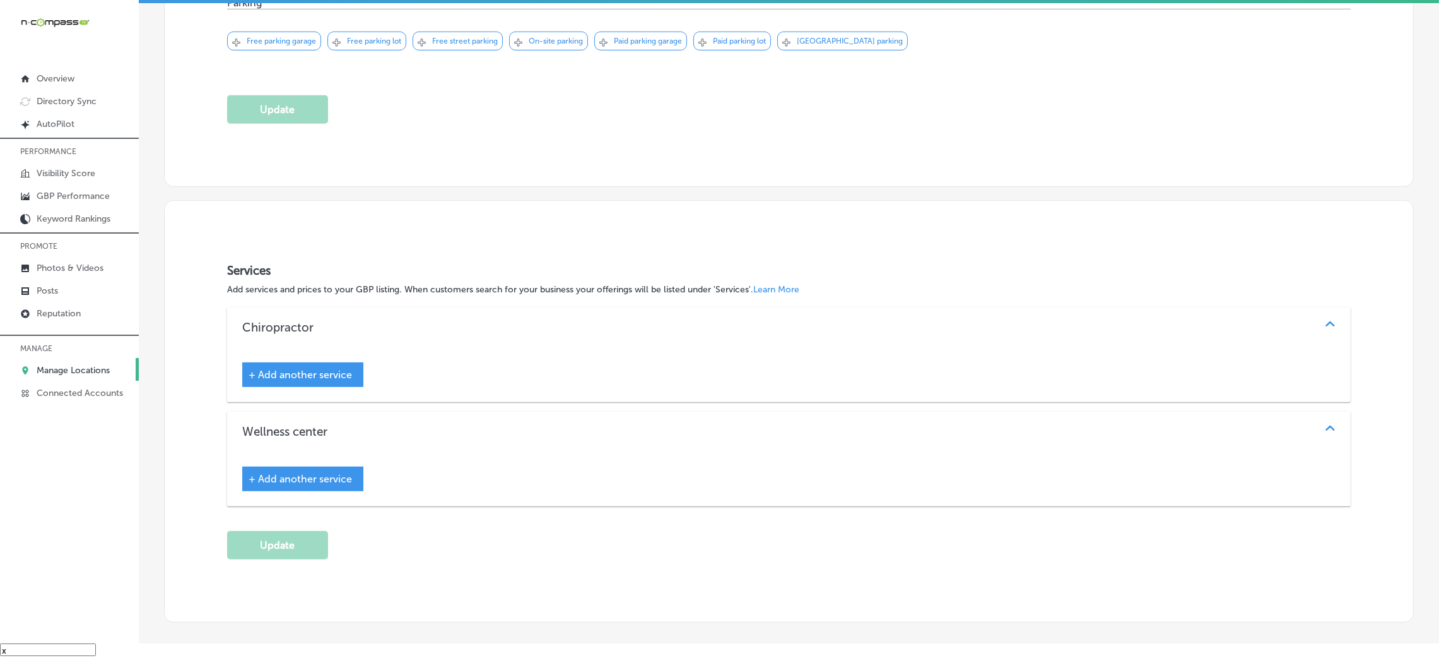
click at [351, 371] on div "+ Add another service" at bounding box center [302, 374] width 121 height 25
click at [268, 362] on div "+ Add another service" at bounding box center [302, 374] width 121 height 25
click at [276, 381] on span "+ Add another service" at bounding box center [300, 375] width 103 height 12
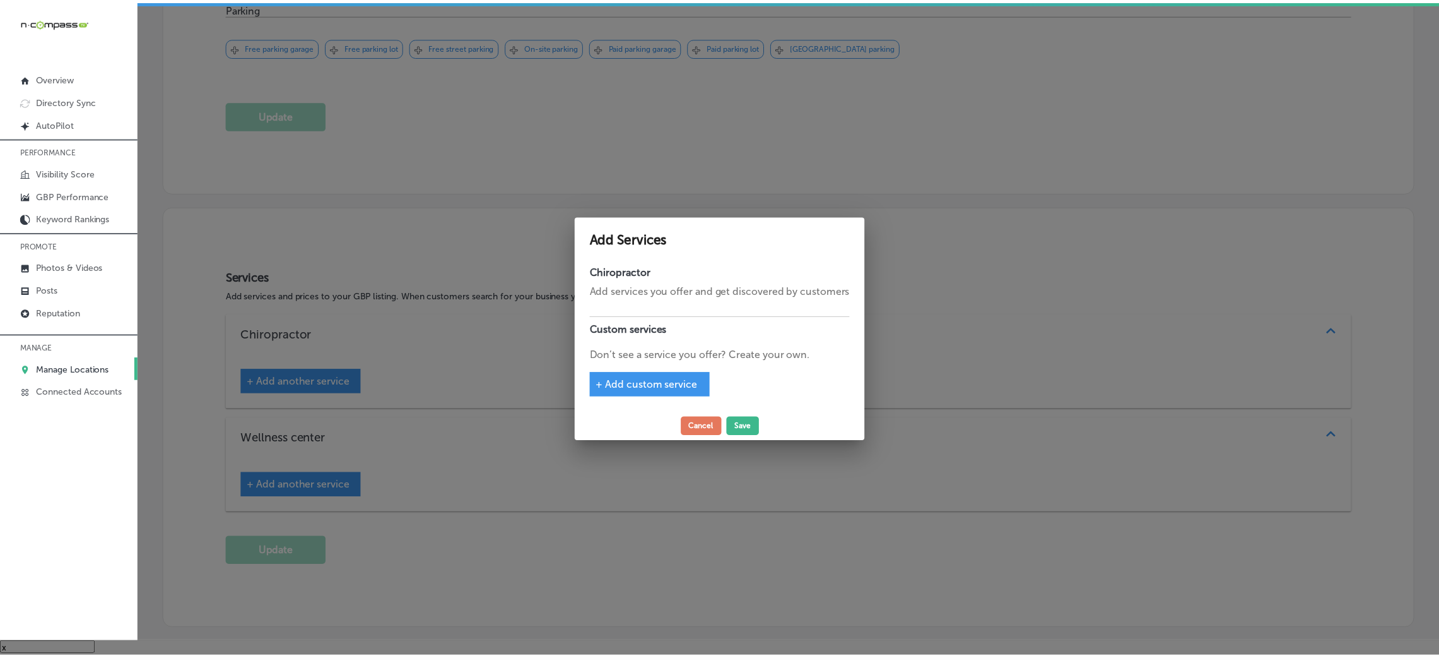
scroll to position [1133, 0]
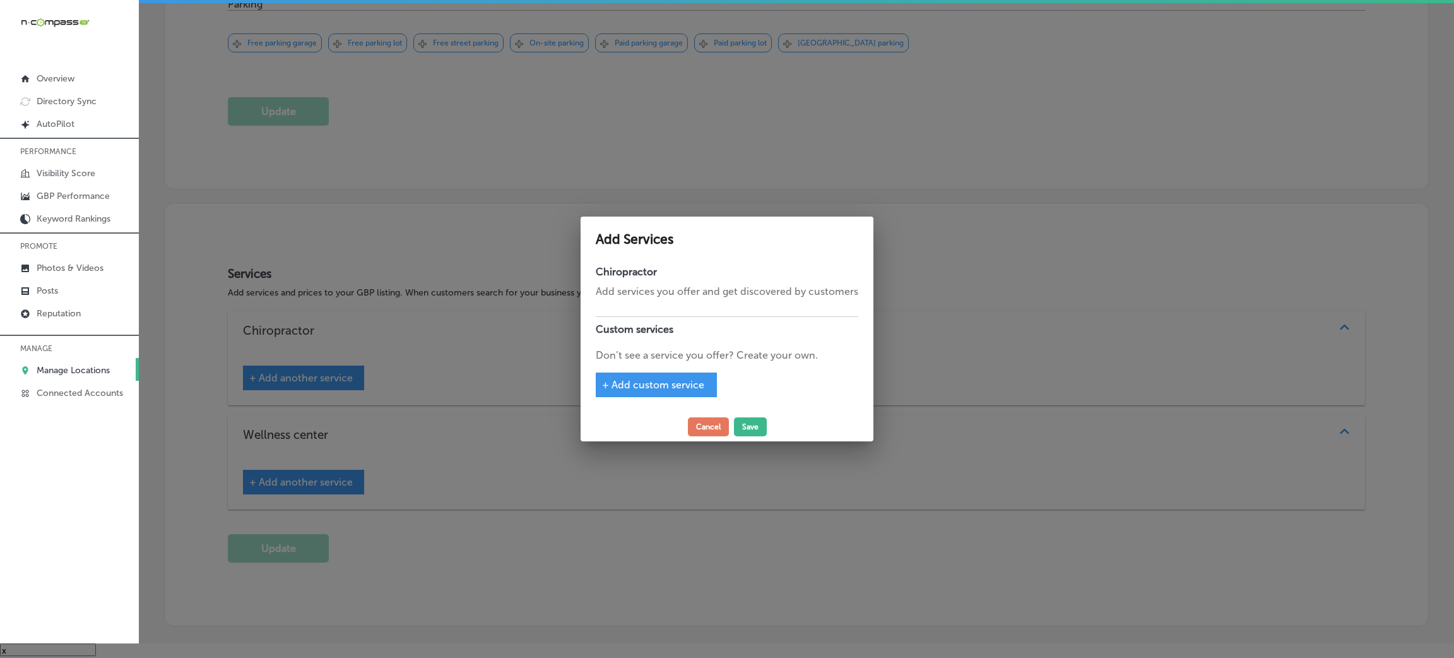
click at [634, 393] on div "+ Add custom service" at bounding box center [656, 384] width 121 height 25
click at [639, 377] on div "+ Add custom service" at bounding box center [656, 384] width 121 height 25
click at [641, 390] on span "+ Add custom service" at bounding box center [653, 385] width 102 height 12
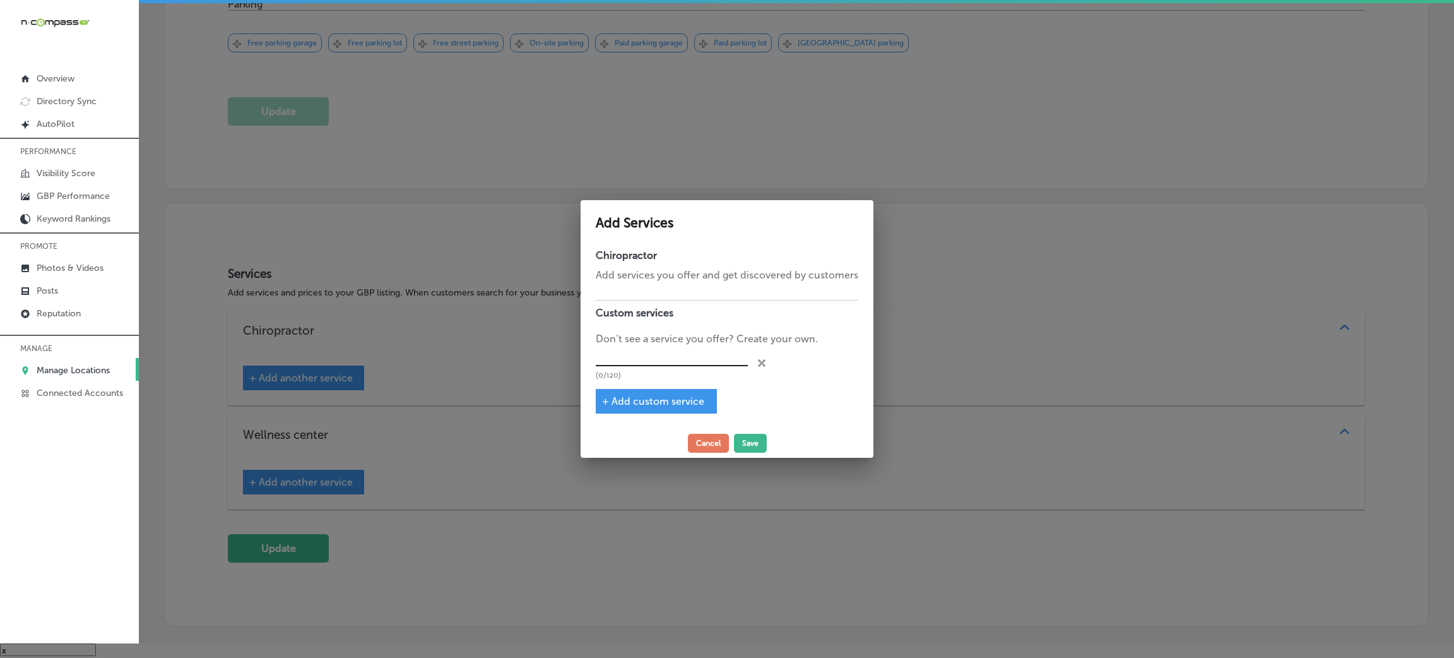
click at [634, 354] on input "text" at bounding box center [672, 356] width 152 height 20
paste input "PEDIATRIC CARE"
type input "PEDIATRIC CARE"
click at [618, 404] on span "+ Add custom service" at bounding box center [653, 401] width 102 height 12
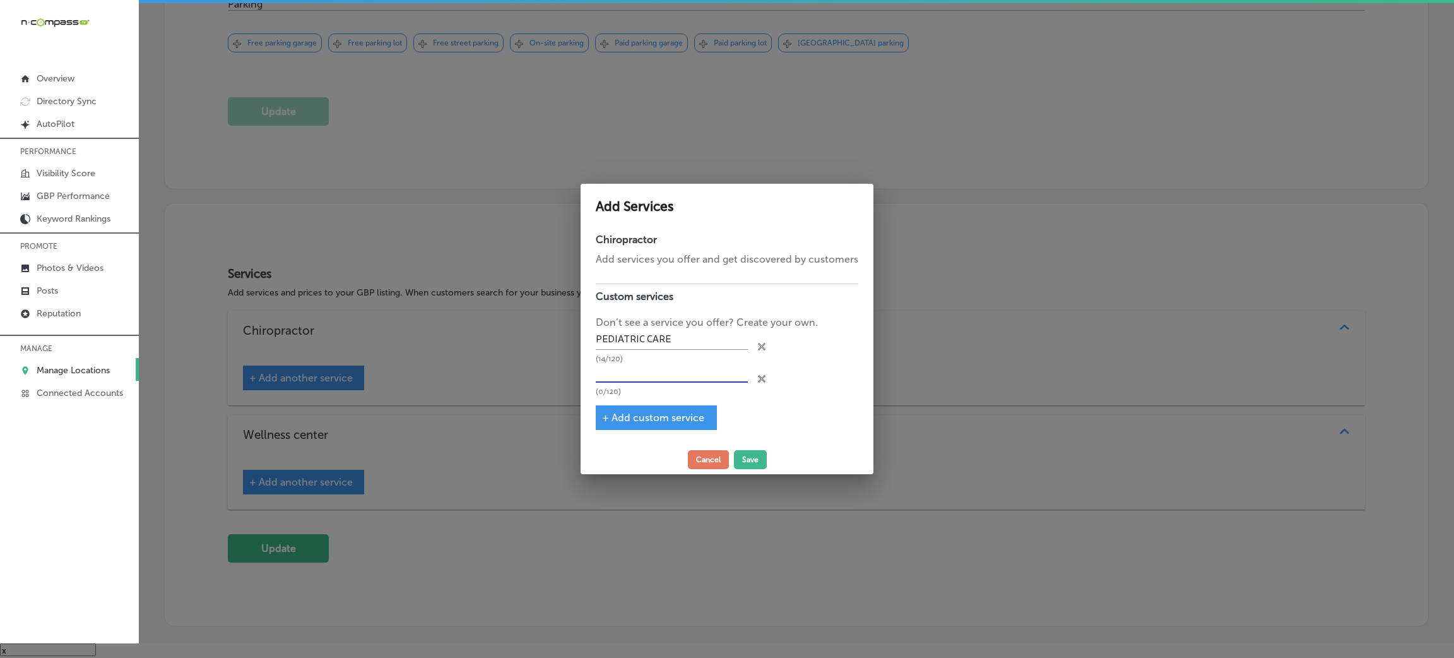
click at [643, 365] on input "text" at bounding box center [672, 373] width 152 height 20
paste input "PRENATAL & PREGNANCY"
type input "PRENATAL & PREGNANCY"
click at [648, 431] on div "Chiropractor Add services you offer and get discovered by customers Custom serv…" at bounding box center [727, 336] width 293 height 218
click at [647, 415] on span "+ Add custom service" at bounding box center [653, 417] width 102 height 12
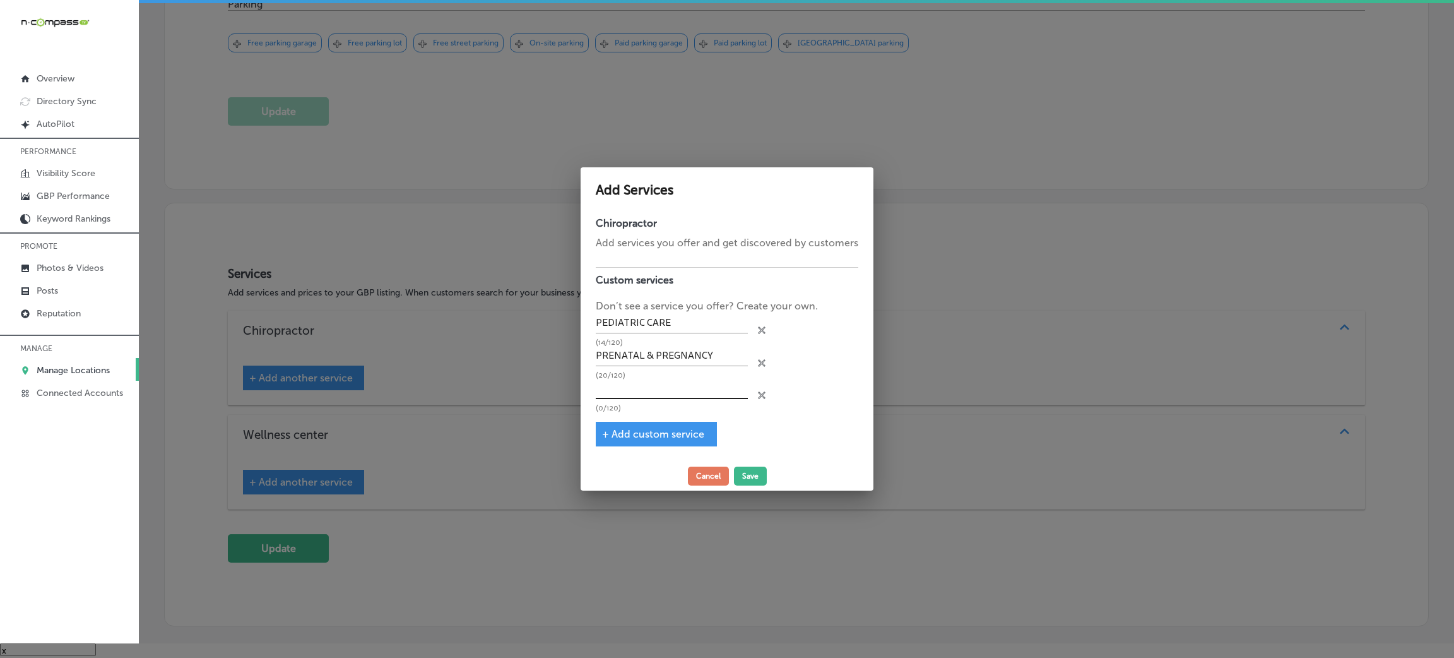
click at [628, 392] on input "text" at bounding box center [672, 389] width 152 height 20
paste input "FAMILY WELLNESS"
type input "FAMILY WELLNESS"
click at [759, 473] on button "Save" at bounding box center [750, 475] width 33 height 19
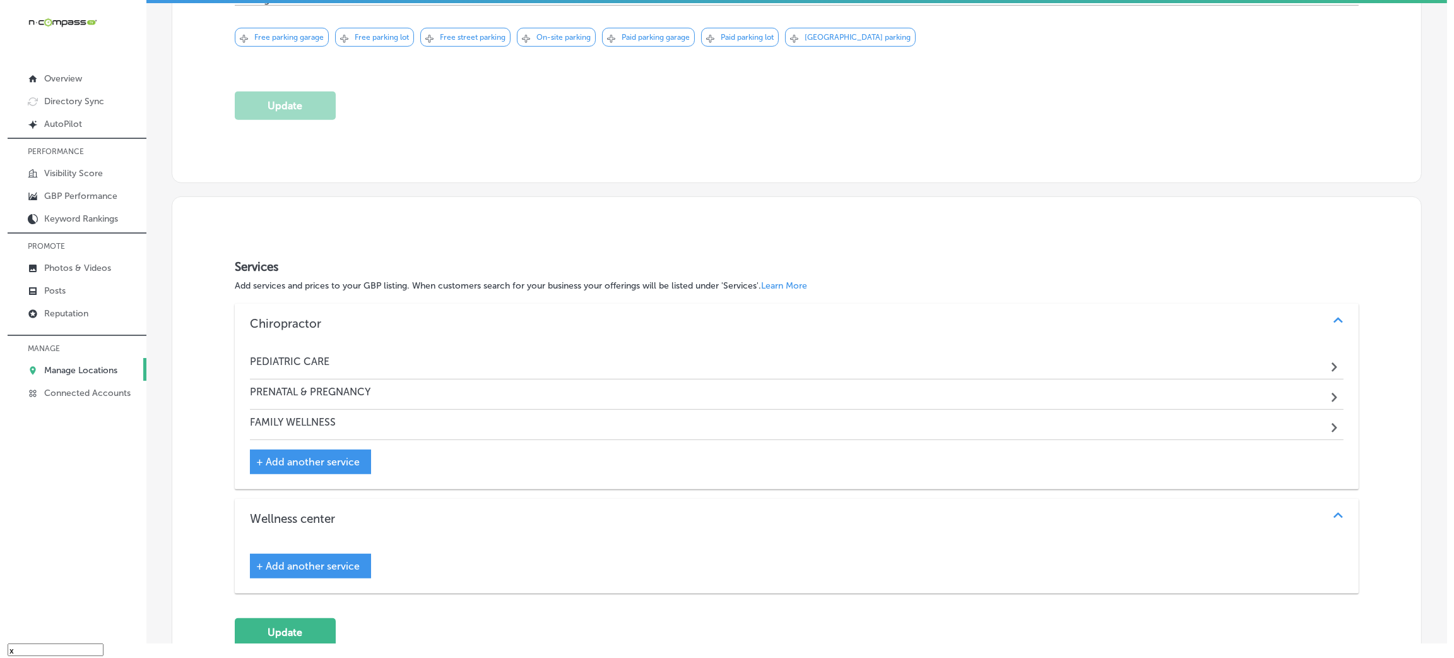
scroll to position [1130, 0]
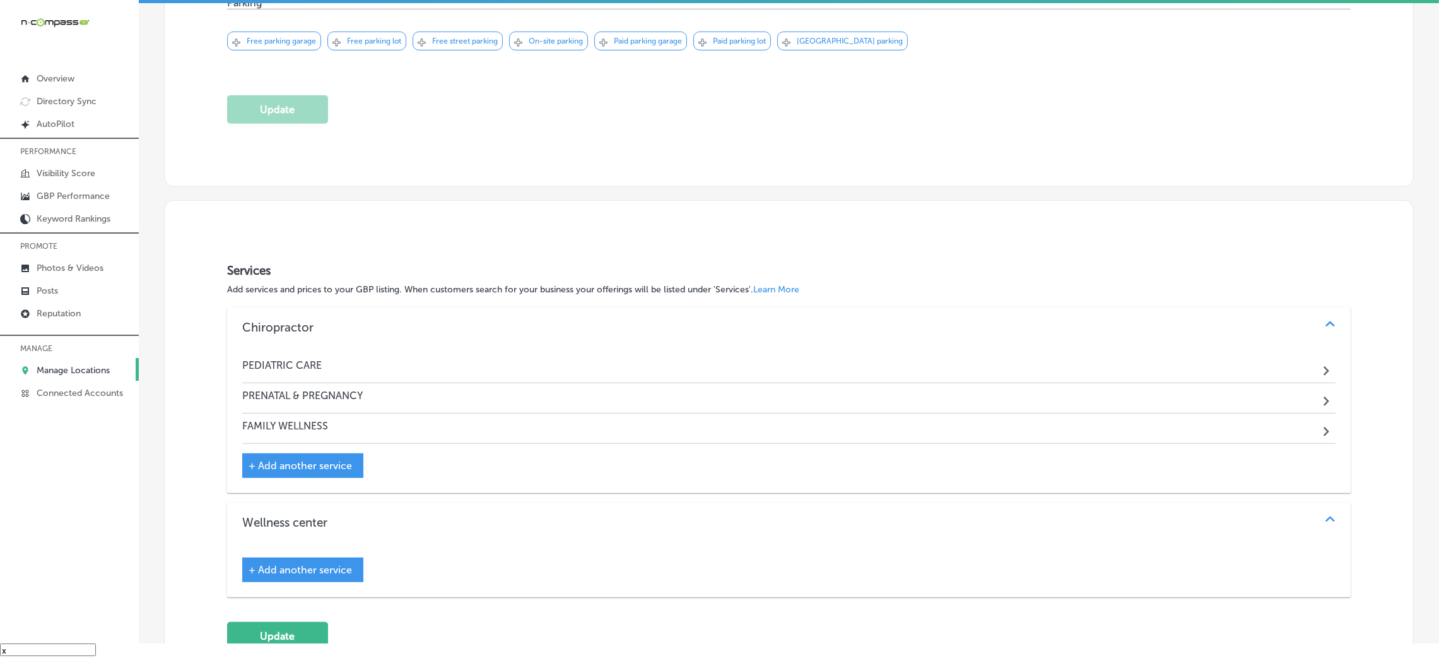
click at [315, 468] on span "+ Add another service" at bounding box center [300, 465] width 103 height 12
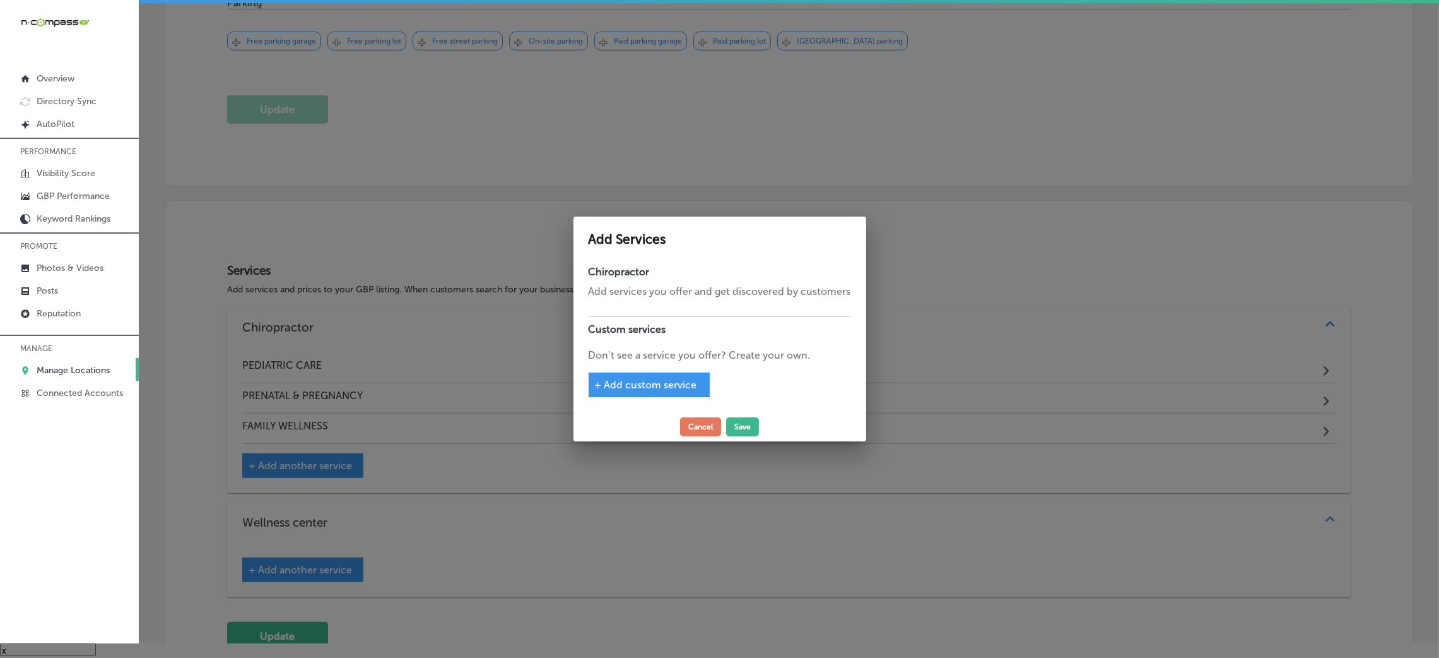
scroll to position [1133, 0]
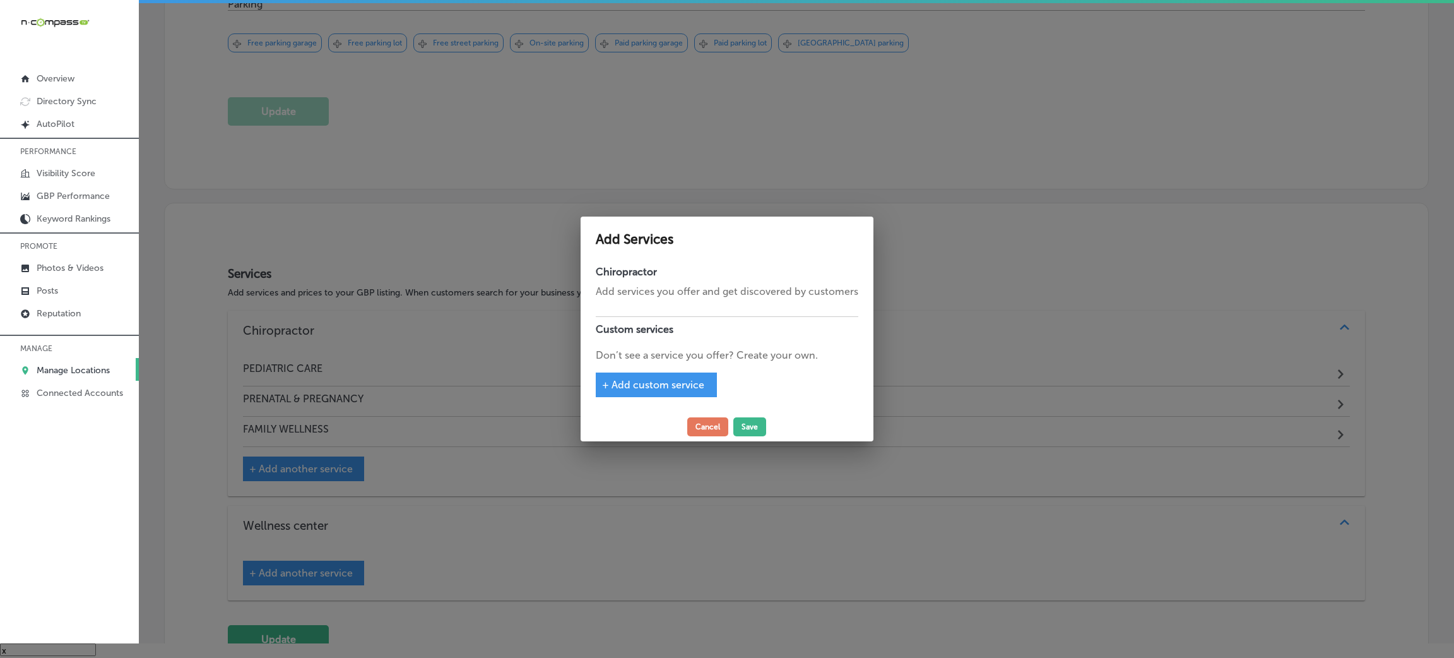
click at [666, 385] on span "+ Add custom service" at bounding box center [653, 385] width 102 height 12
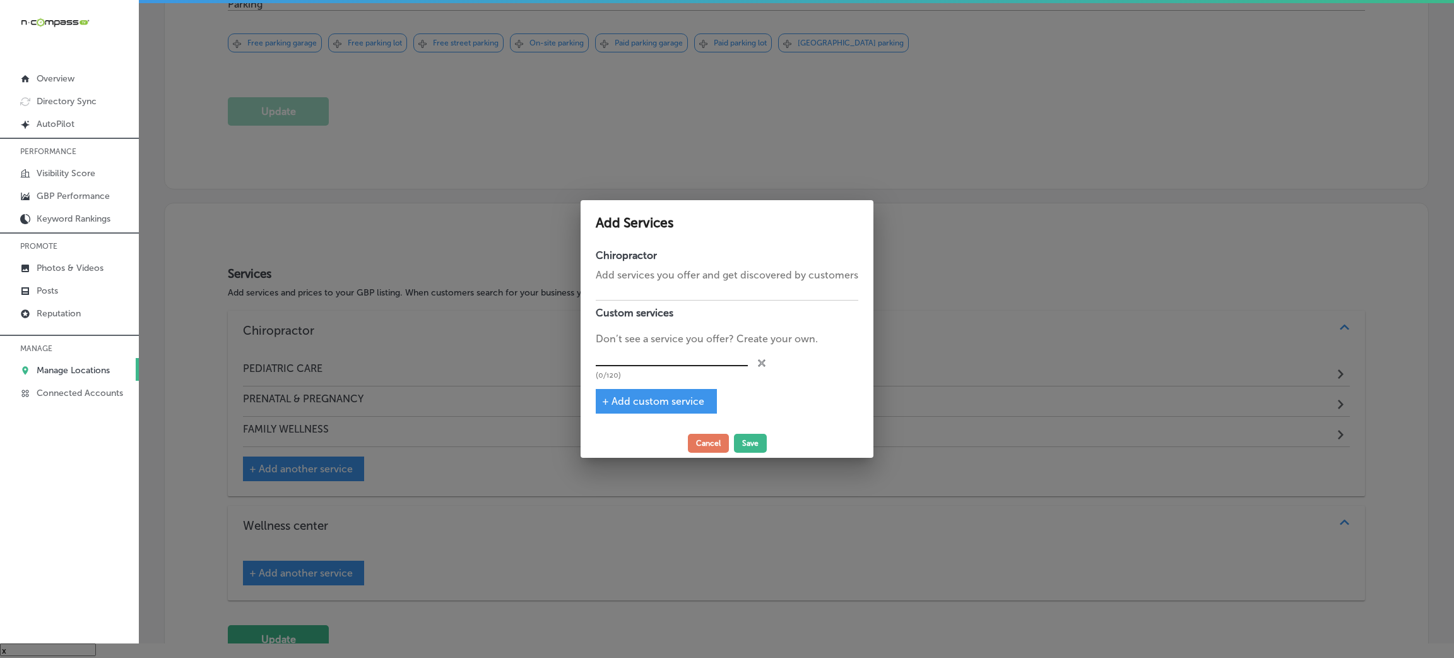
drag, startPoint x: 643, startPoint y: 352, endPoint x: 635, endPoint y: 352, distance: 7.6
click at [643, 352] on input "text" at bounding box center [672, 356] width 152 height 20
paste input "A family focused practice"
type input "A family focused practice"
click at [743, 442] on button "Save" at bounding box center [750, 443] width 33 height 19
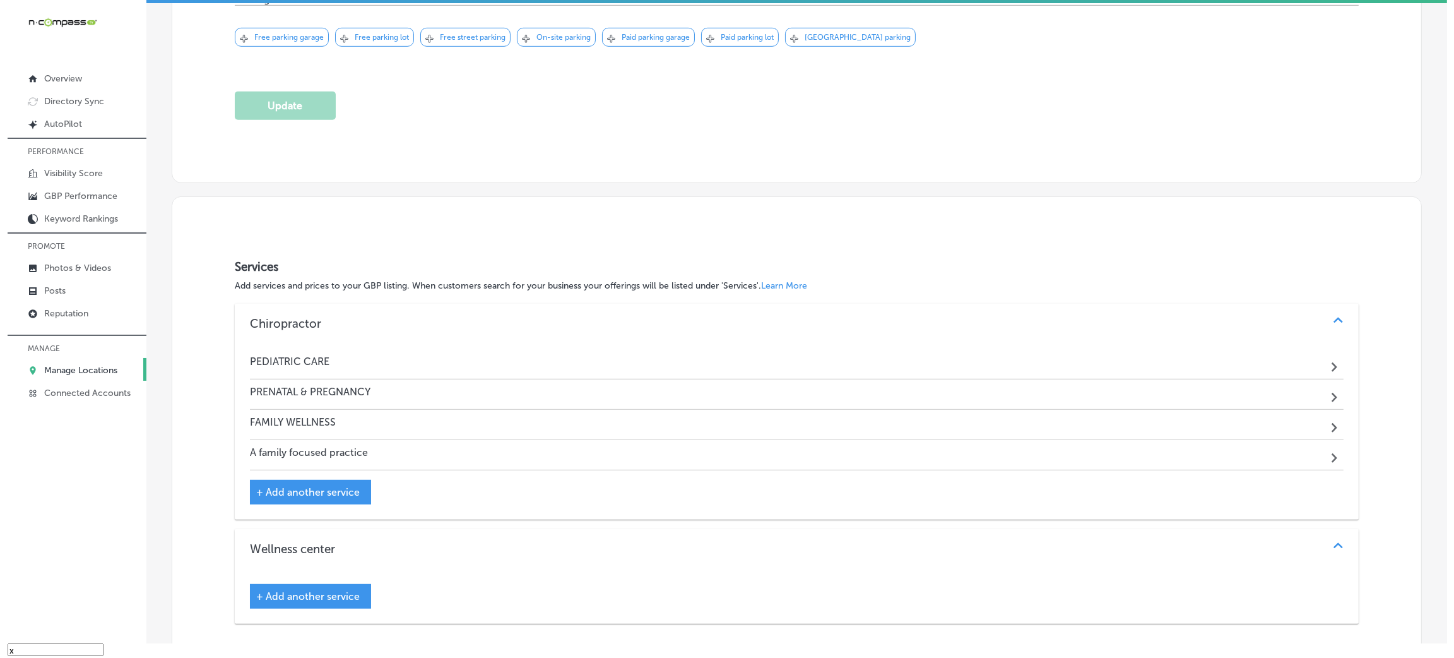
scroll to position [1130, 0]
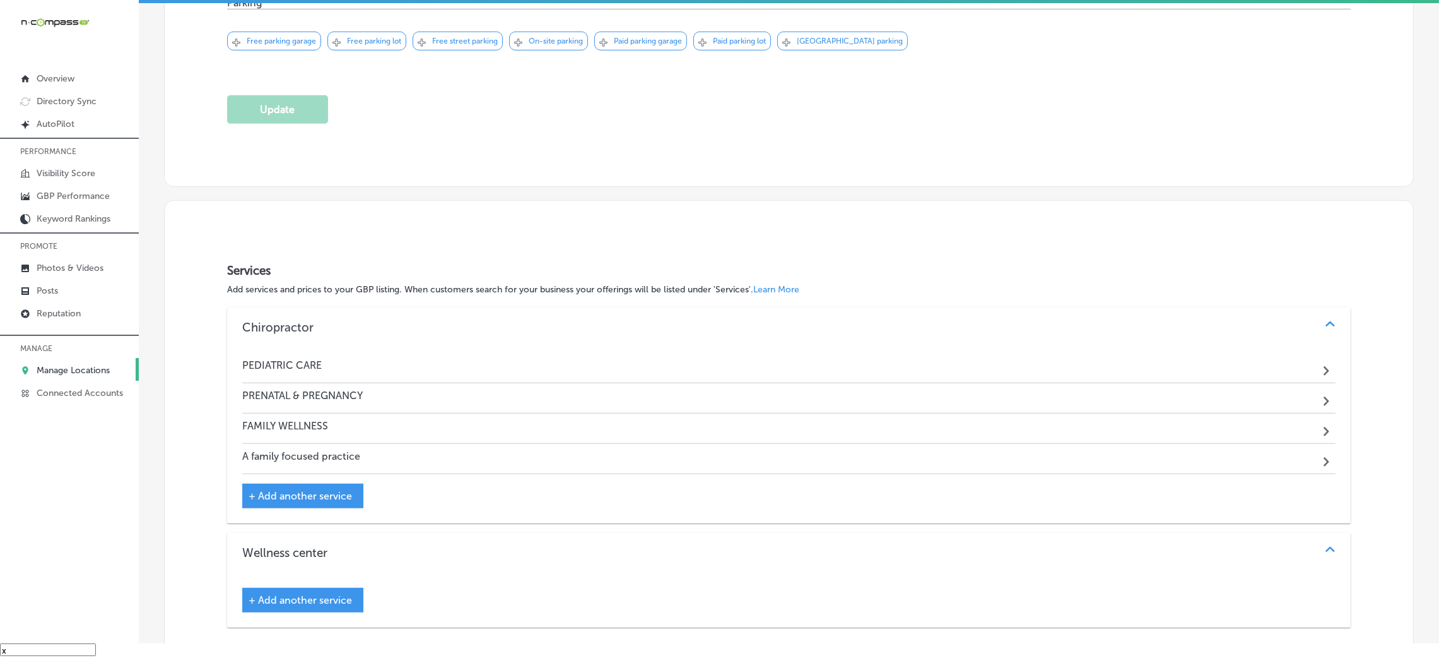
click at [334, 355] on div "PEDIATRIC CARE Path Created with Sketch." at bounding box center [789, 368] width 1094 height 30
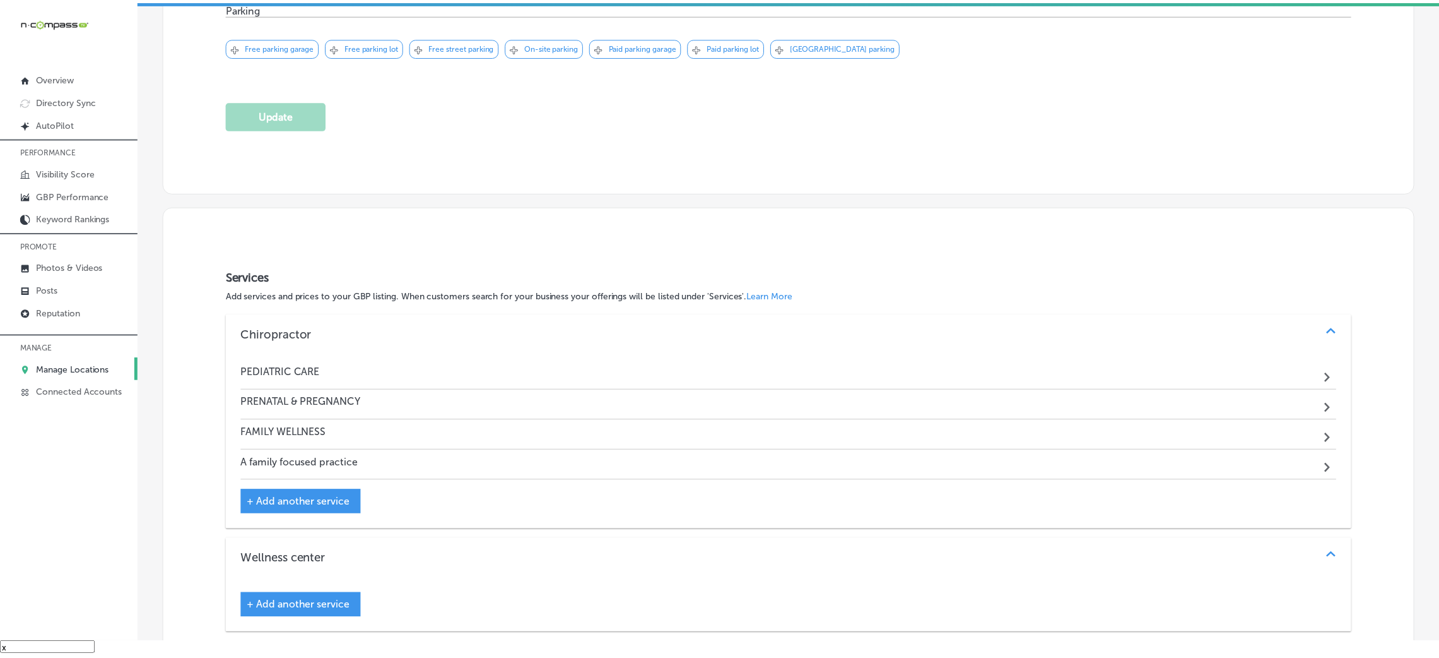
scroll to position [1133, 0]
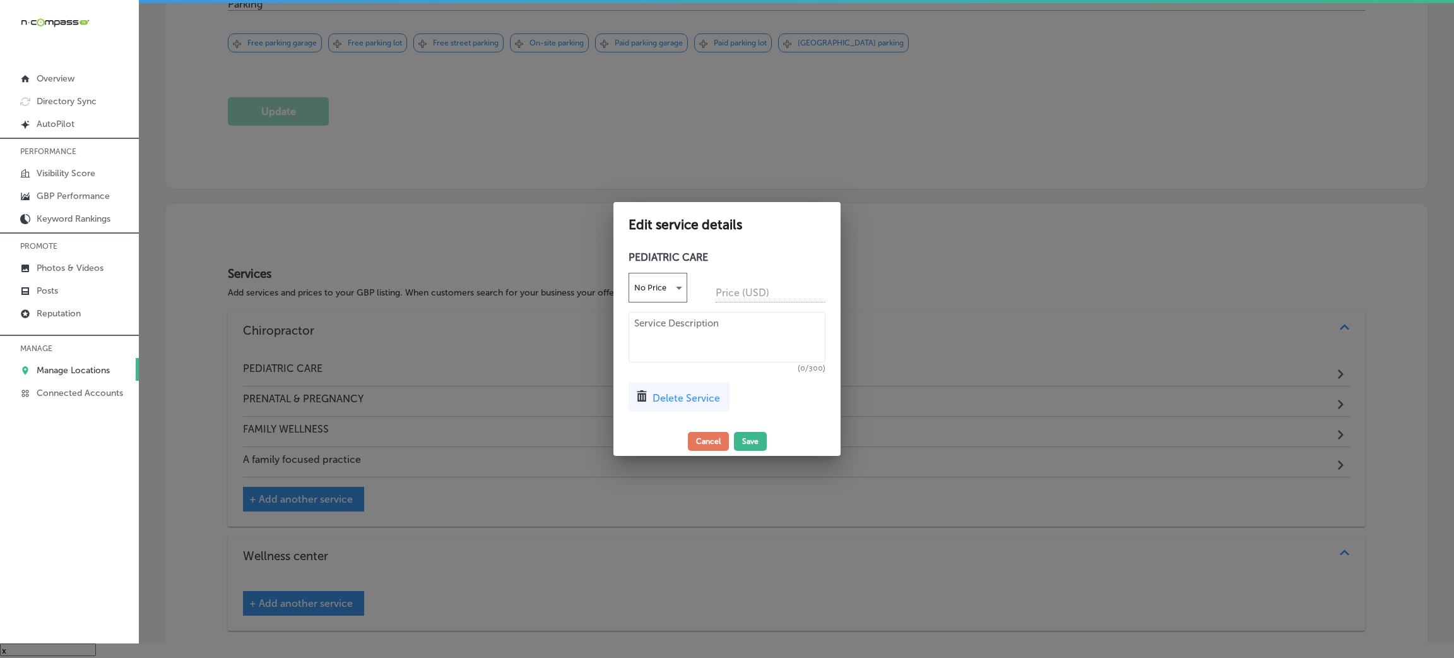
click at [714, 336] on textarea at bounding box center [727, 337] width 197 height 50
paste textarea "Our pediatric [MEDICAL_DATA] care offers gentle, targeted adjustments to suppor…"
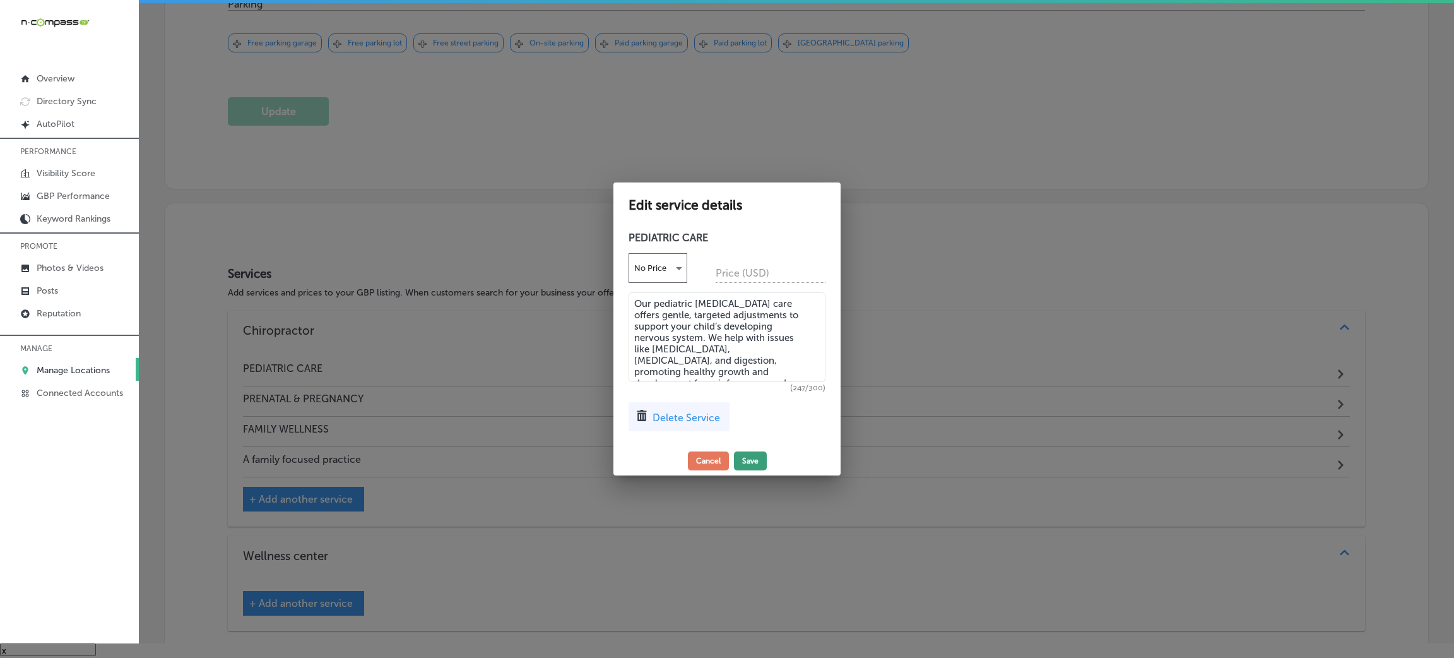
type textarea "Our pediatric [MEDICAL_DATA] care offers gentle, targeted adjustments to suppor…"
click at [755, 462] on button "Save" at bounding box center [750, 460] width 33 height 19
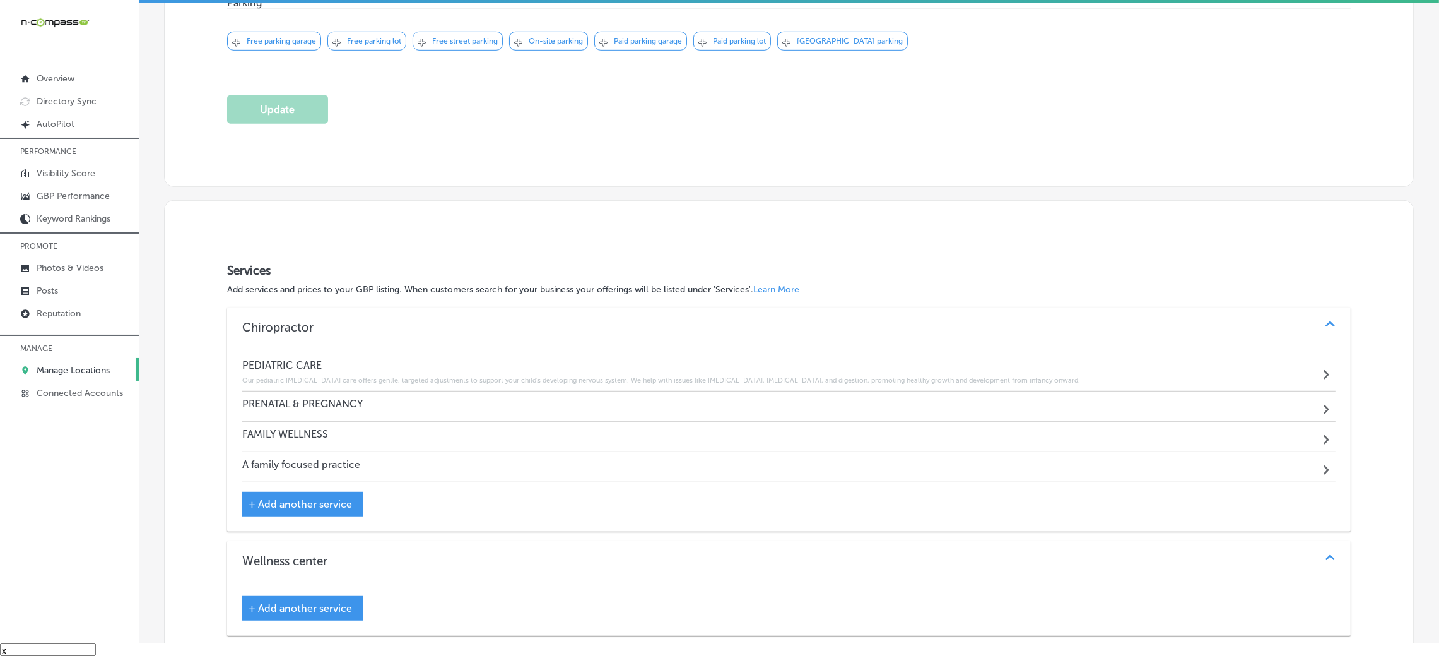
click at [347, 403] on h4 "PRENATAL & PREGNANCY" at bounding box center [302, 404] width 121 height 12
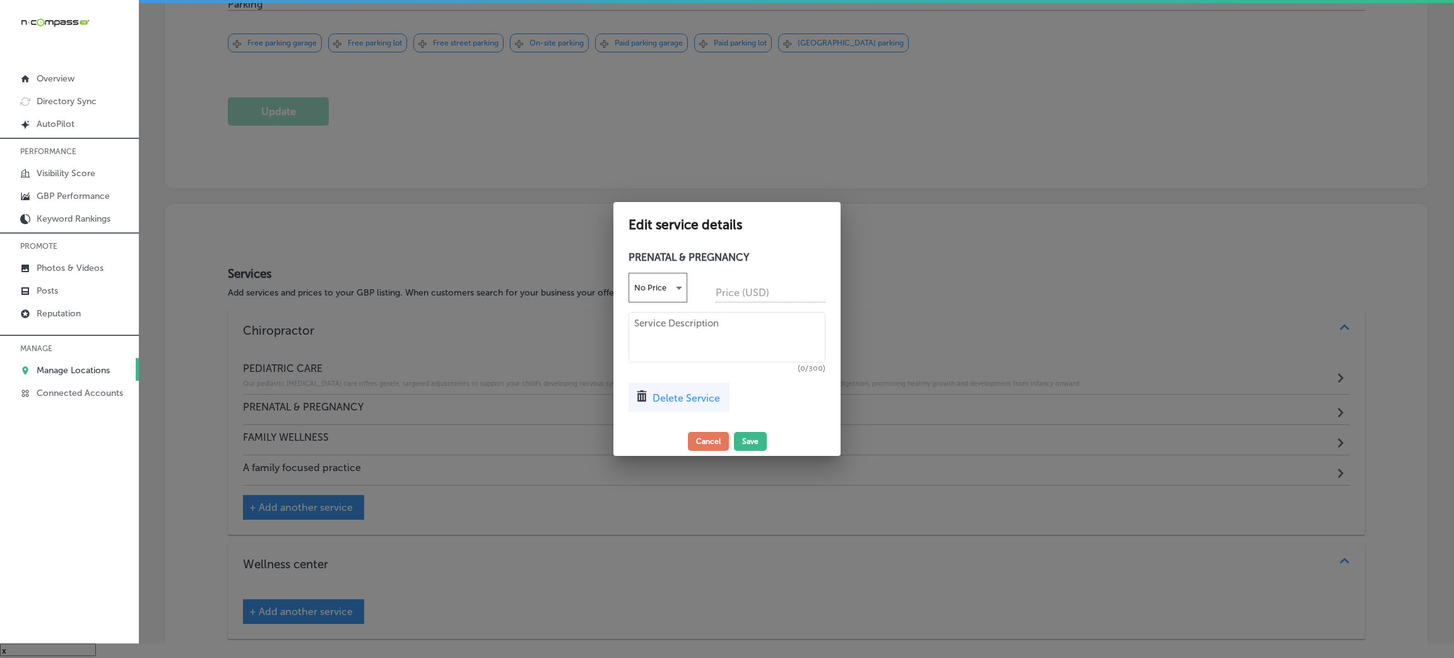
click at [685, 339] on textarea at bounding box center [727, 337] width 197 height 50
paste textarea "Our prenatal [MEDICAL_DATA] care uses the [PERSON_NAME] Technique to support pe…"
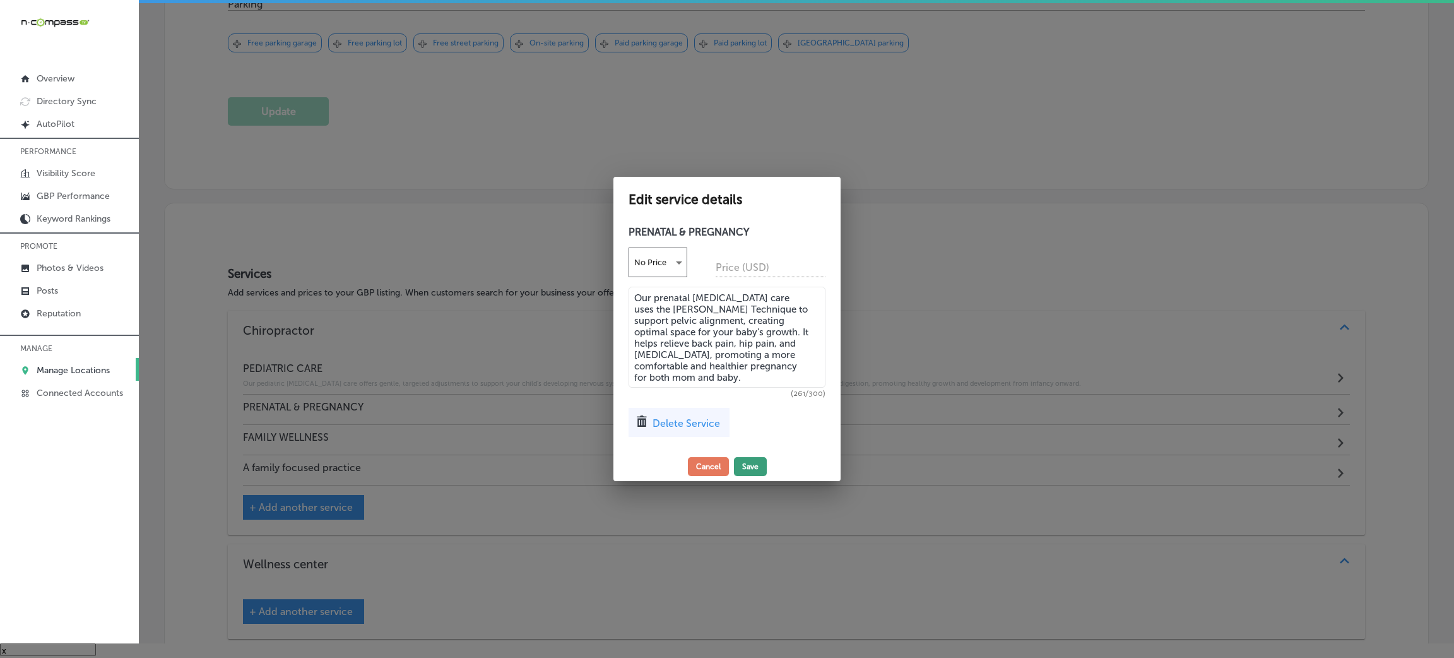
type textarea "Our prenatal [MEDICAL_DATA] care uses the [PERSON_NAME] Technique to support pe…"
click at [752, 463] on button "Save" at bounding box center [750, 466] width 33 height 19
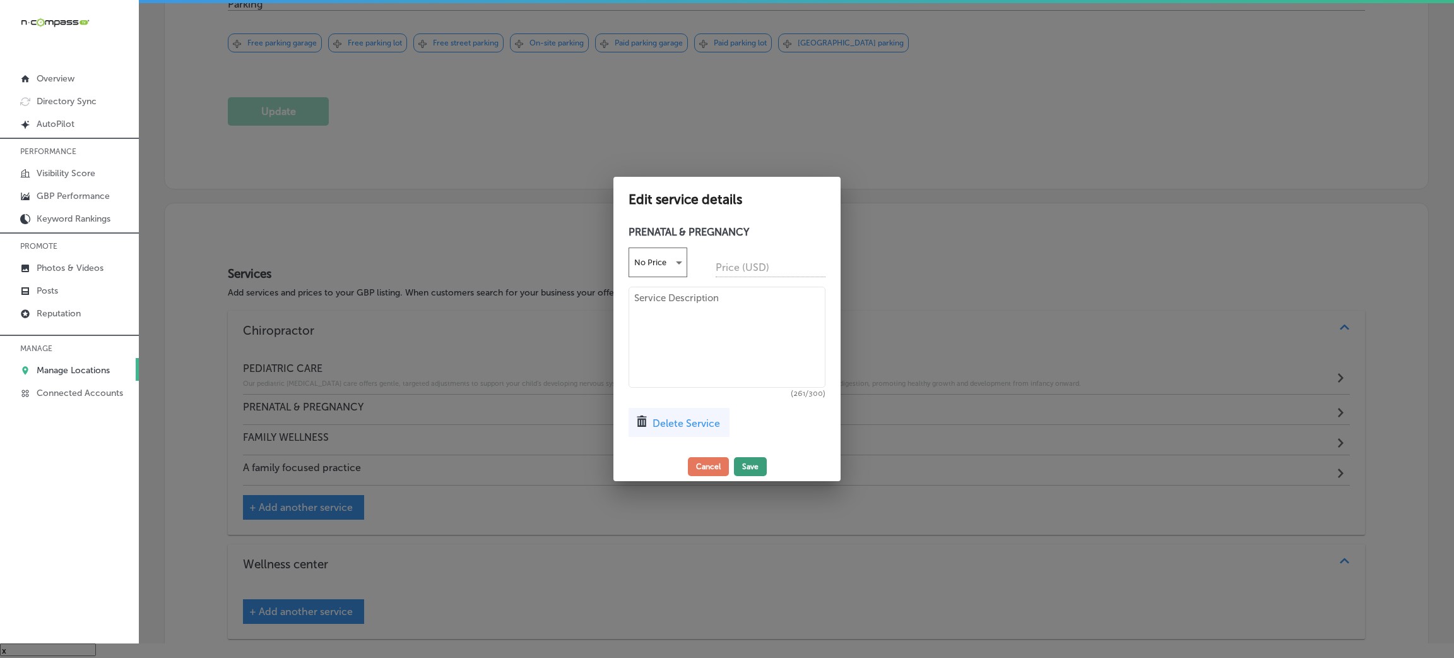
scroll to position [1130, 0]
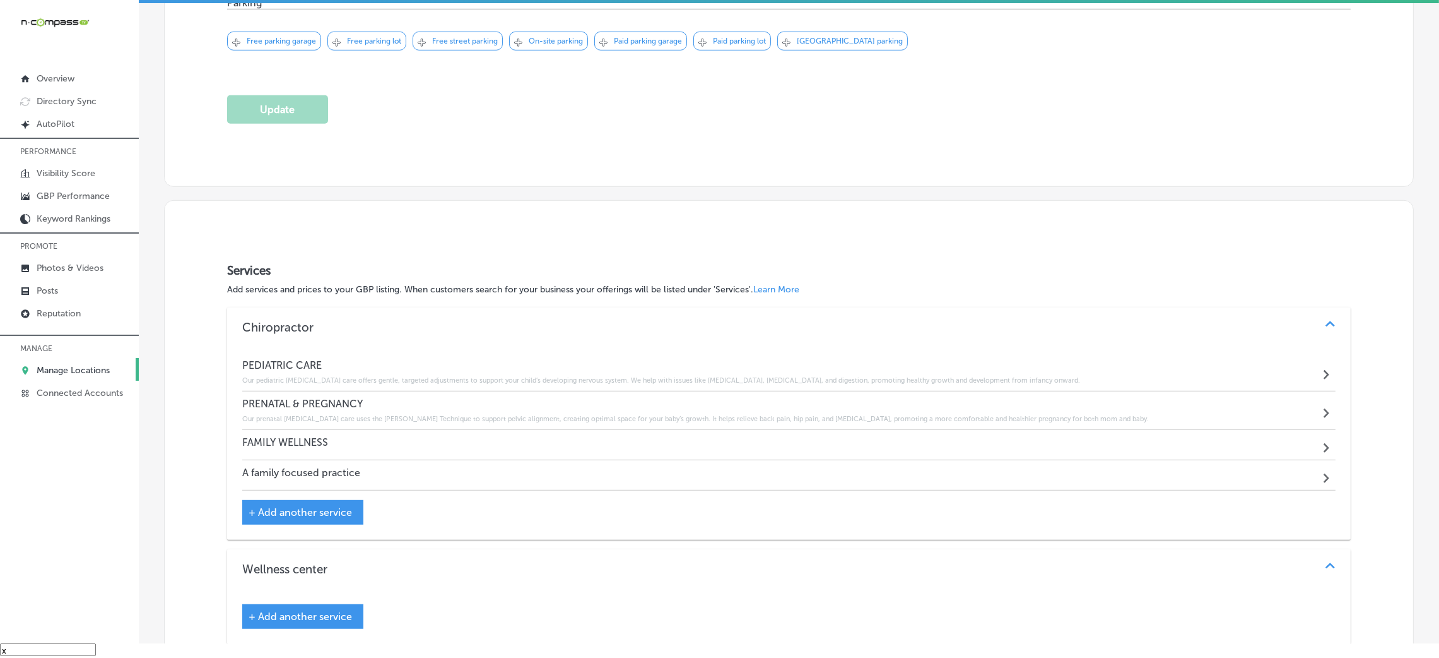
click at [323, 431] on div "FAMILY WELLNESS Path Created with Sketch." at bounding box center [789, 445] width 1094 height 30
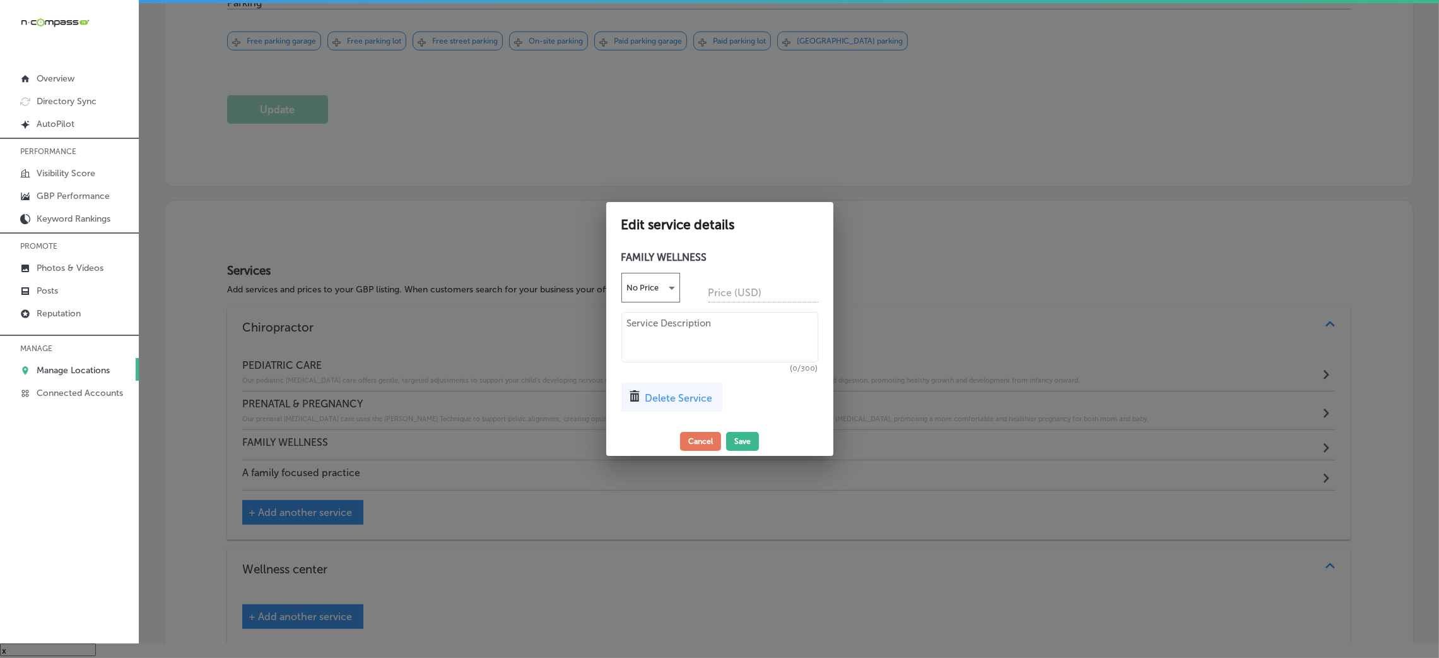
scroll to position [1133, 0]
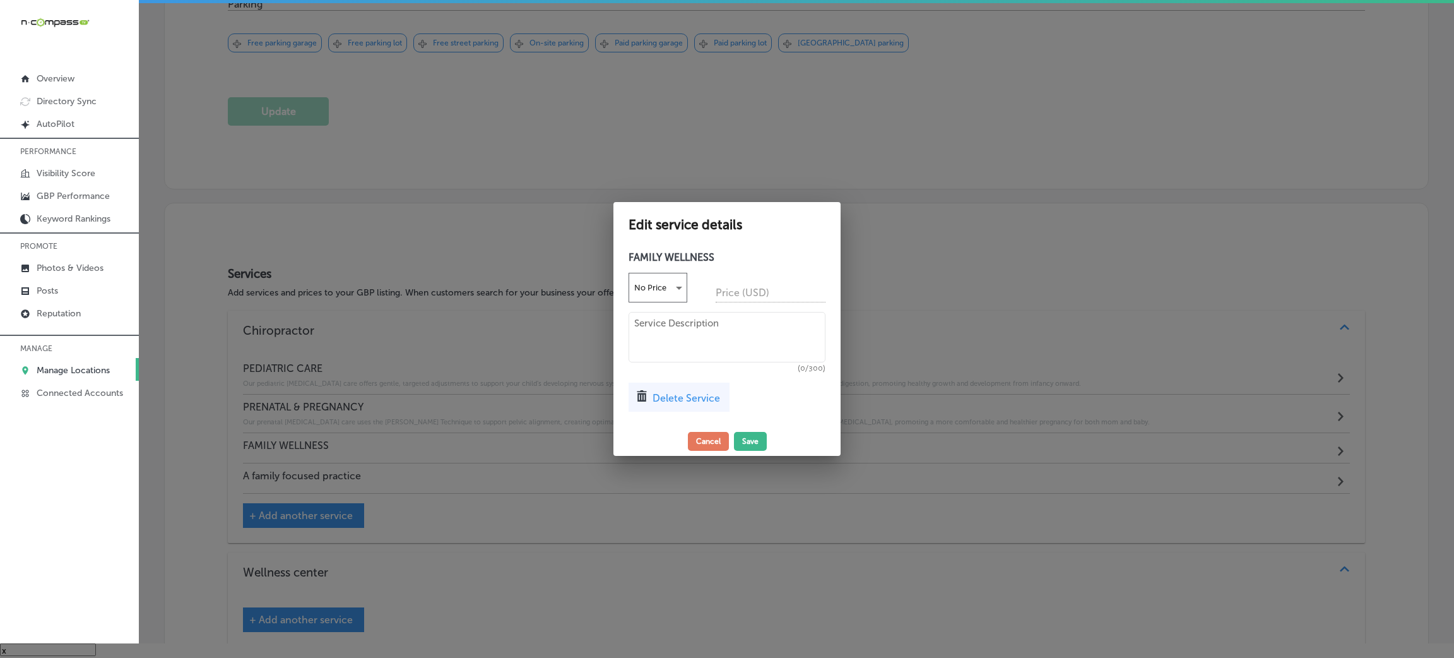
click at [630, 375] on div "FAMILY WELLNESS No Price Price (USD) (0/300) Delete Service" at bounding box center [726, 336] width 227 height 182
click at [699, 329] on textarea at bounding box center [727, 337] width 197 height 50
paste textarea "Our family wellness care supports all ages with regular [MEDICAL_DATA] adjustme…"
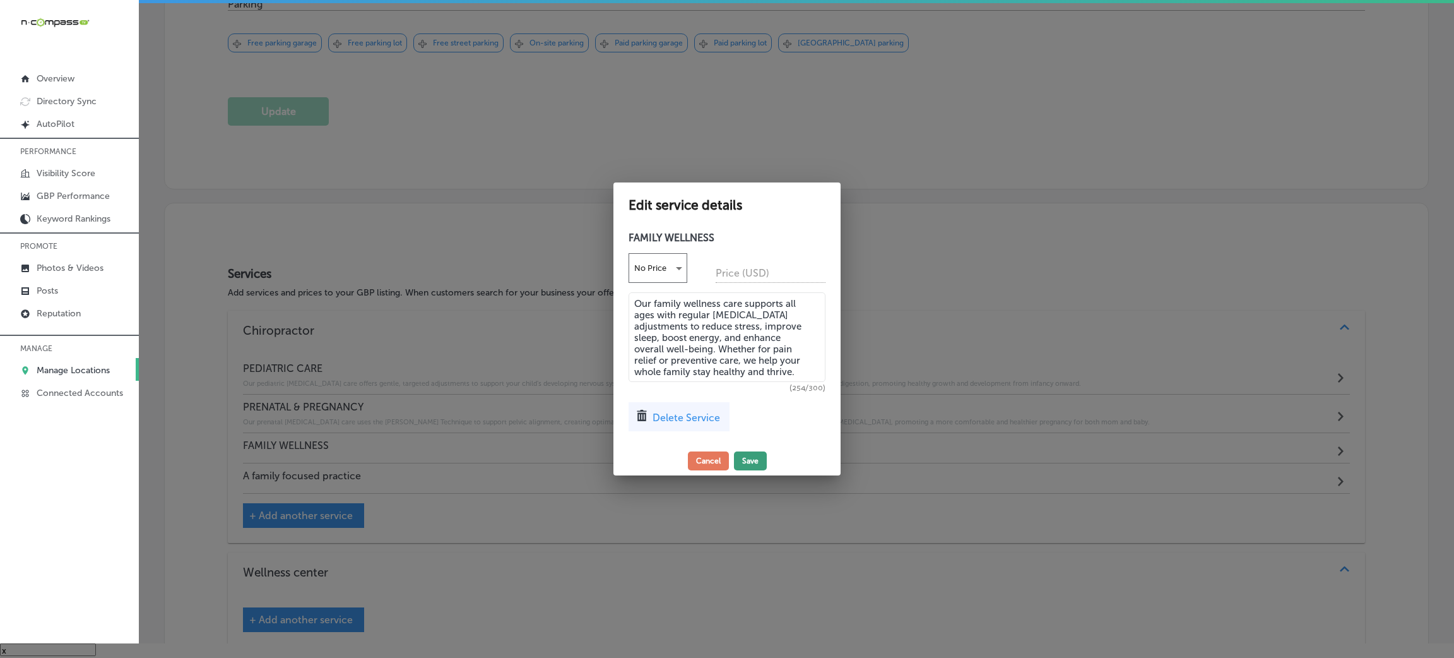
type textarea "Our family wellness care supports all ages with regular [MEDICAL_DATA] adjustme…"
click at [756, 461] on button "Save" at bounding box center [750, 460] width 33 height 19
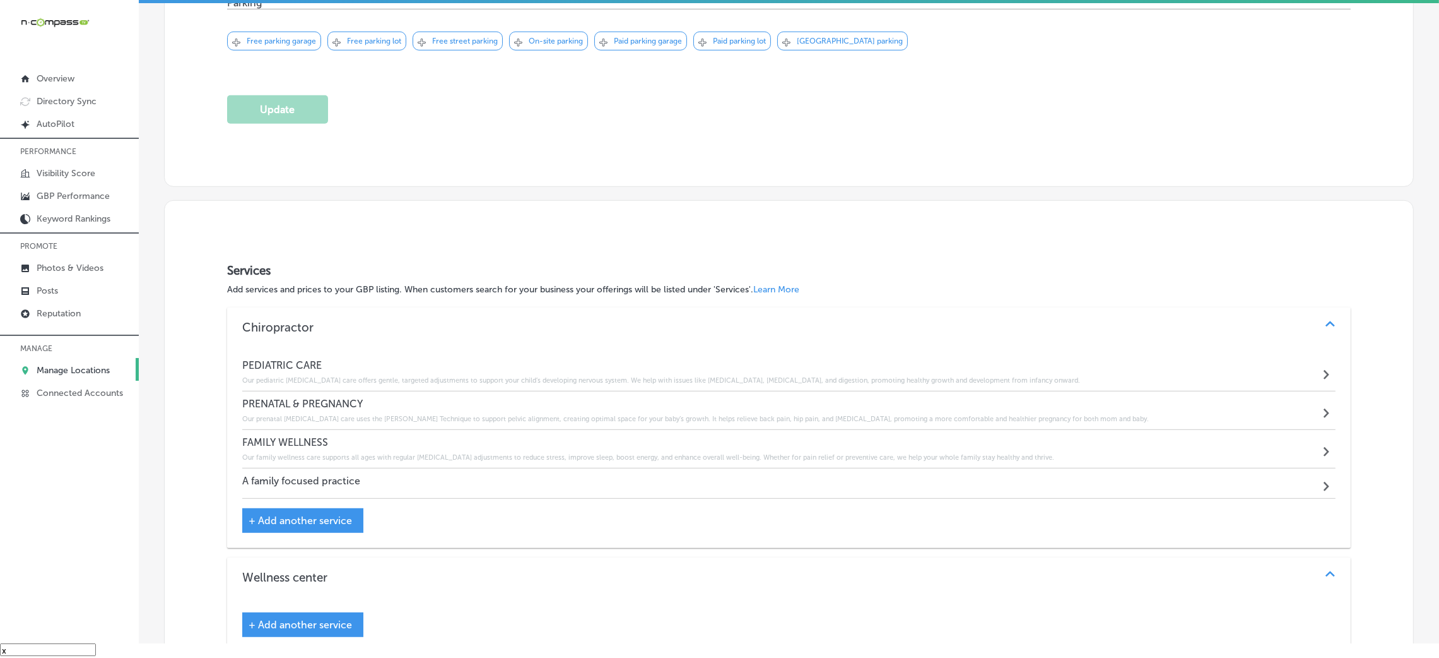
click at [414, 473] on div "A family focused practice Path Created with Sketch." at bounding box center [789, 483] width 1094 height 30
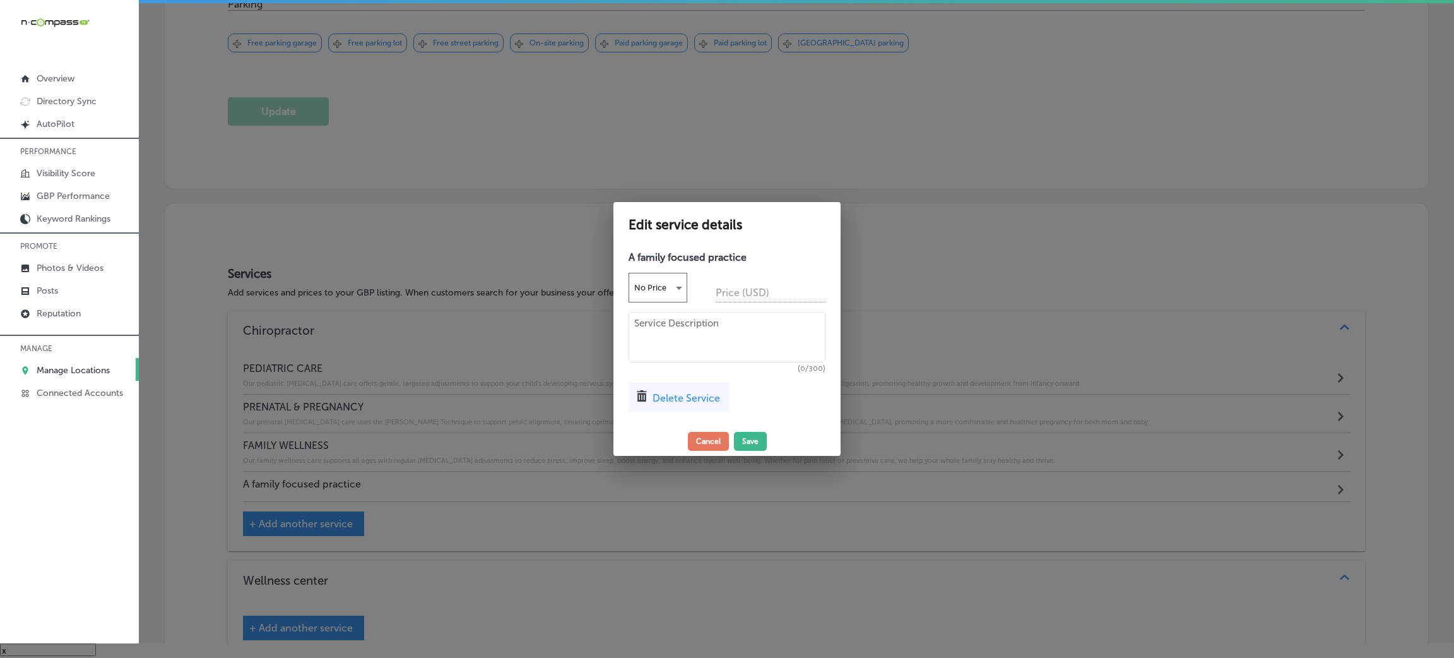
click at [707, 287] on div "No Price Price (USD)" at bounding box center [727, 288] width 197 height 30
click at [700, 316] on textarea at bounding box center [727, 337] width 197 height 50
paste textarea "At Happy Family [MEDICAL_DATA], we offer care for every family member—from newb…"
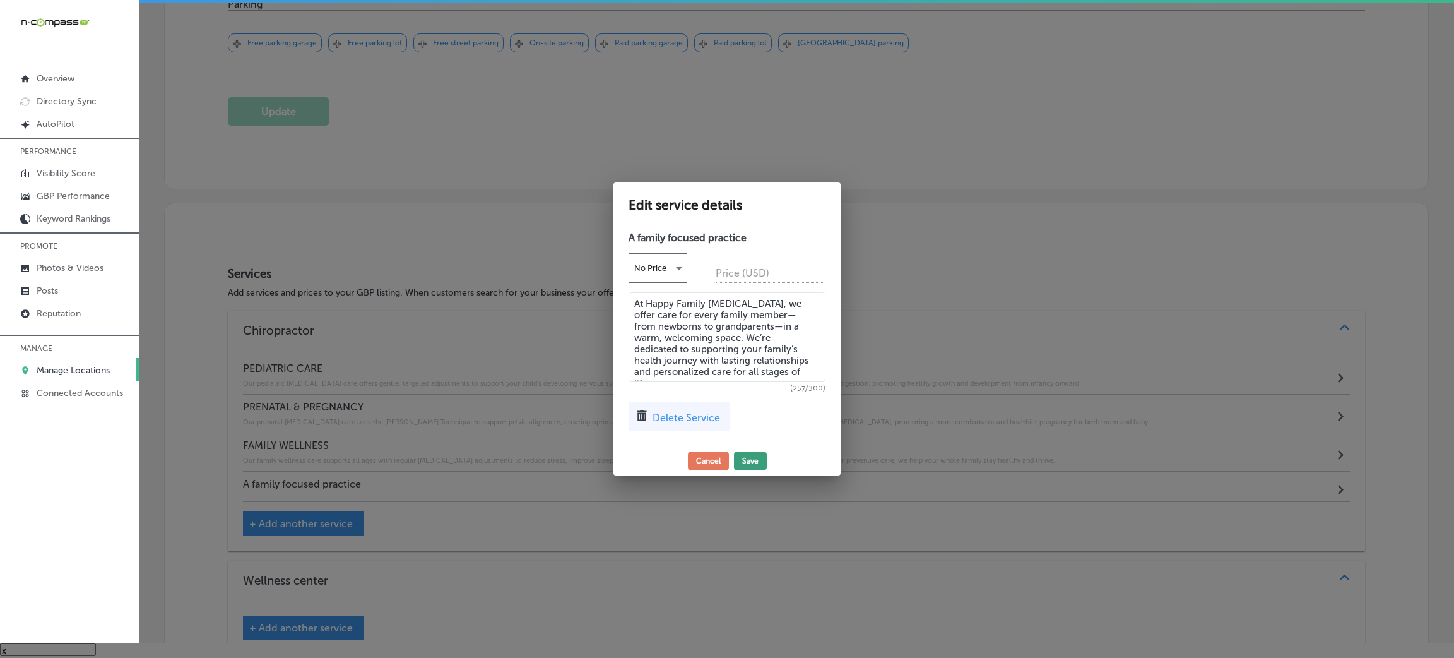
type textarea "At Happy Family [MEDICAL_DATA], we offer care for every family member—from newb…"
click at [759, 463] on button "Save" at bounding box center [750, 460] width 33 height 19
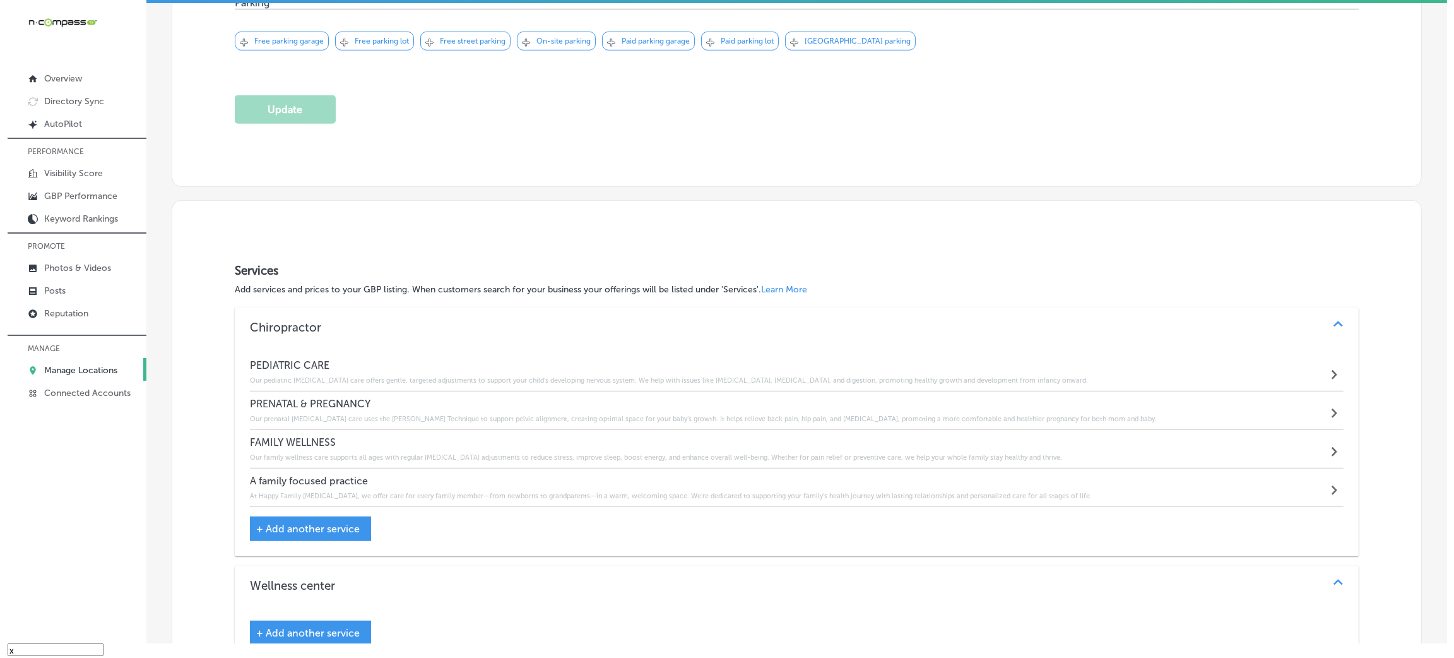
scroll to position [1411, 0]
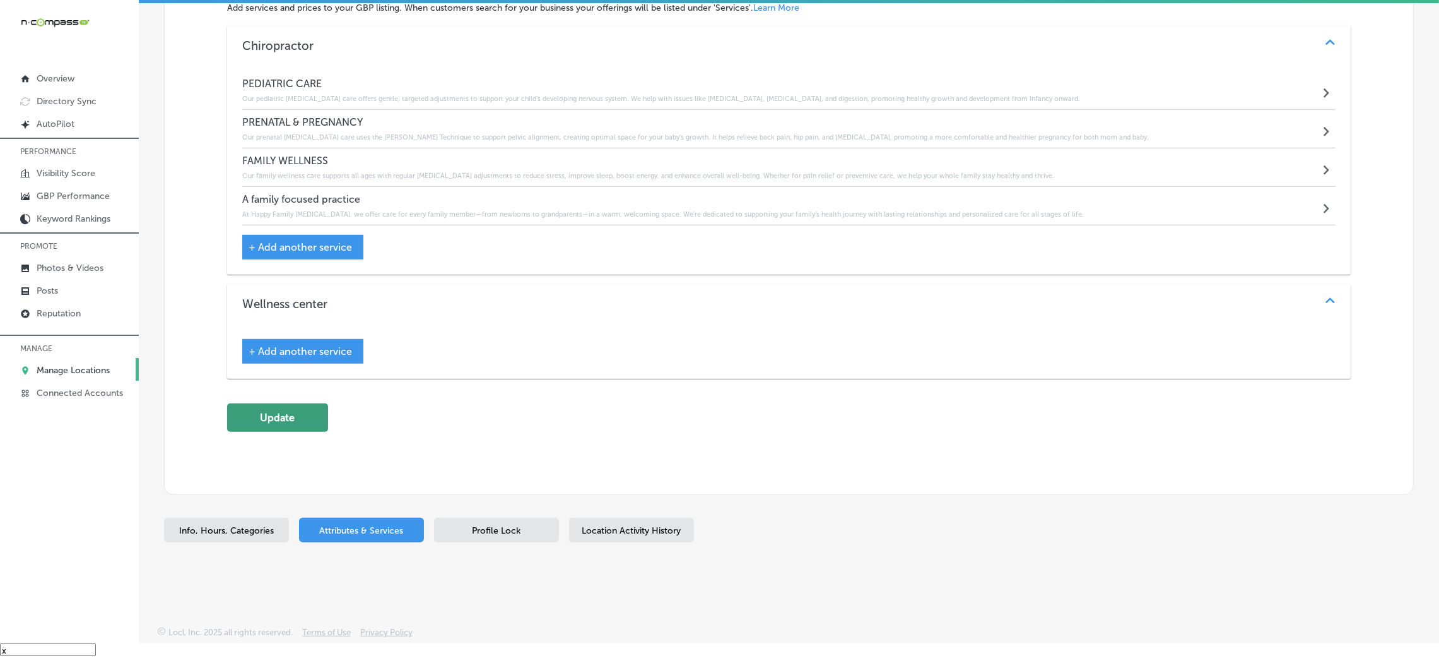
click at [257, 418] on button "Update" at bounding box center [277, 417] width 101 height 28
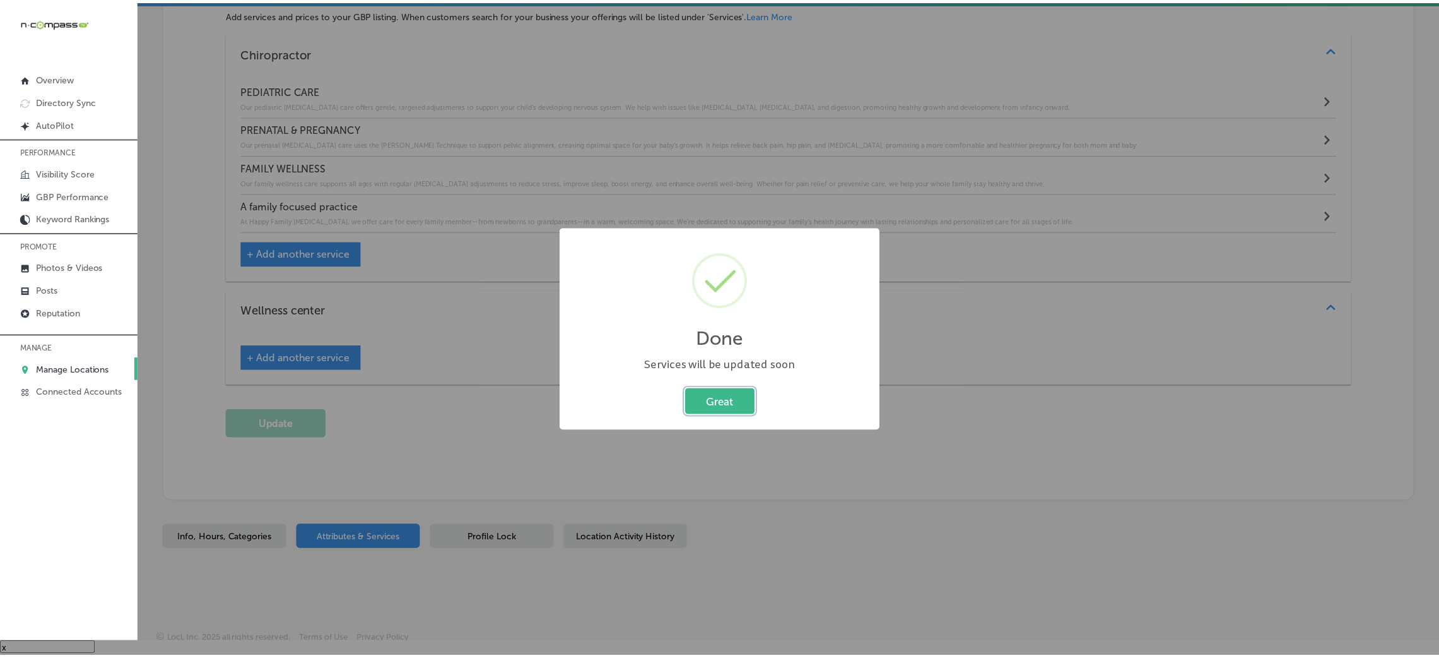
scroll to position [1418, 0]
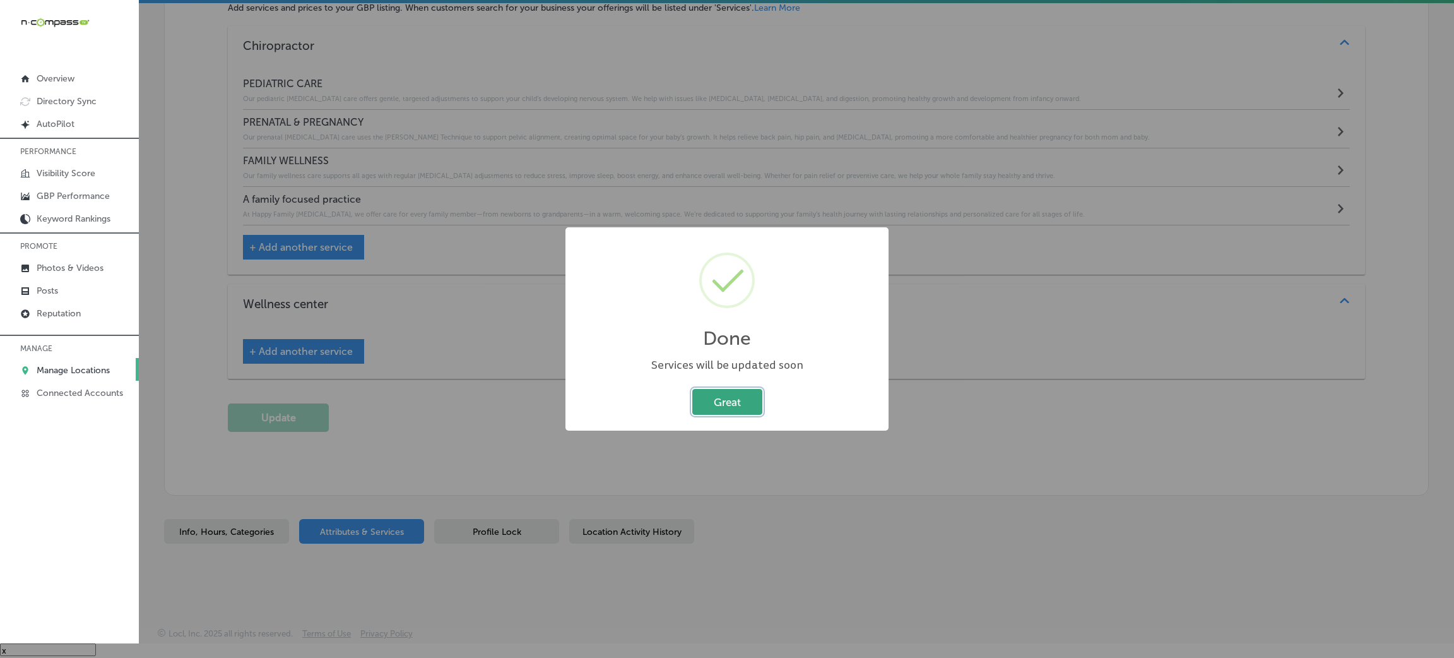
click at [736, 409] on button "Great" at bounding box center [727, 402] width 70 height 26
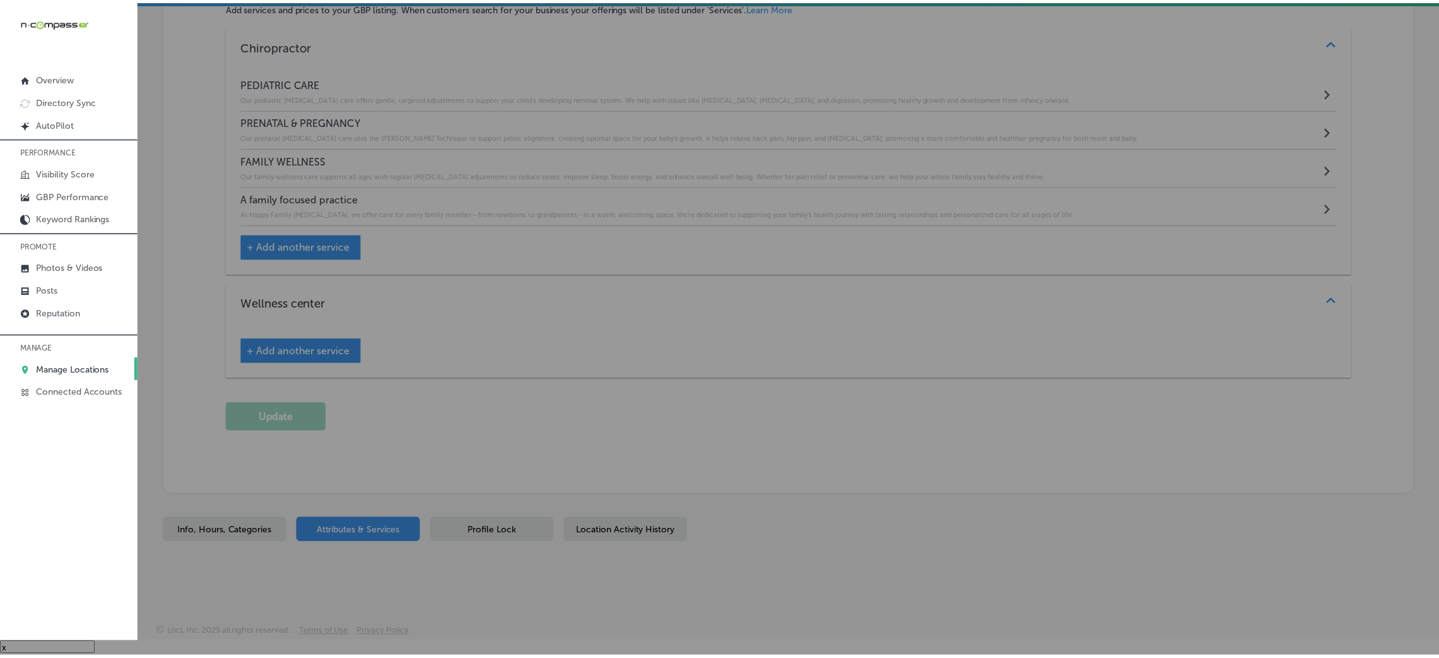
scroll to position [1411, 0]
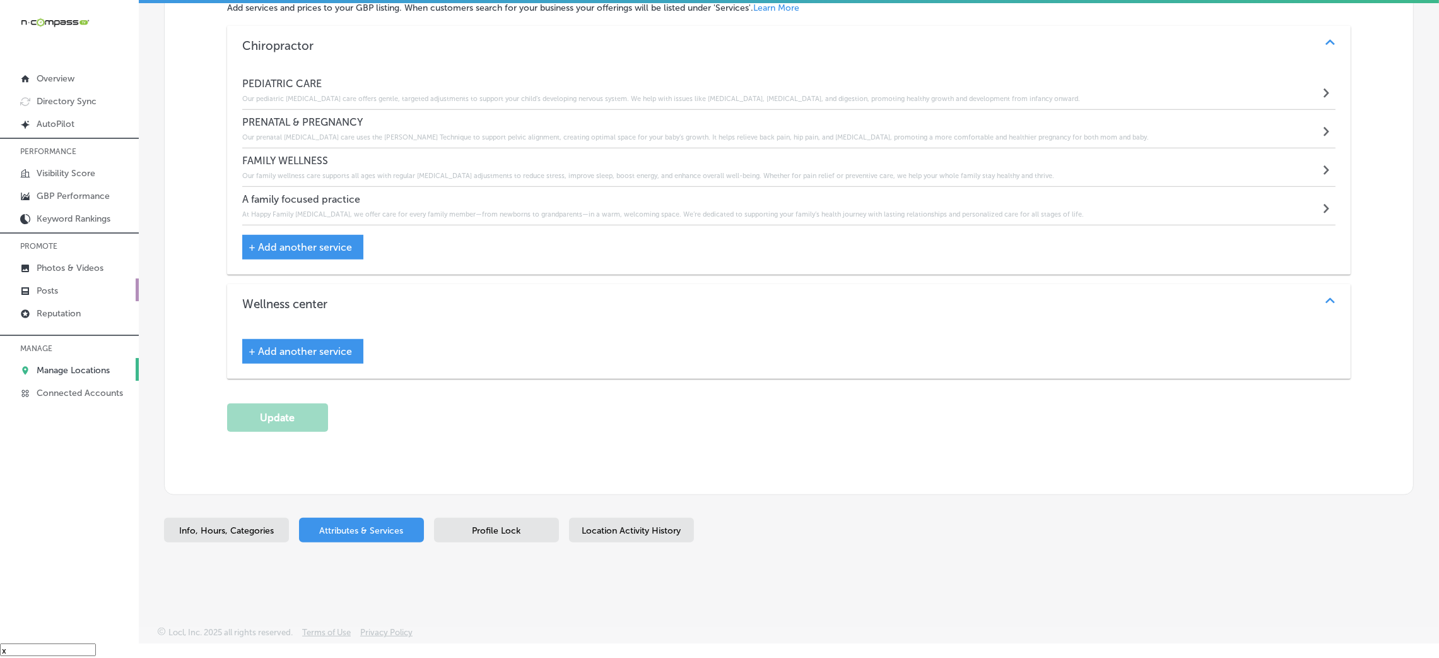
click at [66, 288] on link "Posts" at bounding box center [69, 289] width 139 height 23
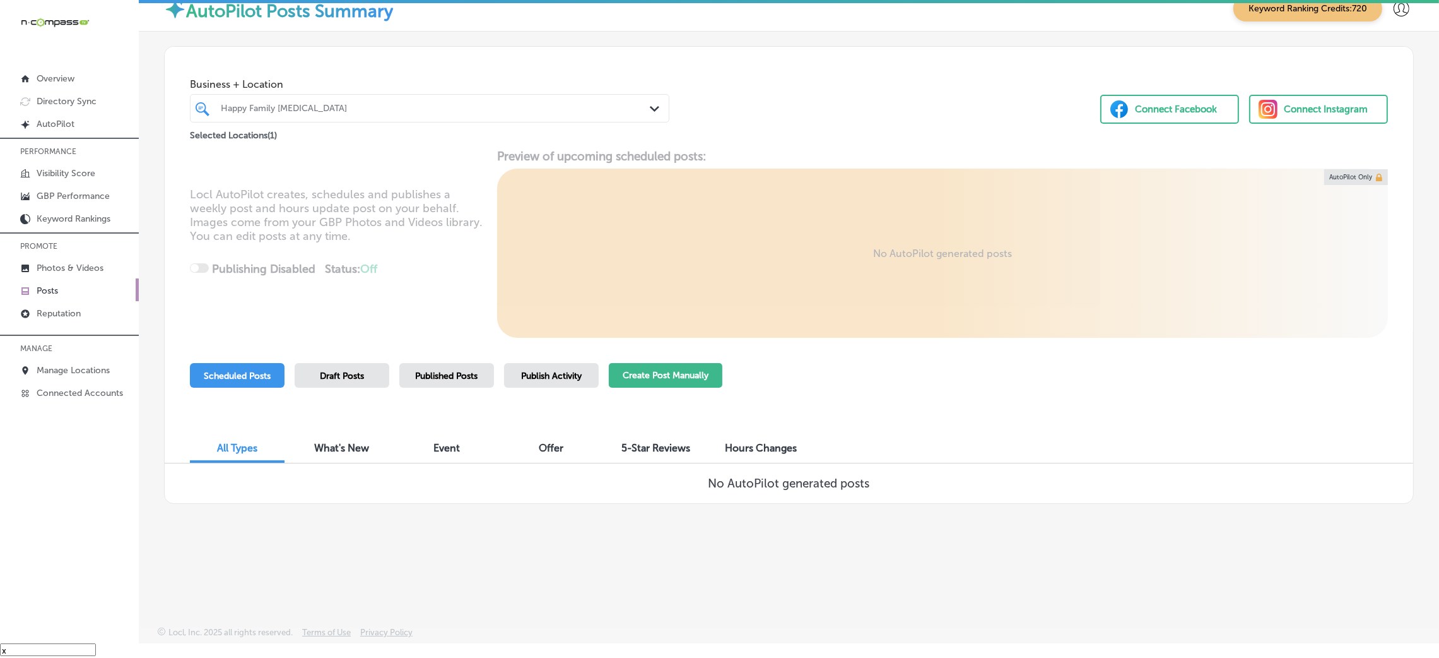
click at [660, 372] on button "Create Post Manually" at bounding box center [666, 375] width 114 height 25
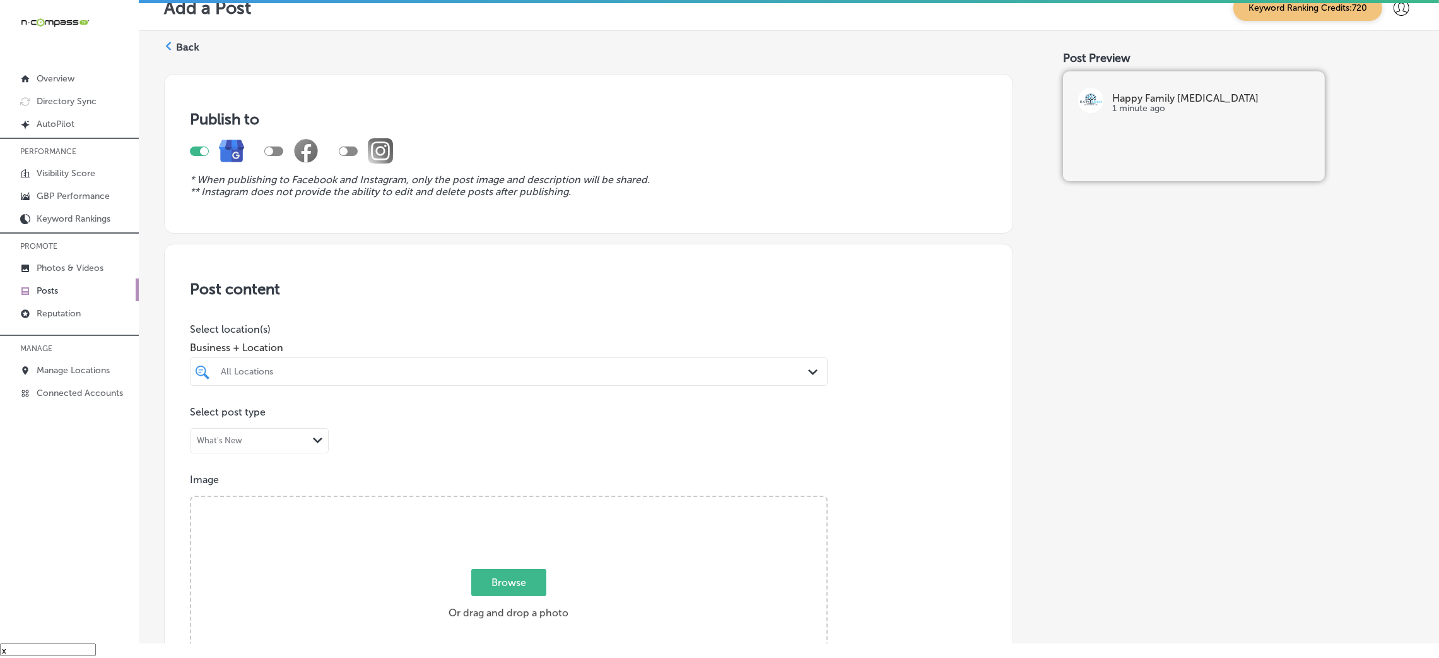
click at [370, 385] on div "All Locations Path Created with Sketch." at bounding box center [509, 371] width 638 height 28
click at [372, 376] on div "All Locations" at bounding box center [515, 371] width 589 height 11
click at [316, 417] on label "Happy Family [MEDICAL_DATA]" at bounding box center [312, 417] width 187 height 11
type input "happy"
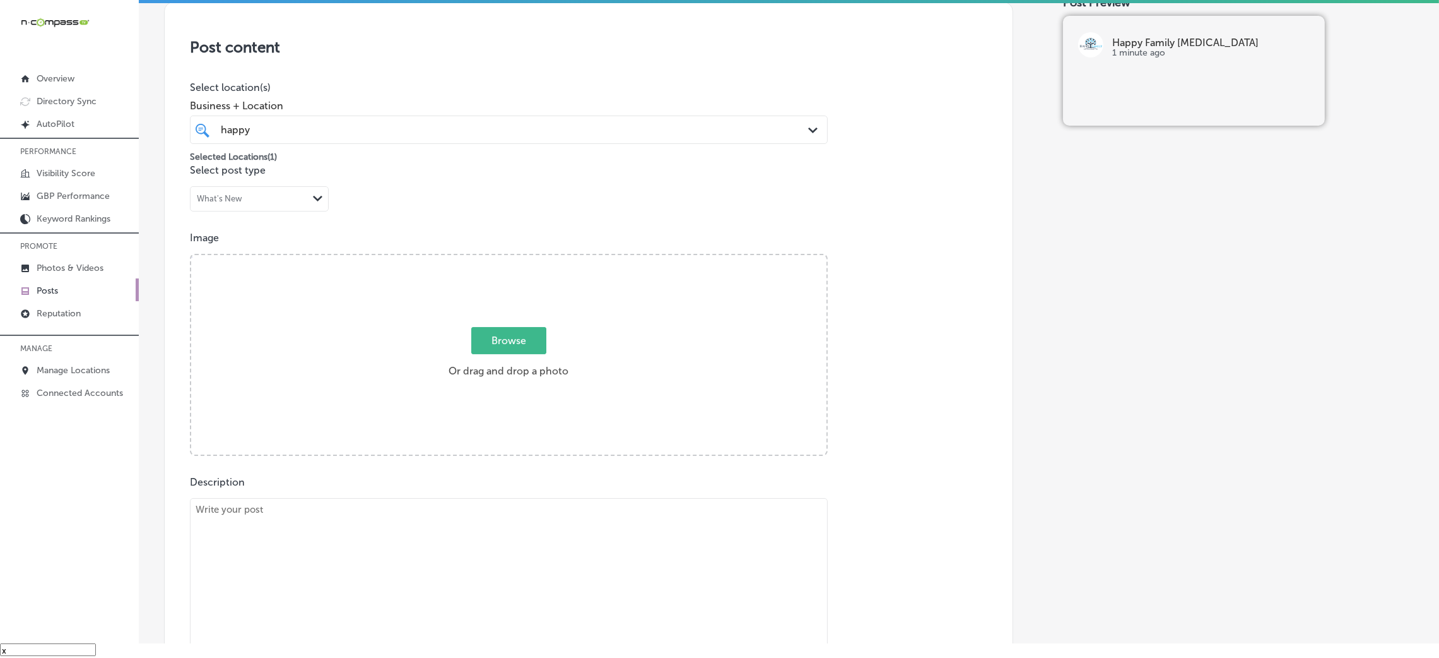
scroll to position [379, 0]
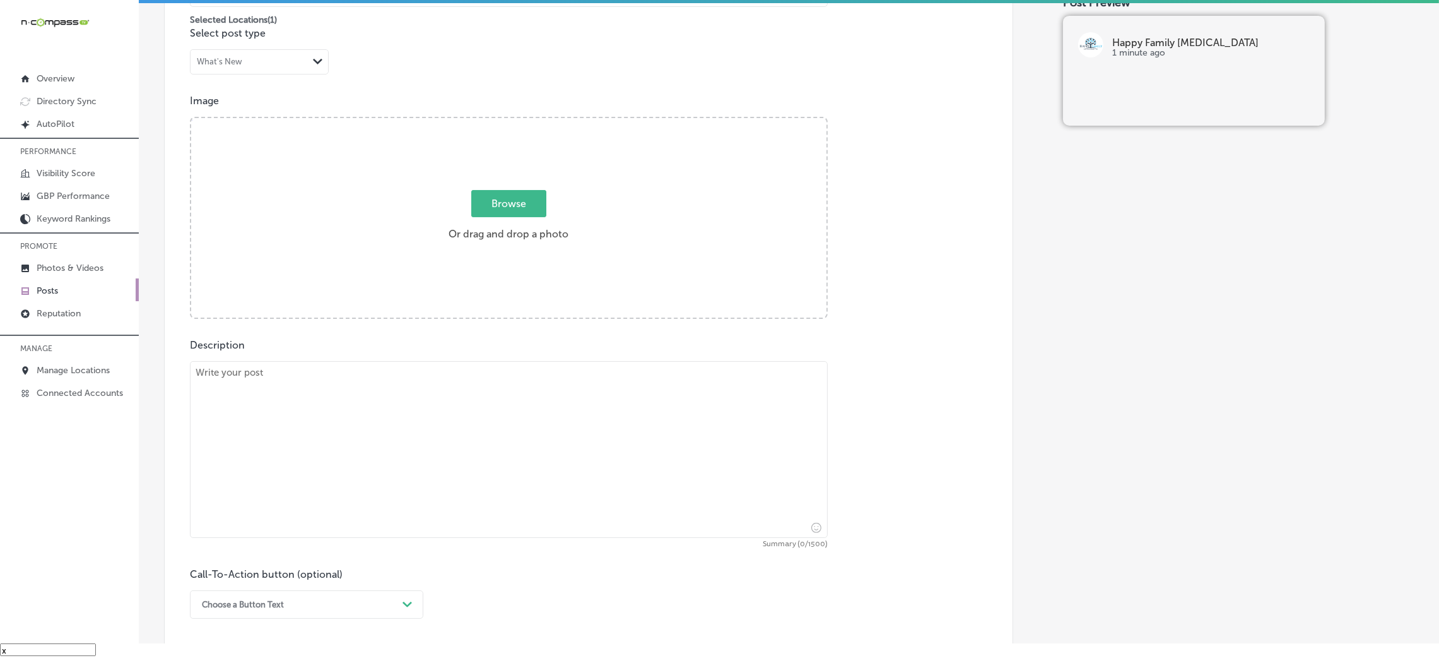
click at [389, 449] on textarea at bounding box center [509, 449] width 638 height 177
paste textarea "At Happy Family [MEDICAL_DATA], we provide specialized [MEDICAL_DATA] care for …"
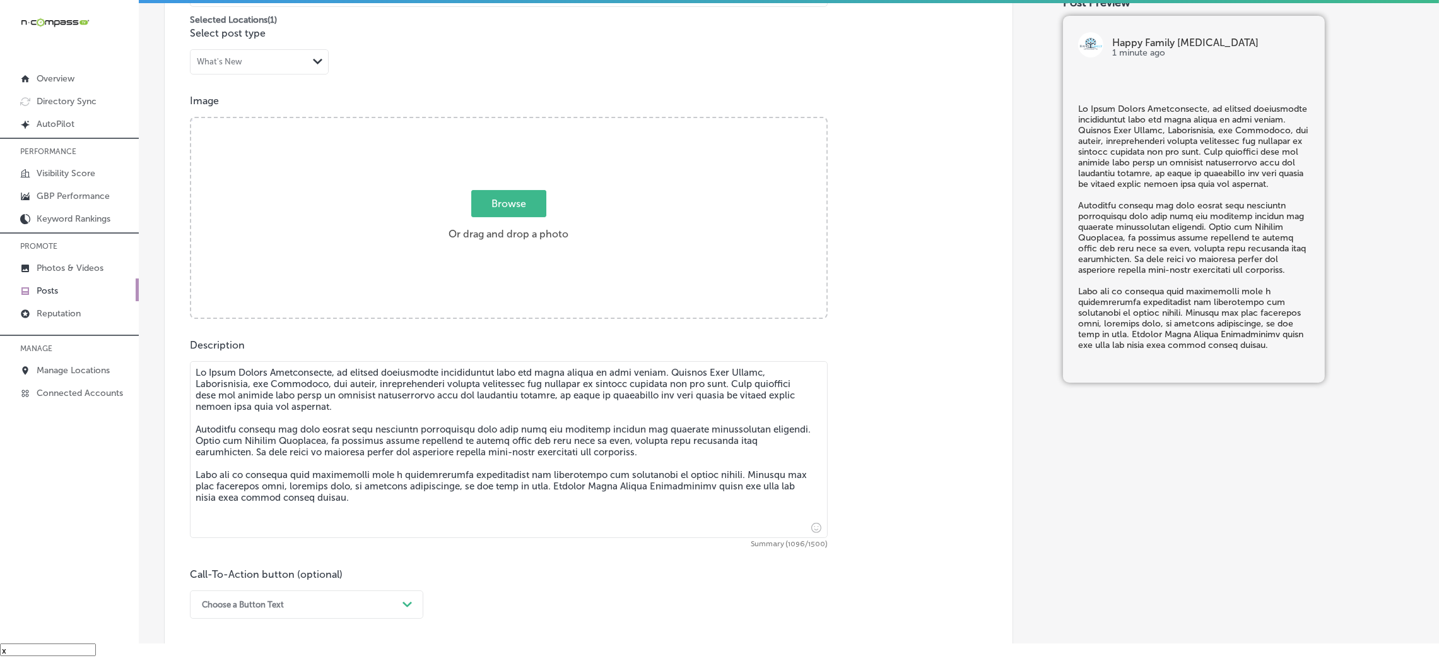
type textarea "At Happy Family [MEDICAL_DATA], we provide specialized [MEDICAL_DATA] care for …"
click at [473, 184] on div "Browse Or drag and drop a photo" at bounding box center [508, 219] width 635 height 202
click at [191, 118] on input "Browse Or drag and drop a photo" at bounding box center [508, 120] width 635 height 4
type input "C:\fakepath\Happy Family [MEDICAL_DATA] (2).jpg"
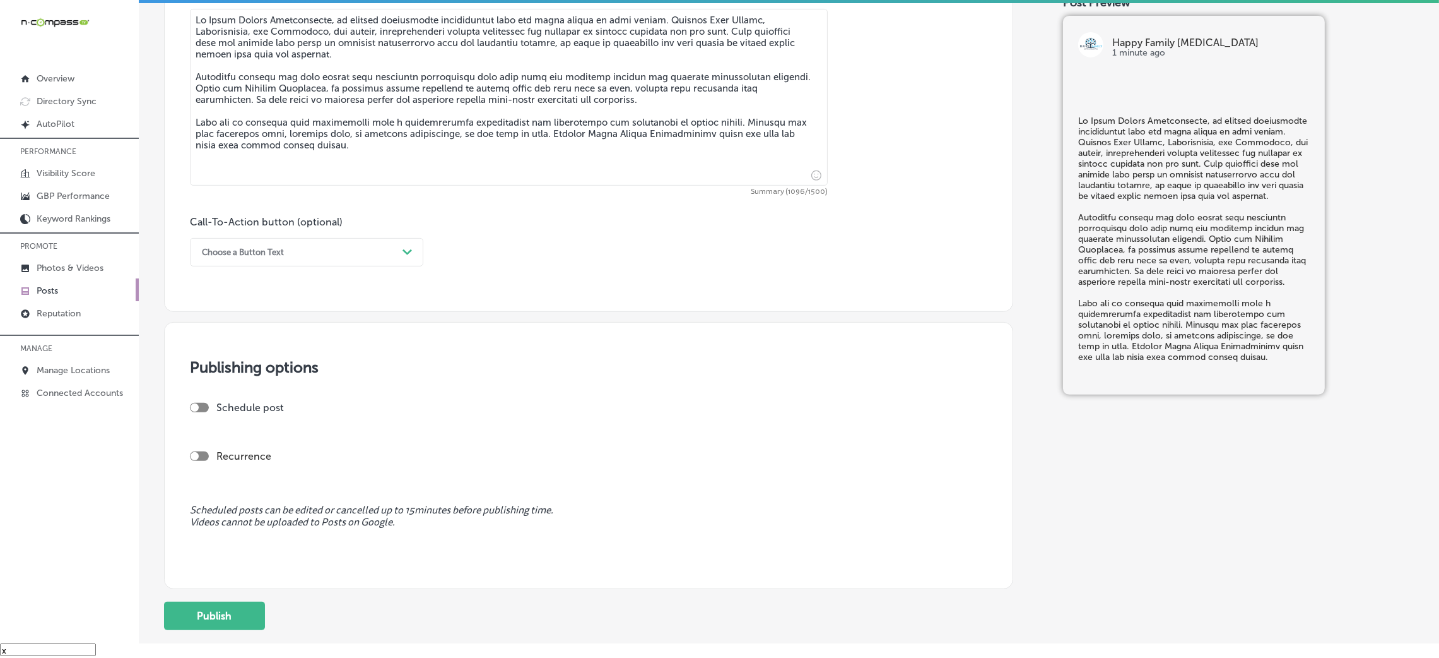
scroll to position [757, 0]
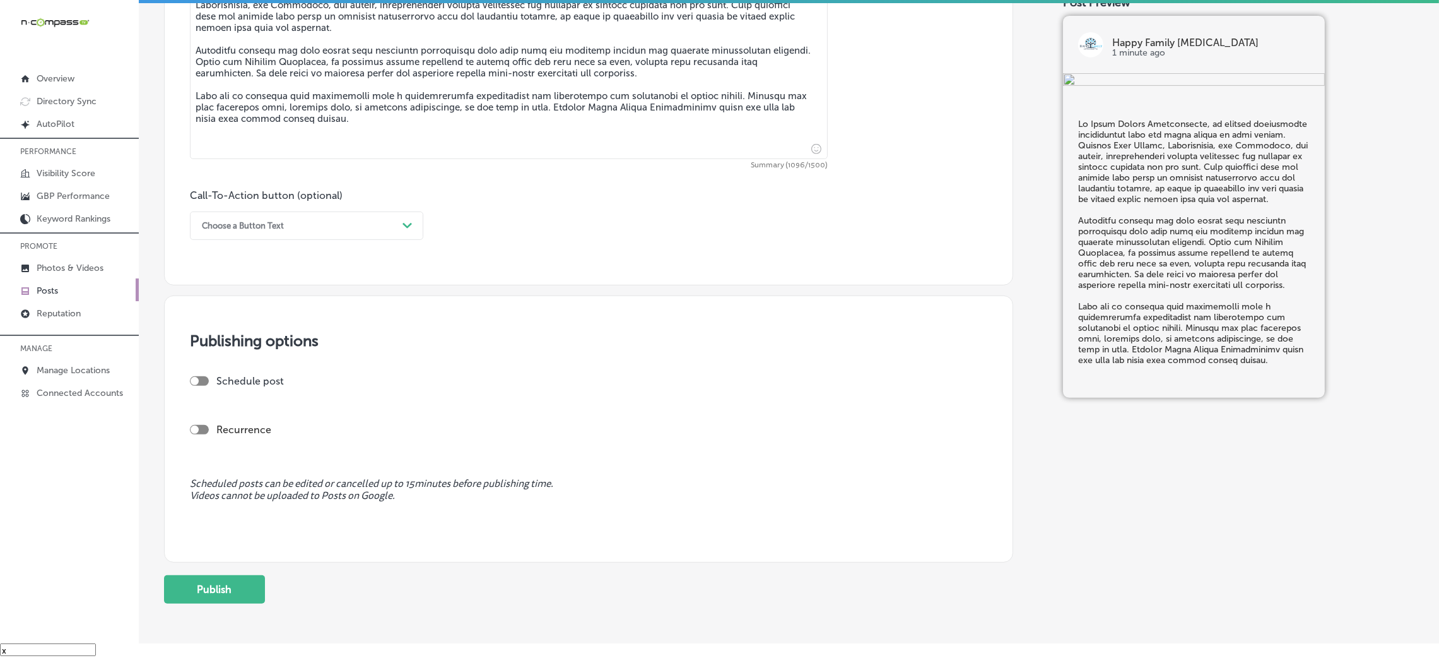
click at [268, 208] on div "Call-To-Action button (optional) Choose a Button Text Path Created with Sketch." at bounding box center [306, 214] width 233 height 50
click at [266, 232] on div "Choose a Button Text" at bounding box center [297, 226] width 202 height 20
click at [227, 380] on div "Call Now" at bounding box center [306, 386] width 233 height 22
click at [200, 371] on div "Publishing options Schedule post Recurrence Scheduled posts can be edited or ca…" at bounding box center [588, 428] width 849 height 267
click at [203, 385] on div at bounding box center [199, 380] width 19 height 9
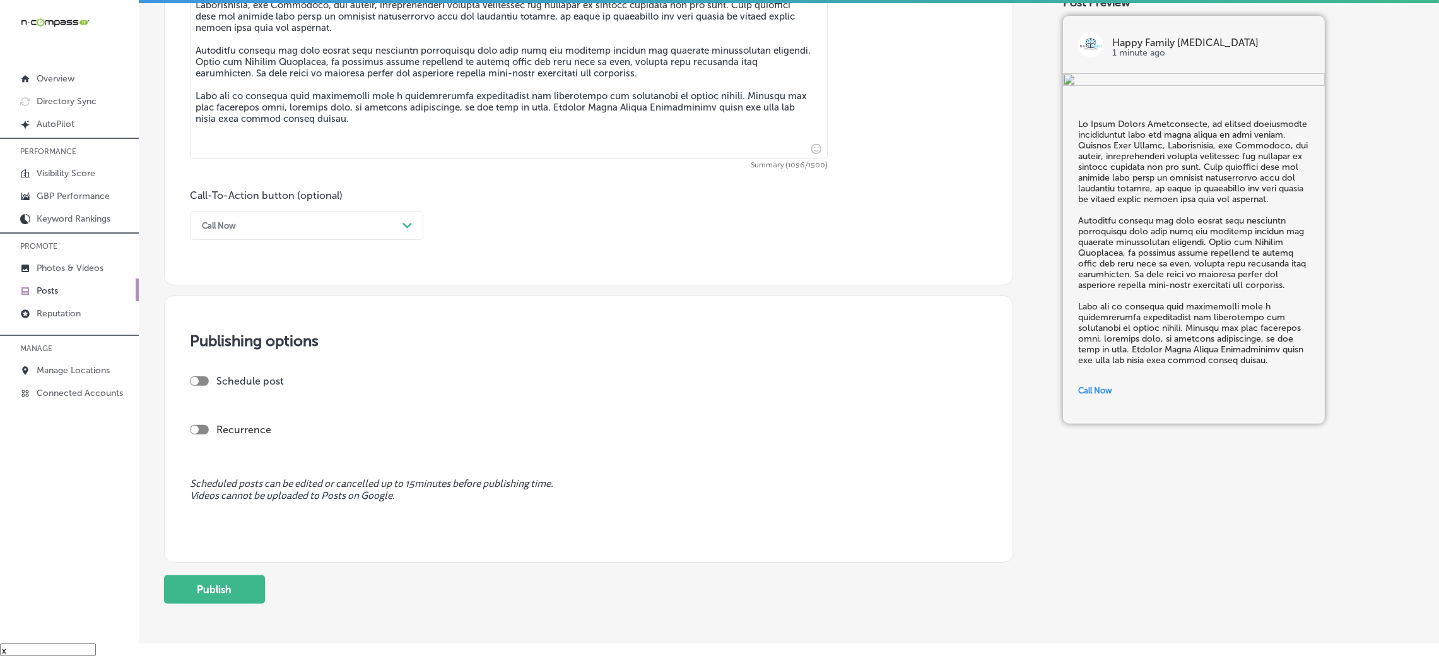
checkbox input "true"
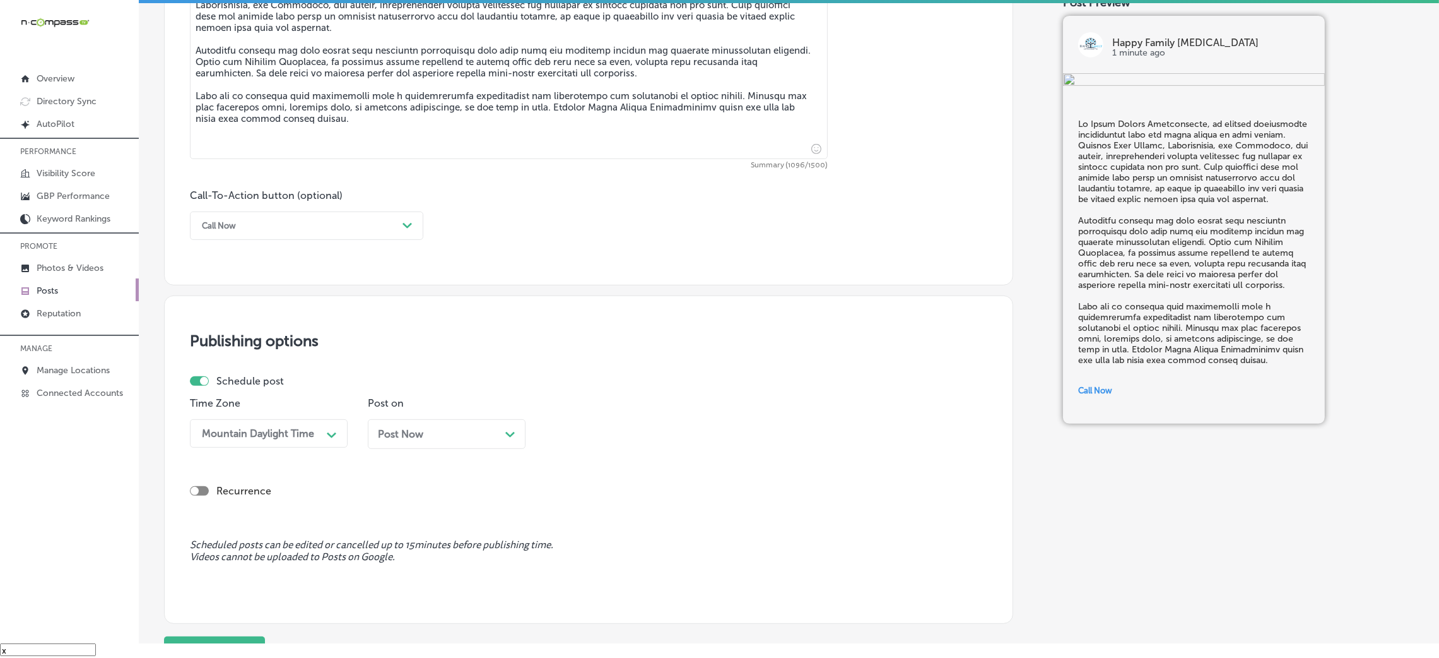
click at [387, 430] on span "Post Now" at bounding box center [400, 434] width 45 height 12
click at [476, 393] on button "Apply" at bounding box center [488, 397] width 47 height 20
click at [567, 429] on div "04:30 PM" at bounding box center [580, 433] width 45 height 12
click at [630, 352] on div "Publishing options Schedule post Time Zone Mountain Daylight Time Path Created …" at bounding box center [588, 459] width 849 height 328
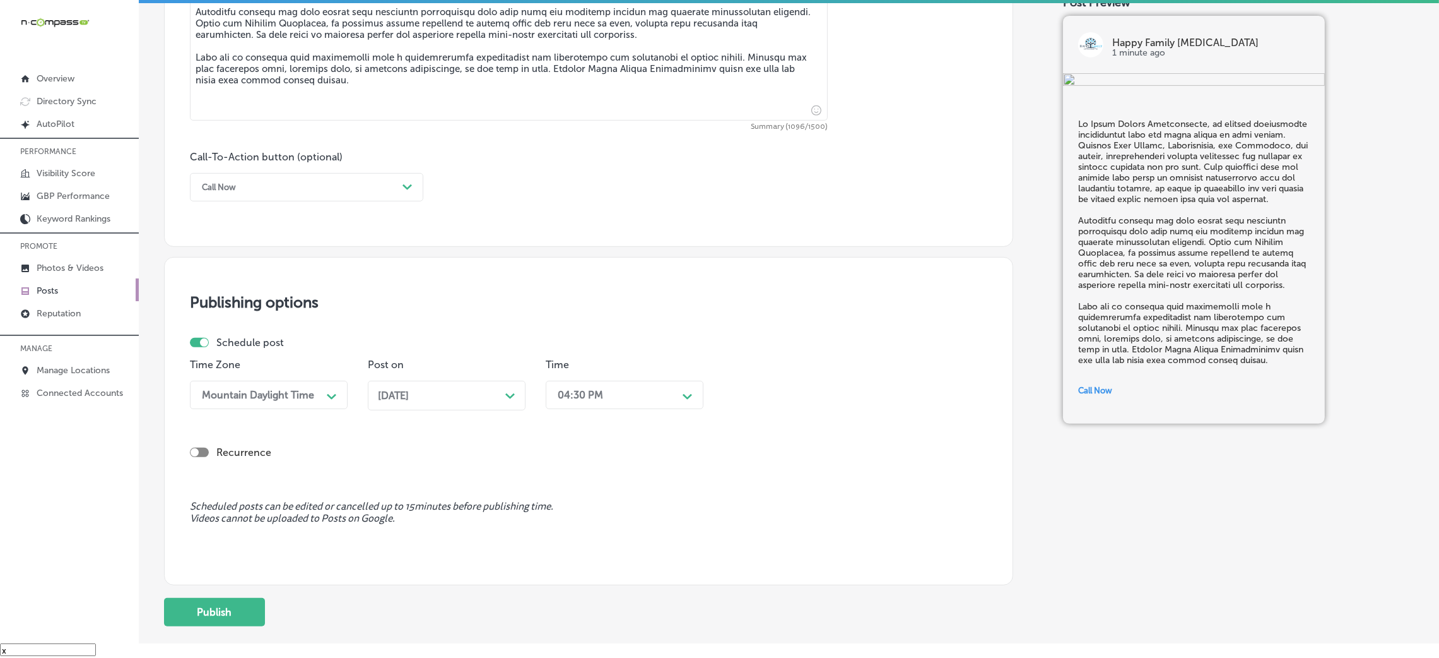
scroll to position [878, 0]
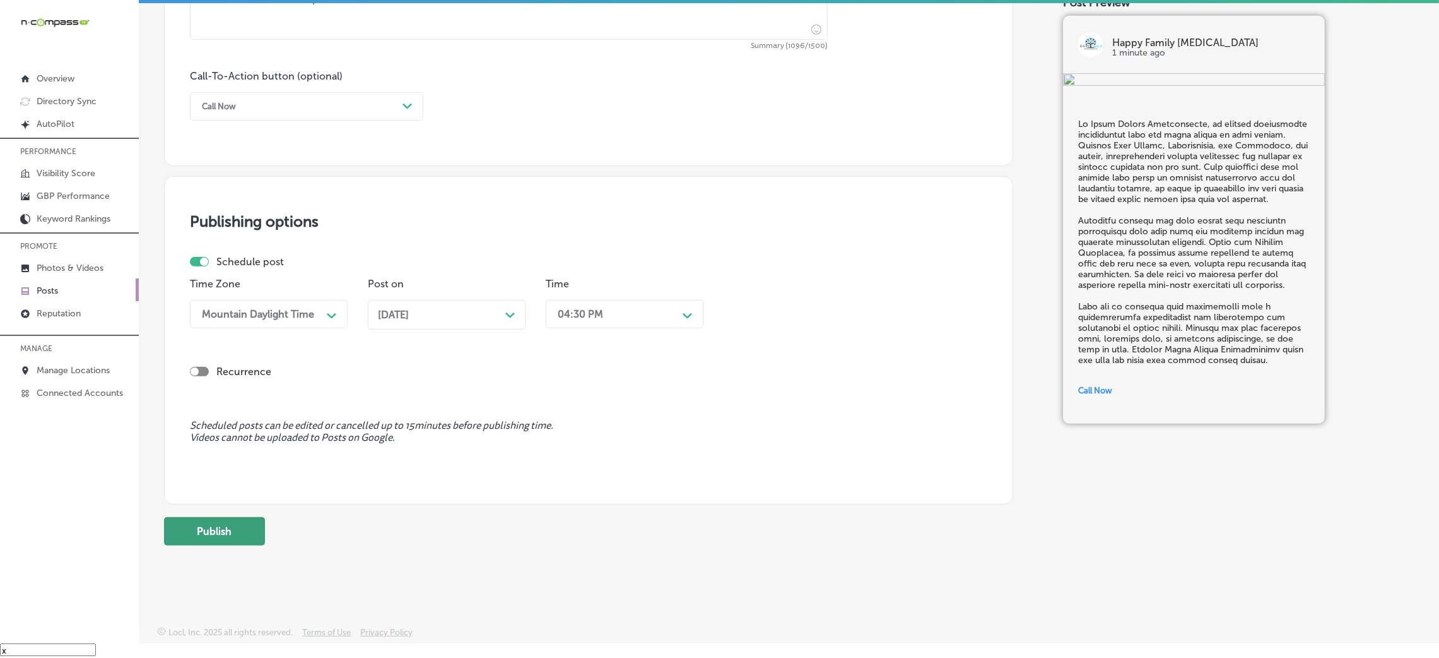
click at [239, 533] on button "Publish" at bounding box center [214, 531] width 101 height 28
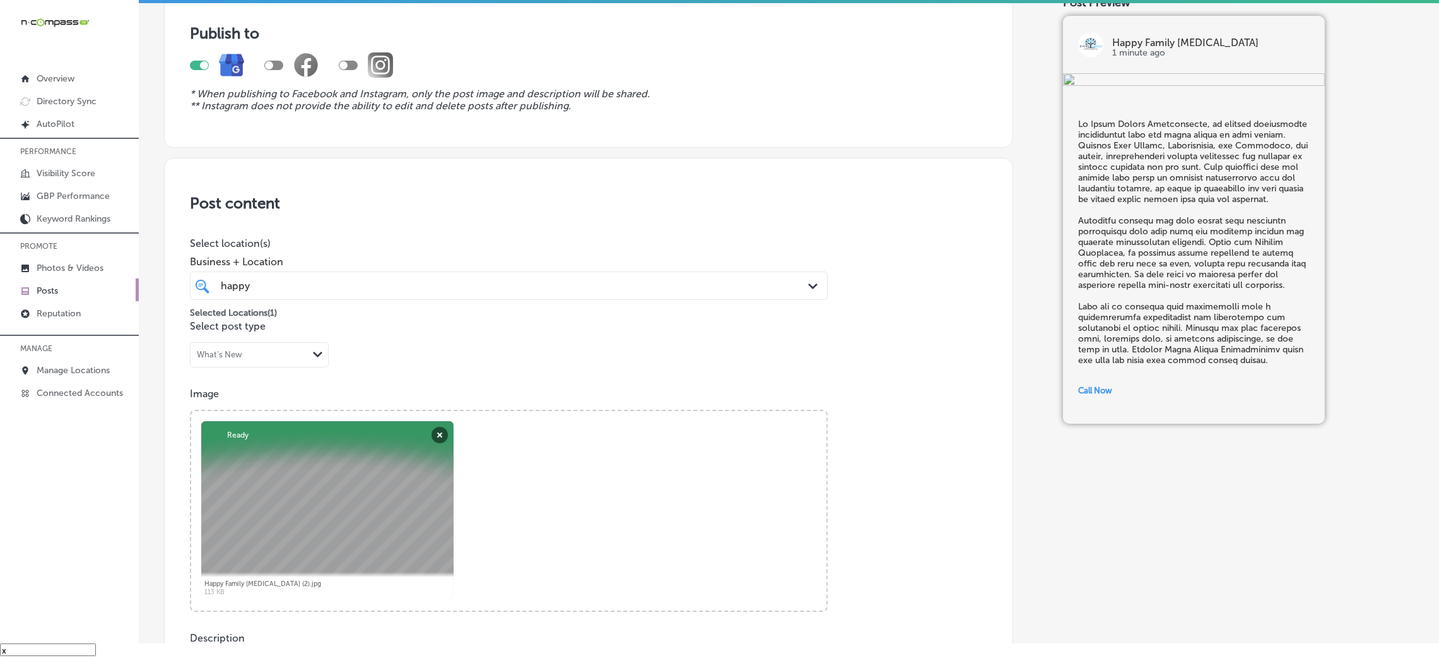
scroll to position [26, 0]
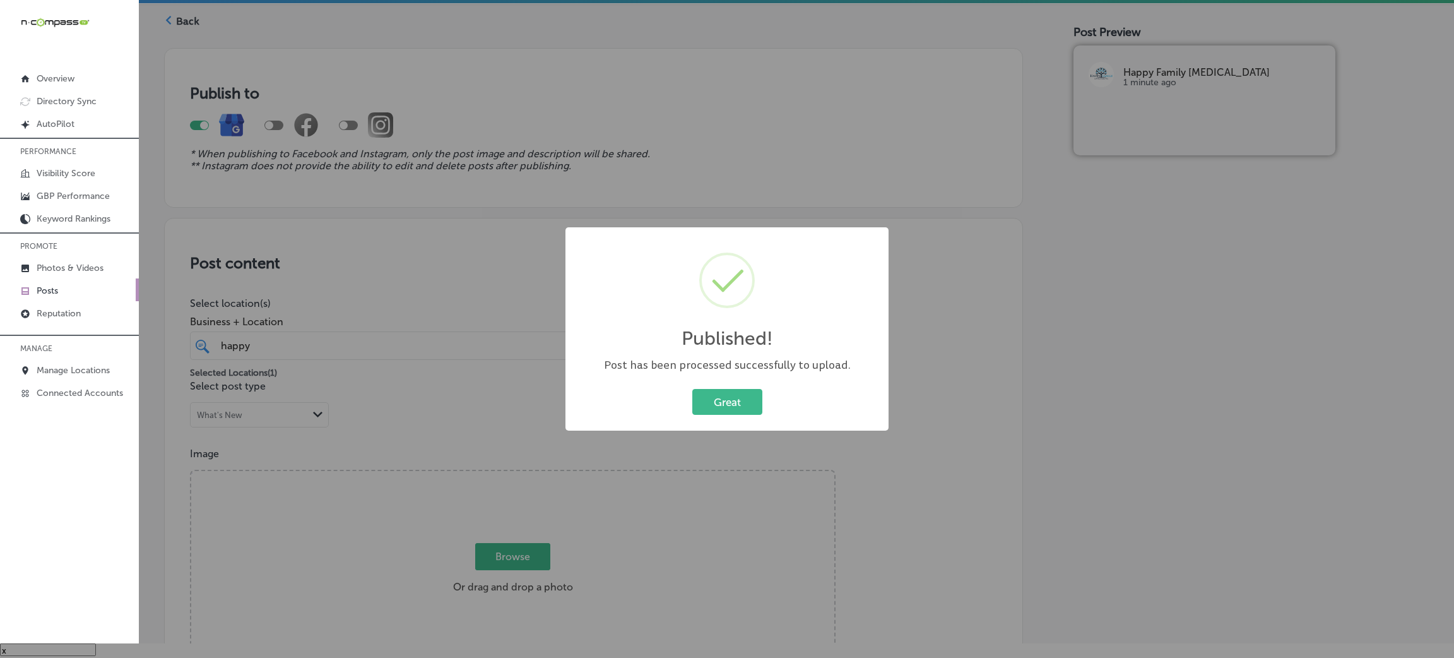
click at [688, 410] on div "Great Cancel" at bounding box center [727, 402] width 298 height 33
click at [699, 403] on button "Great" at bounding box center [727, 402] width 70 height 26
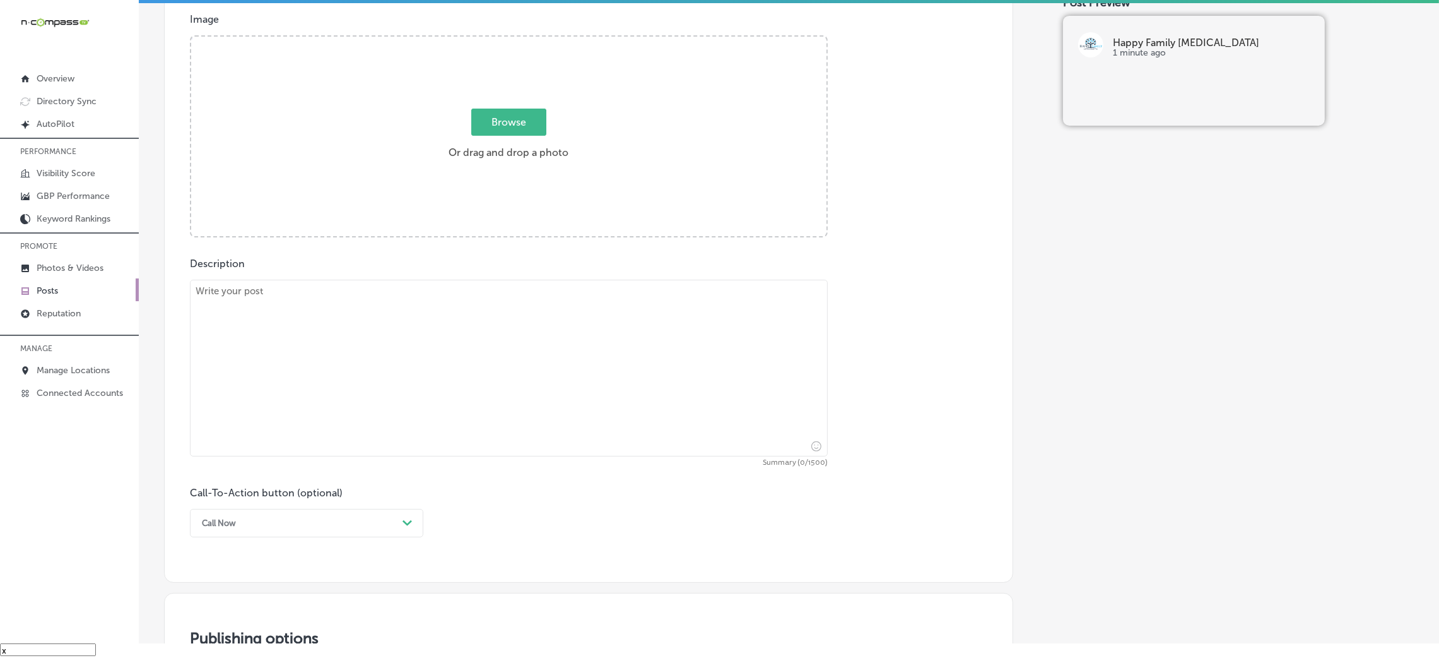
scroll to position [499, 0]
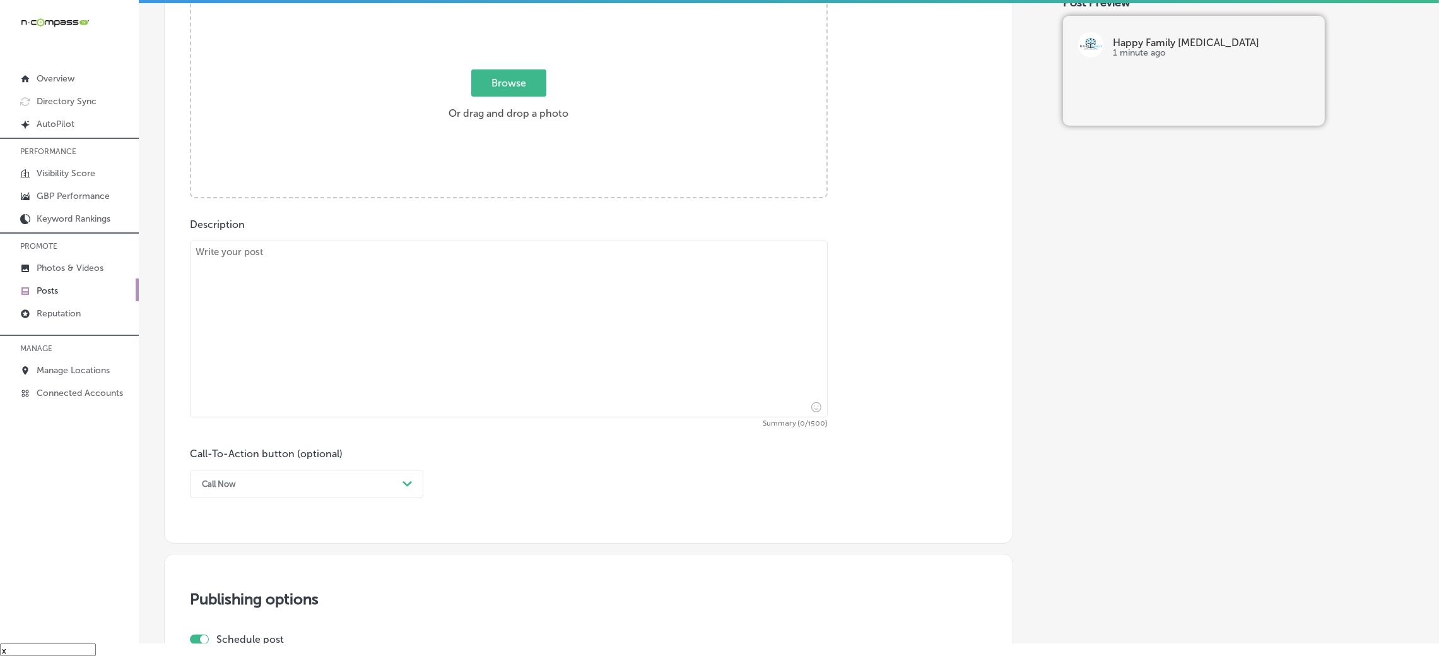
click at [353, 362] on textarea at bounding box center [509, 328] width 638 height 177
paste textarea "Helping your child stay healthy and comfortable is what matters most. Serving […"
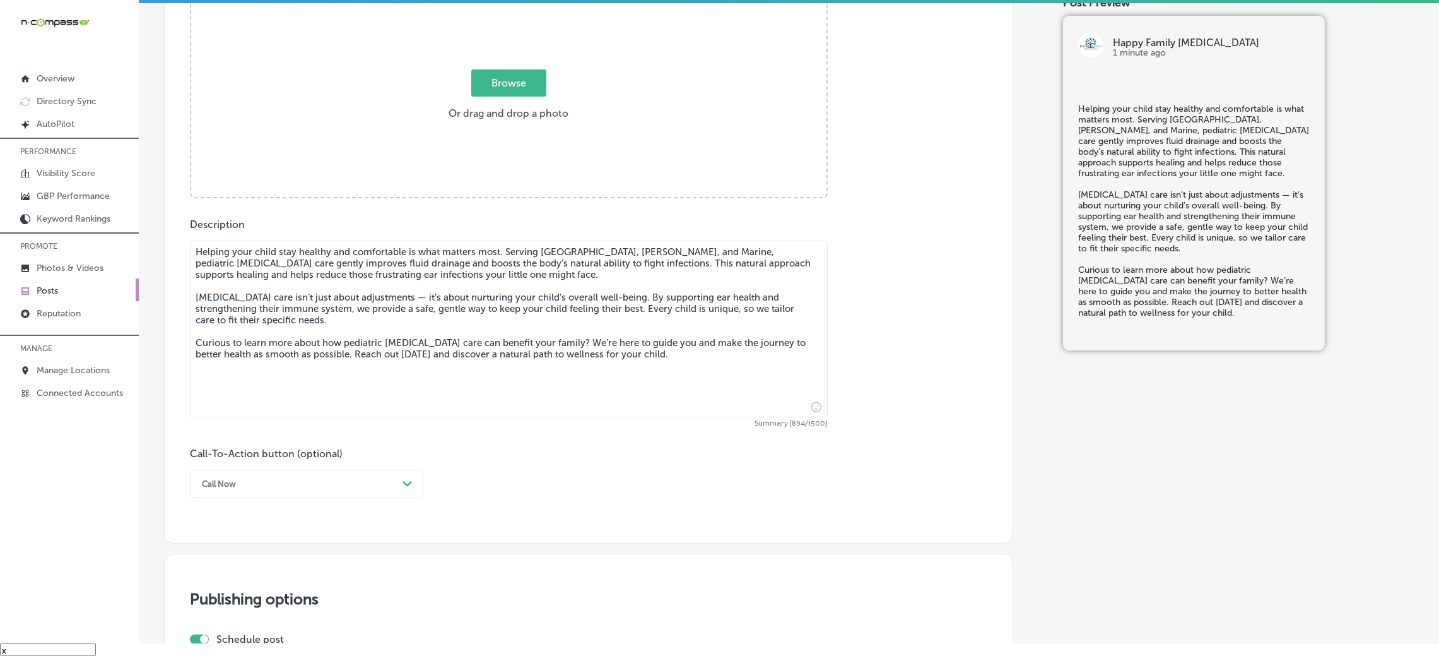
type textarea "Helping your child stay healthy and comfortable is what matters most. Serving […"
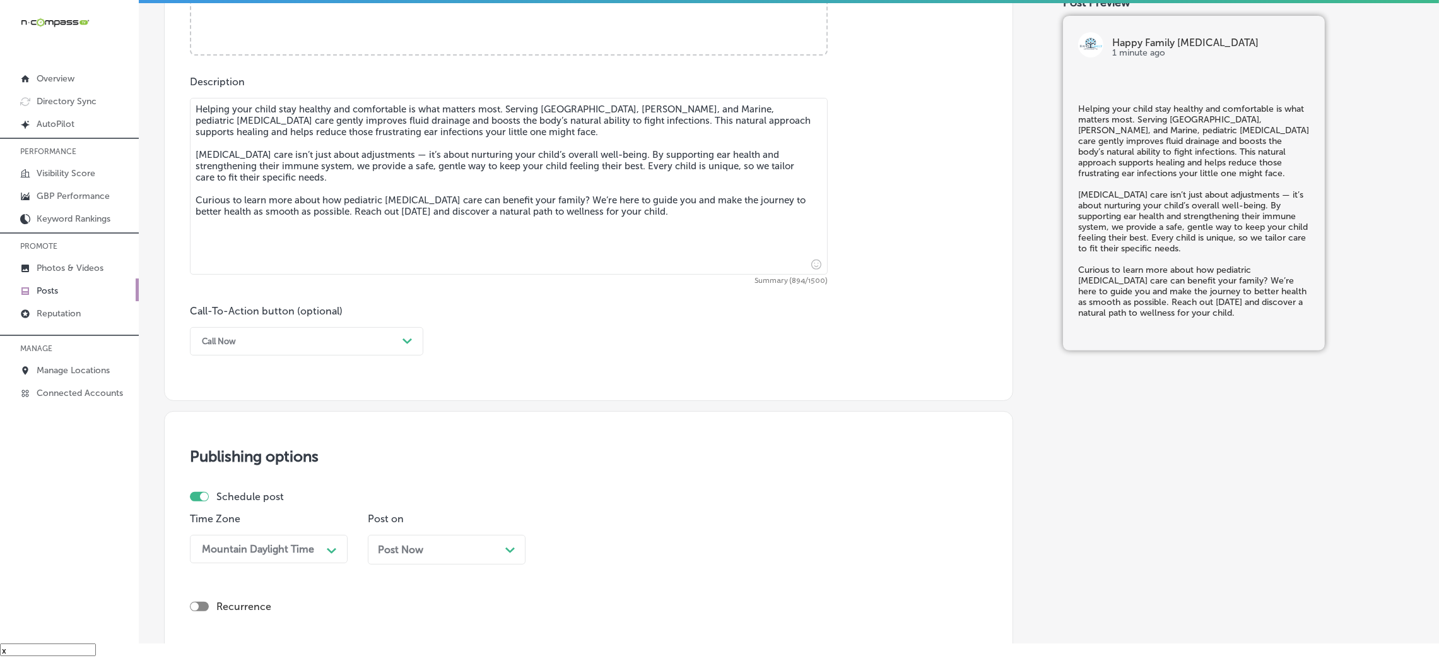
scroll to position [689, 0]
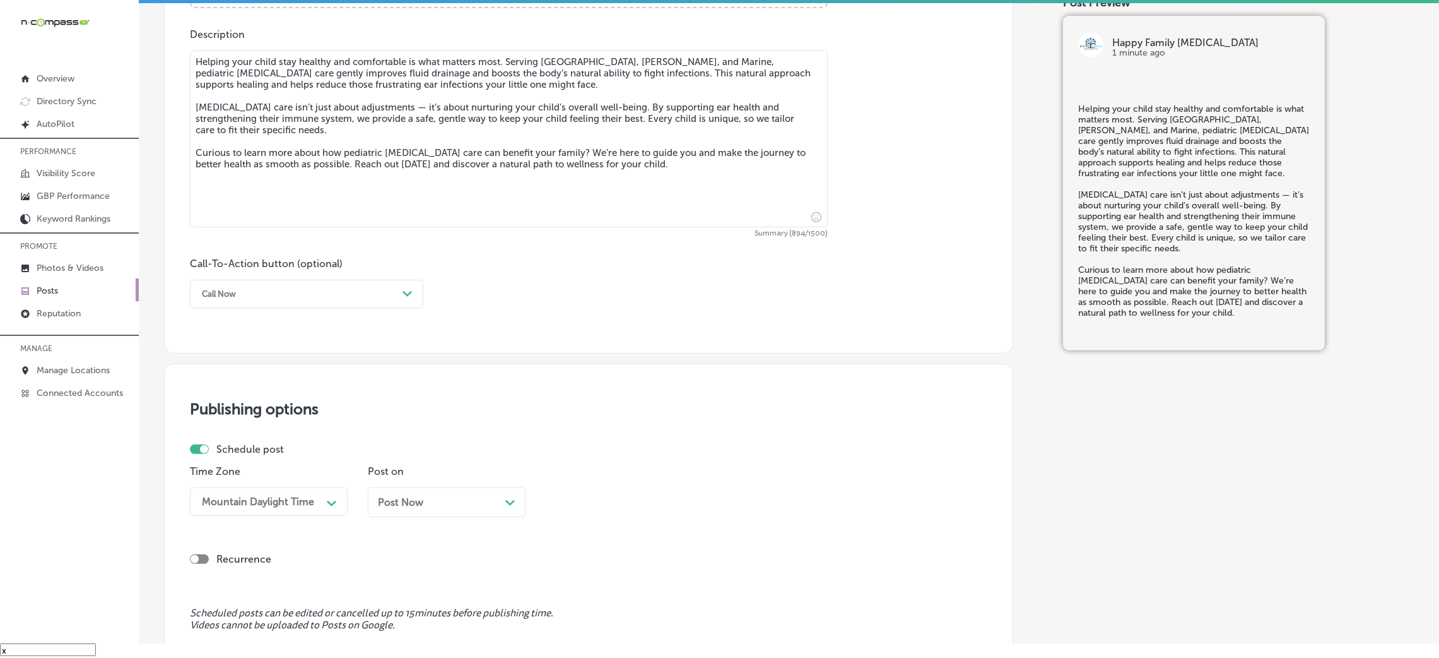
click at [288, 284] on div "Call Now" at bounding box center [297, 294] width 202 height 20
click at [252, 414] on div "Learn more" at bounding box center [306, 410] width 233 height 22
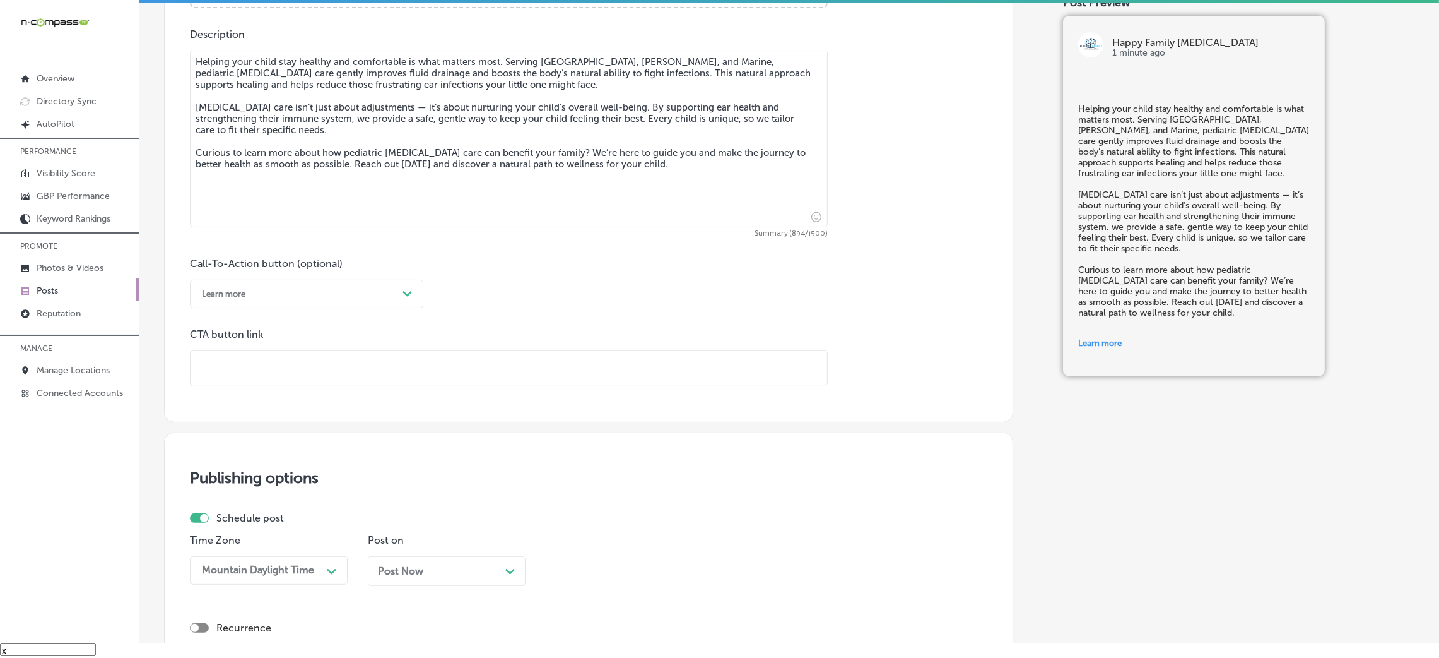
drag, startPoint x: 252, startPoint y: 390, endPoint x: 254, endPoint y: 382, distance: 8.4
click at [254, 382] on input "text" at bounding box center [509, 368] width 637 height 35
paste input "[URL][DOMAIN_NAME]"
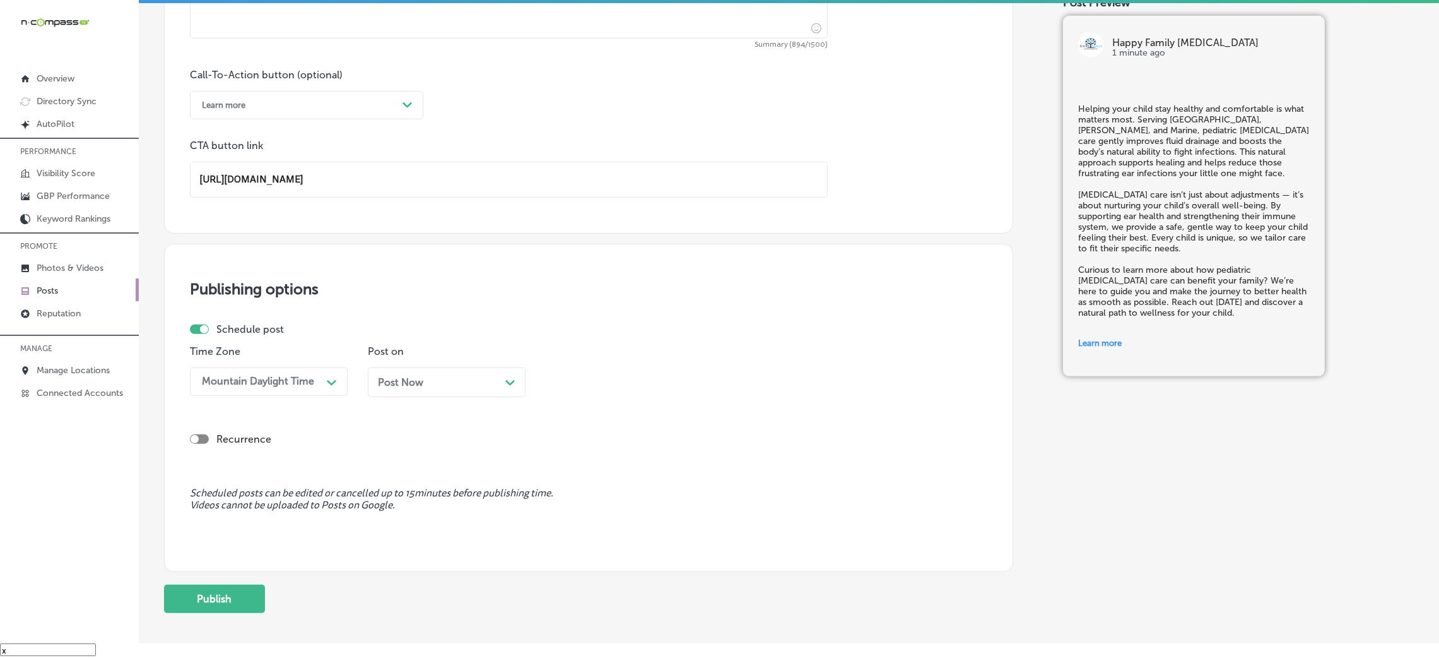
type input "[URL][DOMAIN_NAME]"
click at [446, 386] on div "Post Now Path Created with Sketch." at bounding box center [447, 382] width 138 height 12
click at [599, 384] on div "04:30 PM" at bounding box center [580, 381] width 45 height 12
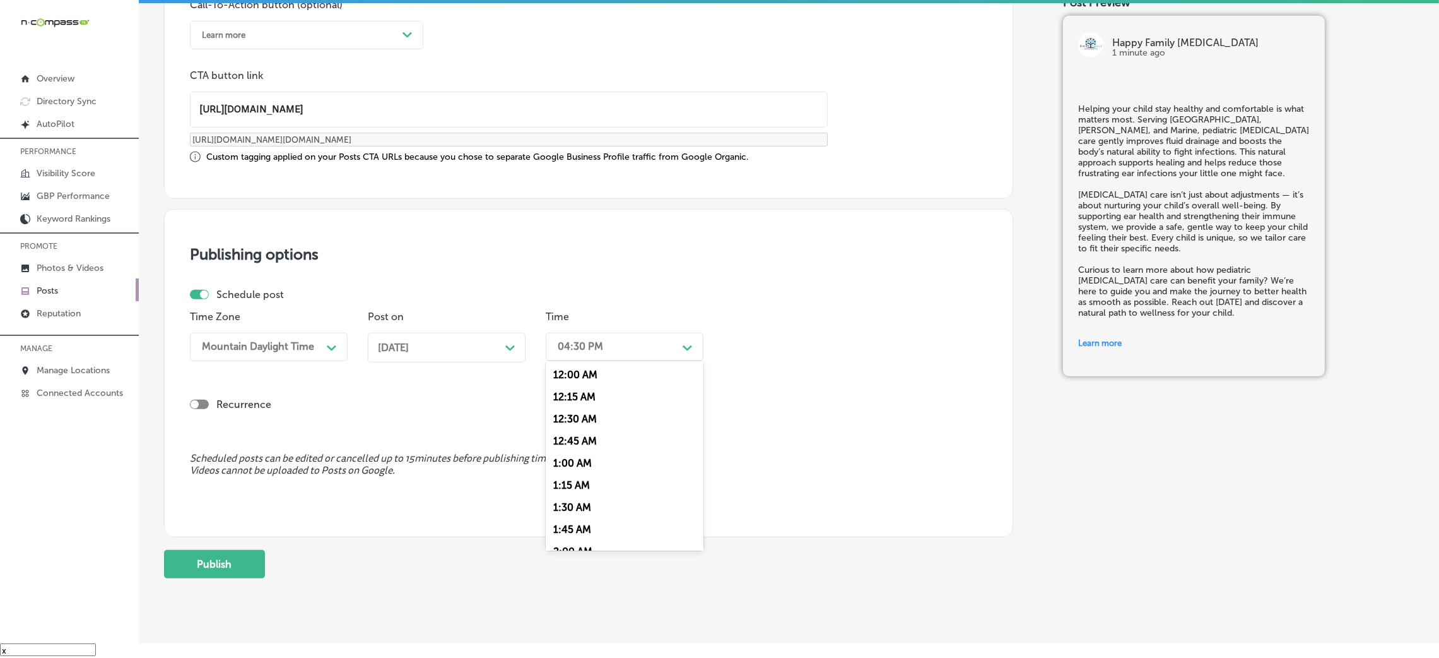
scroll to position [473, 0]
click at [581, 513] on div "7:00 AM" at bounding box center [625, 520] width 158 height 22
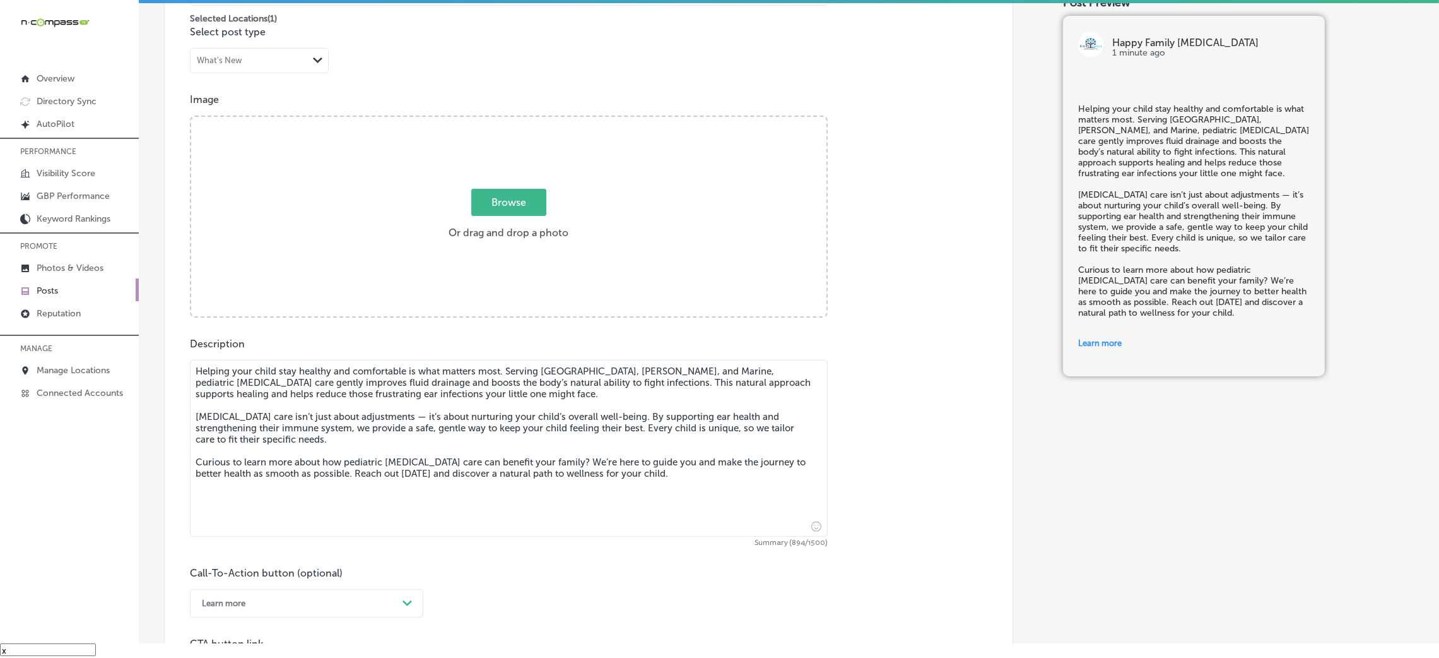
scroll to position [285, 0]
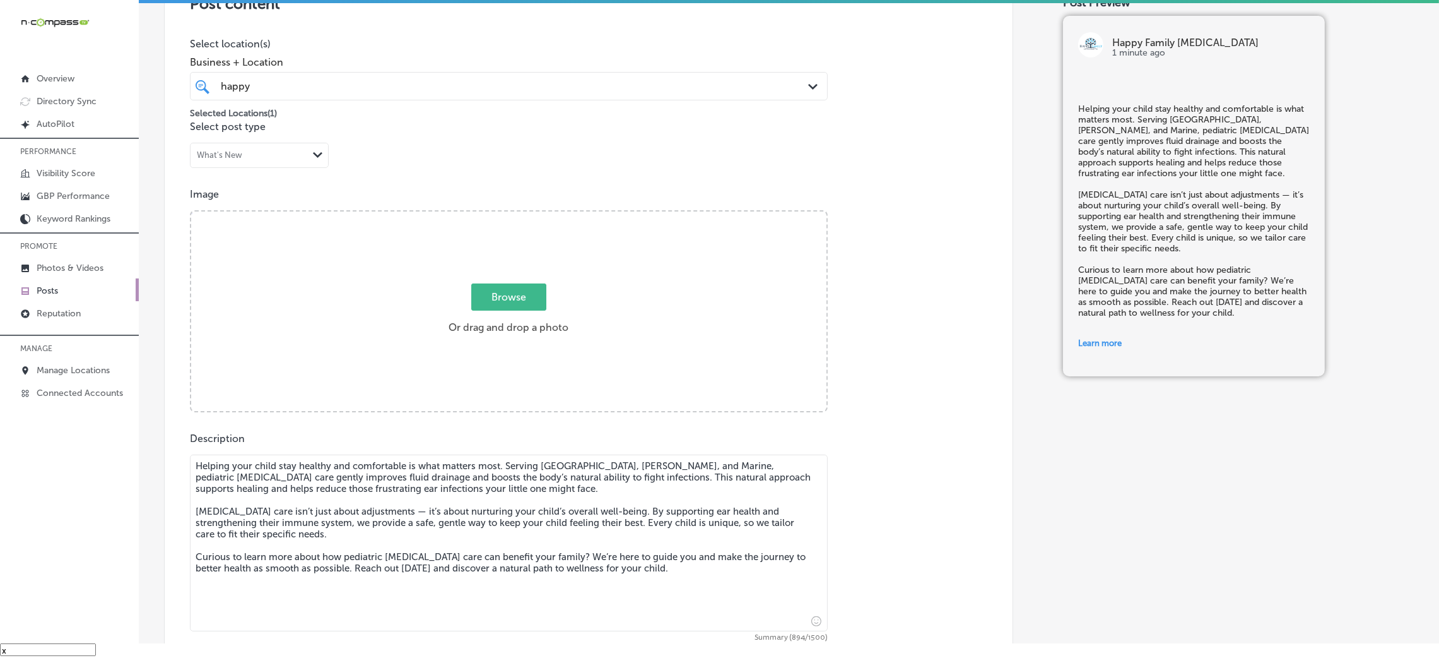
click at [403, 281] on div "Browse Or drag and drop a photo" at bounding box center [508, 312] width 635 height 202
click at [191, 211] on input "Browse Or drag and drop a photo" at bounding box center [508, 213] width 635 height 4
type input "C:\fakepath\Happy Family [MEDICAL_DATA] (12).jpg"
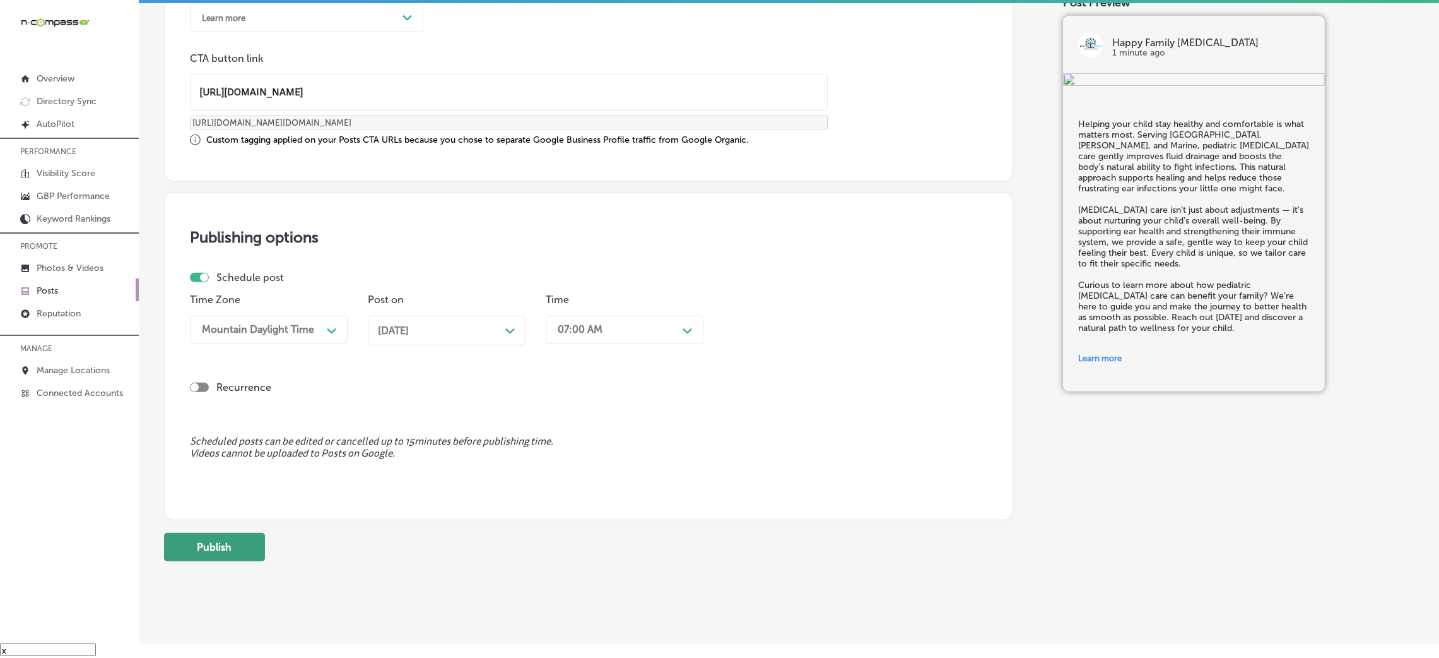
scroll to position [982, 0]
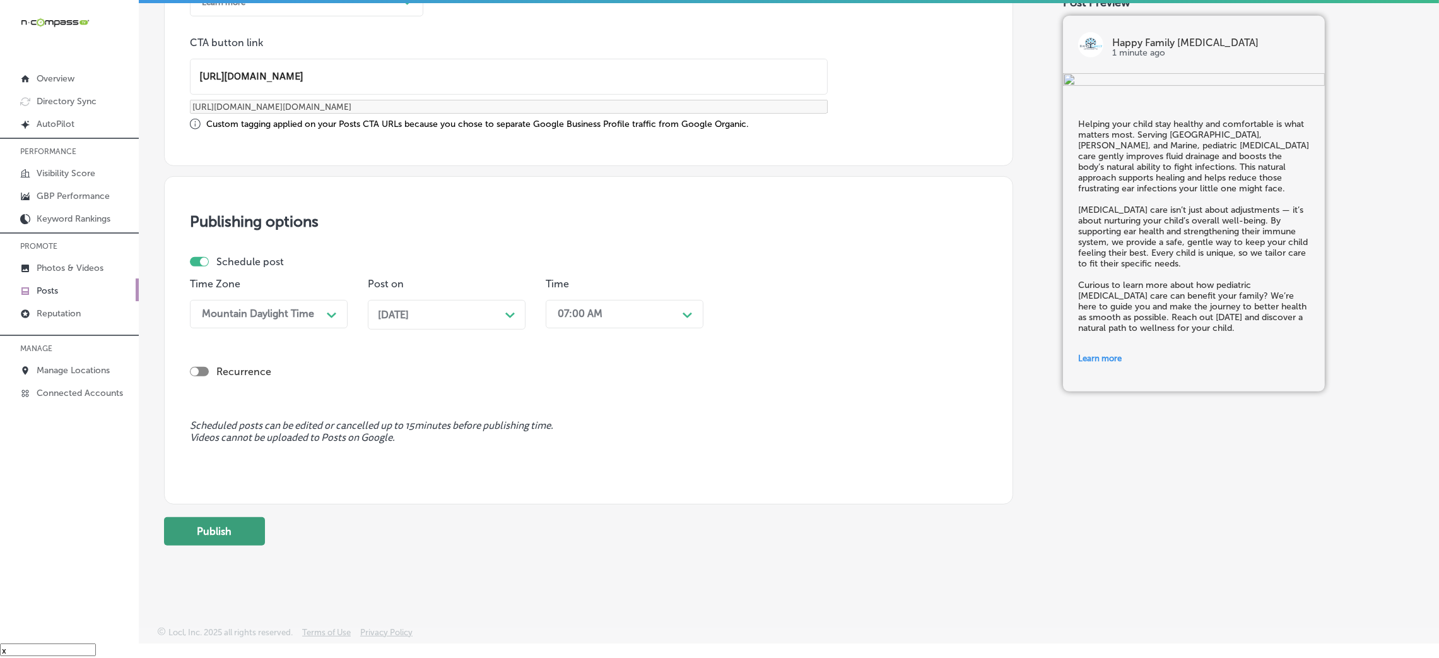
click at [245, 532] on button "Publish" at bounding box center [214, 531] width 101 height 28
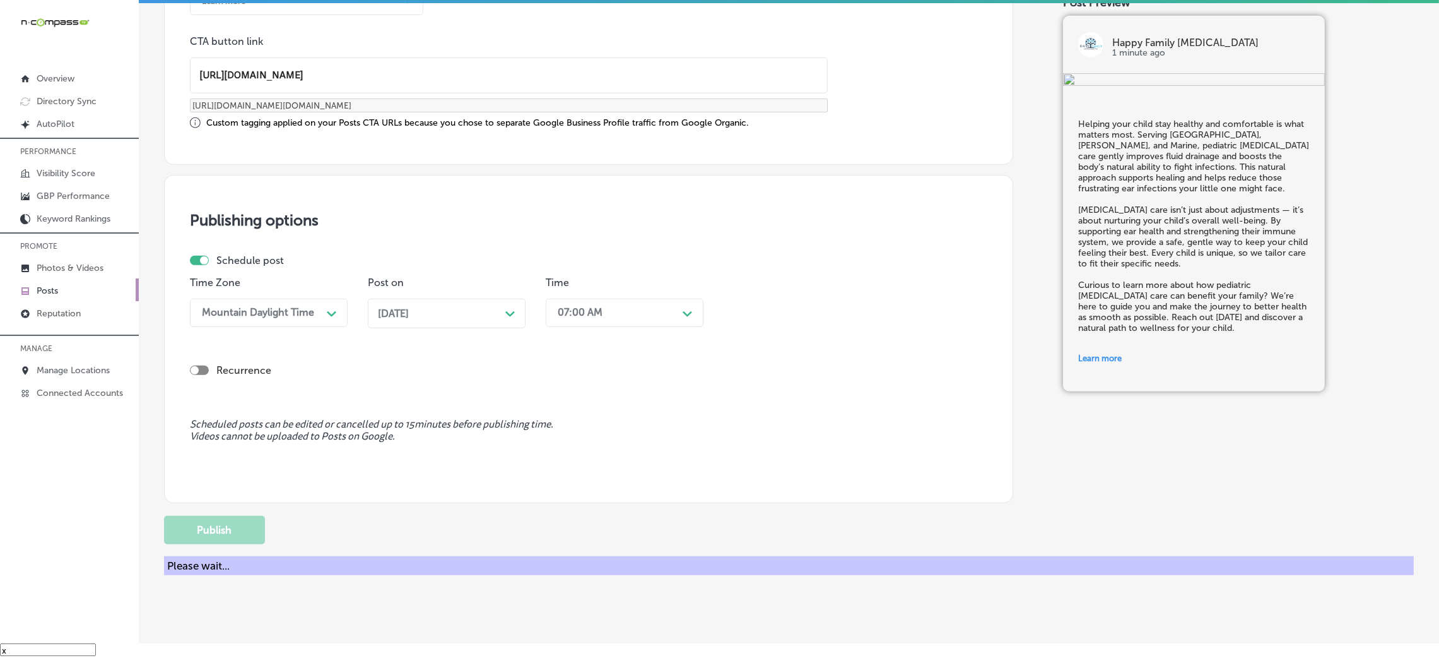
scroll to position [879, 0]
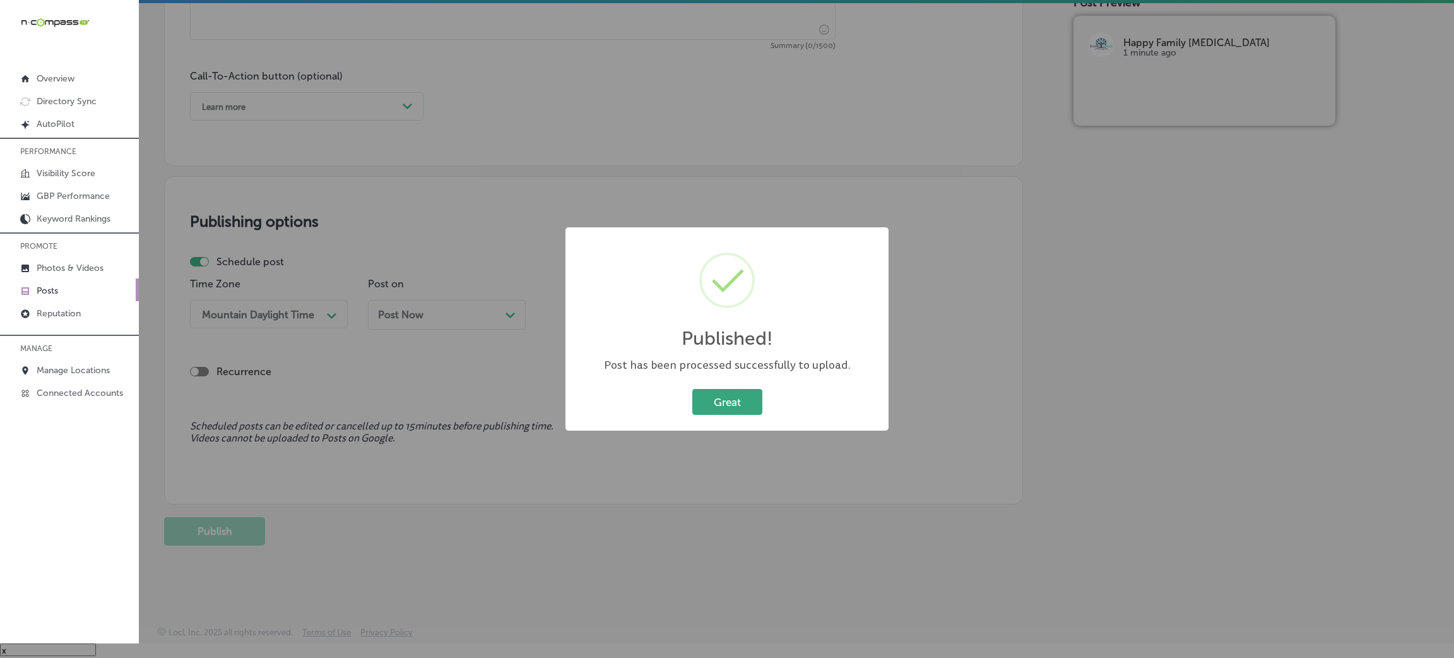
click at [711, 415] on button "Great" at bounding box center [727, 402] width 70 height 26
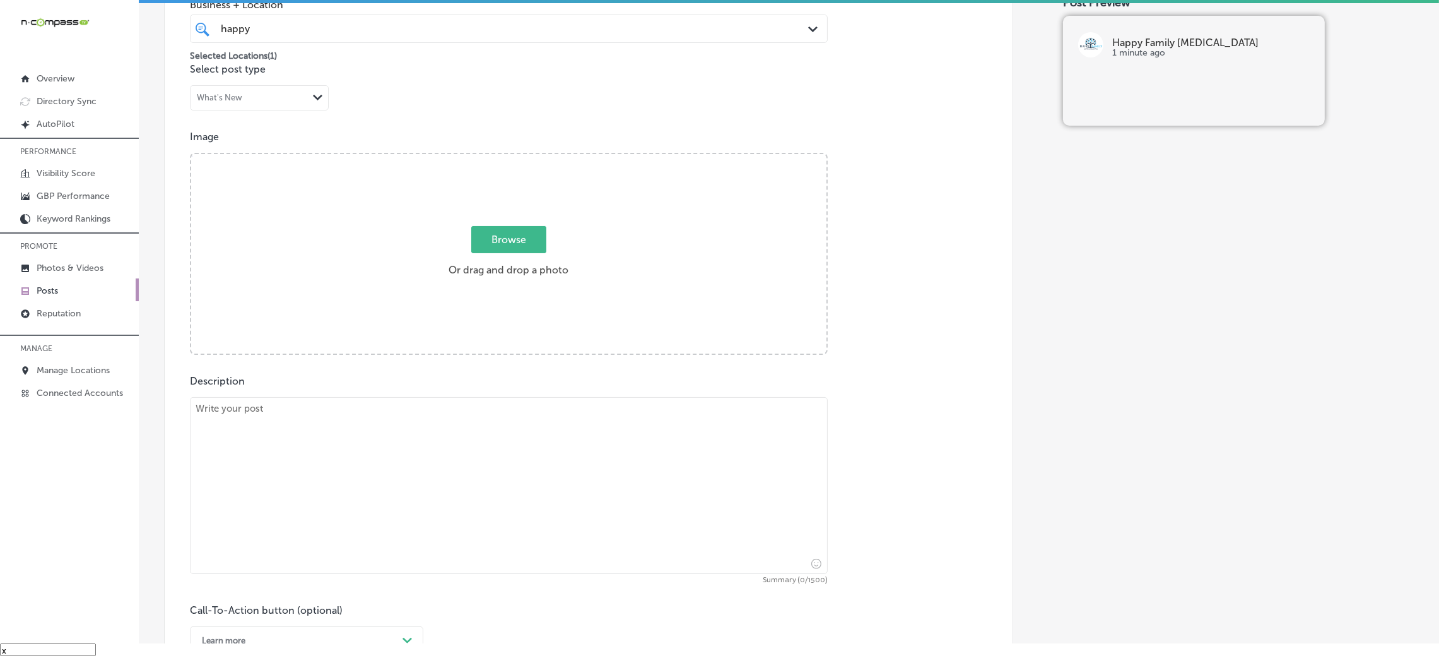
scroll to position [310, 0]
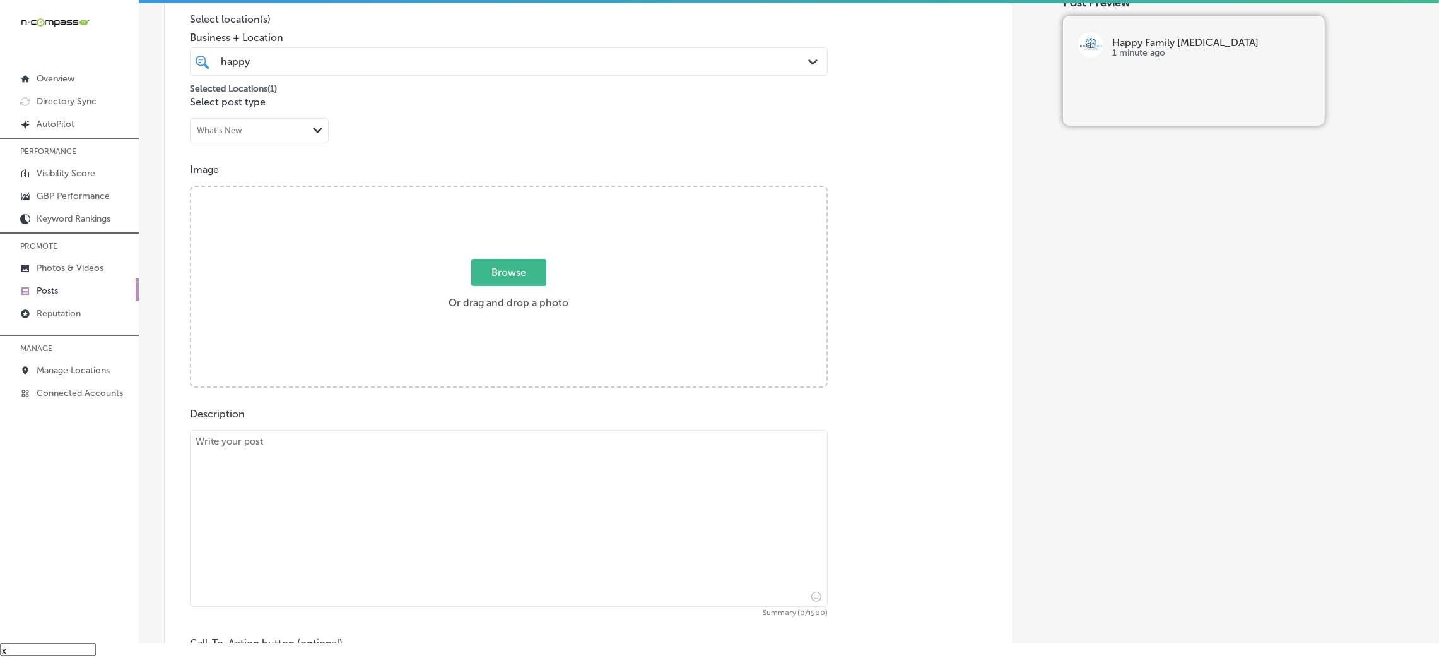
click at [408, 497] on textarea at bounding box center [509, 518] width 638 height 177
paste textarea "Lo Ipsum Dolors Ametconsecte, ad elitsed doeius temporincidi utla etd magnaali …"
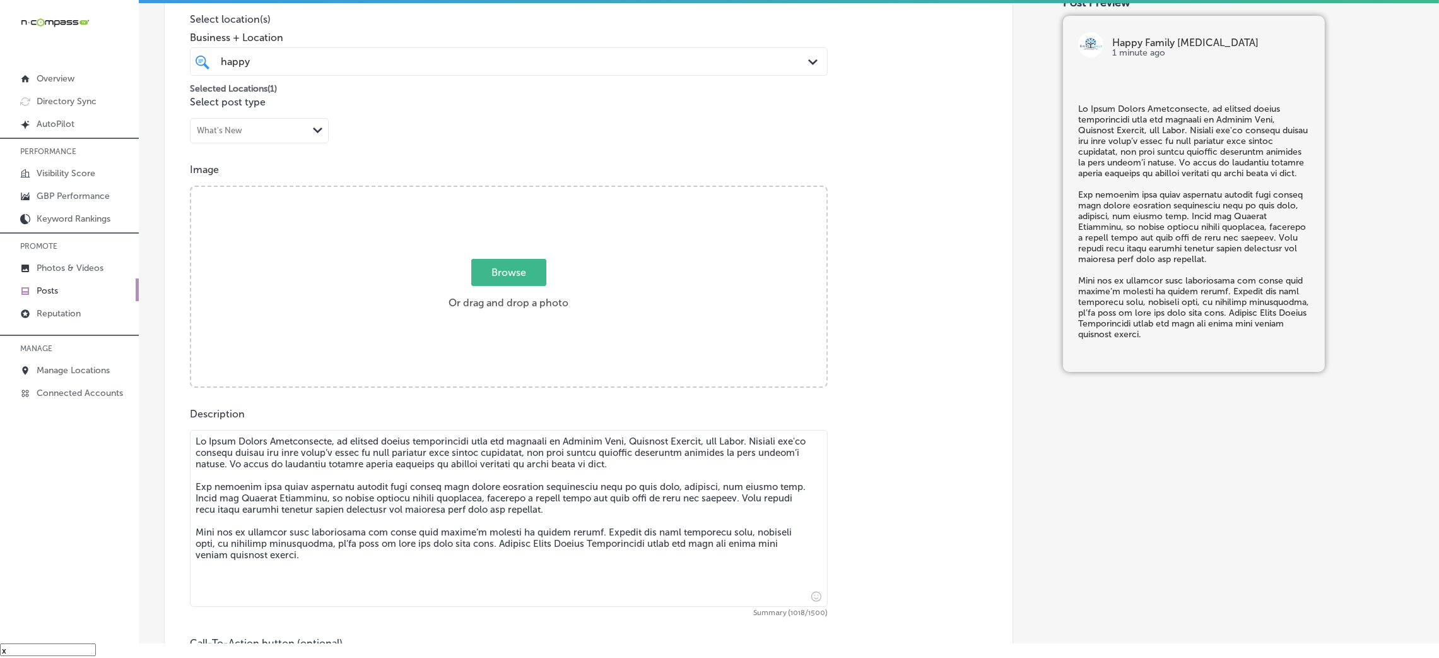
type textarea "Lo Ipsum Dolors Ametconsecte, ad elitsed doeius temporincidi utla etd magnaali …"
click at [484, 268] on span "Browse" at bounding box center [508, 272] width 75 height 27
click at [484, 191] on input "Browse Or drag and drop a photo" at bounding box center [508, 189] width 635 height 4
type input "C:\fakepath\Happy Family [MEDICAL_DATA] (3).jpg"
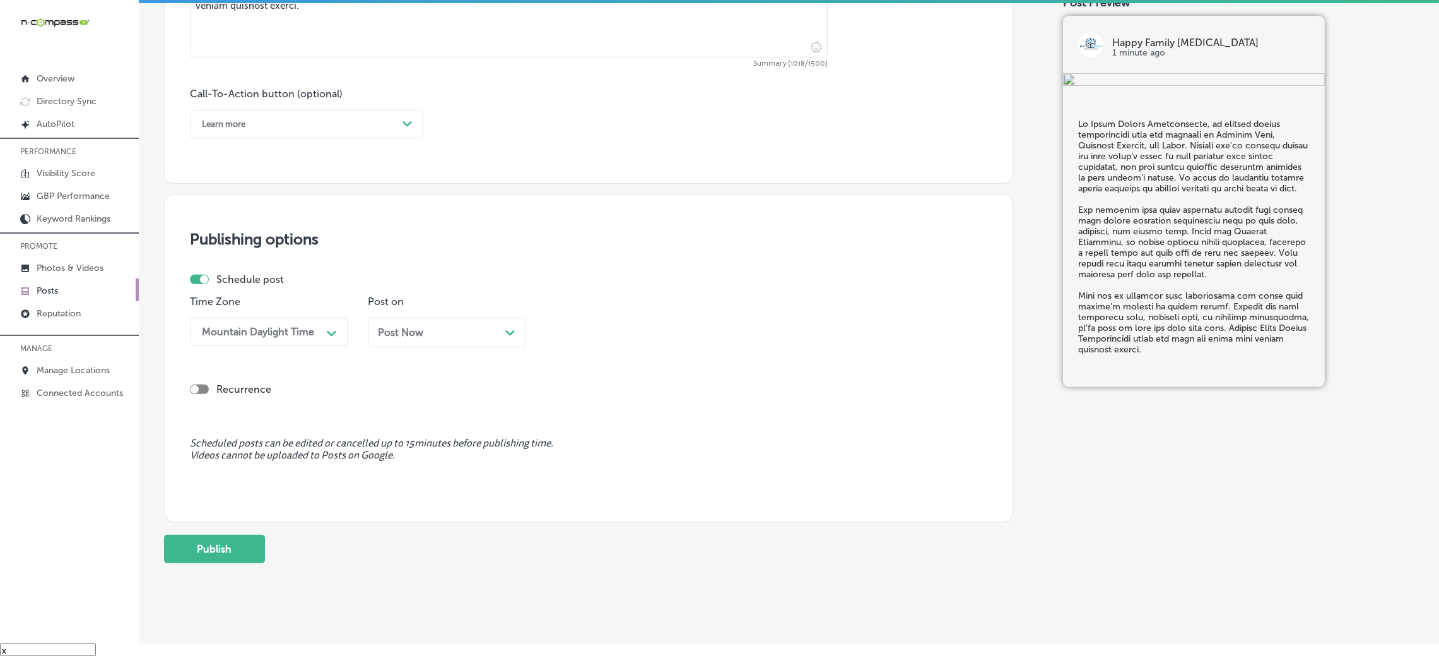
scroll to position [878, 0]
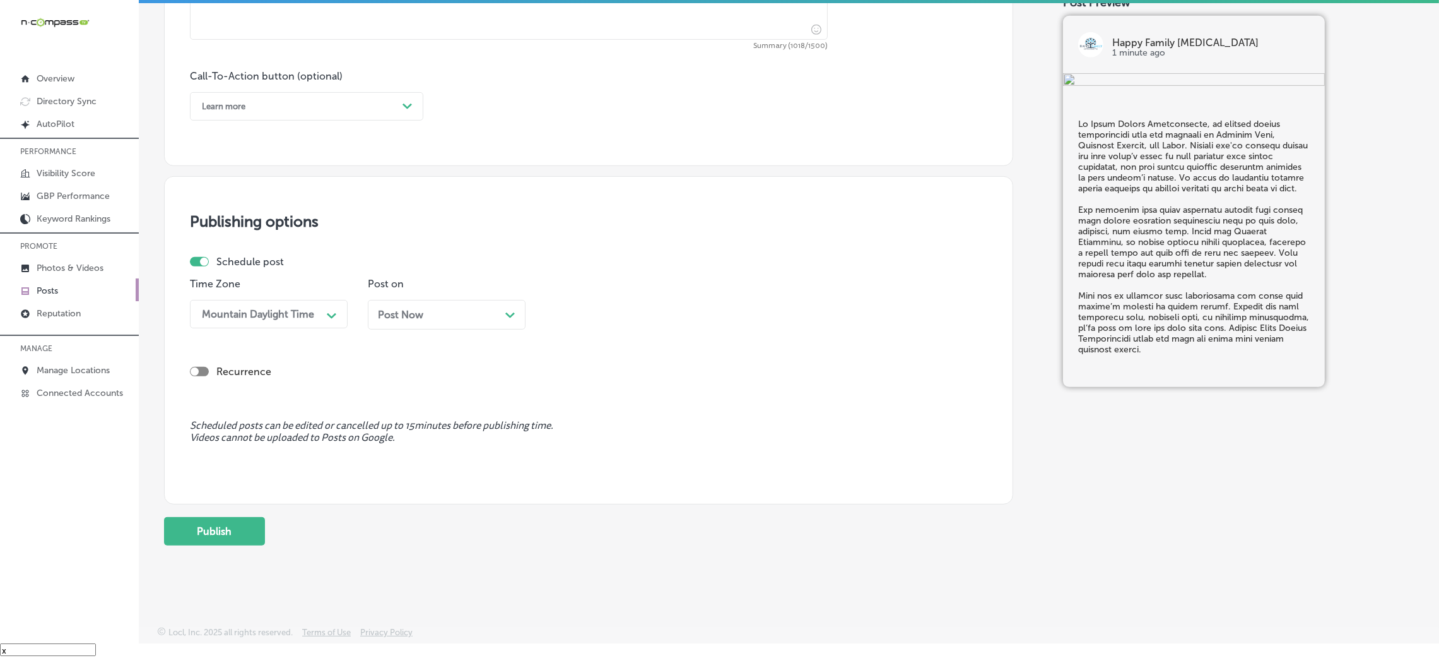
click at [226, 106] on div "Learn more" at bounding box center [224, 106] width 44 height 9
click at [223, 264] on div "Call Now" at bounding box center [306, 267] width 233 height 22
click at [405, 309] on span "Post Now" at bounding box center [400, 315] width 45 height 12
click at [570, 313] on div "04:30 PM" at bounding box center [580, 314] width 45 height 12
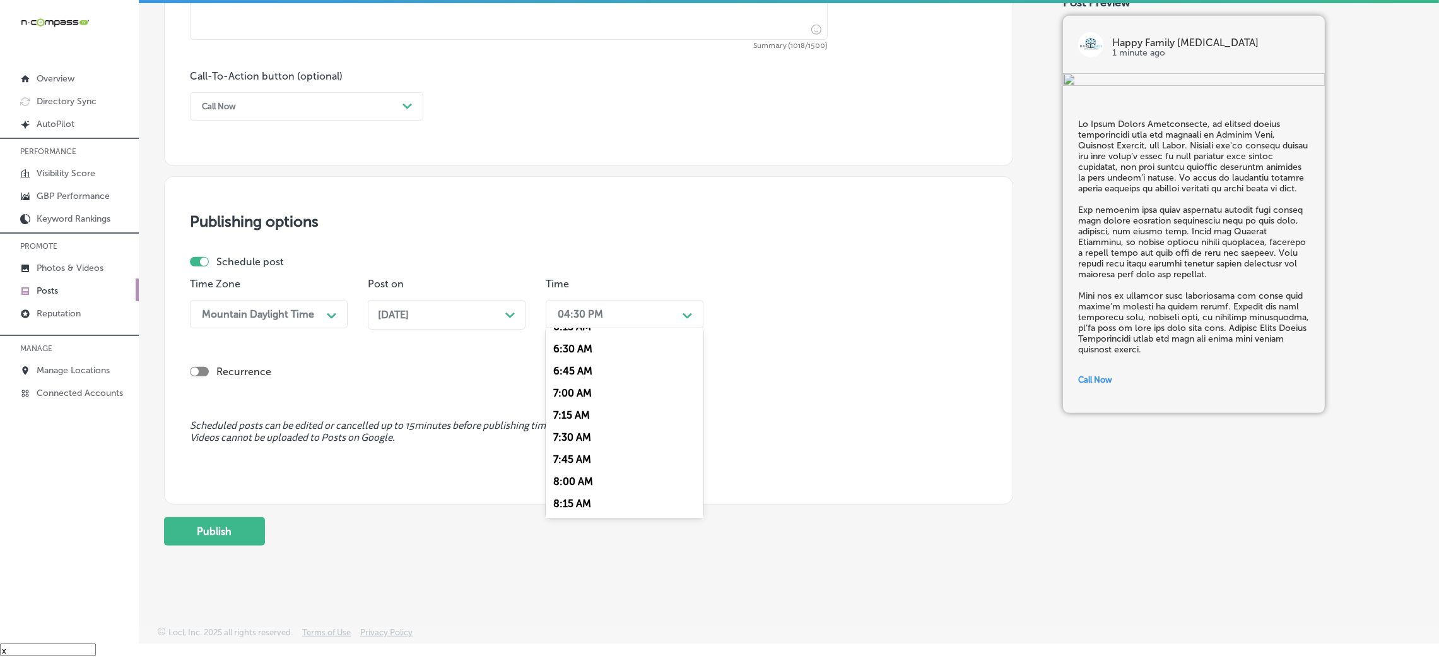
click at [559, 389] on div "7:00 AM" at bounding box center [625, 393] width 158 height 22
click at [235, 526] on button "Publish" at bounding box center [214, 531] width 101 height 28
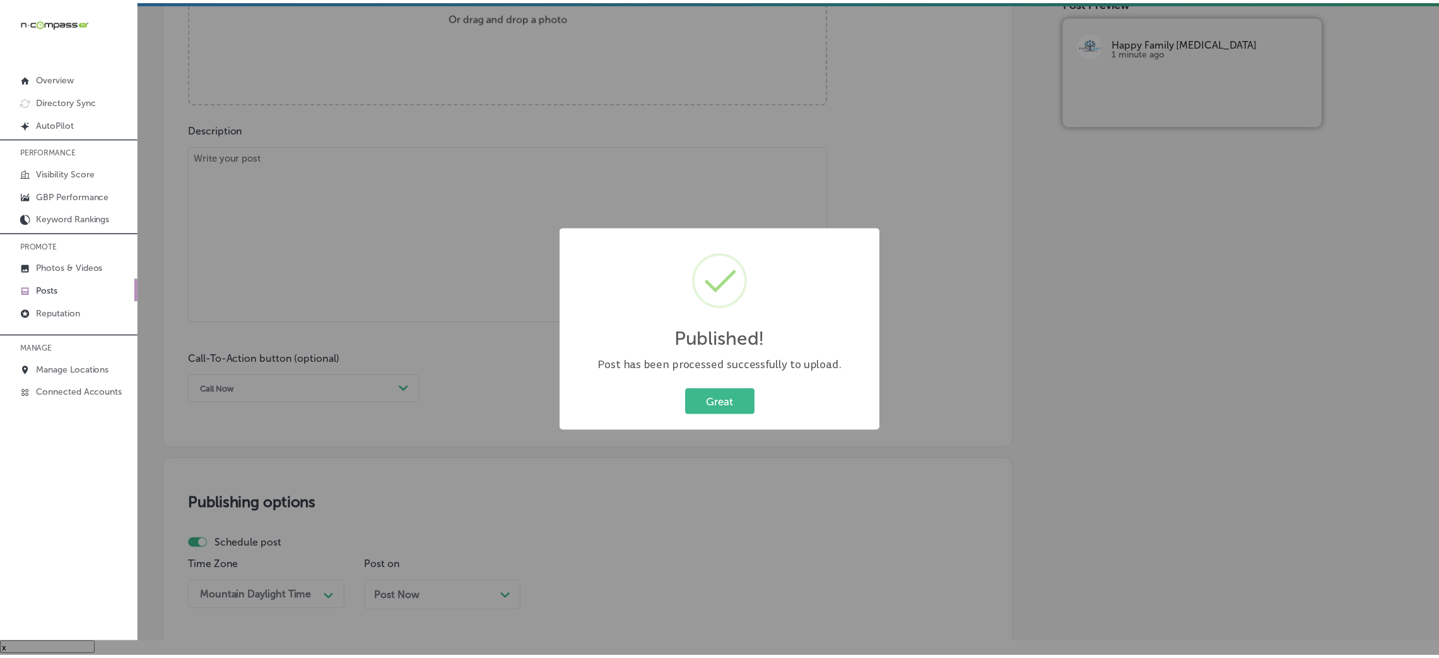
scroll to position [499, 0]
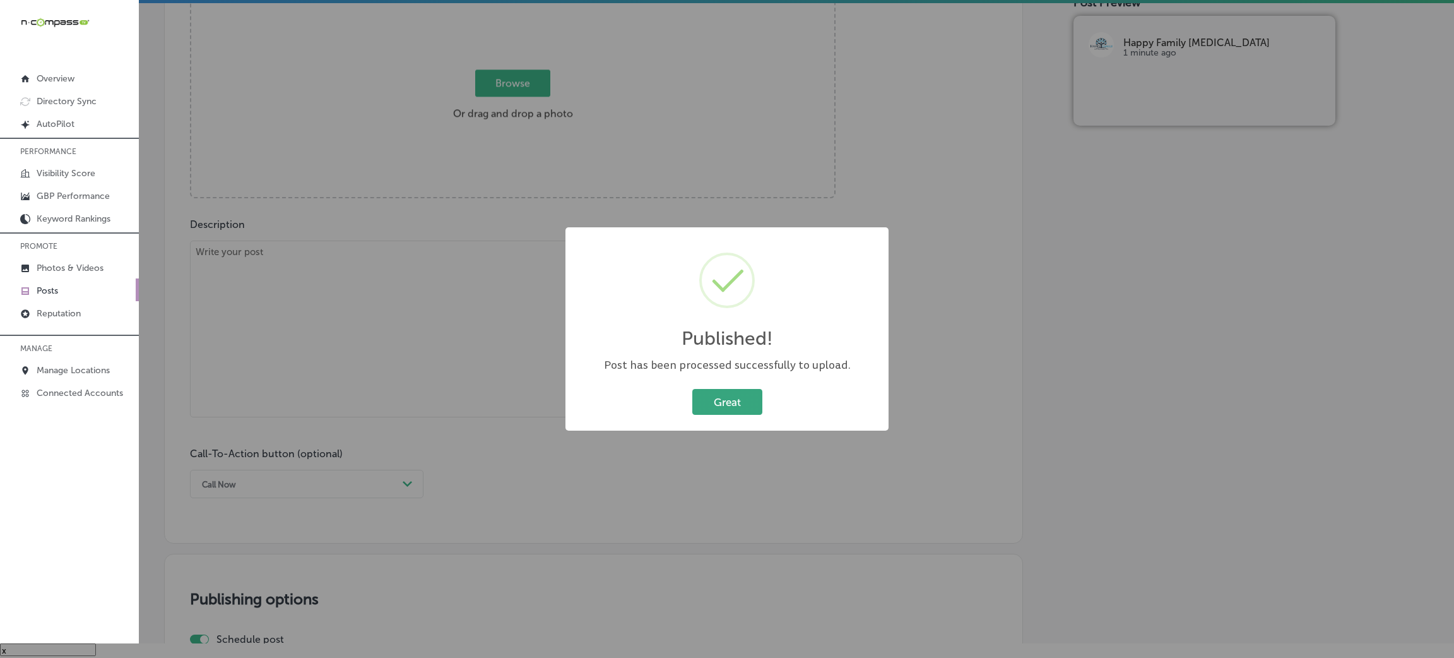
click at [707, 412] on button "Great" at bounding box center [727, 402] width 70 height 26
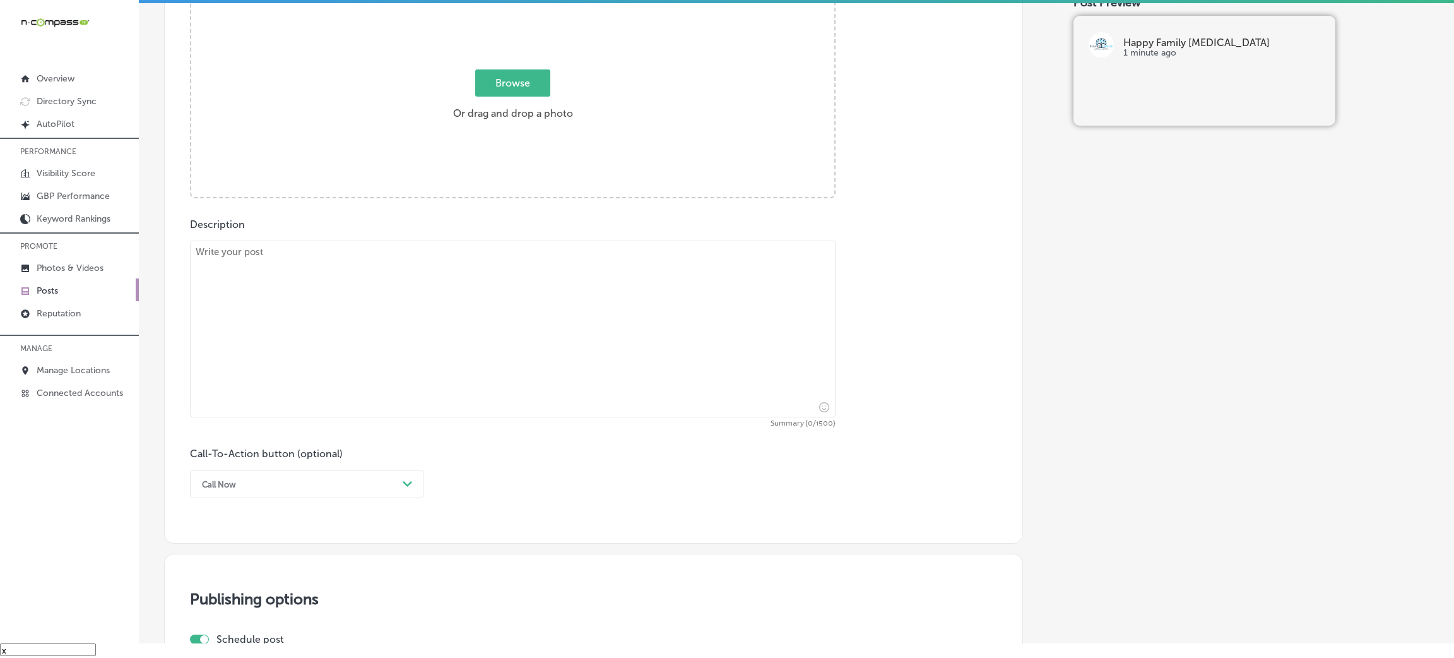
click at [488, 371] on textarea at bounding box center [513, 328] width 646 height 177
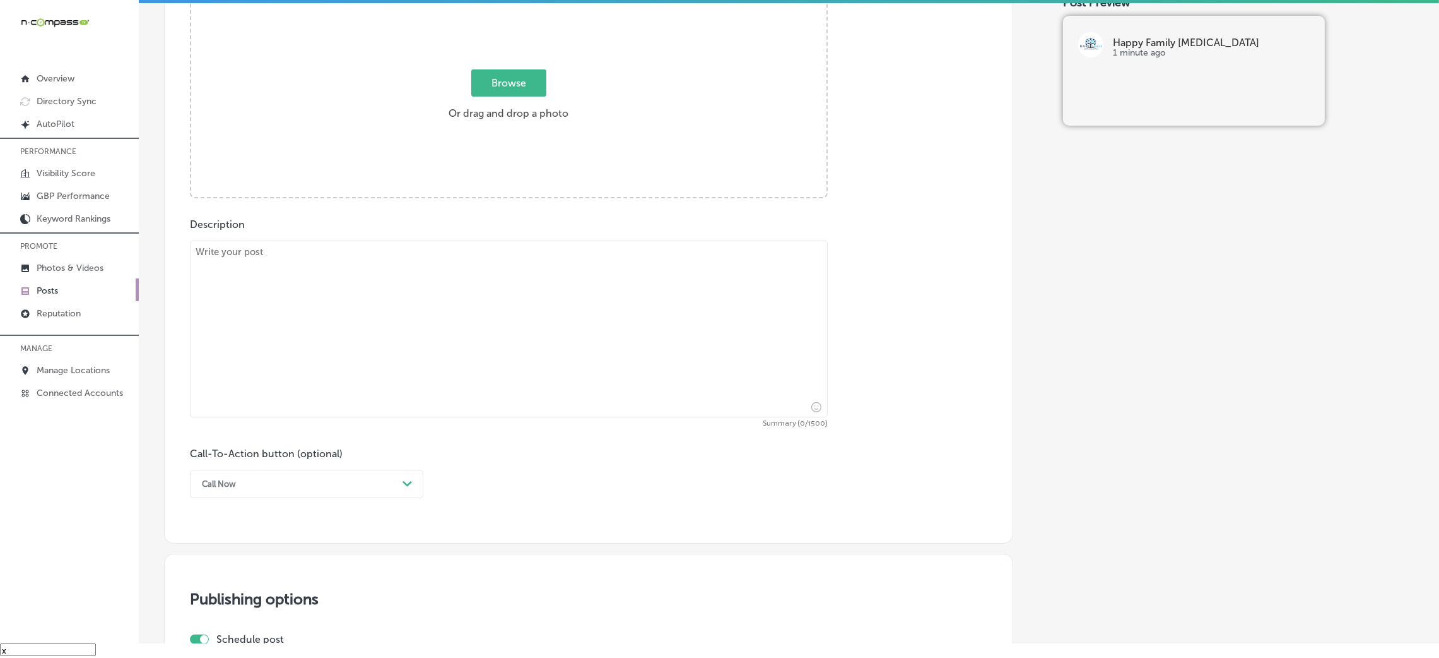
paste textarea "L ipsu-dolorsita consect adipis elits d eiusm temp in utla etdolo’m aliquae adm…"
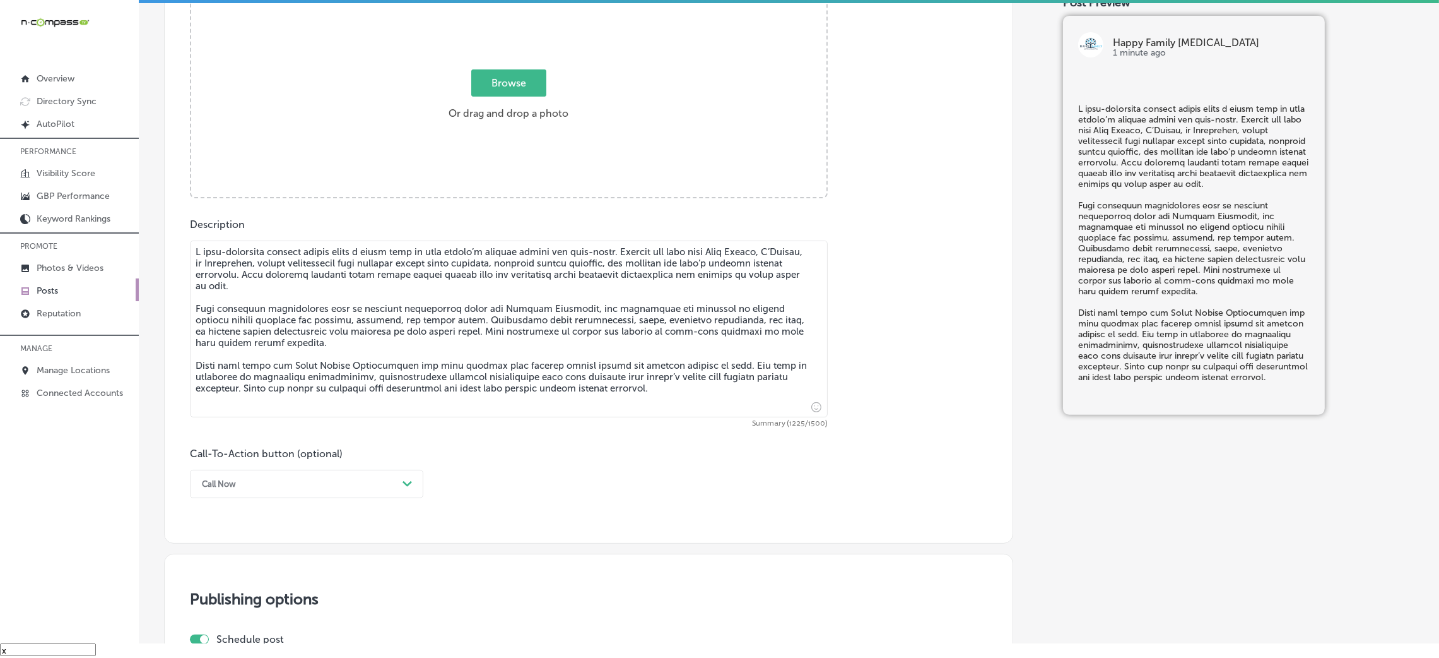
type textarea "L ipsu-dolorsita consect adipis elits d eiusm temp in utla etdolo’m aliquae adm…"
click at [275, 502] on div "Post content Select location(s) Business + Location happy happy Path Created wi…" at bounding box center [588, 143] width 849 height 799
click at [264, 485] on div "Call Now" at bounding box center [297, 484] width 202 height 20
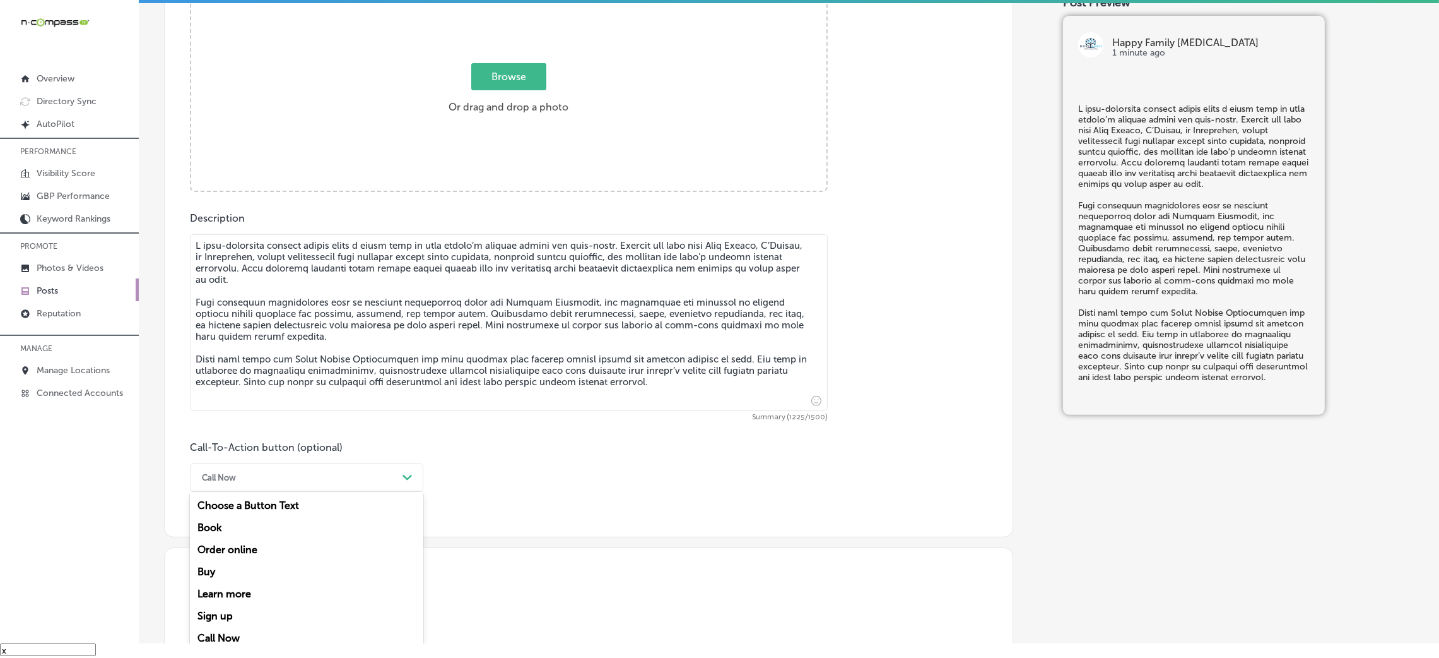
click at [244, 593] on div "Learn more" at bounding box center [306, 593] width 233 height 22
click at [281, 541] on input "text" at bounding box center [509, 552] width 637 height 35
paste input "[URL][DOMAIN_NAME]"
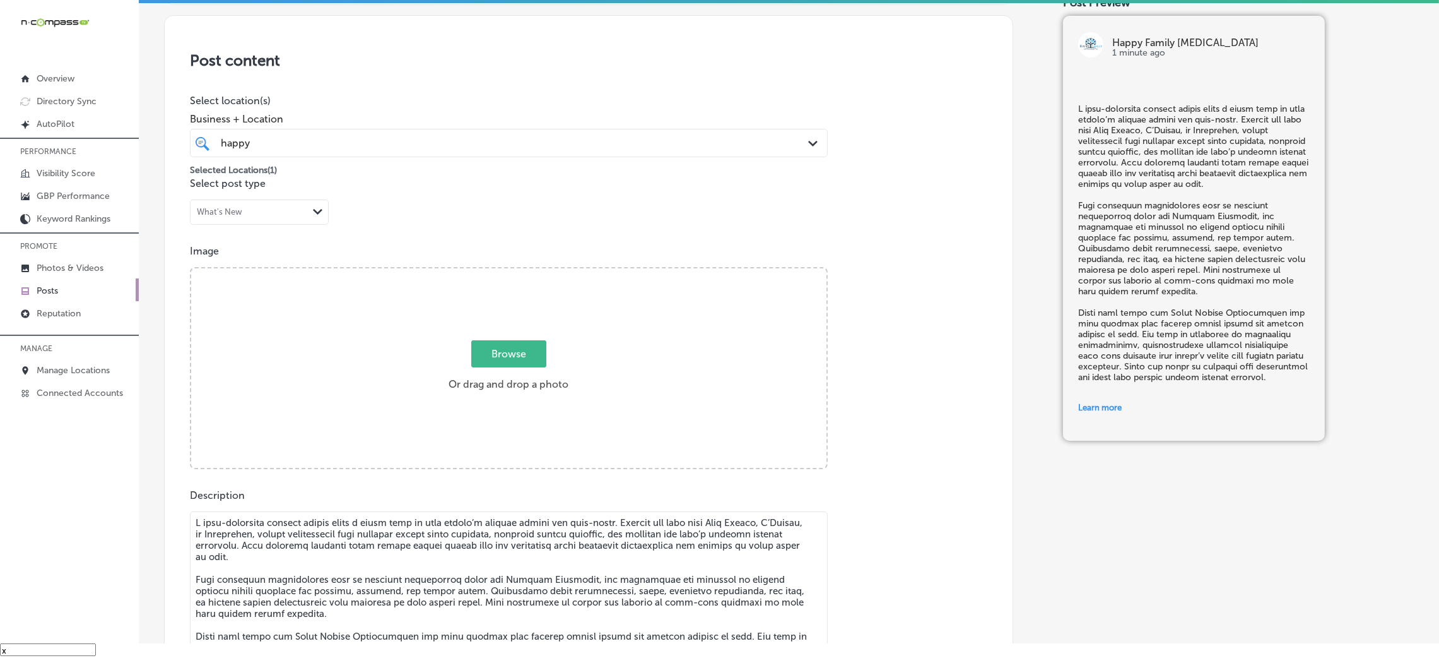
scroll to position [222, 0]
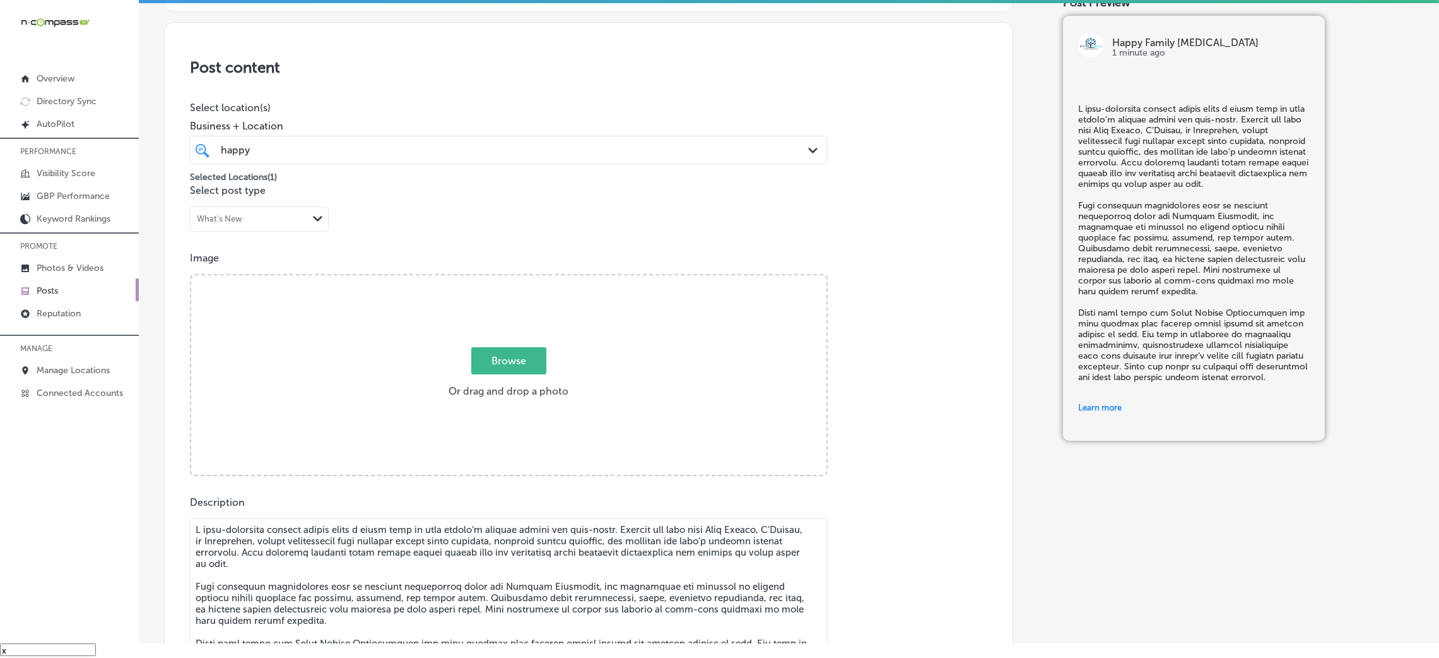
type input "[URL][DOMAIN_NAME]"
click at [538, 411] on div "Browse Or drag and drop a photo" at bounding box center [508, 376] width 635 height 202
click at [191, 275] on input "Browse Or drag and drop a photo" at bounding box center [508, 277] width 635 height 4
type input "C:\fakepath\Happy Family [MEDICAL_DATA] (6).jpg"
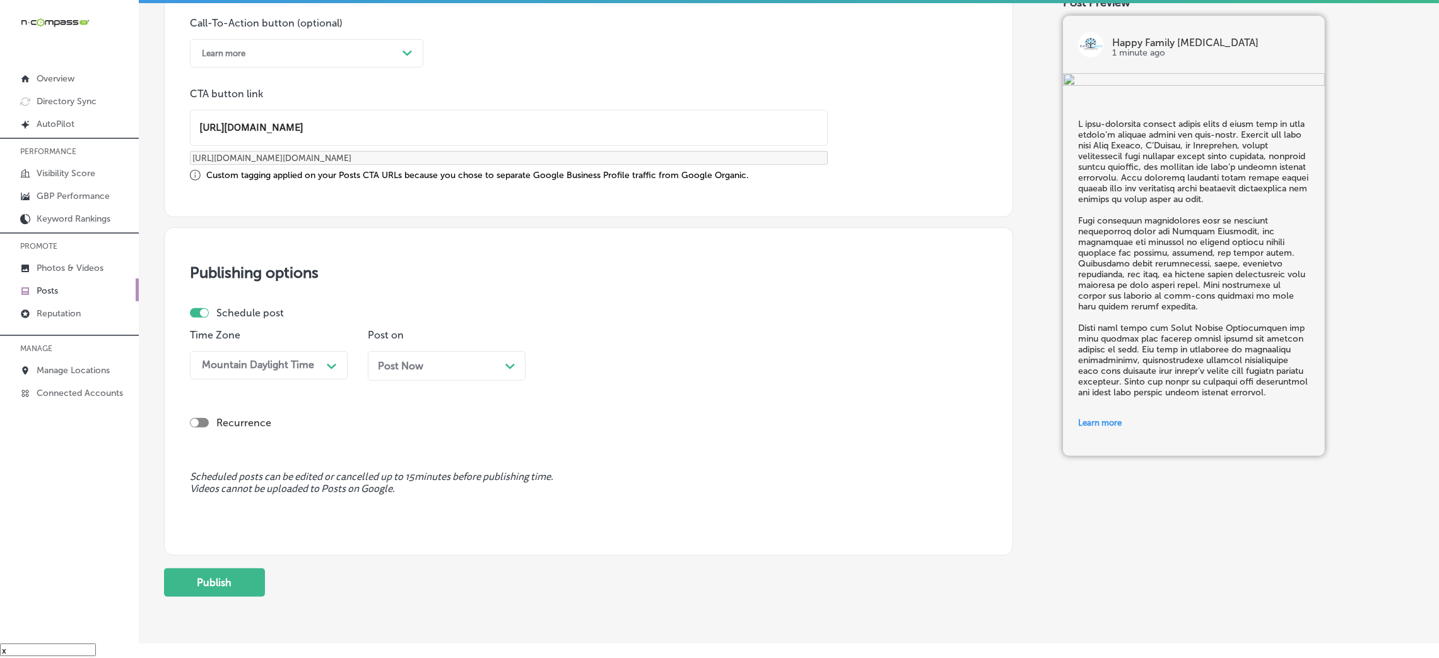
scroll to position [979, 0]
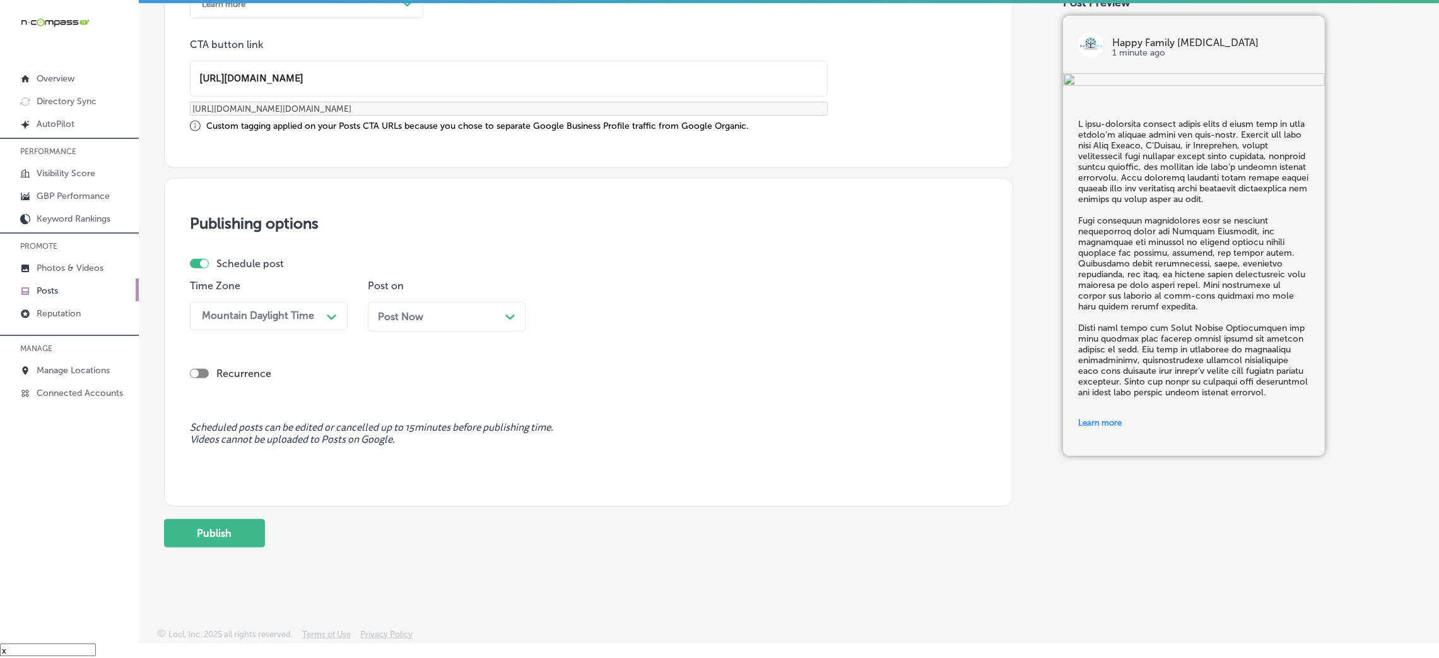
click at [428, 317] on div "Post Now Path Created with Sketch." at bounding box center [447, 316] width 138 height 12
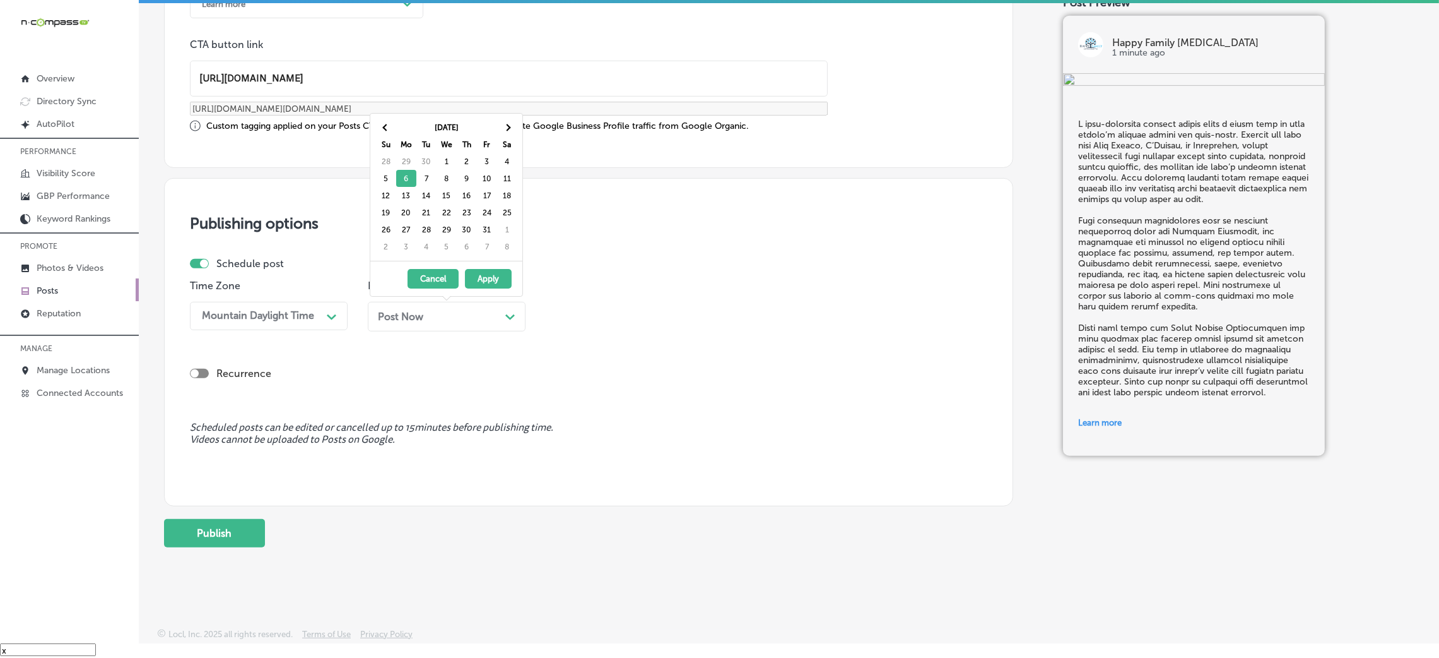
click at [702, 314] on div "Time Zone Mountain Daylight Time Path Created with Sketch. Post on Post Now Pat…" at bounding box center [584, 310] width 788 height 61
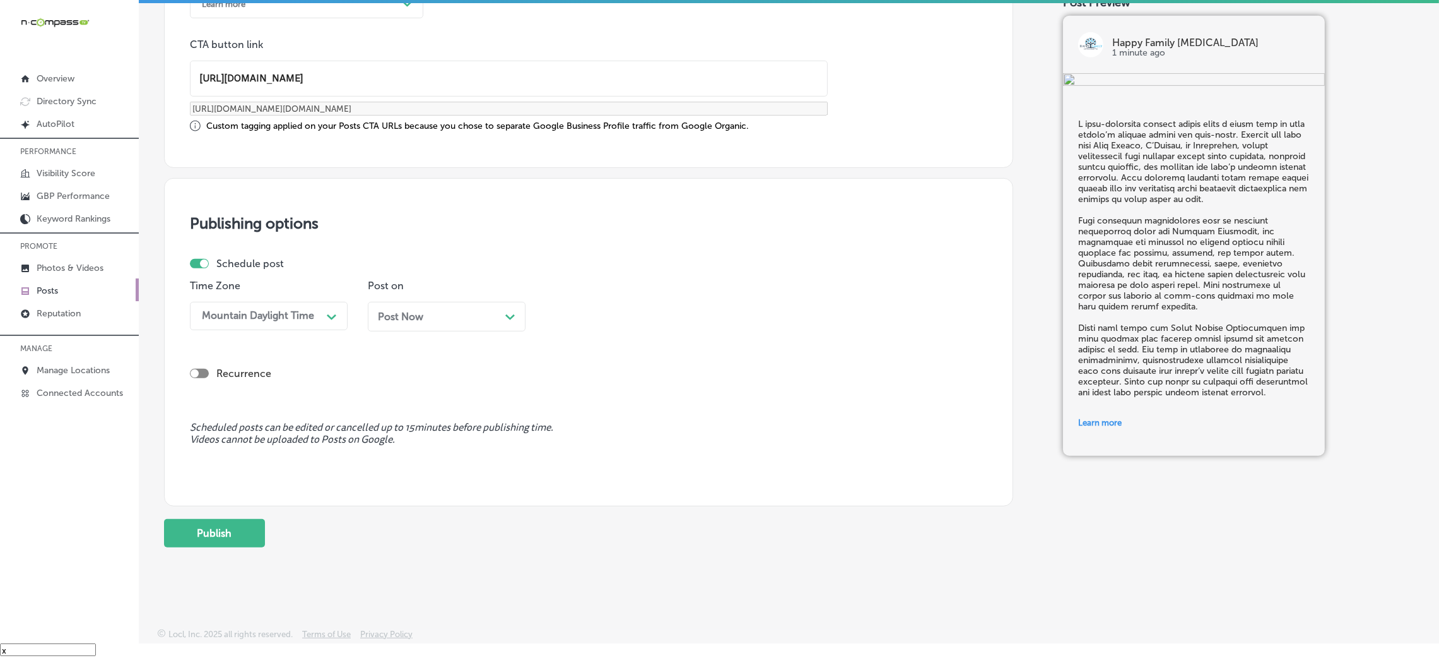
click at [429, 318] on div "Post Now Path Created with Sketch." at bounding box center [447, 316] width 138 height 12
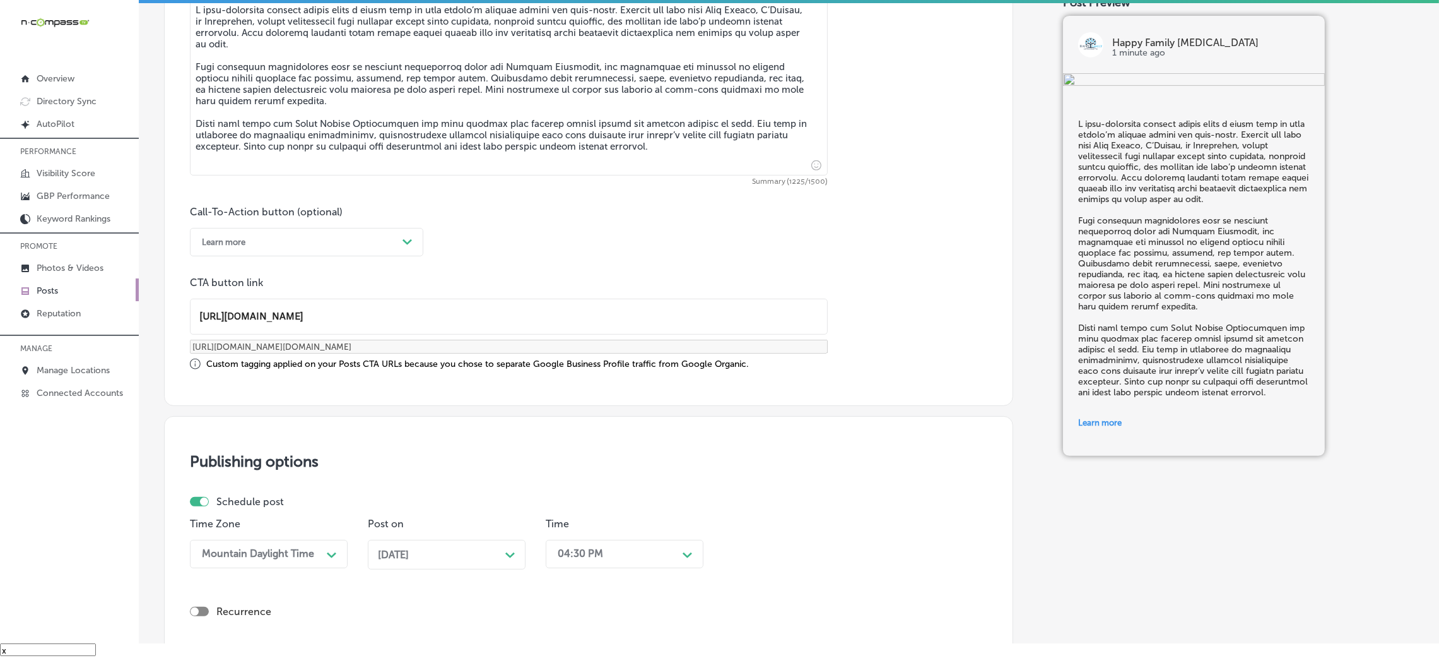
scroll to position [884, 0]
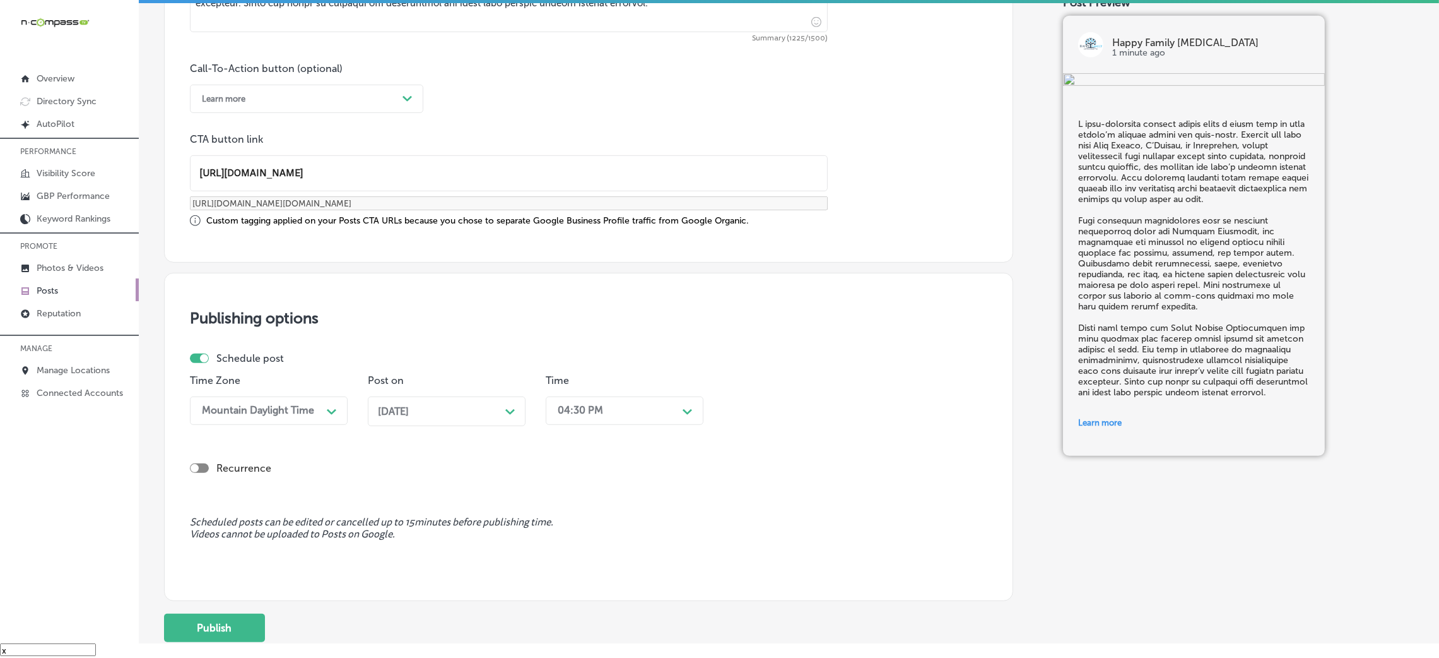
click at [500, 405] on div "[DATE] Path Created with Sketch." at bounding box center [447, 411] width 138 height 12
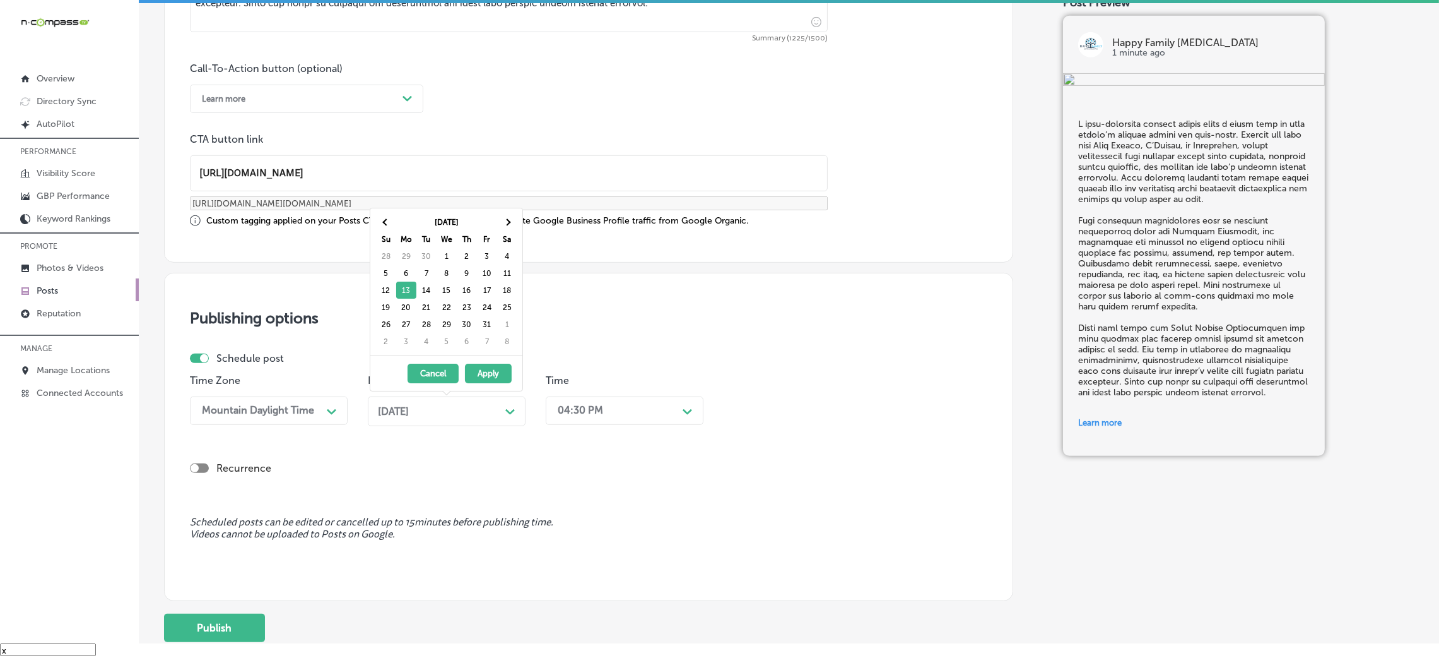
click at [624, 305] on div "Publishing options Schedule post Time Zone Mountain Daylight Time Path Created …" at bounding box center [588, 437] width 849 height 328
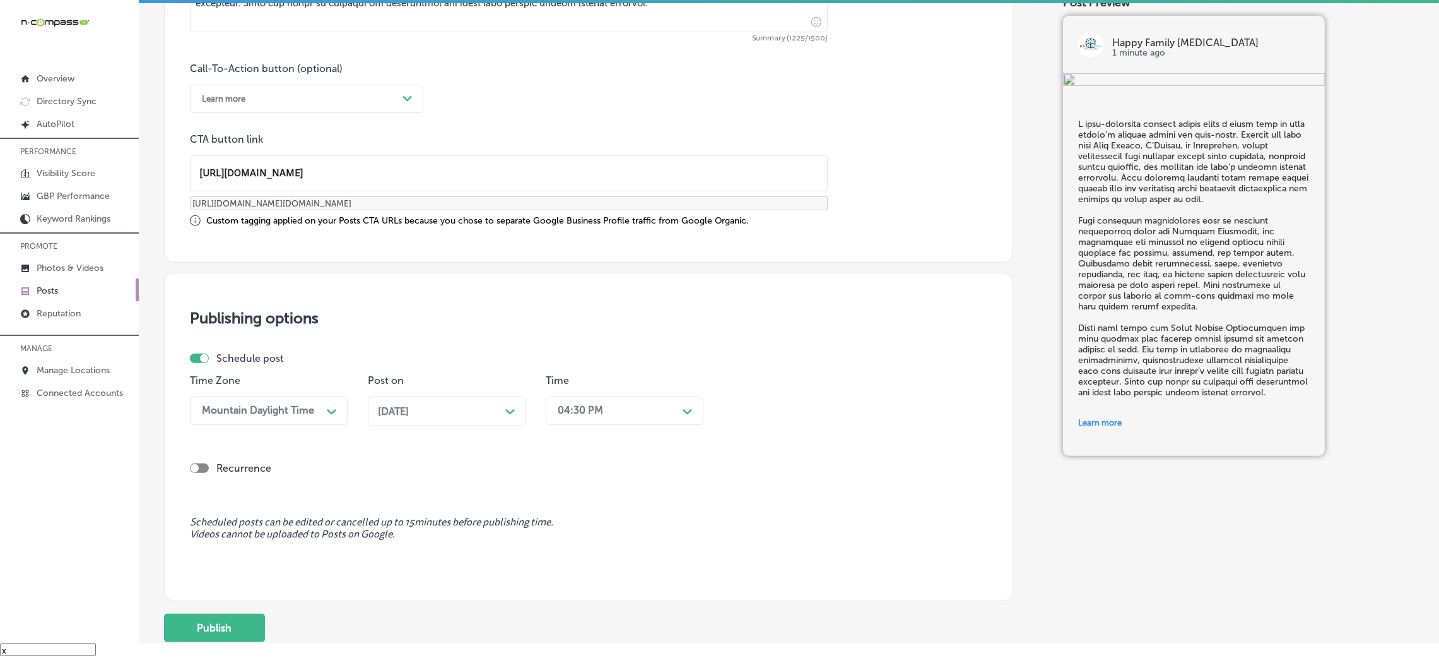
click at [610, 412] on div "04:30 PM" at bounding box center [615, 410] width 126 height 22
click at [588, 581] on div "7:00 AM" at bounding box center [625, 584] width 158 height 22
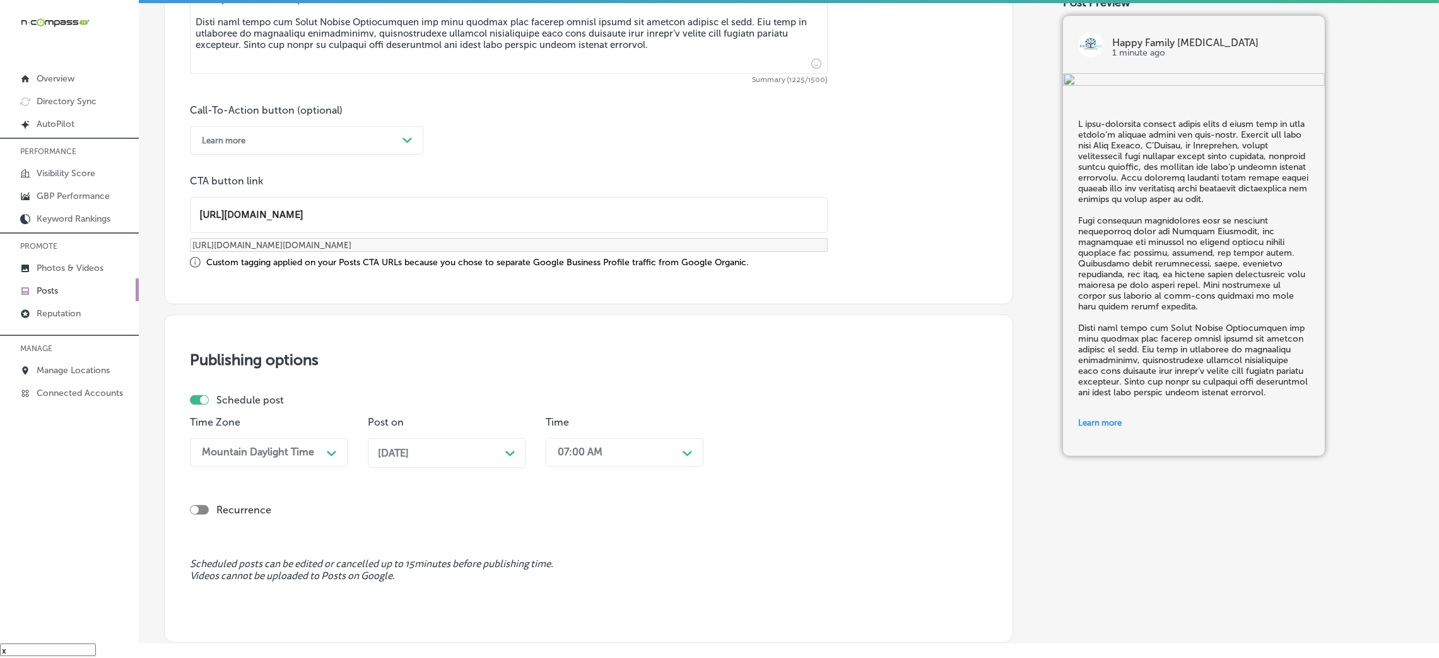
scroll to position [982, 0]
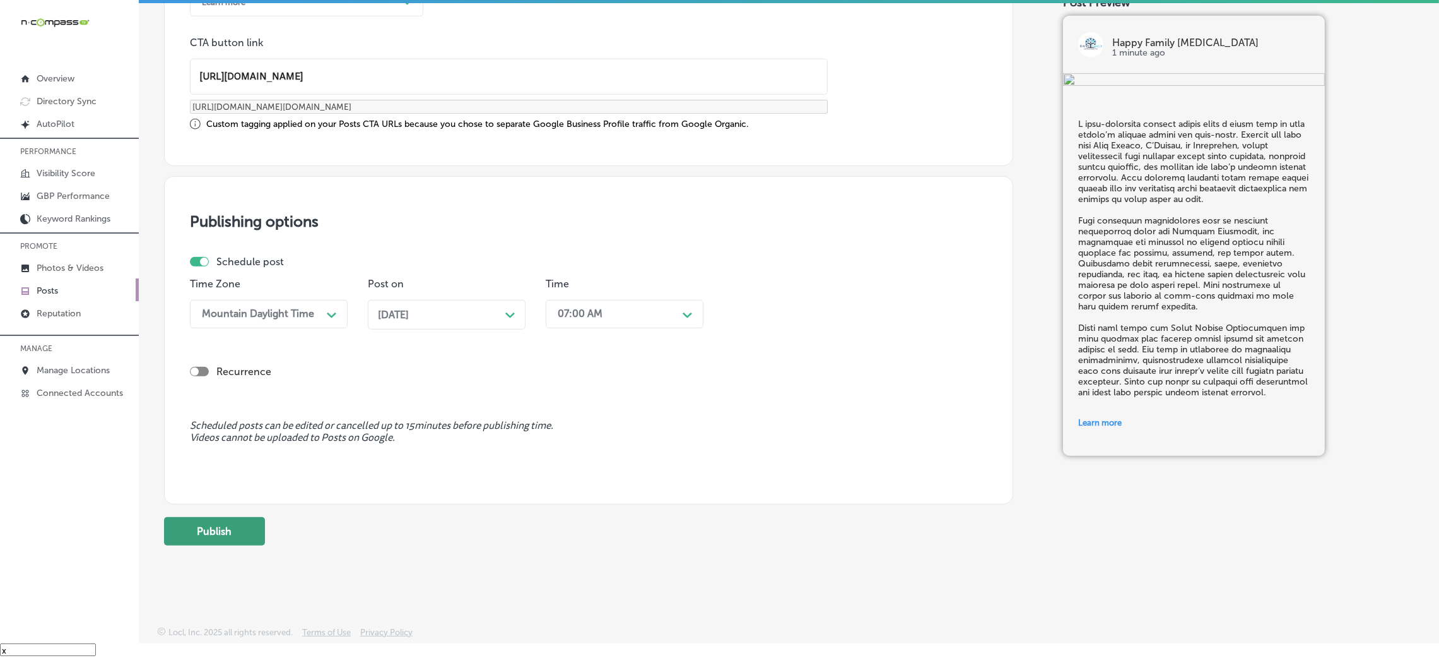
click at [240, 534] on button "Publish" at bounding box center [214, 531] width 101 height 28
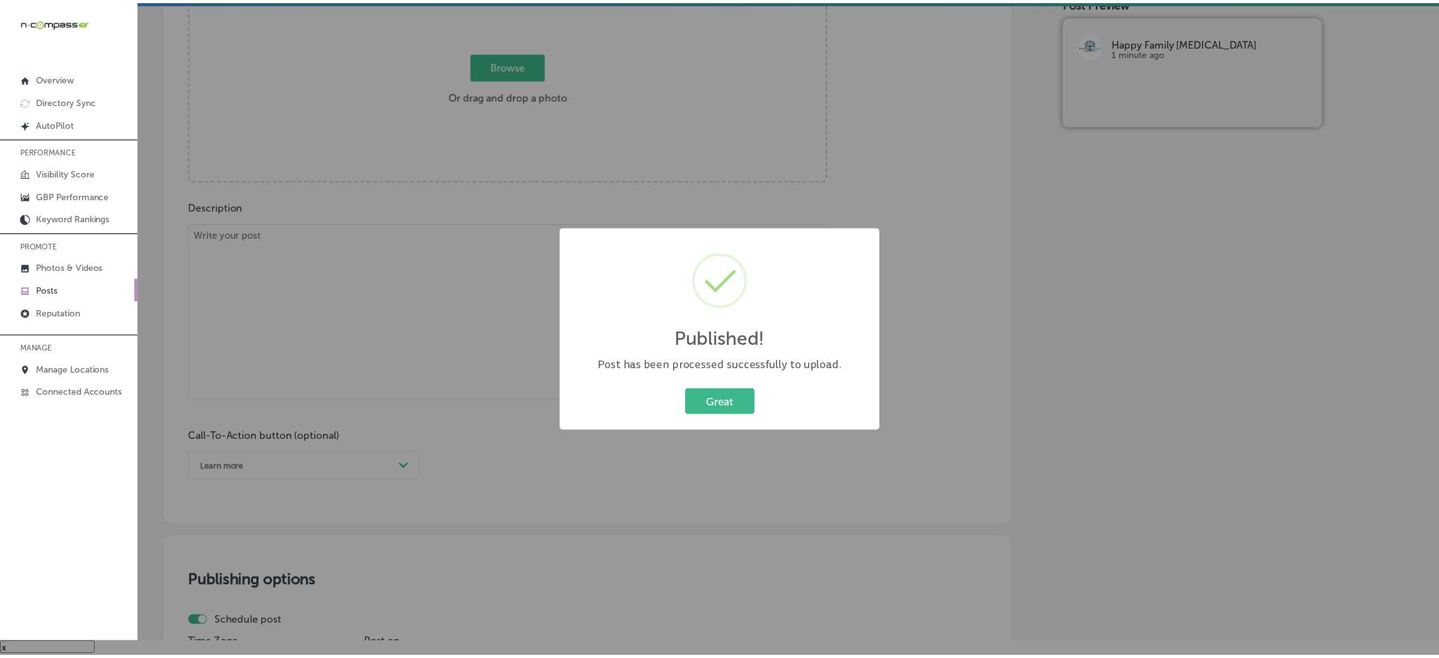
scroll to position [509, 0]
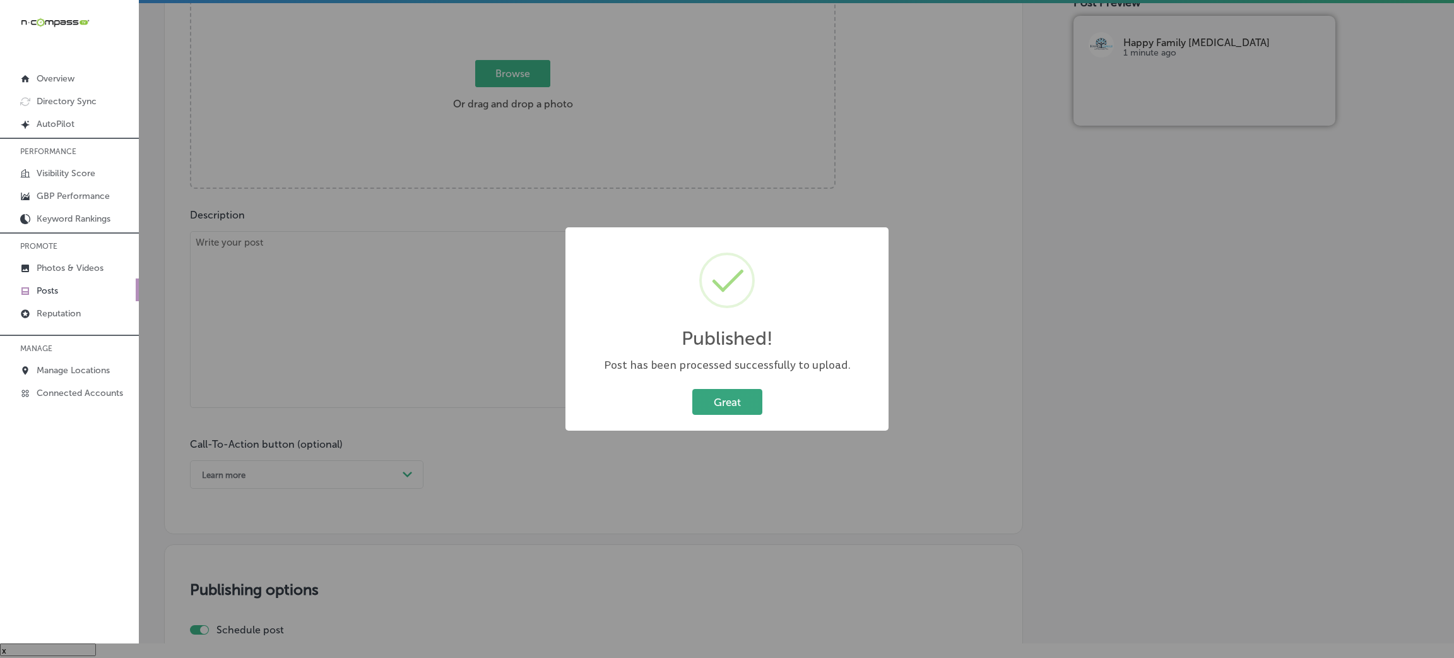
click at [725, 399] on button "Great" at bounding box center [727, 402] width 70 height 26
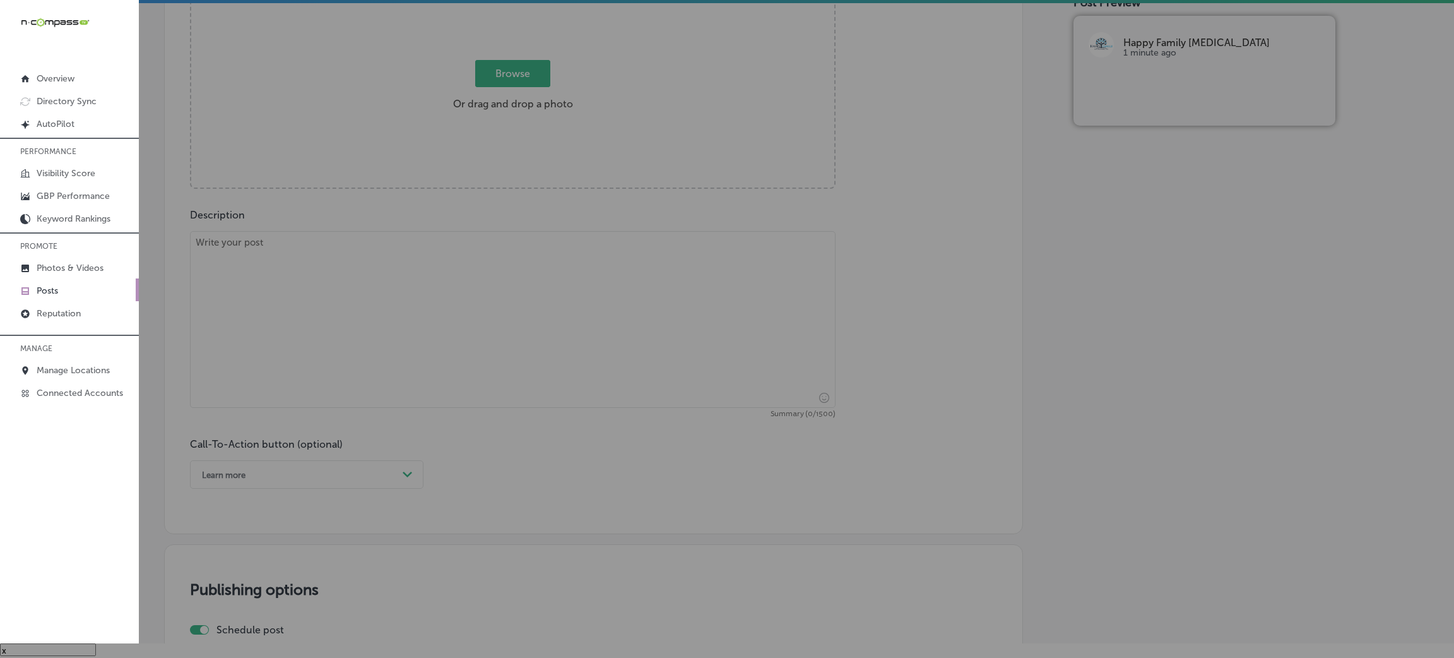
click at [452, 331] on textarea at bounding box center [513, 319] width 646 height 177
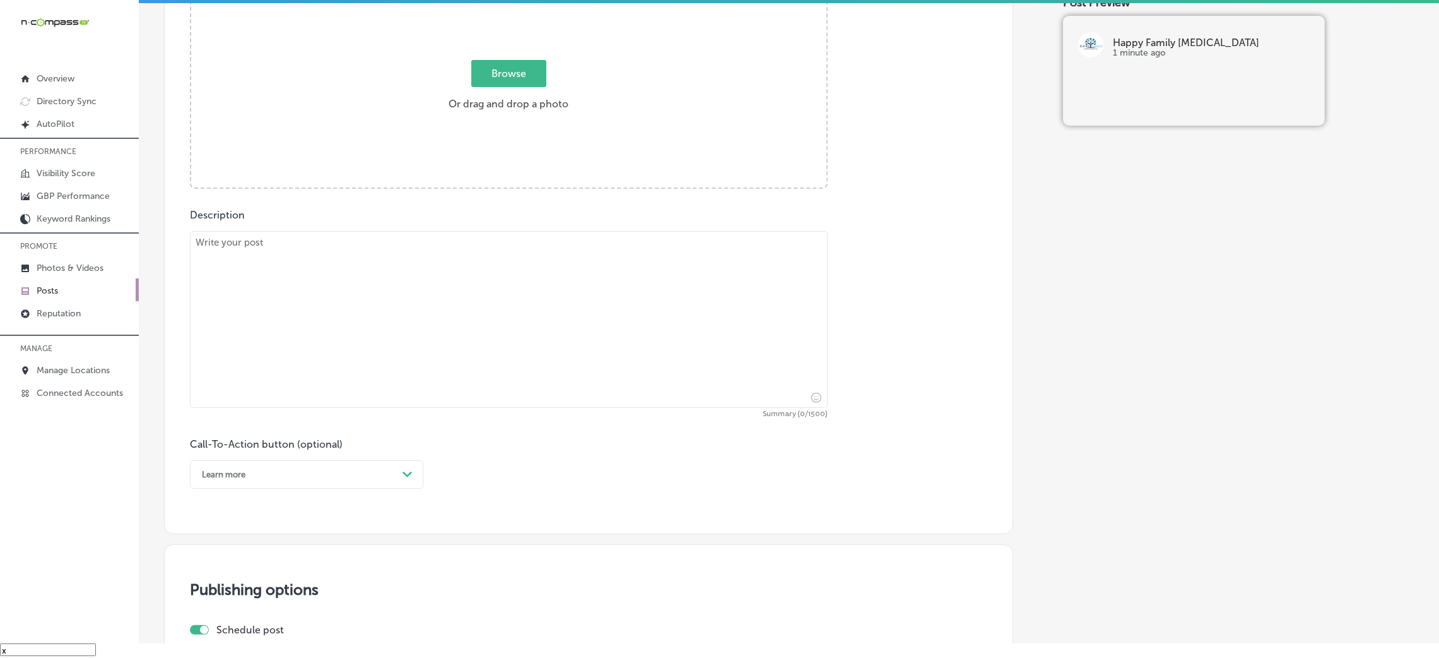
paste textarea "Pregnancy is a beautiful journey, but it can also bring challenges like tension…"
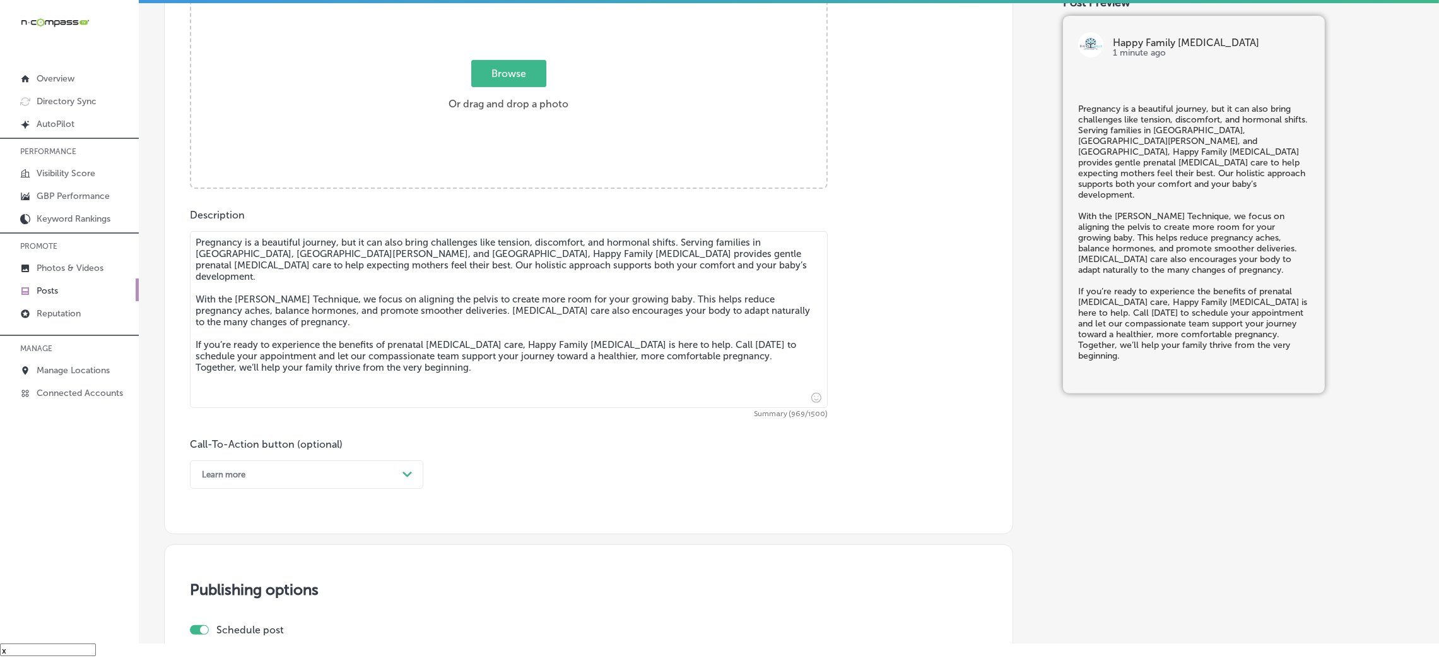
type textarea "Pregnancy is a beautiful journey, but it can also bring challenges like tension…"
click at [302, 473] on div "Learn more" at bounding box center [297, 474] width 202 height 20
click at [267, 634] on div "Call Now" at bounding box center [306, 634] width 233 height 22
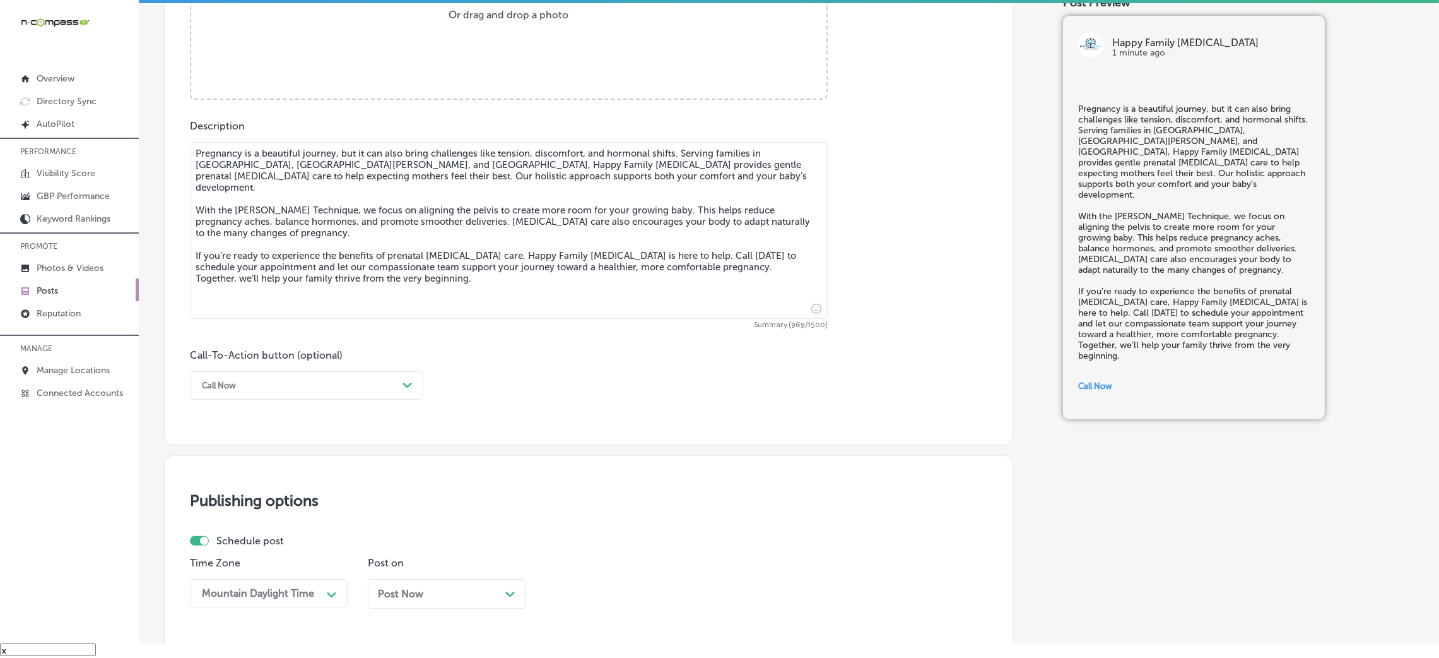
scroll to position [698, 0]
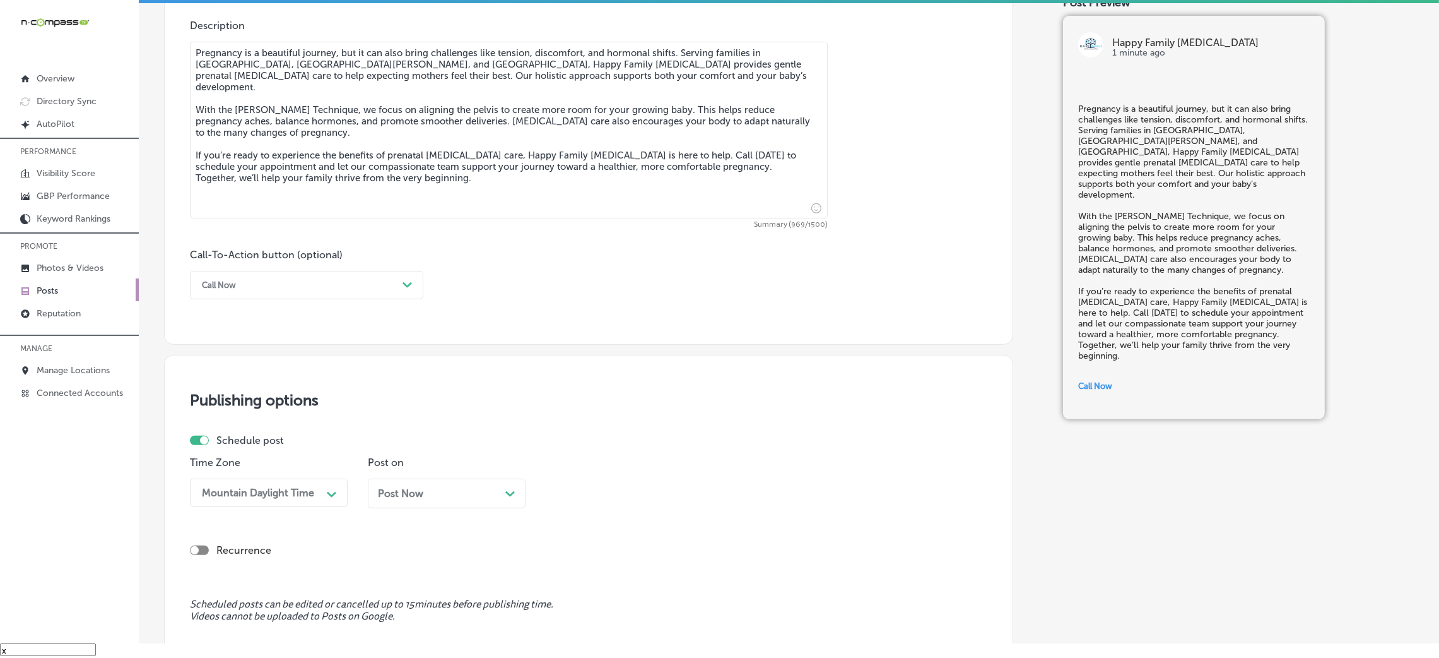
click at [464, 502] on div "Post Now Path Created with Sketch." at bounding box center [447, 493] width 158 height 30
click at [593, 507] on div "04:30 PM Path Created with Sketch." at bounding box center [625, 492] width 158 height 28
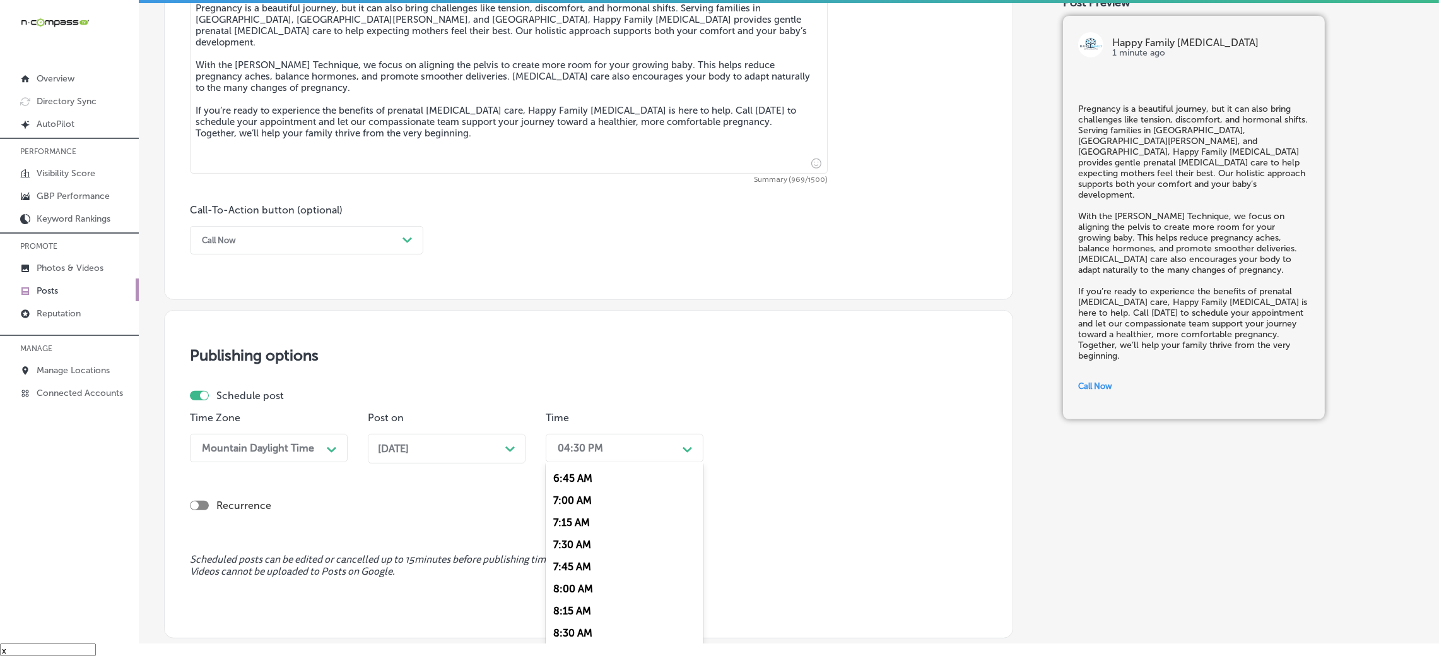
scroll to position [567, 0]
click at [586, 535] on div "7:00 AM" at bounding box center [625, 527] width 158 height 22
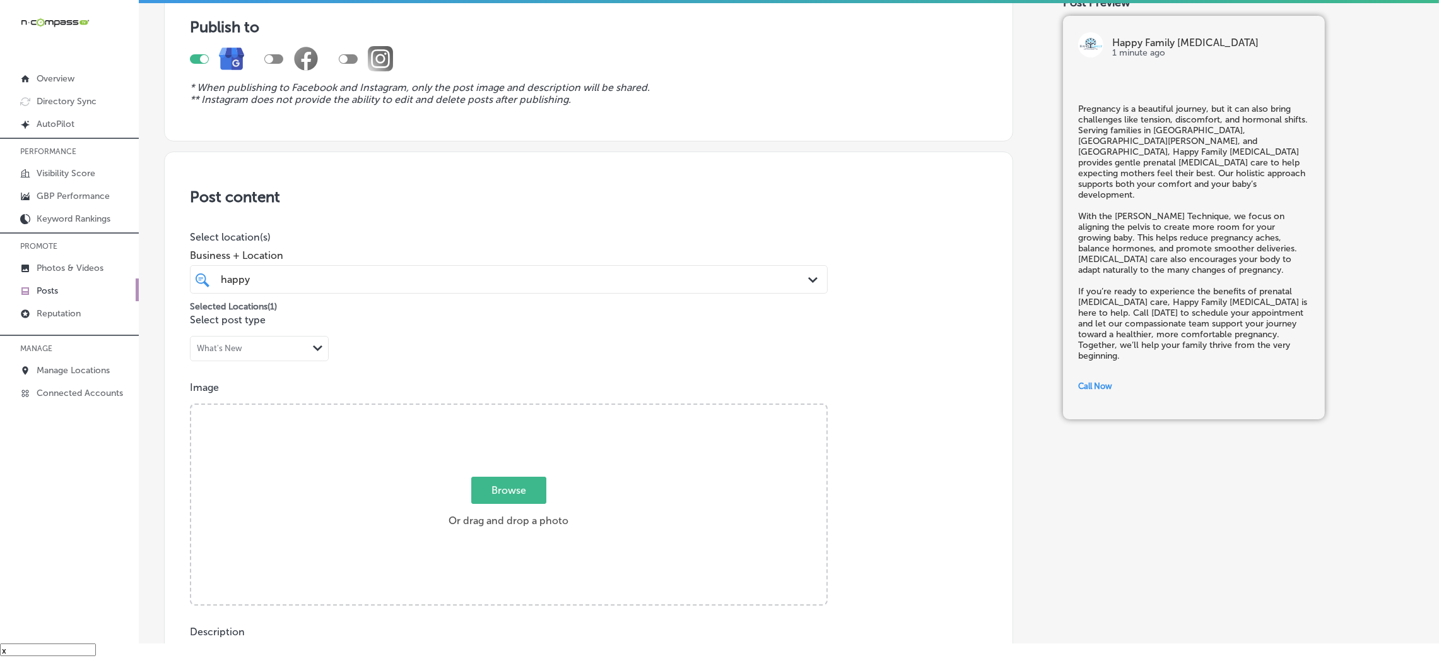
scroll to position [0, 0]
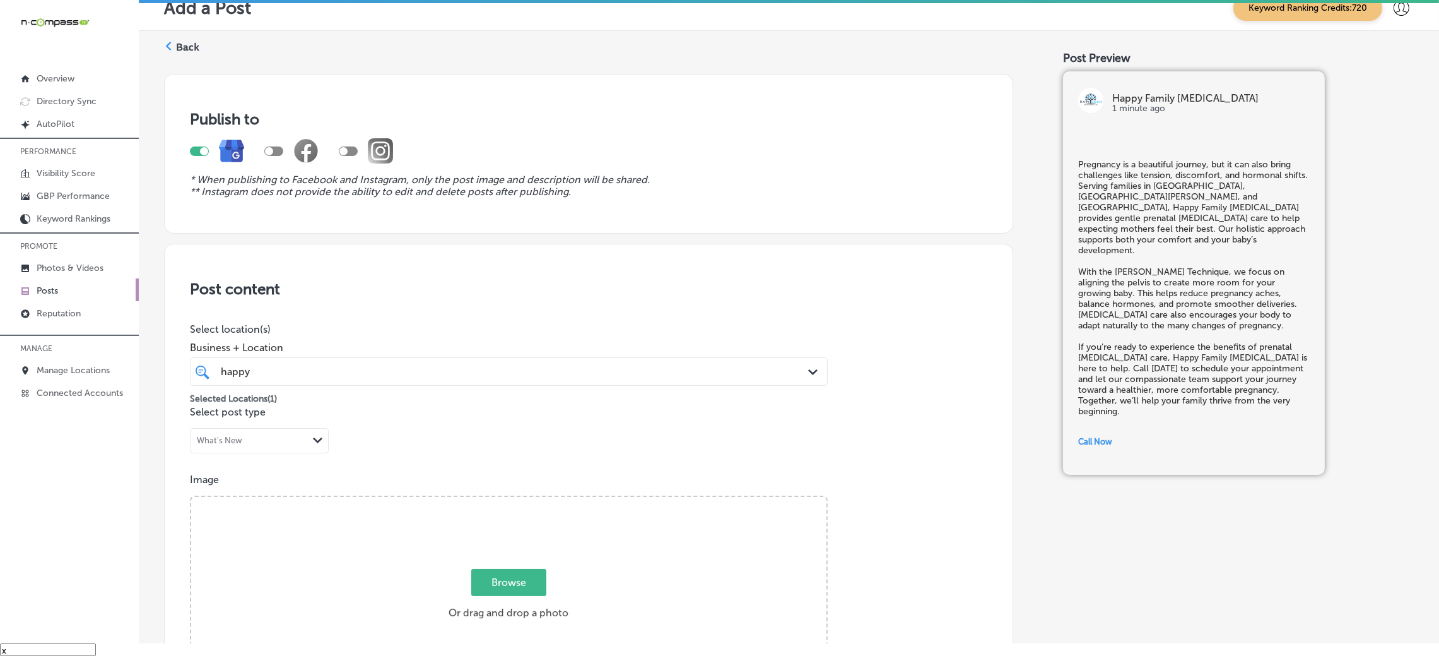
click at [524, 518] on div "Browse Or drag and drop a photo" at bounding box center [508, 598] width 635 height 202
click at [191, 497] on input "Browse Or drag and drop a photo" at bounding box center [508, 499] width 635 height 4
type input "C:\fakepath\Happy Family [MEDICAL_DATA] (11).jpg"
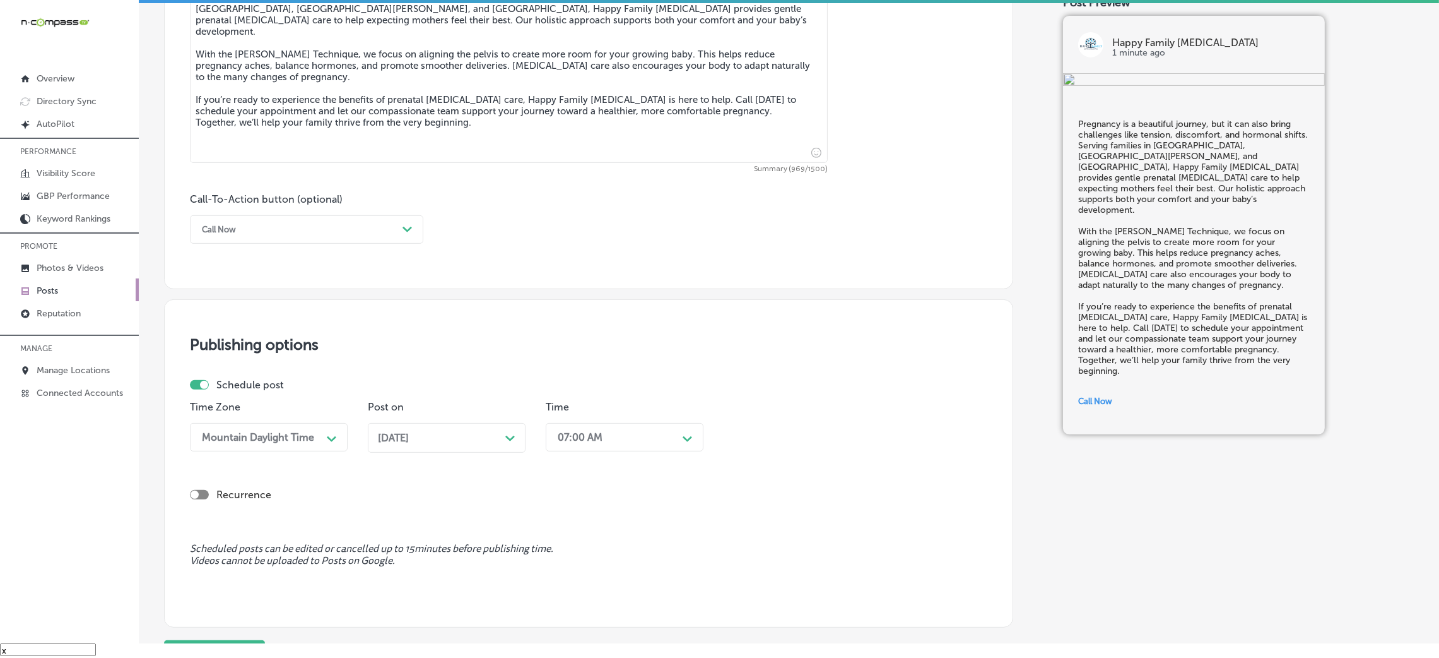
scroll to position [878, 0]
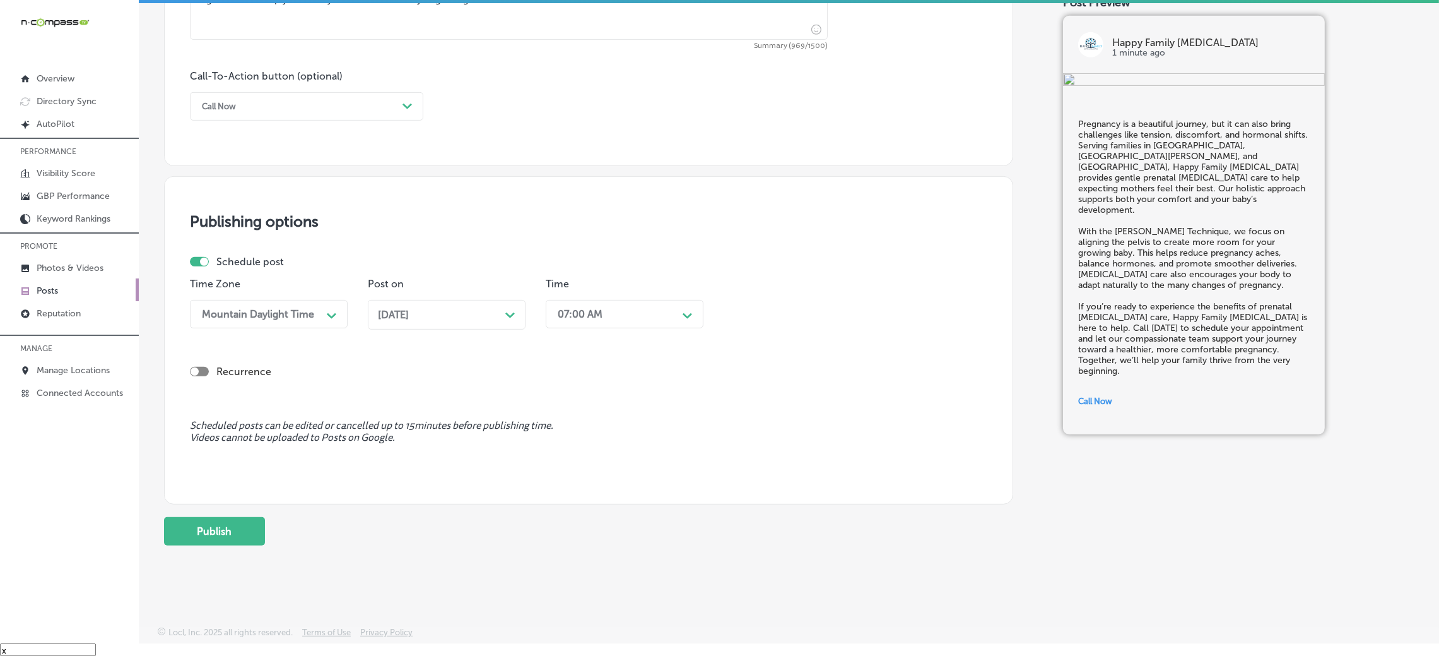
click at [223, 522] on button "Publish" at bounding box center [214, 531] width 101 height 28
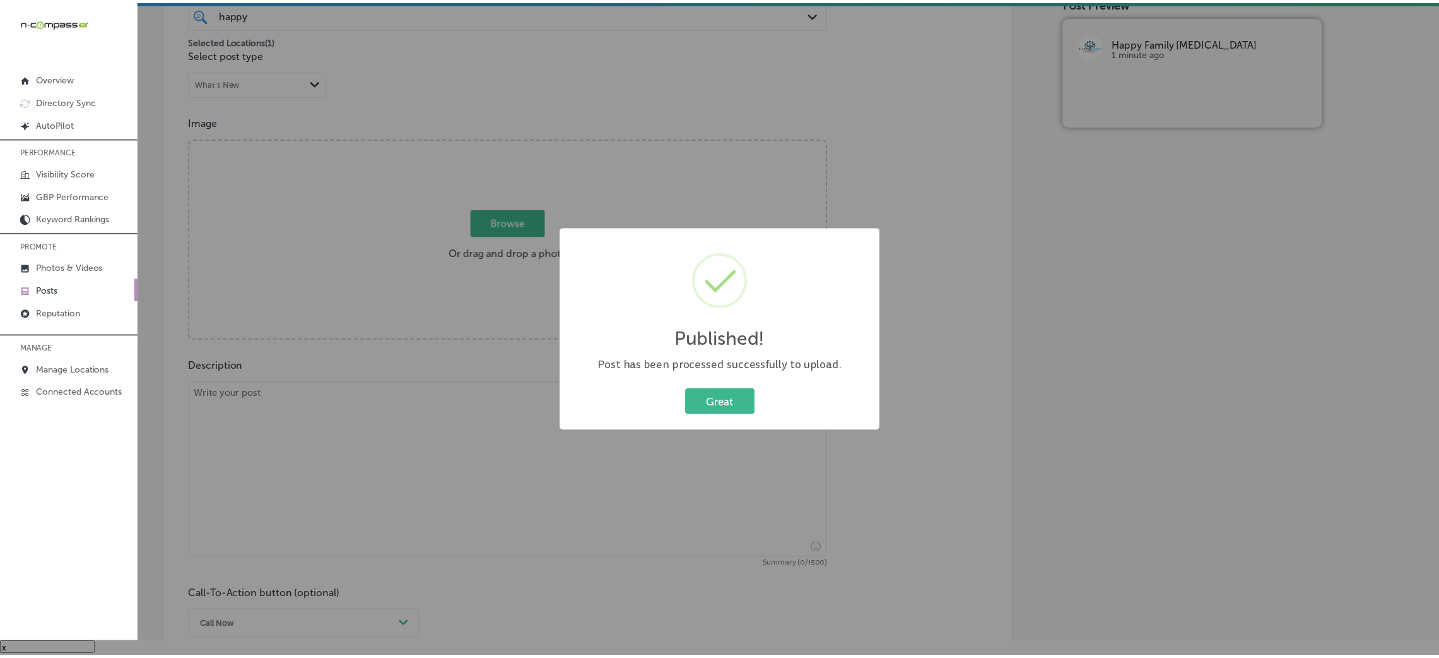
scroll to position [310, 0]
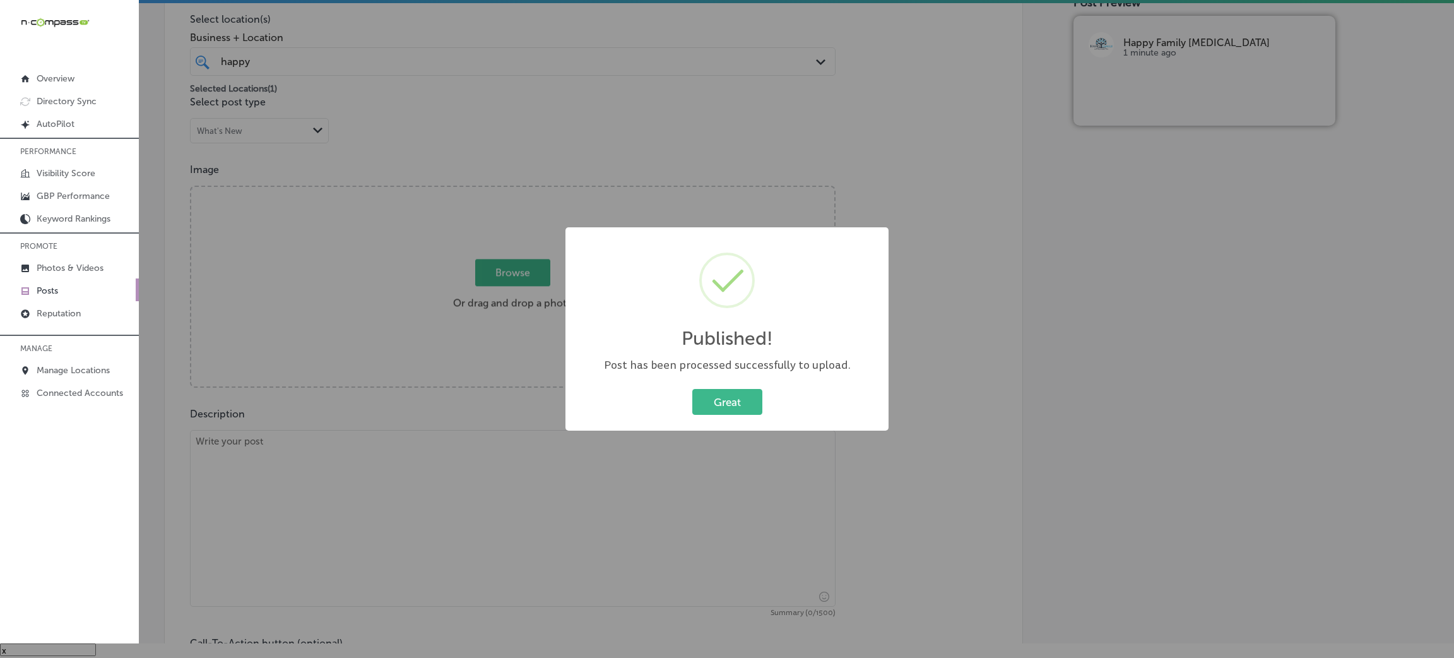
click at [687, 404] on div "Great Cancel" at bounding box center [727, 402] width 298 height 33
click at [695, 401] on button "Great" at bounding box center [727, 402] width 70 height 26
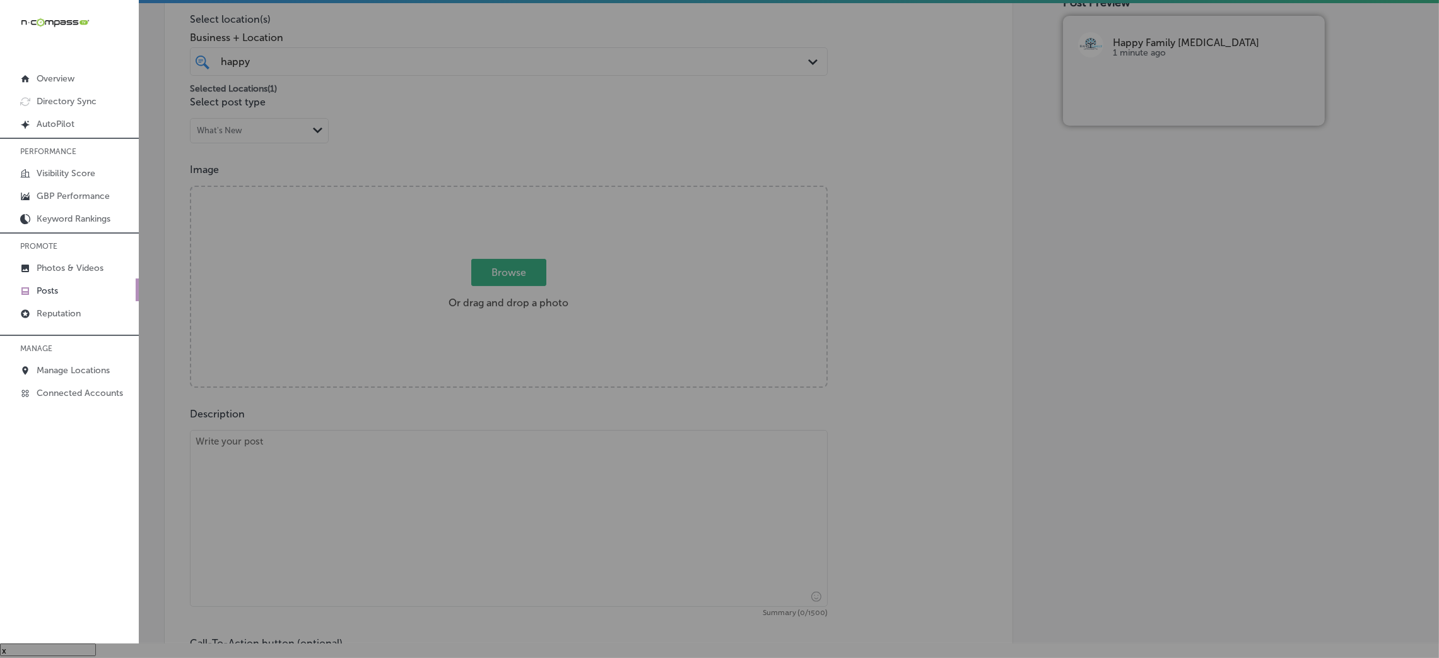
click at [518, 470] on textarea at bounding box center [509, 518] width 638 height 177
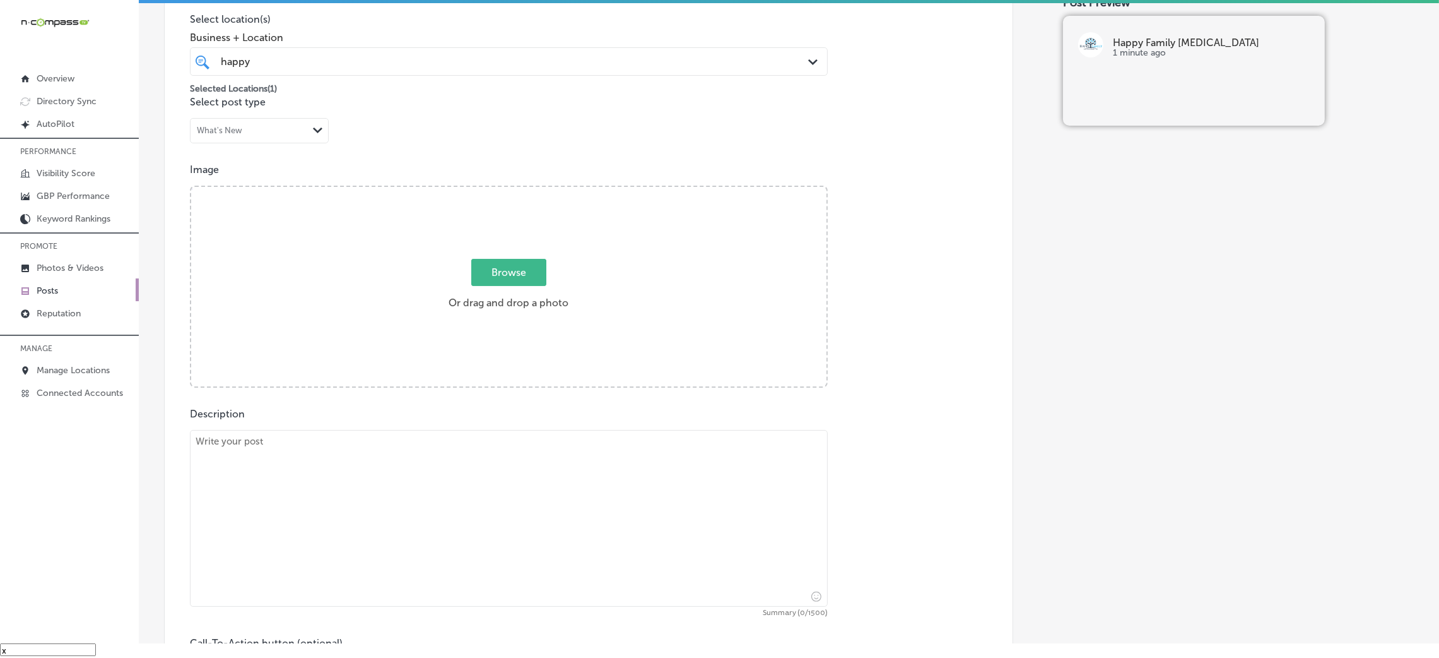
paste textarea "At Happy Family [MEDICAL_DATA], we are committed to providing the best [MEDICAL…"
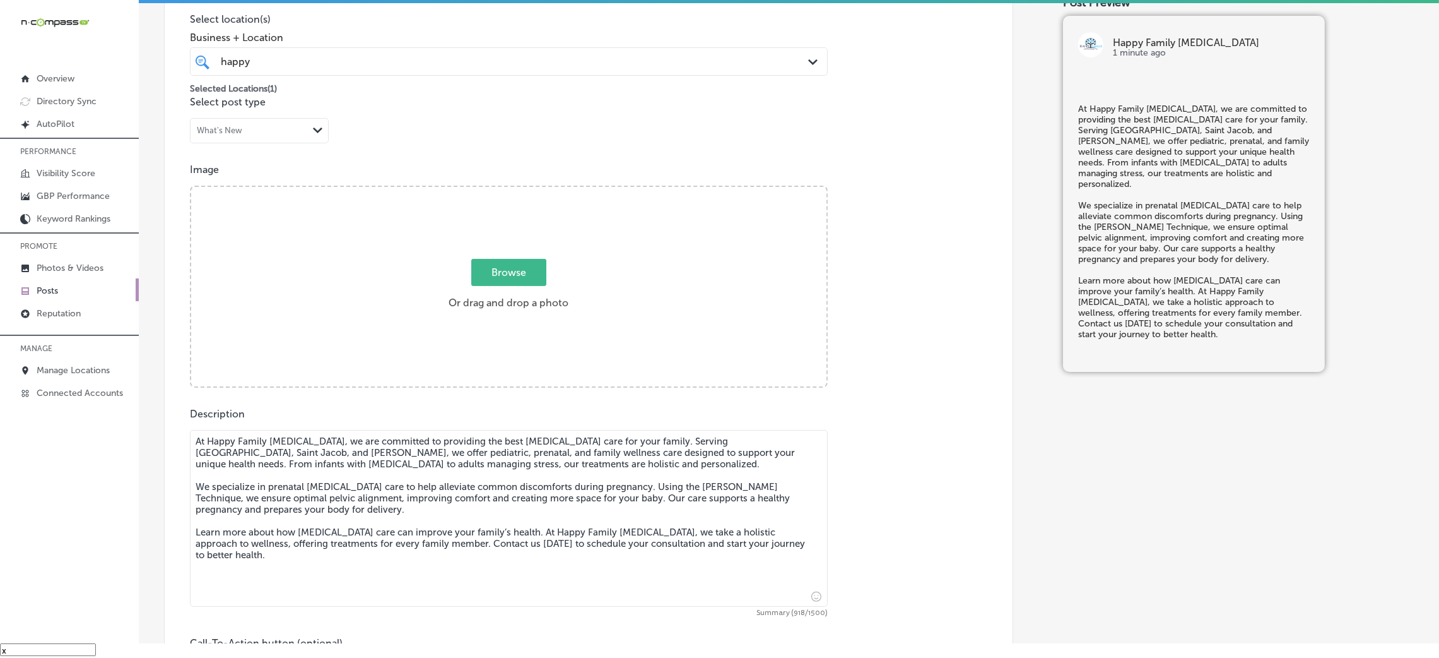
type textarea "At Happy Family [MEDICAL_DATA], we are committed to providing the best [MEDICAL…"
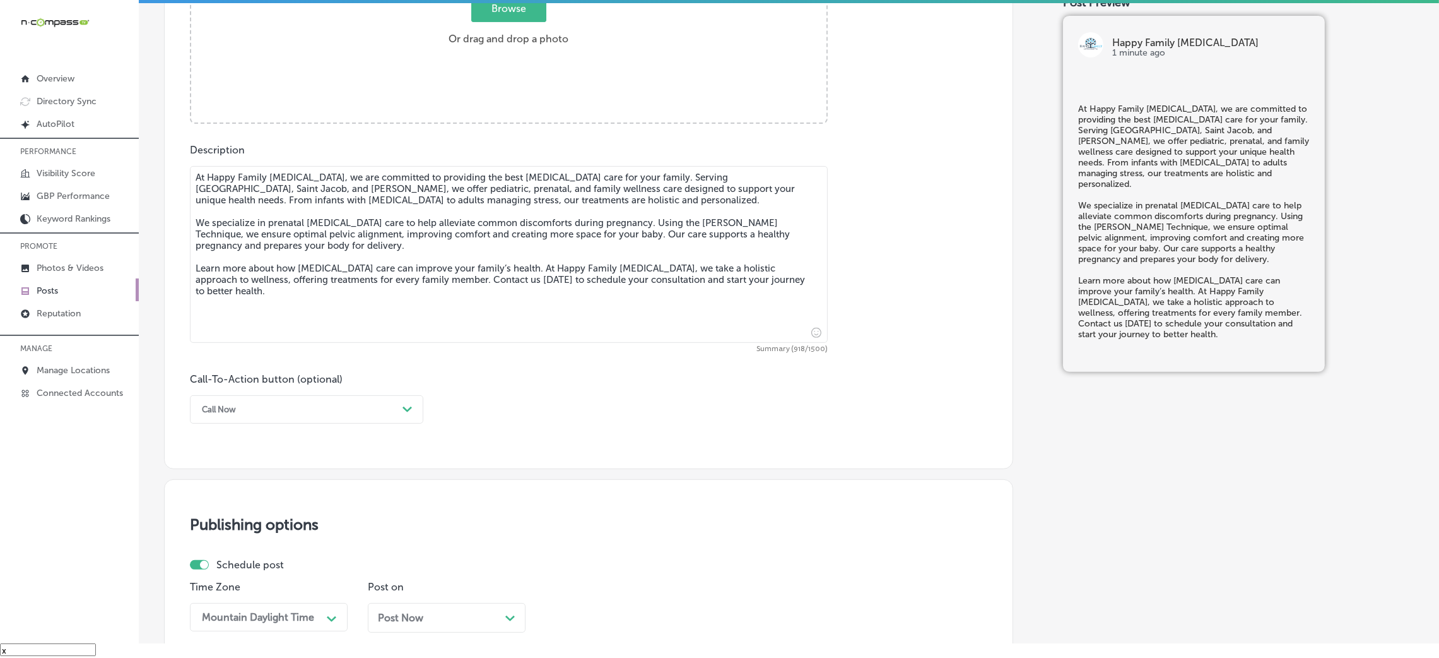
scroll to position [689, 0]
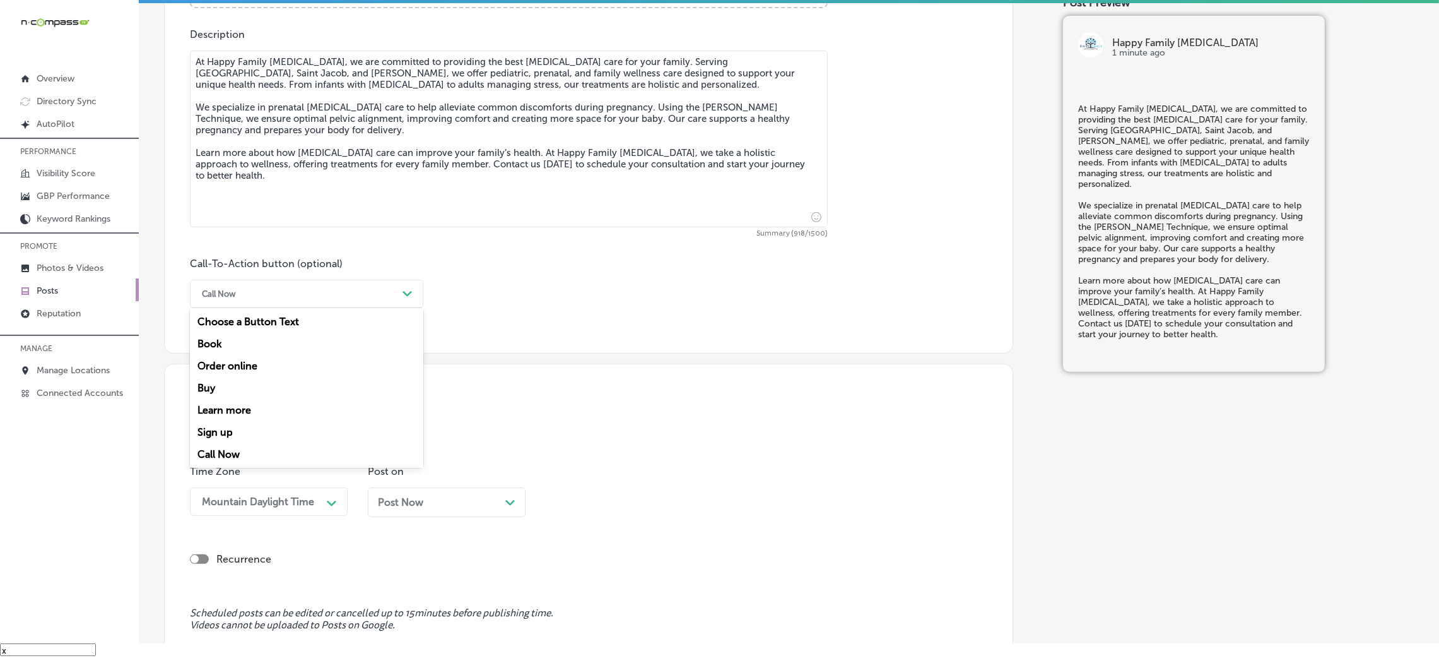
click at [287, 302] on div "Call Now" at bounding box center [297, 294] width 202 height 20
click at [257, 405] on div "Learn more" at bounding box center [306, 410] width 233 height 22
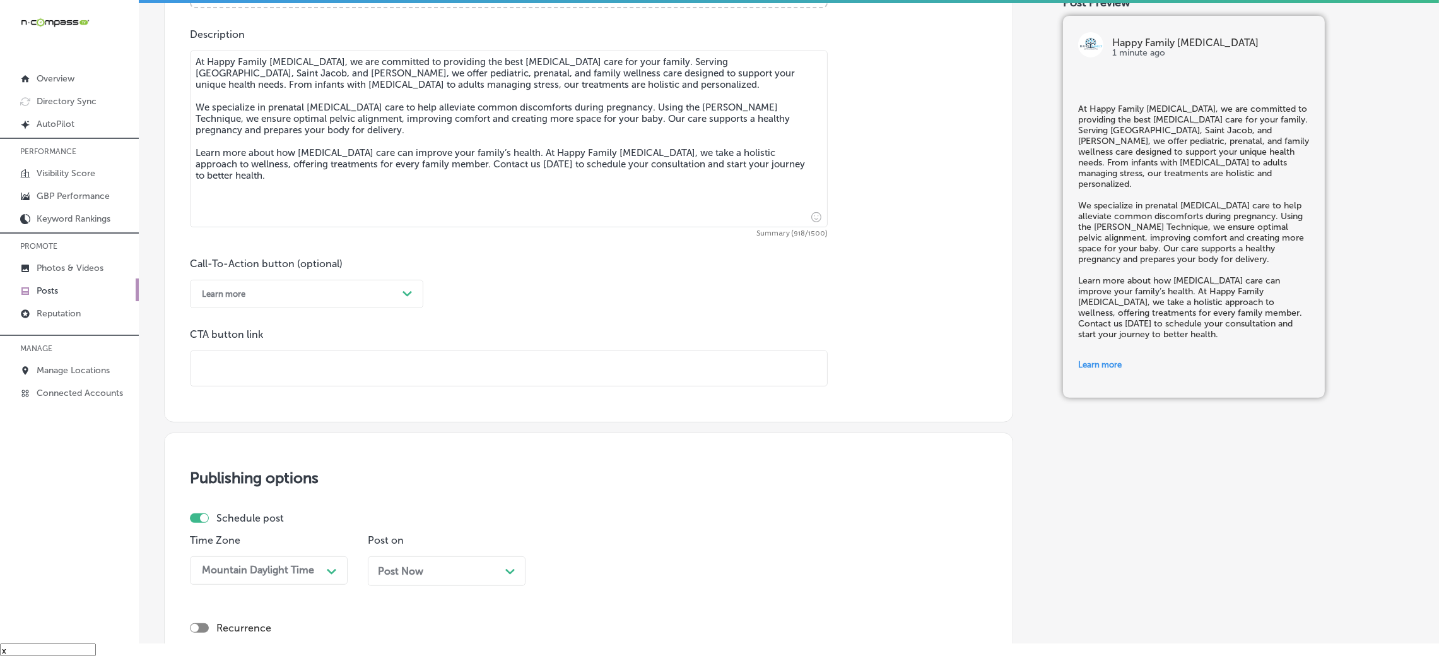
click at [276, 376] on input "text" at bounding box center [509, 368] width 637 height 35
paste input "[URL][DOMAIN_NAME]"
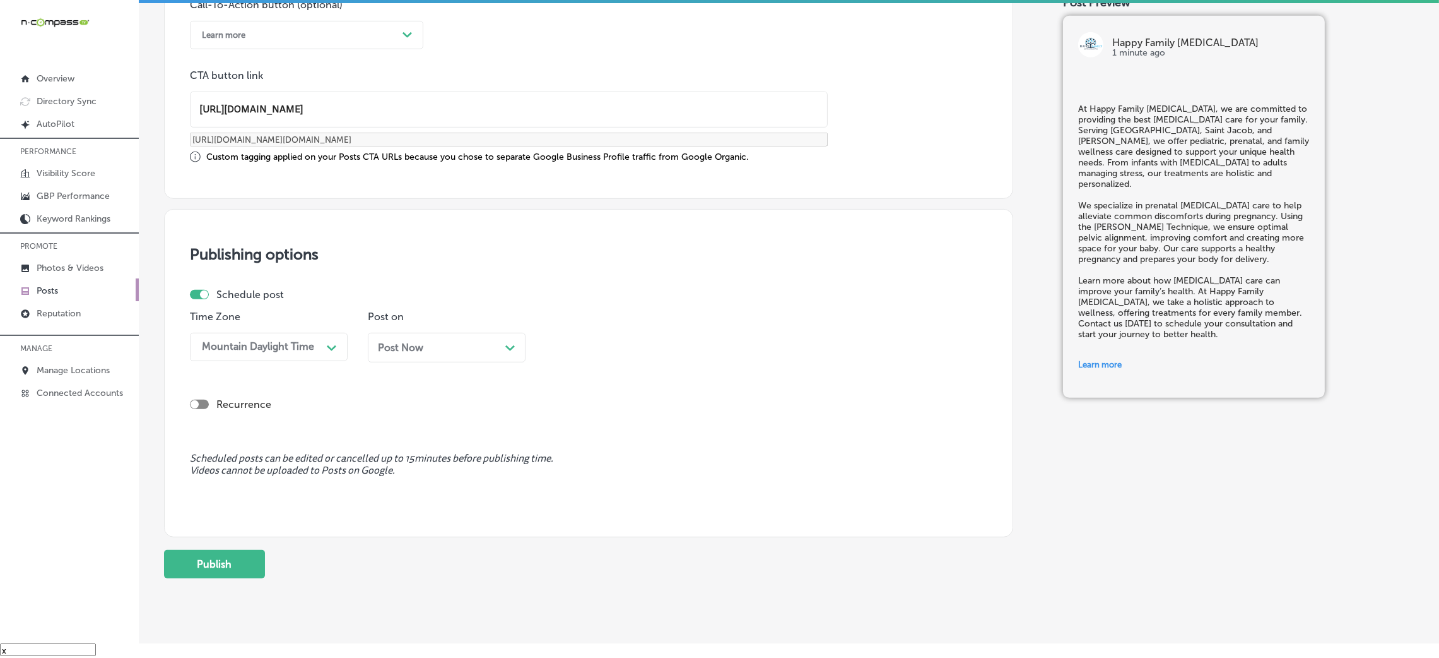
type input "[URL][DOMAIN_NAME]"
click at [449, 350] on div "Post Now Path Created with Sketch." at bounding box center [447, 347] width 138 height 12
click at [548, 341] on div "04:30 PM Path Created with Sketch." at bounding box center [625, 347] width 158 height 28
click at [588, 511] on div "9:00 AM" at bounding box center [625, 507] width 158 height 22
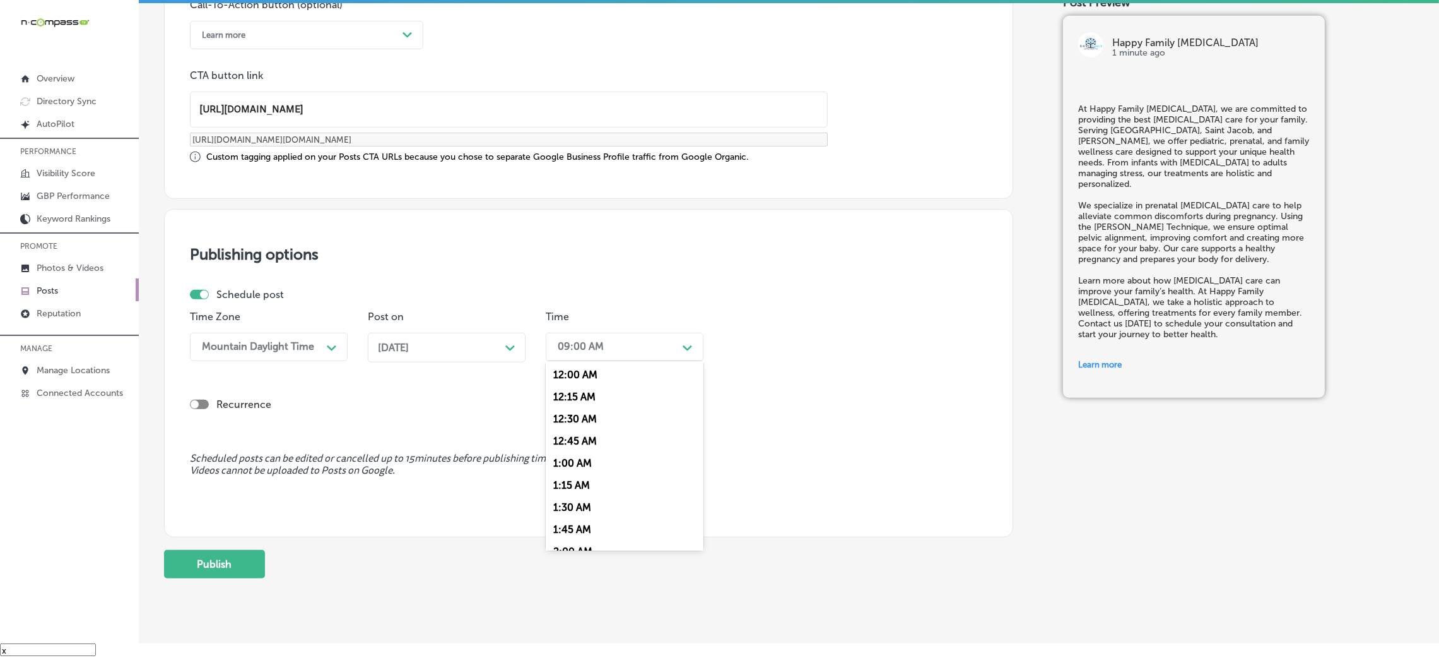
click at [591, 353] on div "09:00 AM" at bounding box center [615, 347] width 126 height 22
click at [592, 521] on div "7:00 AM" at bounding box center [625, 520] width 158 height 22
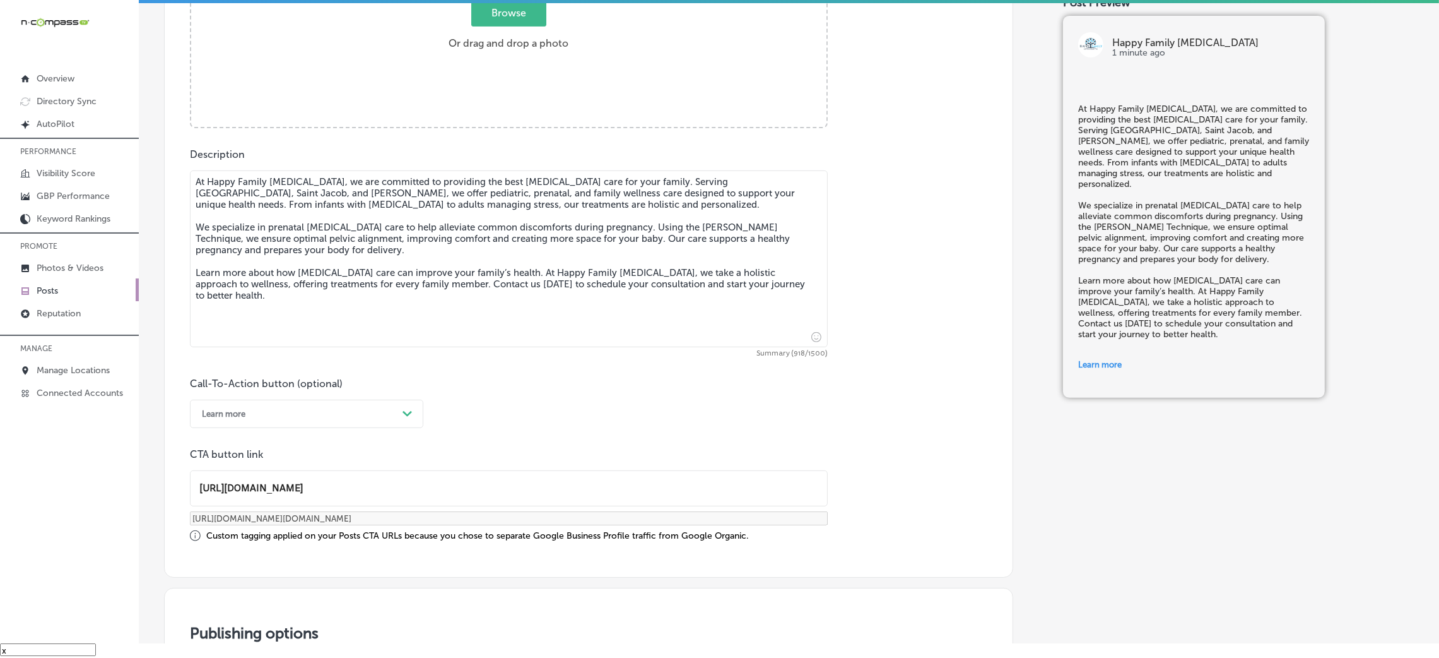
scroll to position [380, 0]
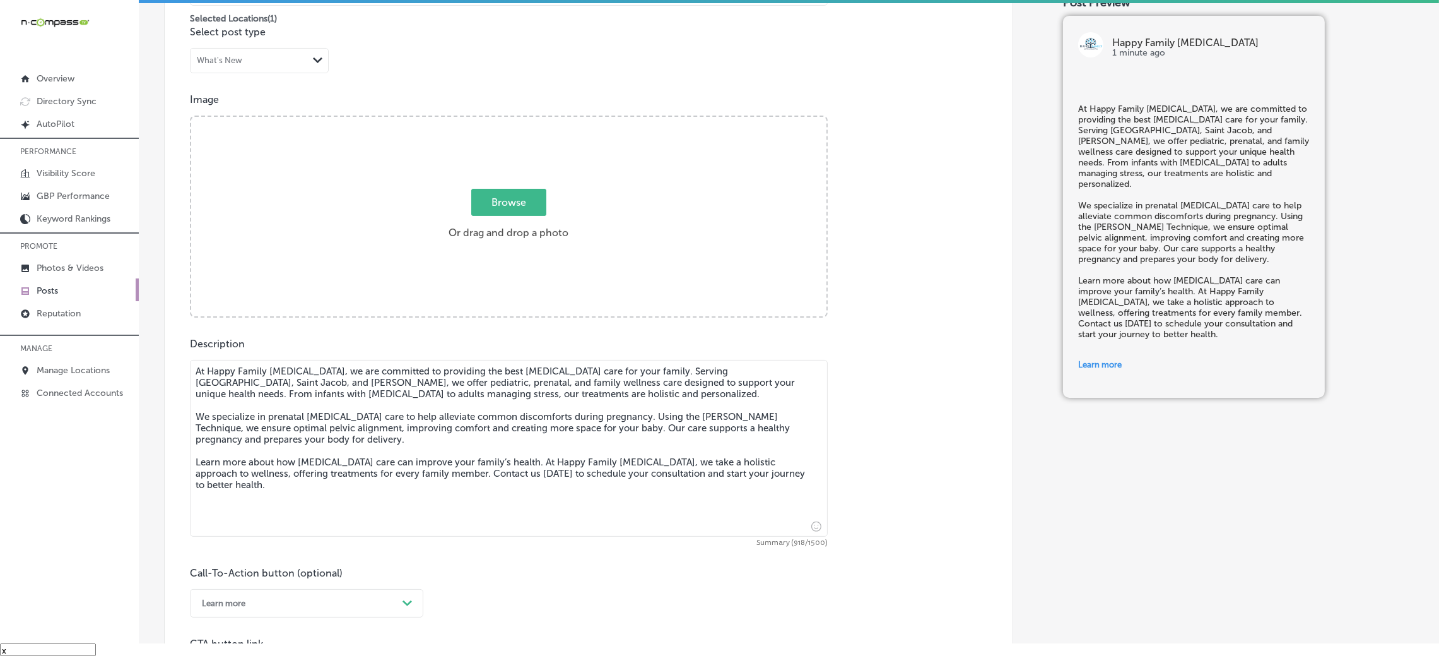
click at [370, 240] on div "Browse Or drag and drop a photo" at bounding box center [508, 218] width 635 height 202
click at [191, 117] on input "Browse Or drag and drop a photo" at bounding box center [508, 119] width 635 height 4
type input "C:\fakepath\Happy Family [MEDICAL_DATA] (10).jpg"
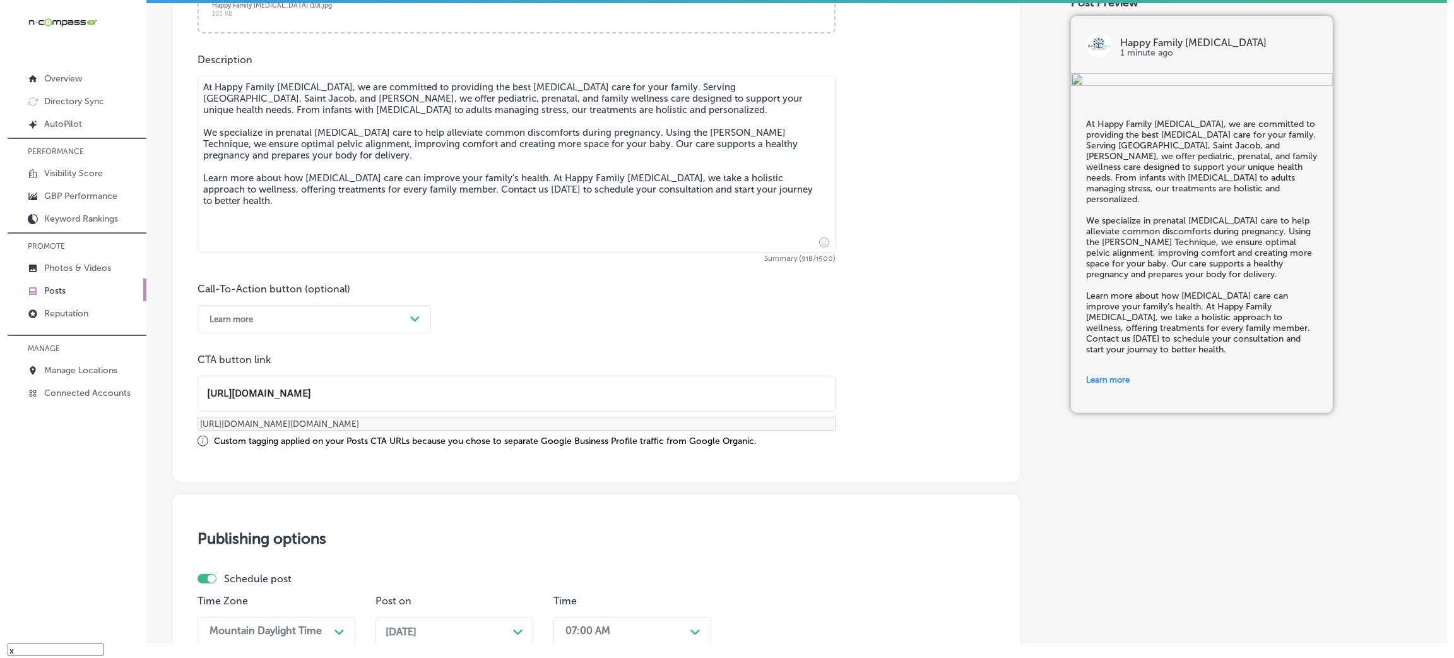
scroll to position [948, 0]
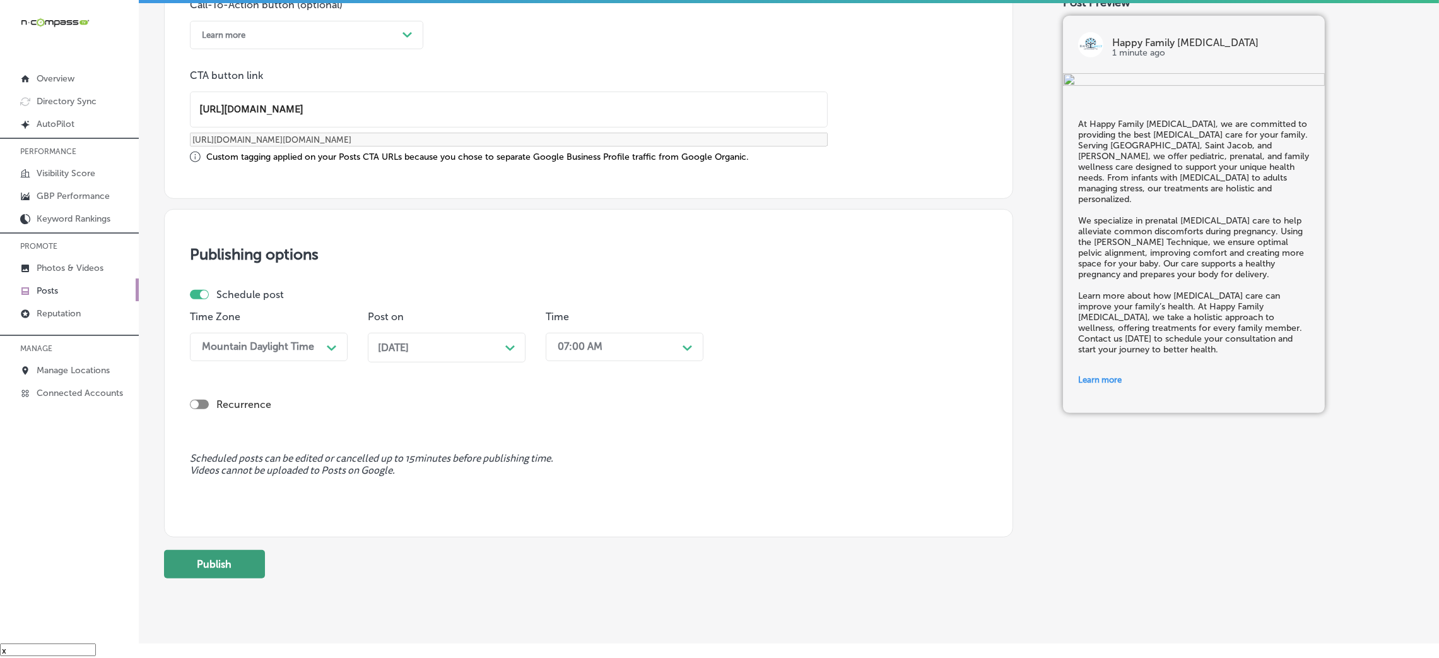
click at [241, 562] on button "Publish" at bounding box center [214, 564] width 101 height 28
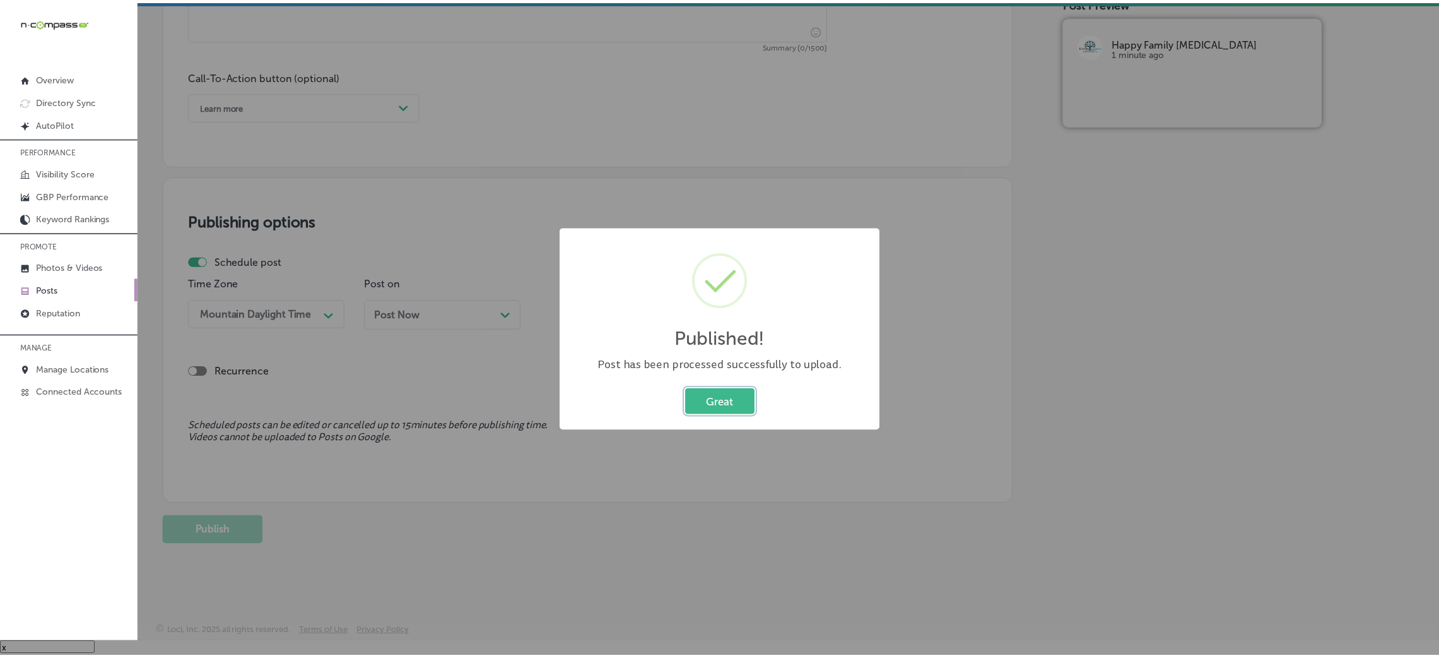
scroll to position [879, 0]
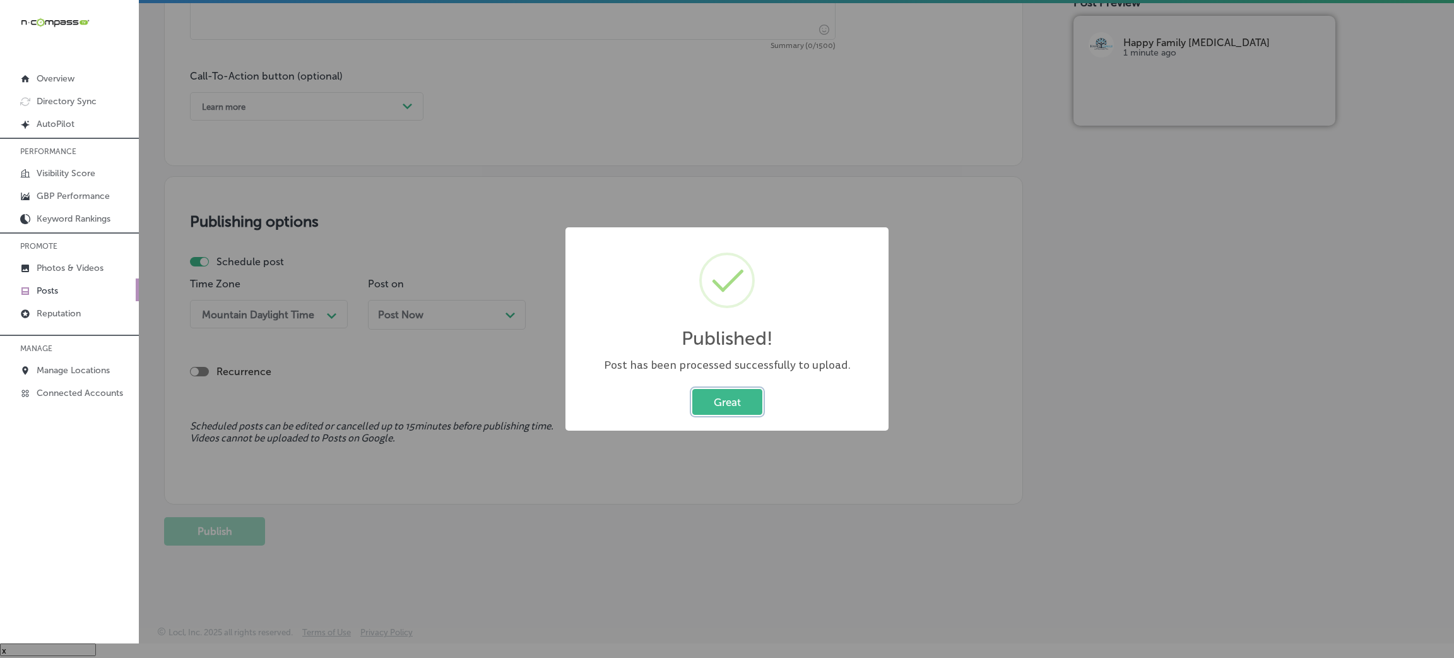
drag, startPoint x: 737, startPoint y: 390, endPoint x: 617, endPoint y: 376, distance: 121.3
click at [737, 392] on button "Great" at bounding box center [727, 402] width 70 height 26
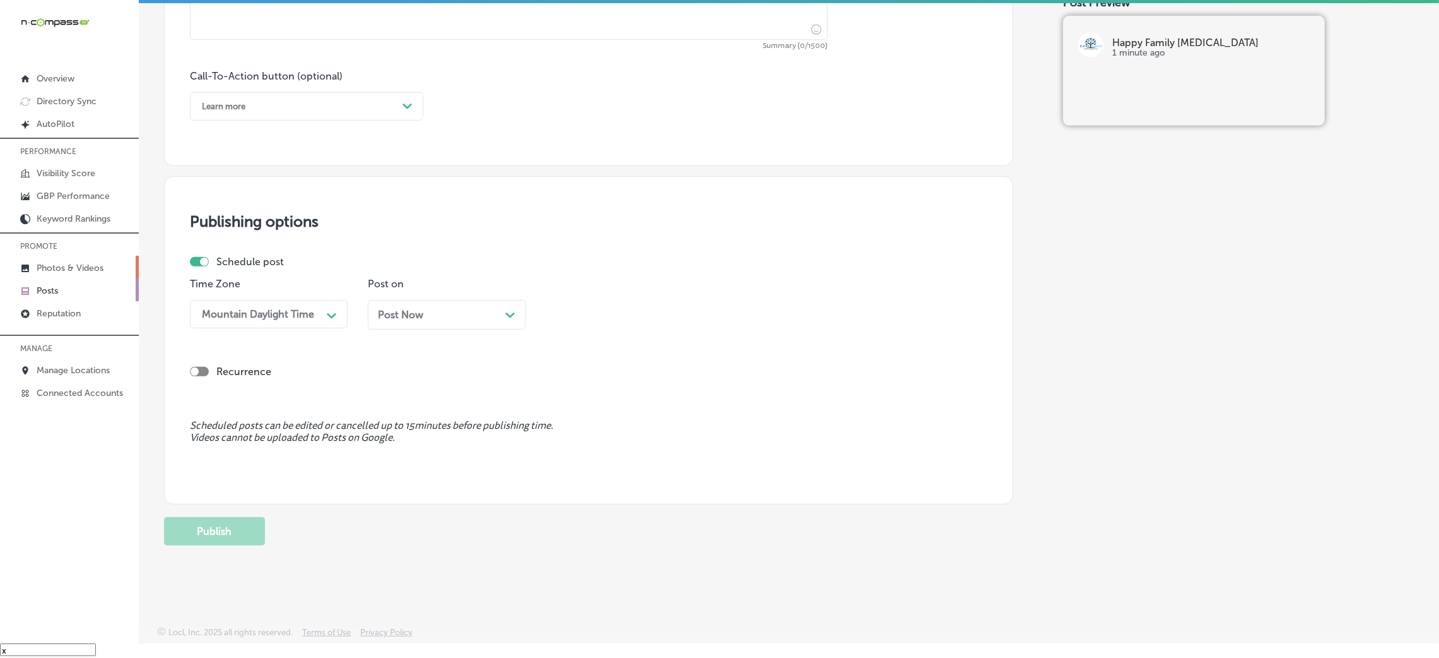
scroll to position [878, 0]
click at [74, 260] on link "Photos & Videos" at bounding box center [69, 267] width 139 height 23
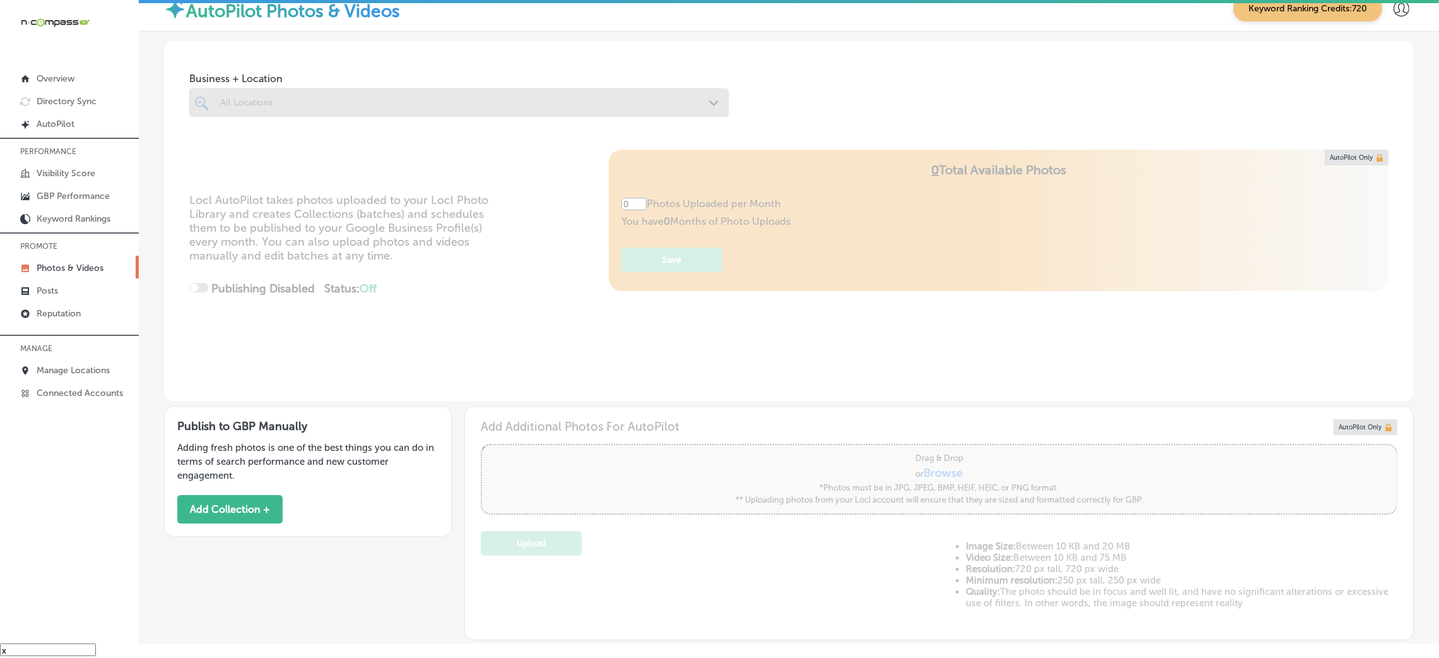
type input "5"
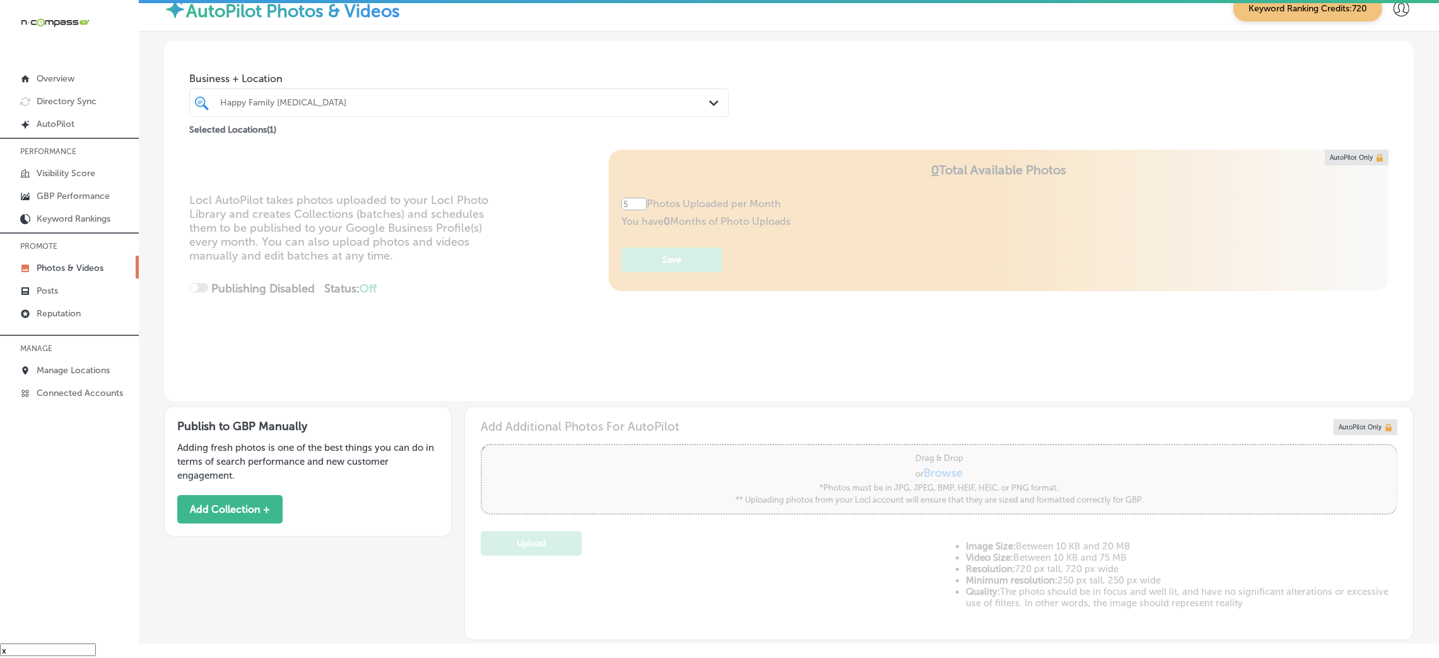
scroll to position [275, 0]
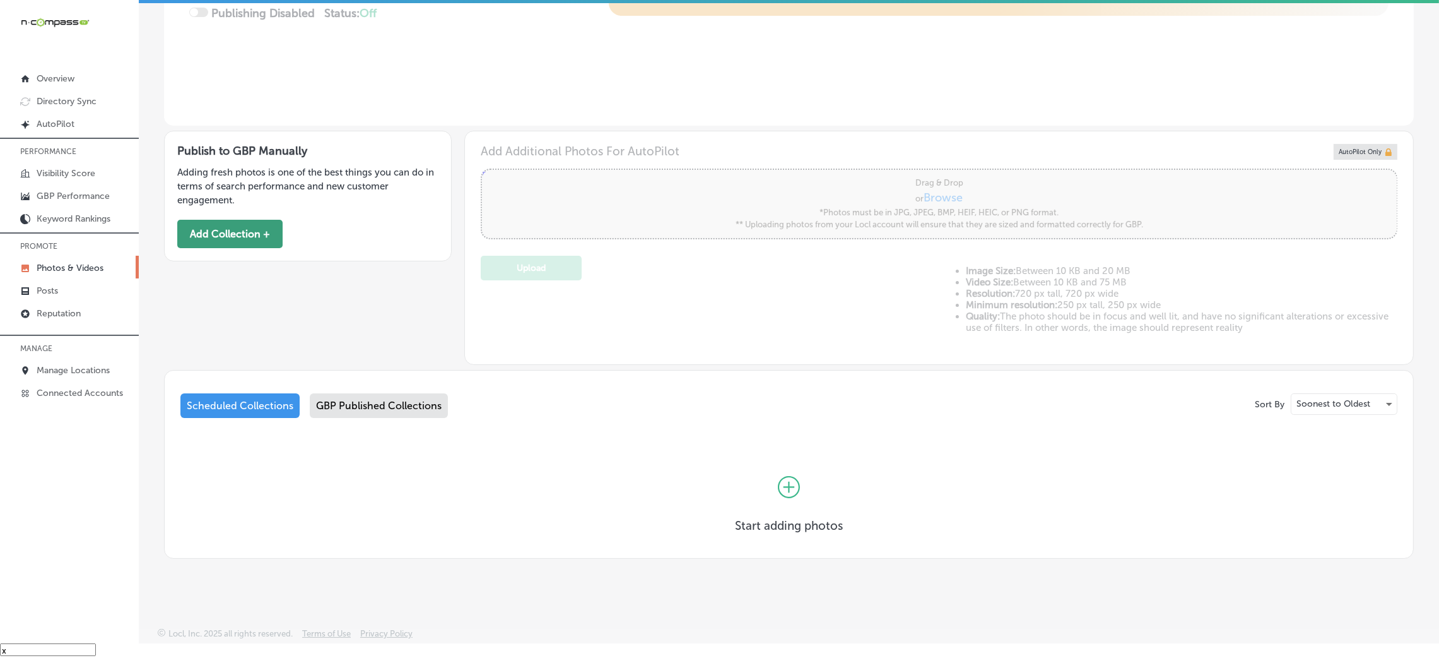
click at [211, 223] on button "Add Collection +" at bounding box center [229, 234] width 105 height 28
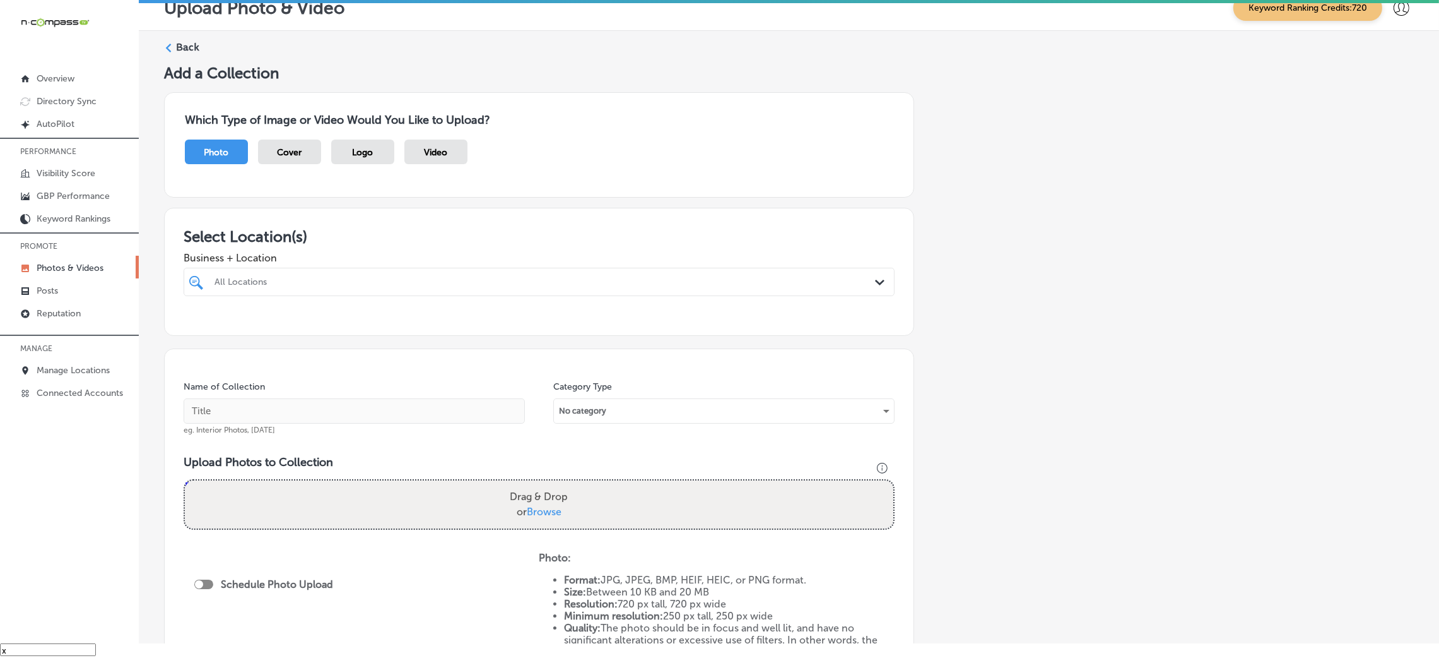
click at [293, 282] on div "All Locations" at bounding box center [546, 281] width 662 height 11
click at [358, 324] on label "Happy Family [MEDICAL_DATA]" at bounding box center [318, 327] width 210 height 11
type input "happy"
click at [967, 420] on div "Add a Collection Which Type of Image or Video Would You Like to Upload? Photo C…" at bounding box center [789, 426] width 1250 height 725
click at [326, 413] on input "text" at bounding box center [354, 410] width 341 height 25
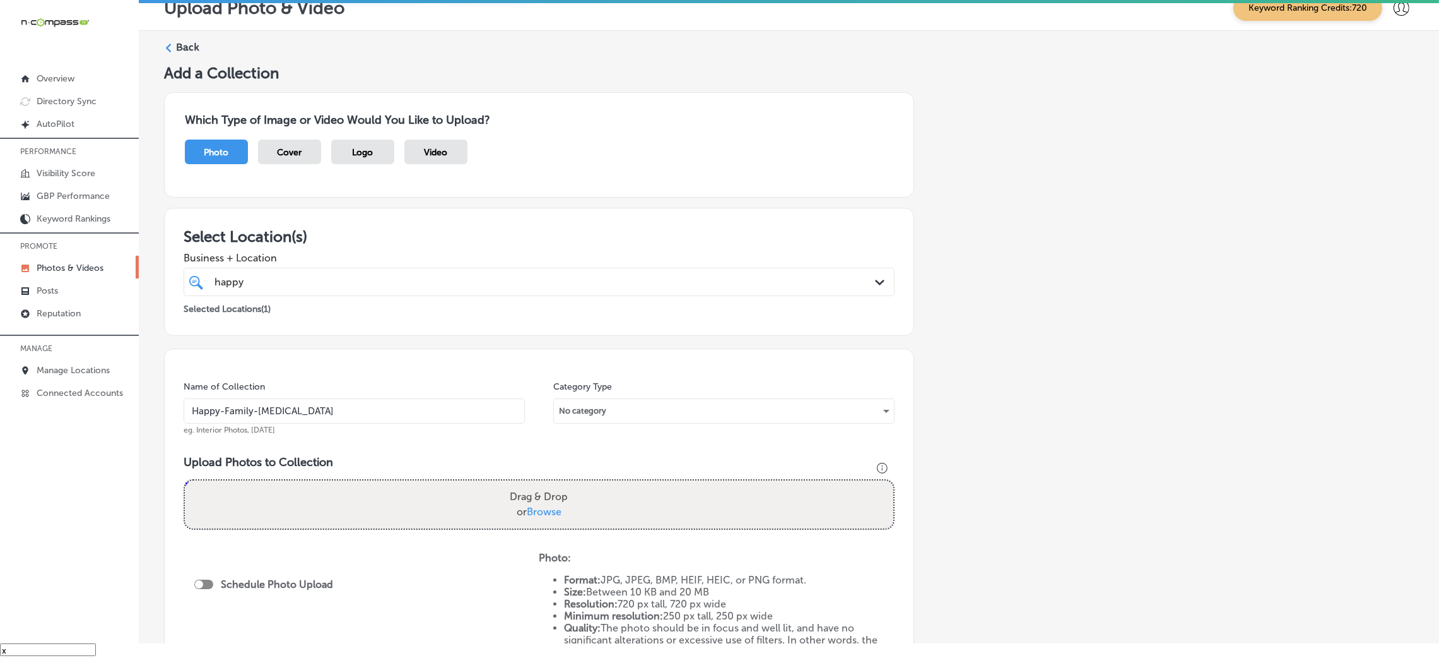
type input "Happy-Family-[MEDICAL_DATA]"
click at [414, 510] on div "Drag & Drop or Browse" at bounding box center [539, 504] width 709 height 48
click at [185, 480] on input "Drag & Drop or Browse" at bounding box center [539, 482] width 709 height 4
type input "C:\fakepath\Happy Family [MEDICAL_DATA] (5).jpg"
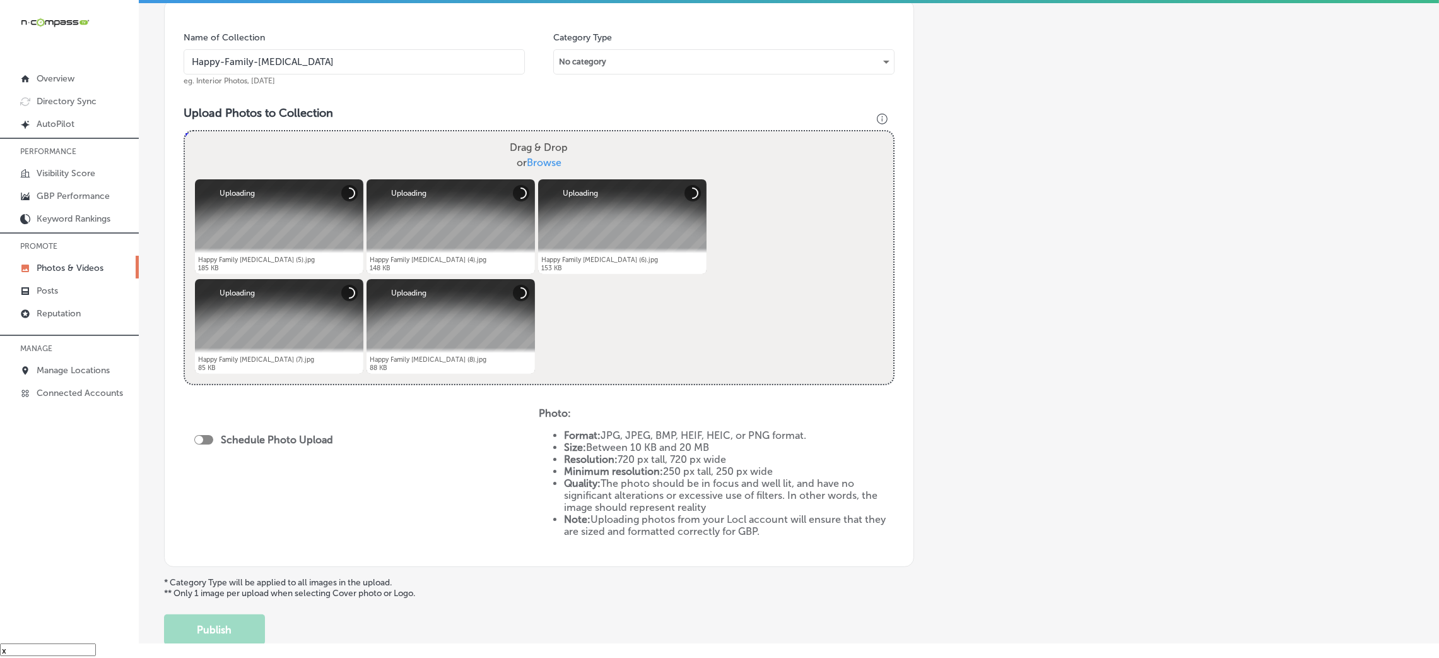
scroll to position [379, 0]
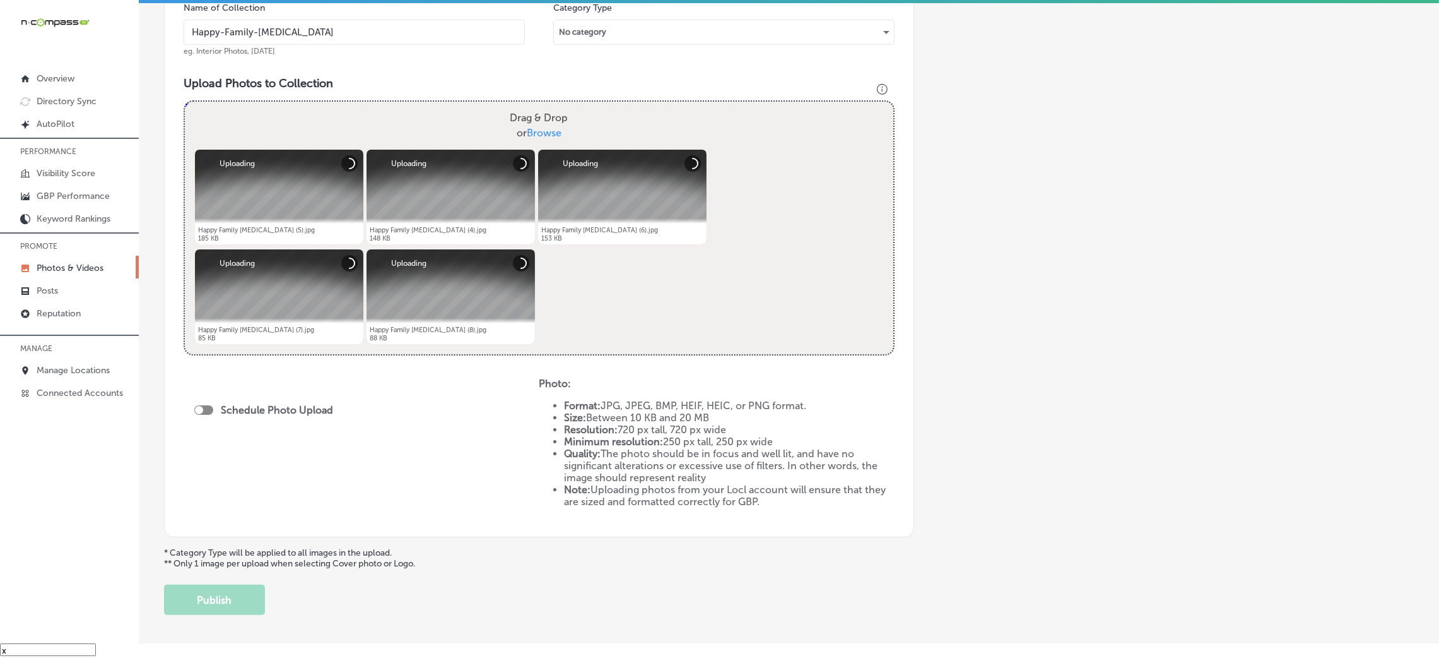
click at [205, 408] on div at bounding box center [203, 409] width 19 height 9
checkbox input "true"
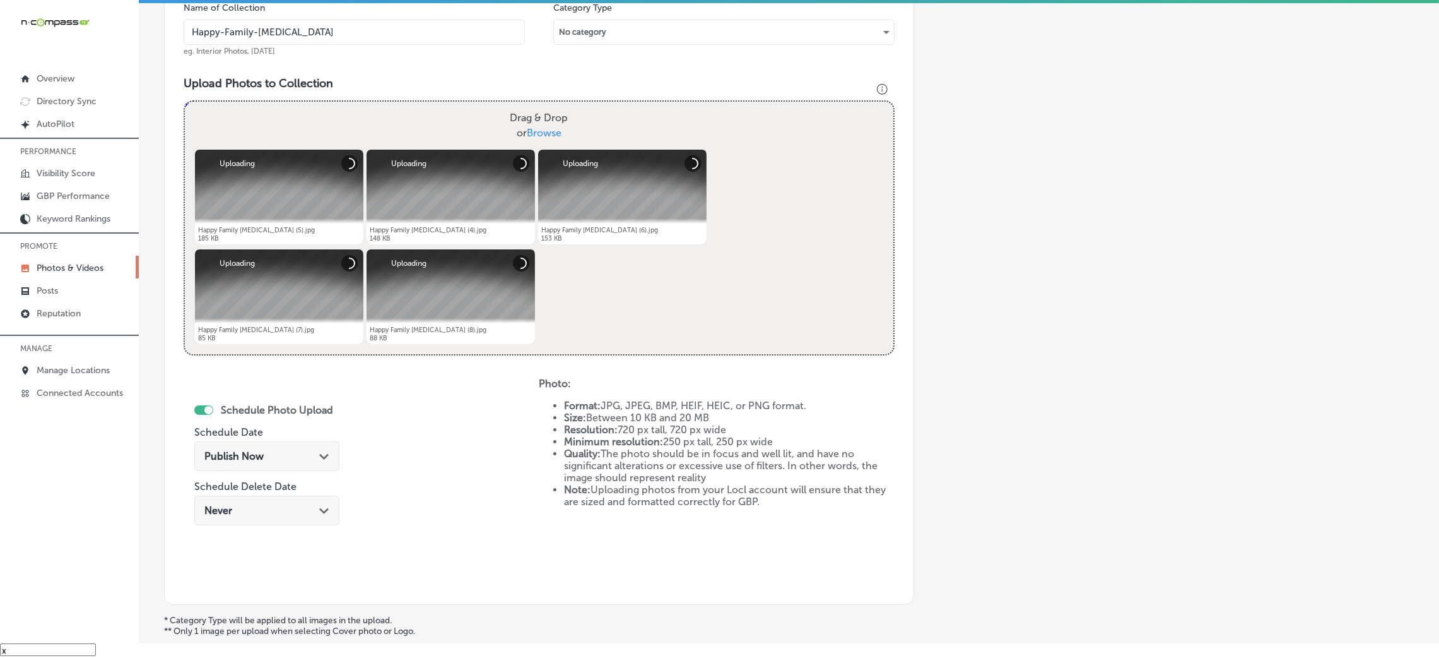
click at [271, 456] on div "Publish Now Path Created with Sketch." at bounding box center [266, 456] width 125 height 12
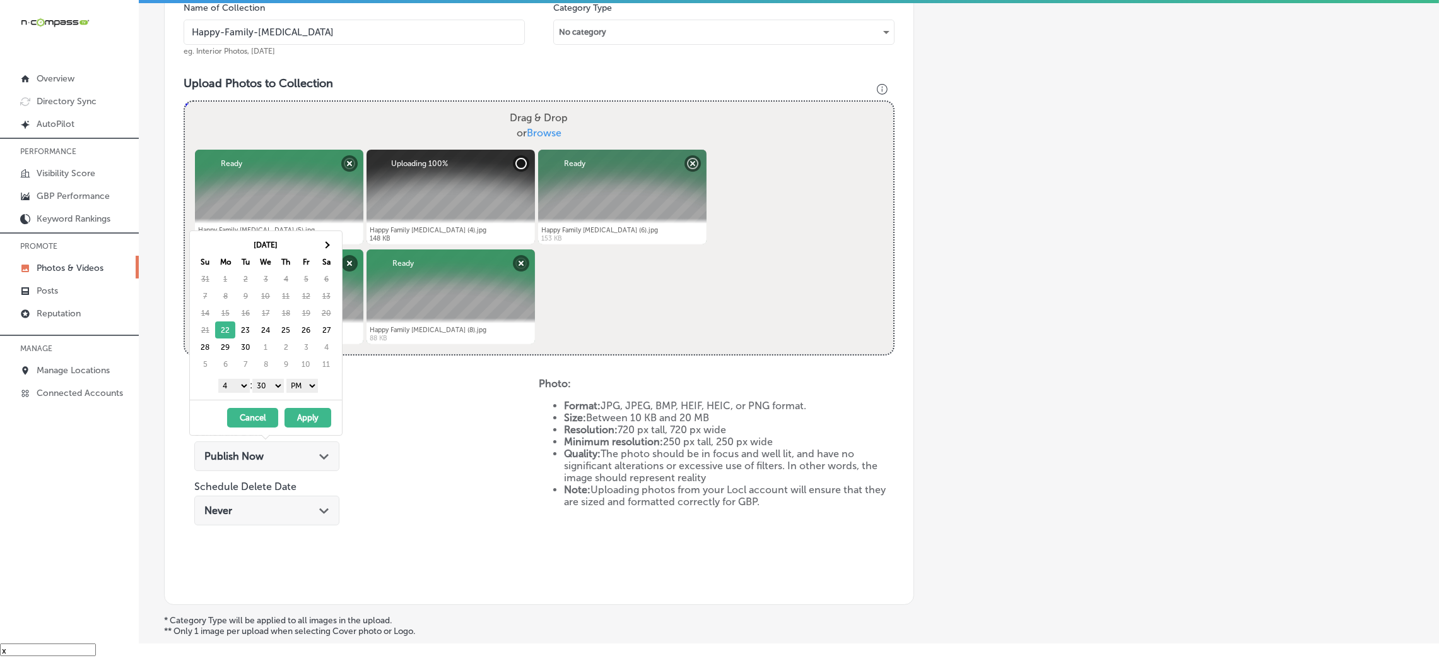
click at [314, 419] on button "Apply" at bounding box center [308, 418] width 47 height 20
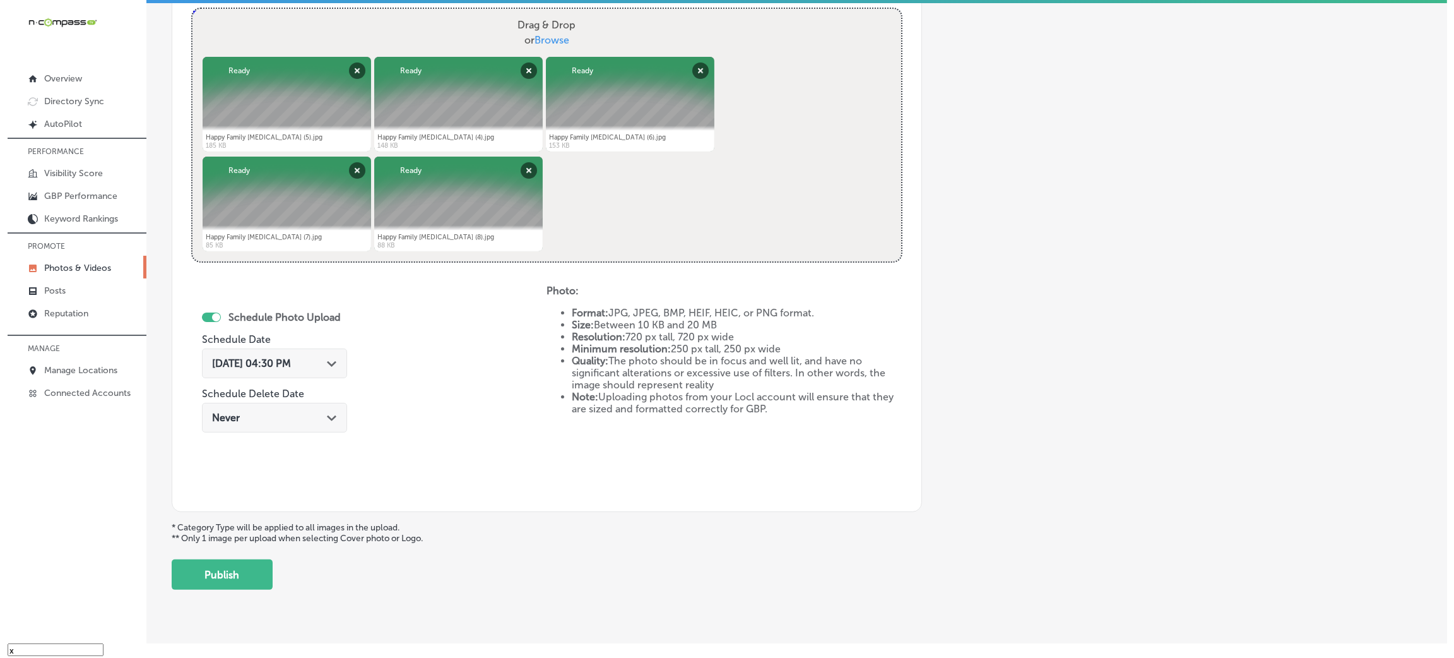
scroll to position [504, 0]
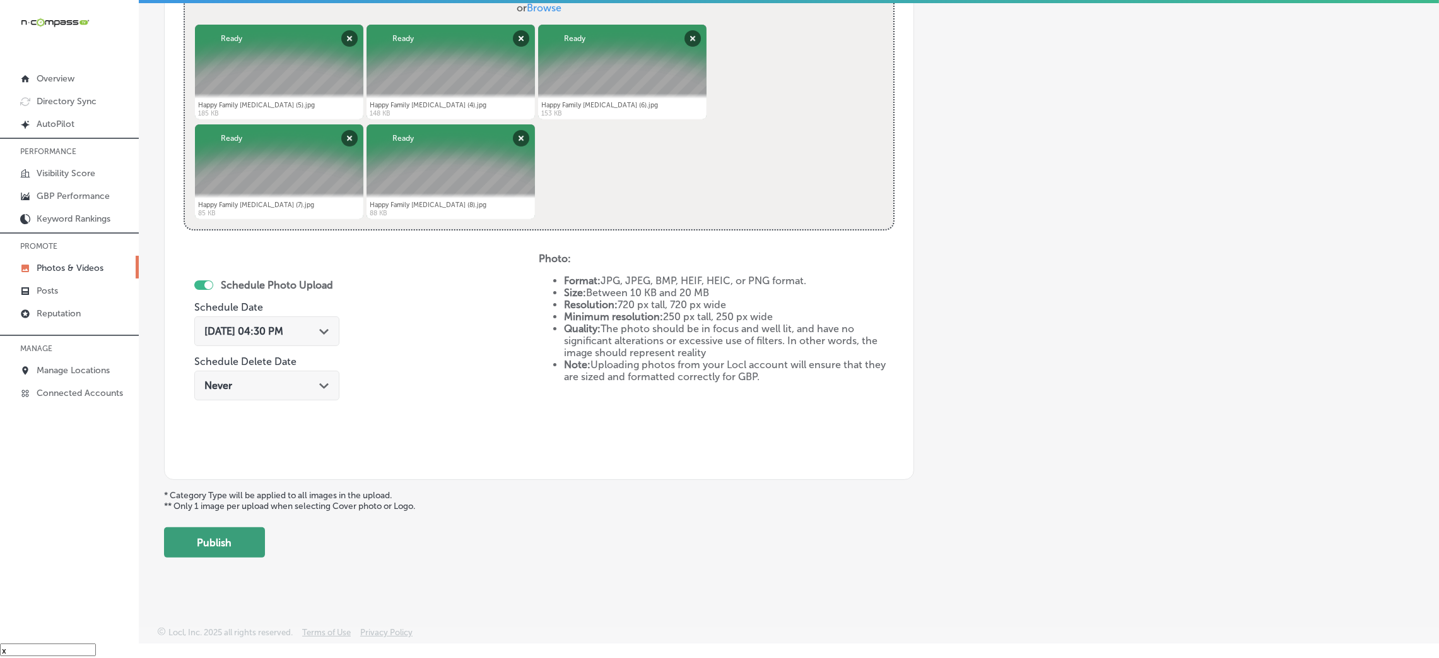
click at [199, 529] on button "Publish" at bounding box center [214, 542] width 101 height 30
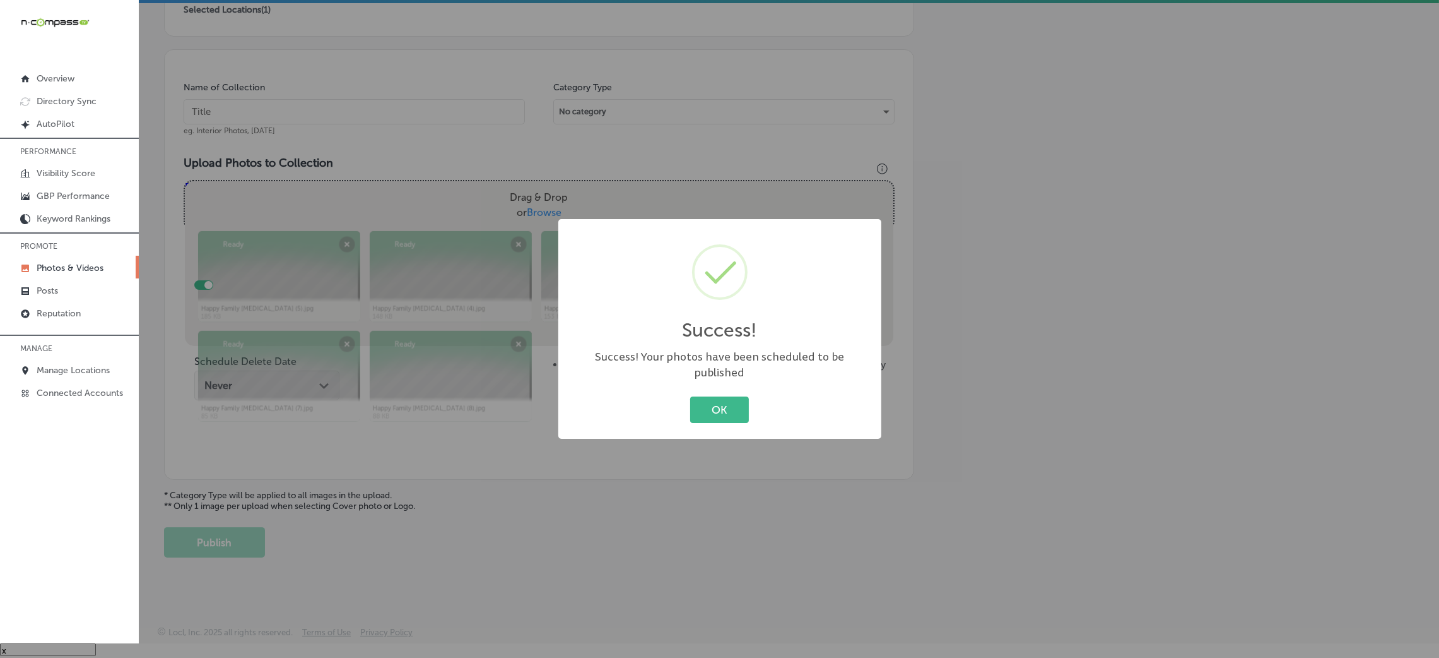
scroll to position [300, 0]
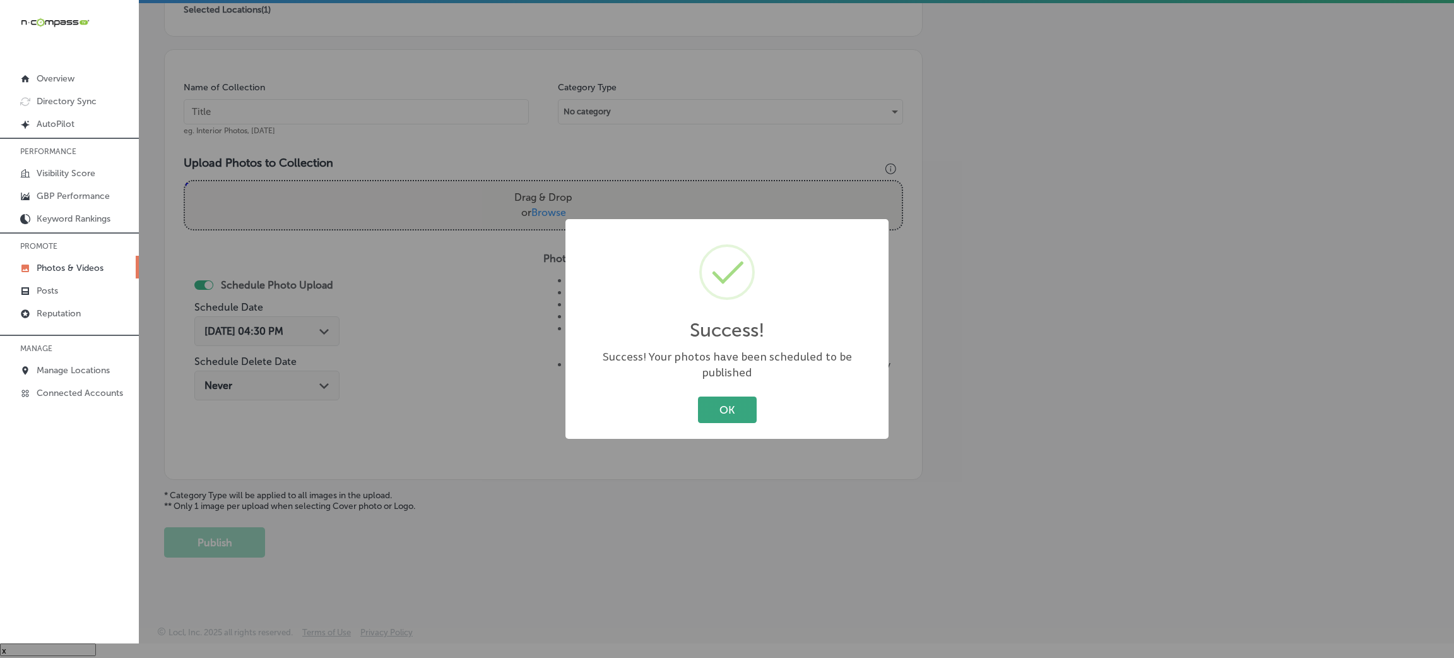
click at [712, 401] on button "OK" at bounding box center [727, 409] width 59 height 26
